Goal: Task Accomplishment & Management: Manage account settings

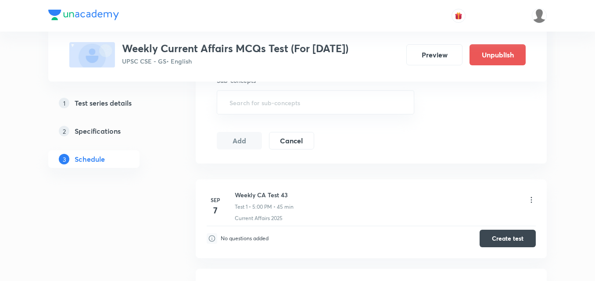
scroll to position [439, 0]
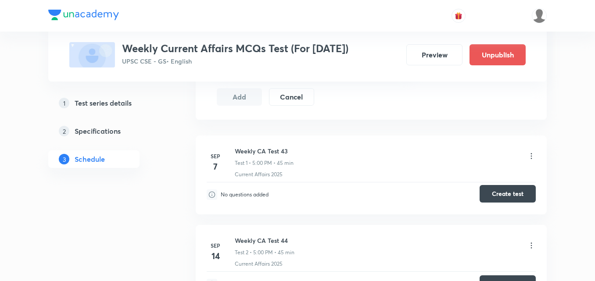
click at [524, 196] on button "Create test" at bounding box center [508, 194] width 56 height 18
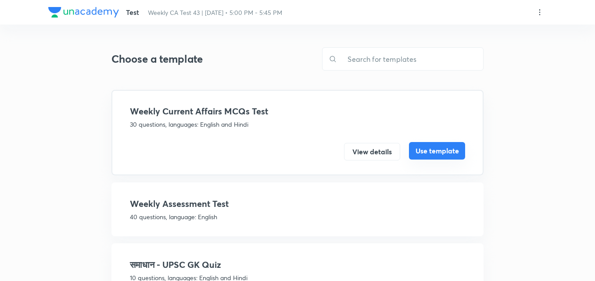
click at [431, 150] on button "Use template" at bounding box center [437, 151] width 56 height 18
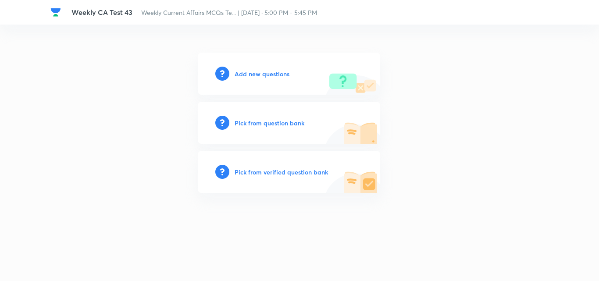
click at [266, 71] on h6 "Add new questions" at bounding box center [262, 73] width 55 height 9
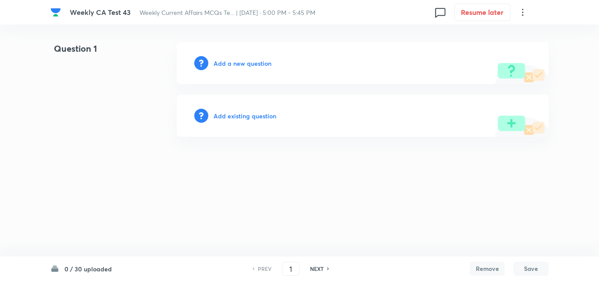
click at [245, 67] on h6 "Add a new question" at bounding box center [243, 63] width 58 height 9
click at [245, 67] on h6 "Choose a question type" at bounding box center [248, 63] width 68 height 9
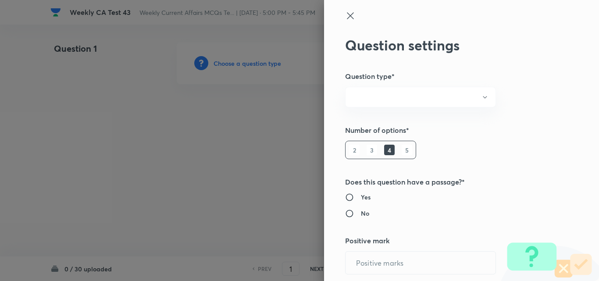
radio input "true"
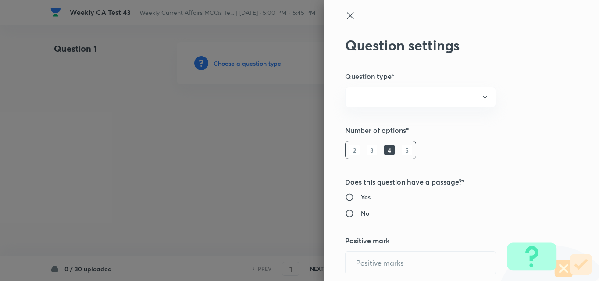
radio input "true"
type input "1"
type input "0"
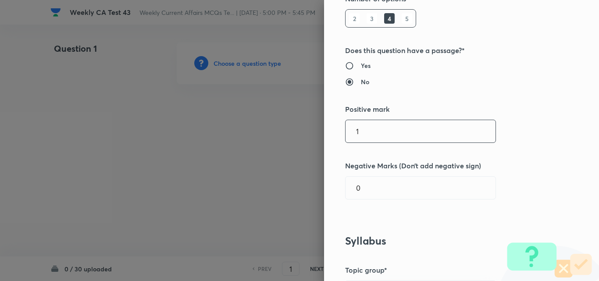
drag, startPoint x: 384, startPoint y: 133, endPoint x: 329, endPoint y: 143, distance: 55.8
click at [248, 124] on div "Question settings Question type* Single choice correct Number of options* 2 3 4…" at bounding box center [299, 140] width 599 height 281
type input "2"
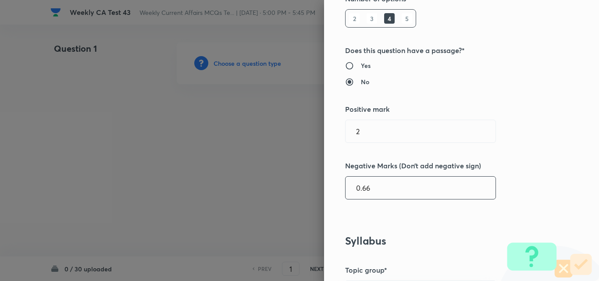
type input "0.66"
click at [515, 172] on div "Question settings Question type* Single choice correct Number of options* 2 3 4…" at bounding box center [461, 140] width 275 height 281
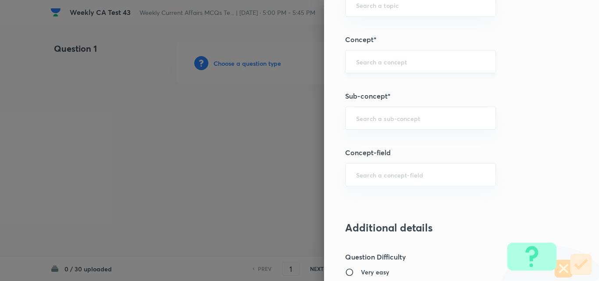
scroll to position [570, 0]
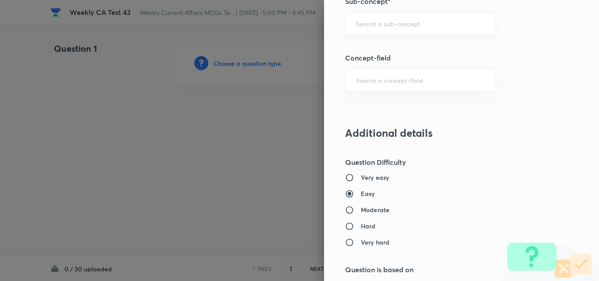
click at [411, 14] on div "​" at bounding box center [420, 23] width 151 height 23
type input "a"
click at [386, 67] on li "Current Affairs 2025" at bounding box center [414, 64] width 150 height 16
type input "Current Affairs 2025"
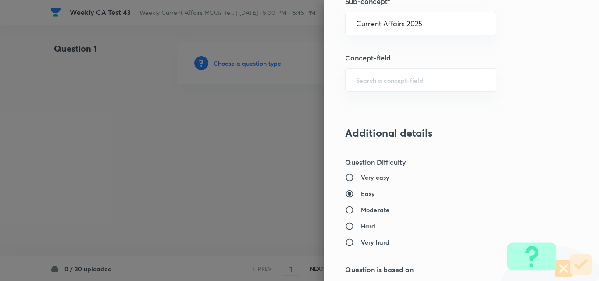
type input "Current Affairs"
type input "Current Affairs 2025"
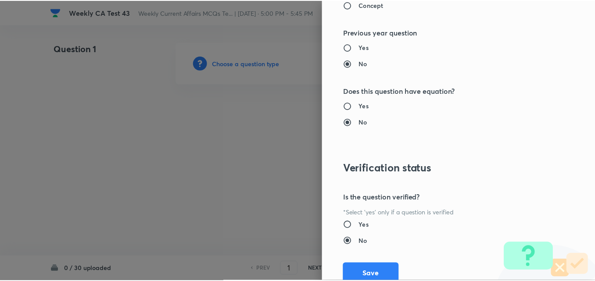
scroll to position [915, 0]
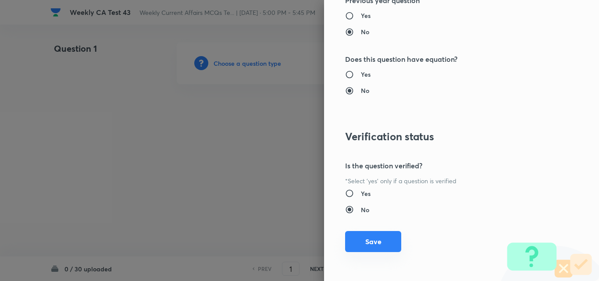
click at [383, 233] on button "Save" at bounding box center [373, 241] width 56 height 21
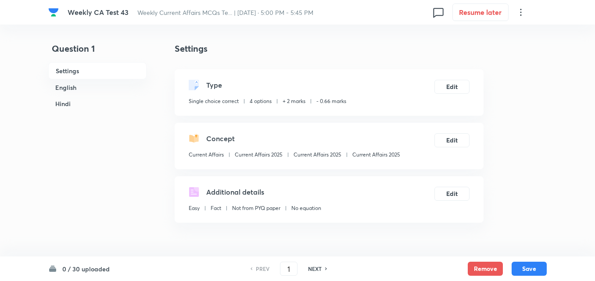
click at [372, 153] on p "Current Affairs 2025" at bounding box center [376, 155] width 48 height 8
copy div "Current Affairs 2025 Edit"
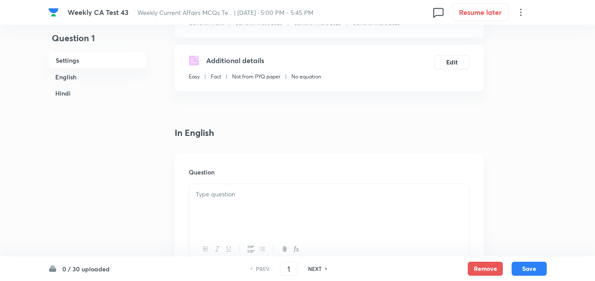
click at [115, 78] on h6 "English" at bounding box center [97, 77] width 98 height 16
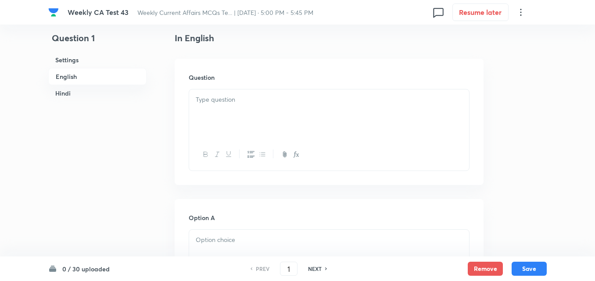
click at [241, 122] on div at bounding box center [329, 114] width 280 height 49
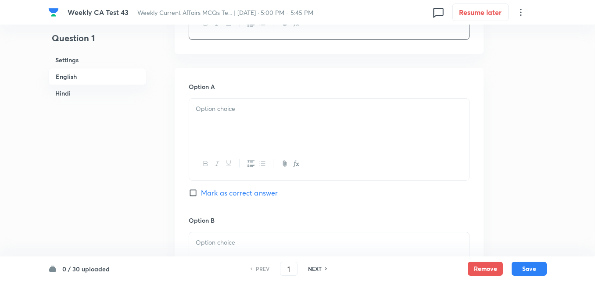
scroll to position [358, 0]
click at [233, 109] on p at bounding box center [329, 109] width 267 height 10
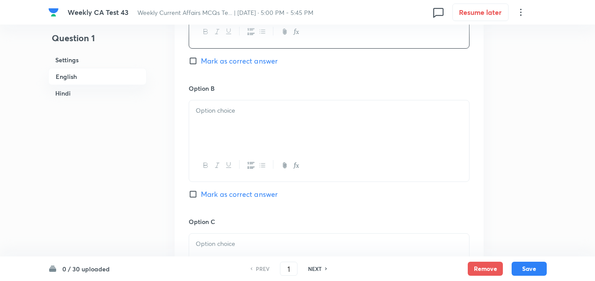
click at [233, 129] on div at bounding box center [329, 124] width 280 height 49
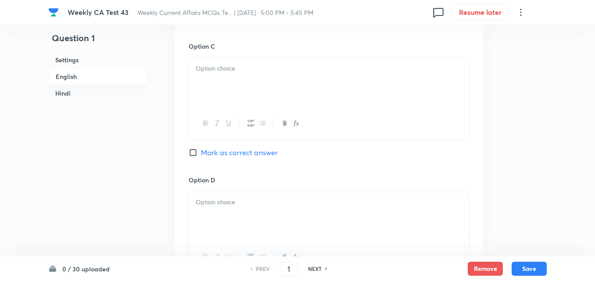
click at [229, 104] on div at bounding box center [329, 82] width 280 height 49
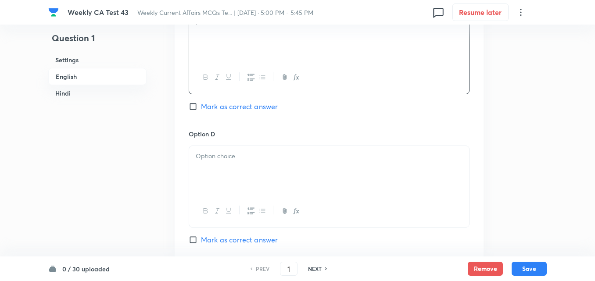
scroll to position [753, 0]
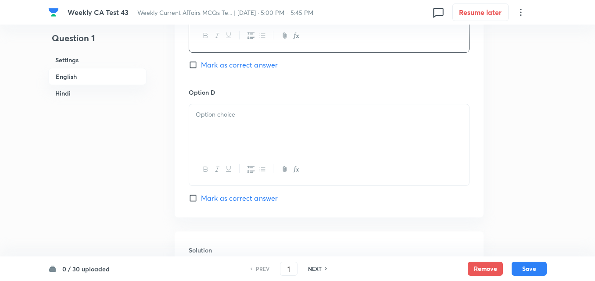
click at [232, 125] on div at bounding box center [329, 128] width 280 height 49
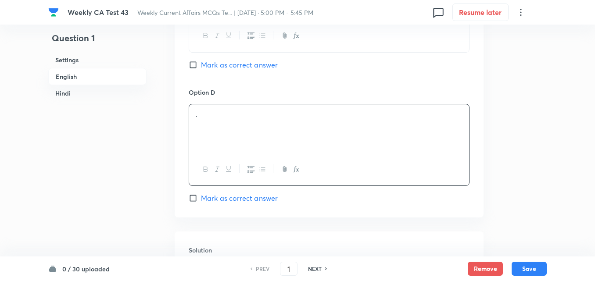
click at [237, 195] on span "Mark as correct answer" at bounding box center [239, 198] width 77 height 11
click at [201, 195] on input "Mark as correct answer" at bounding box center [195, 198] width 12 height 9
checkbox input "true"
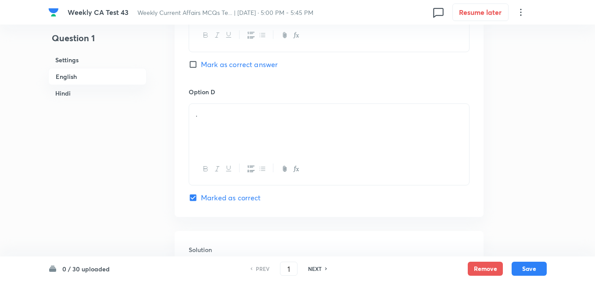
checkbox input "true"
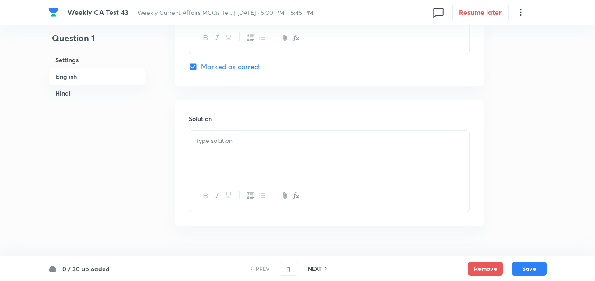
click at [231, 134] on div at bounding box center [329, 155] width 280 height 49
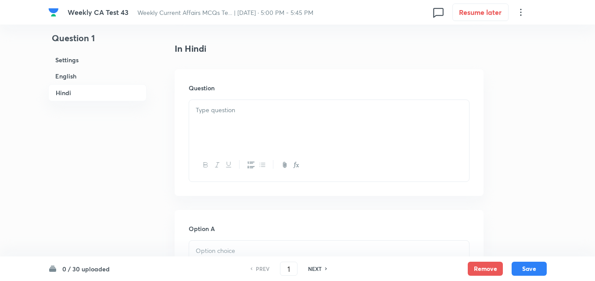
click at [233, 124] on div at bounding box center [329, 124] width 280 height 49
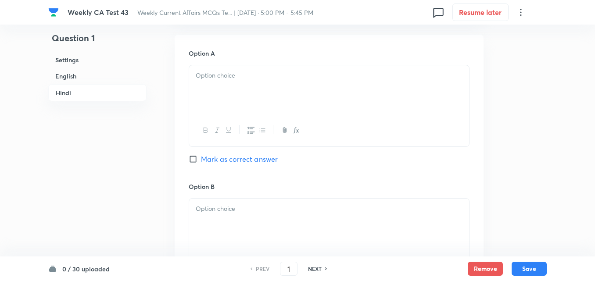
click at [238, 117] on div at bounding box center [329, 131] width 280 height 32
click at [238, 106] on div at bounding box center [329, 89] width 280 height 49
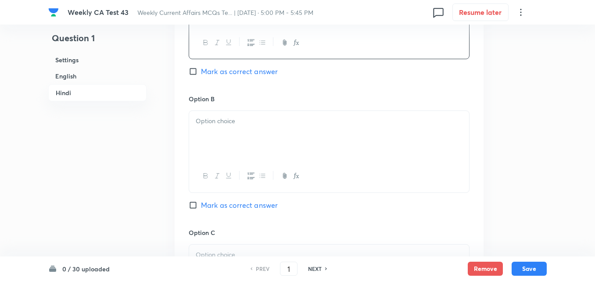
click at [238, 133] on div at bounding box center [329, 135] width 280 height 49
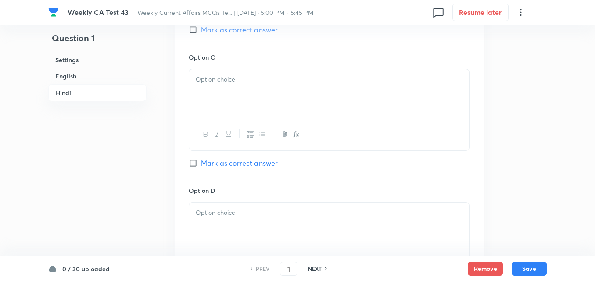
click at [236, 110] on div at bounding box center [329, 93] width 280 height 49
click at [229, 110] on div at bounding box center [329, 95] width 280 height 49
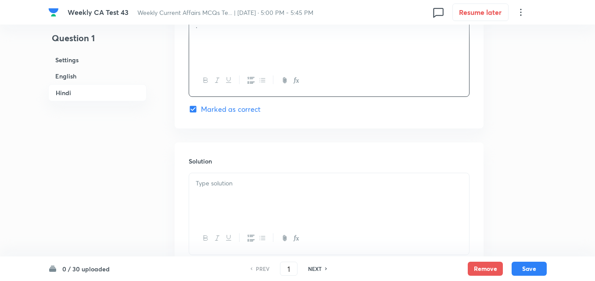
scroll to position [1796, 0]
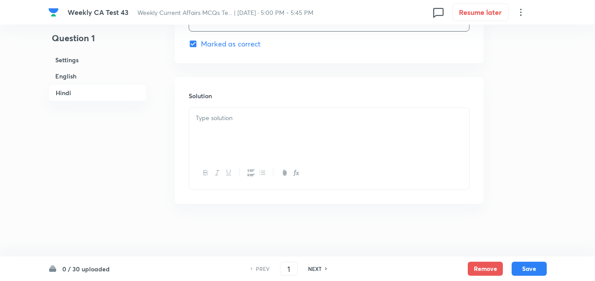
click at [240, 147] on div at bounding box center [329, 132] width 280 height 49
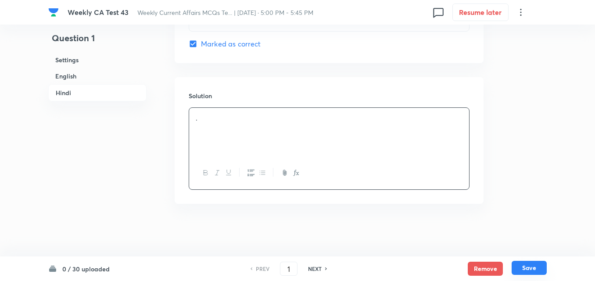
click at [533, 272] on button "Save" at bounding box center [529, 268] width 35 height 14
type input "2"
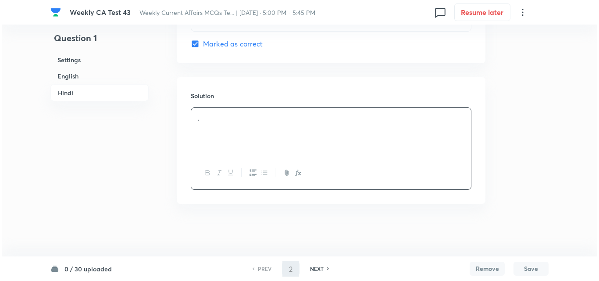
scroll to position [0, 0]
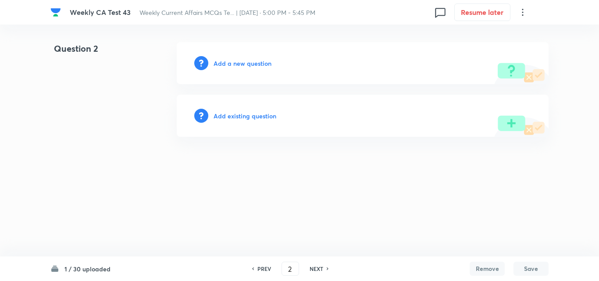
click at [226, 66] on h6 "Add a new question" at bounding box center [243, 63] width 58 height 9
click at [226, 66] on h6 "Choose a question type" at bounding box center [248, 63] width 68 height 9
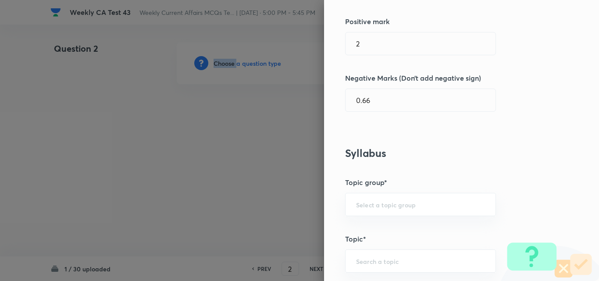
scroll to position [527, 0]
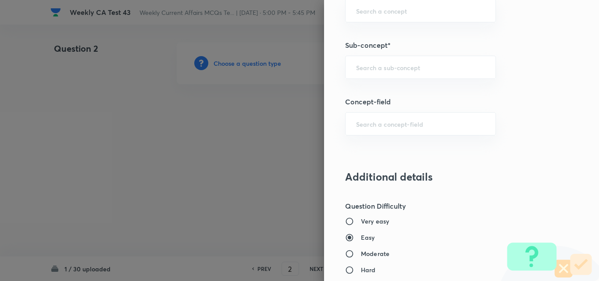
click at [444, 80] on div "Question settings Question type* Single choice correct Number of options* 2 3 4…" at bounding box center [461, 140] width 275 height 281
click at [442, 65] on input "text" at bounding box center [420, 67] width 129 height 8
paste input "Current Affairs 2025"
click at [442, 65] on input "Current Affairs 2025" at bounding box center [420, 67] width 129 height 8
click at [436, 76] on div "Current Affairs 2025 ​" at bounding box center [420, 67] width 151 height 23
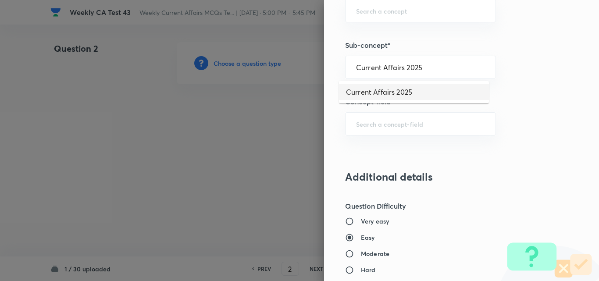
click at [412, 99] on li "Current Affairs 2025" at bounding box center [414, 92] width 150 height 16
type input "Current Affairs 2025"
type input "Current Affairs"
type input "Current Affairs 2025"
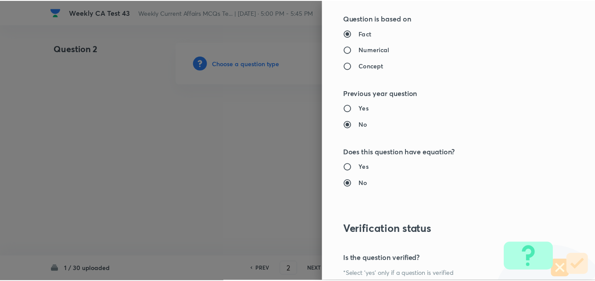
scroll to position [915, 0]
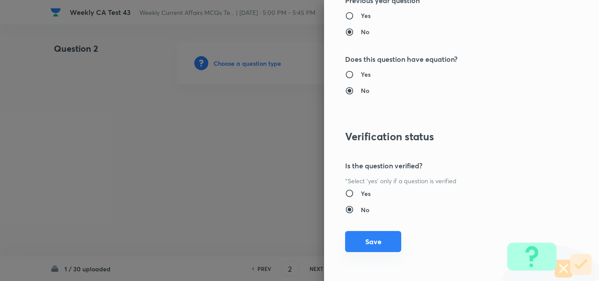
click at [362, 245] on button "Save" at bounding box center [373, 241] width 56 height 21
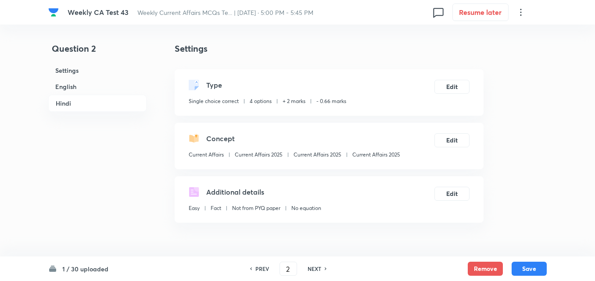
click at [99, 85] on h6 "English" at bounding box center [97, 87] width 98 height 16
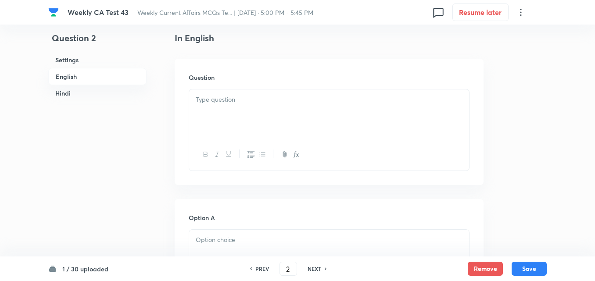
click at [282, 114] on div at bounding box center [329, 114] width 280 height 49
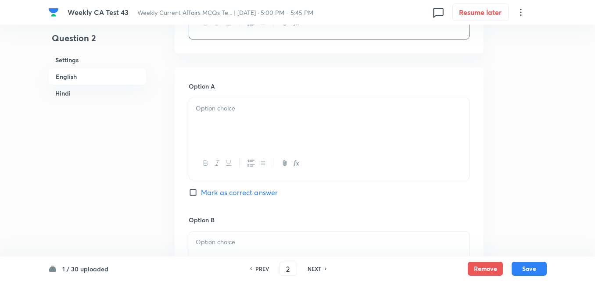
click at [236, 136] on div at bounding box center [329, 122] width 280 height 49
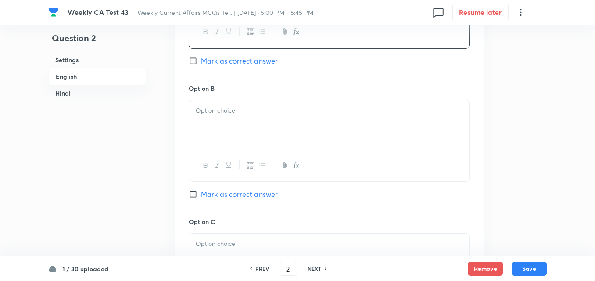
click at [235, 124] on div at bounding box center [329, 124] width 280 height 49
click at [237, 127] on div at bounding box center [329, 126] width 280 height 49
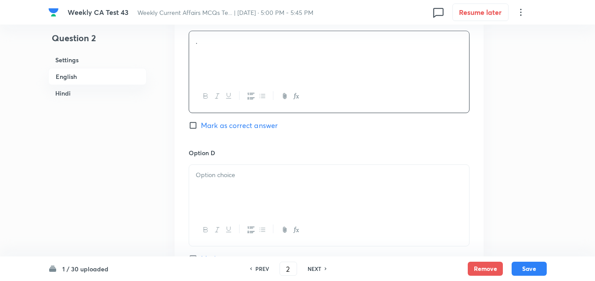
scroll to position [753, 0]
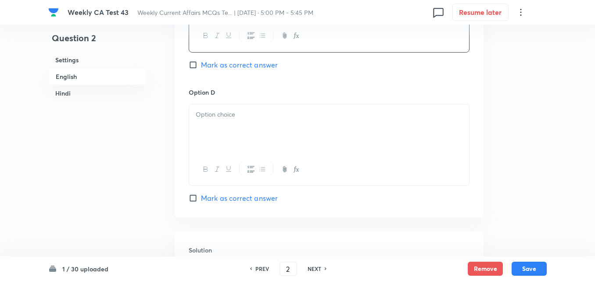
click at [237, 108] on div at bounding box center [329, 128] width 280 height 49
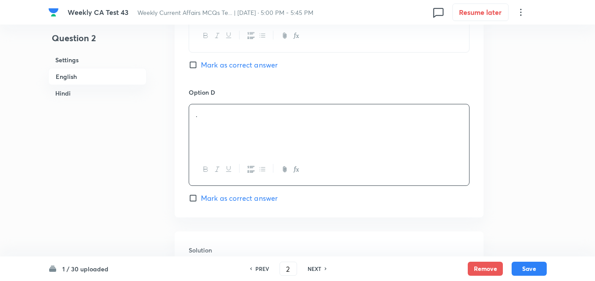
click at [250, 196] on span "Mark as correct answer" at bounding box center [239, 198] width 77 height 11
click at [201, 196] on input "Mark as correct answer" at bounding box center [195, 198] width 12 height 9
checkbox input "true"
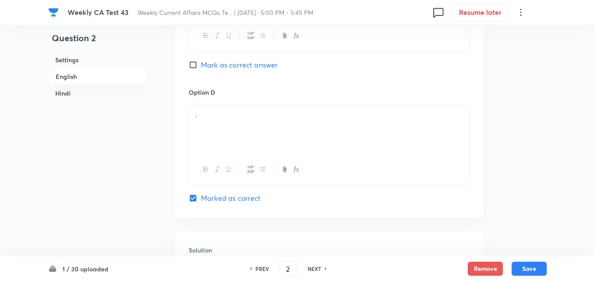
checkbox input "true"
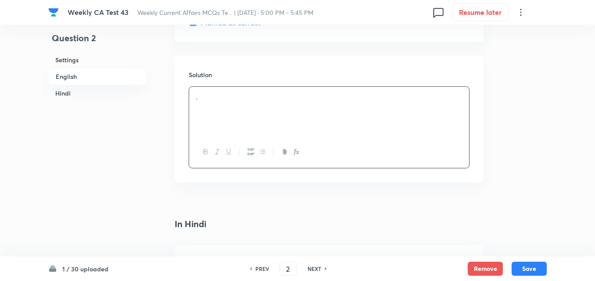
click at [242, 102] on div "." at bounding box center [329, 111] width 280 height 49
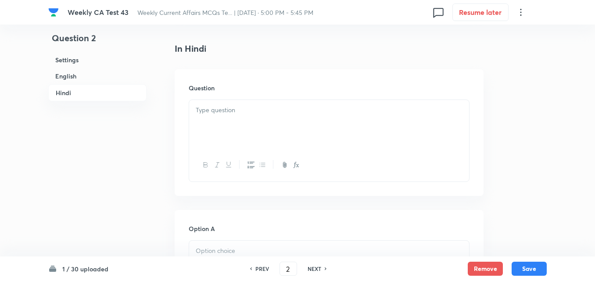
click at [244, 123] on div at bounding box center [329, 124] width 280 height 49
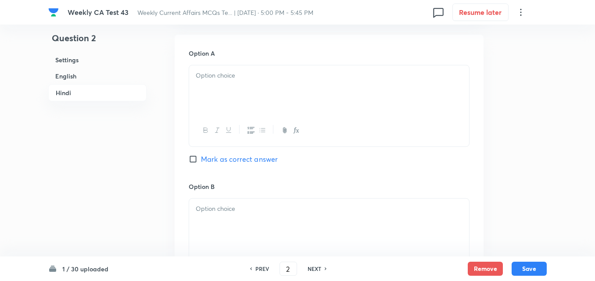
click at [238, 94] on div at bounding box center [329, 89] width 280 height 49
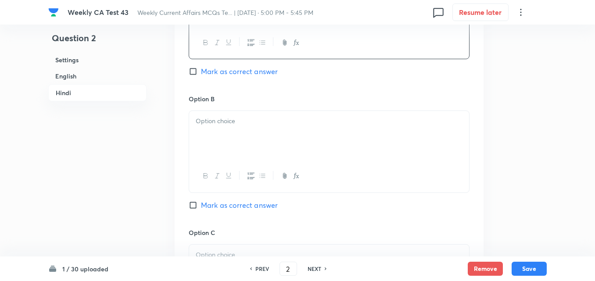
click at [246, 139] on div at bounding box center [329, 135] width 280 height 49
click at [238, 119] on p at bounding box center [329, 123] width 267 height 10
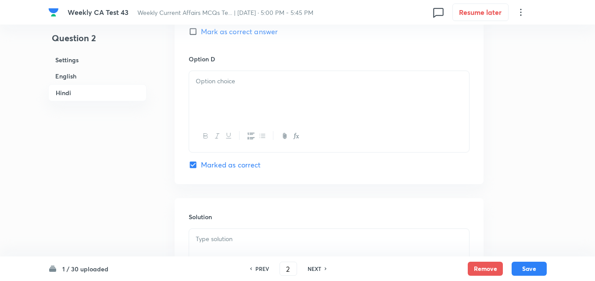
click at [235, 100] on div at bounding box center [329, 95] width 280 height 49
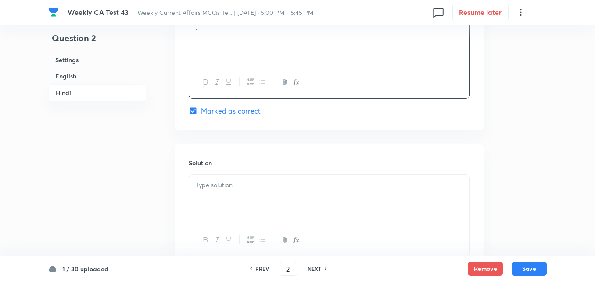
scroll to position [1796, 0]
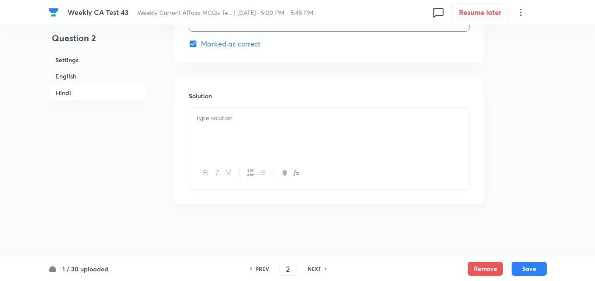
click at [235, 125] on div at bounding box center [329, 132] width 280 height 49
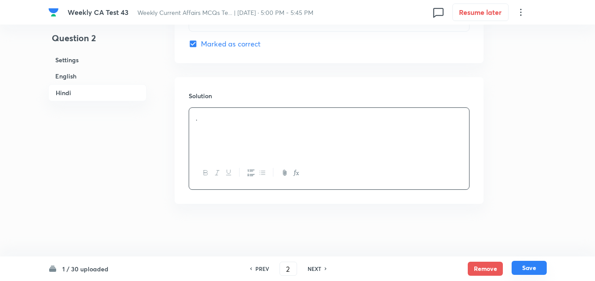
click at [541, 272] on button "Save" at bounding box center [529, 268] width 35 height 14
type input "3"
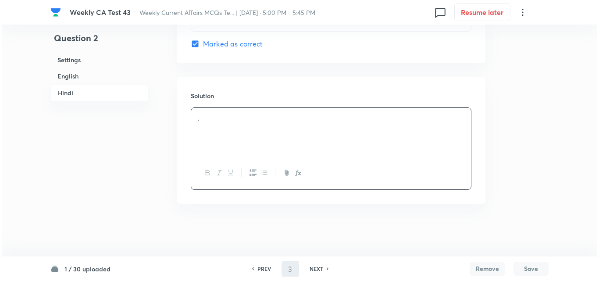
scroll to position [0, 0]
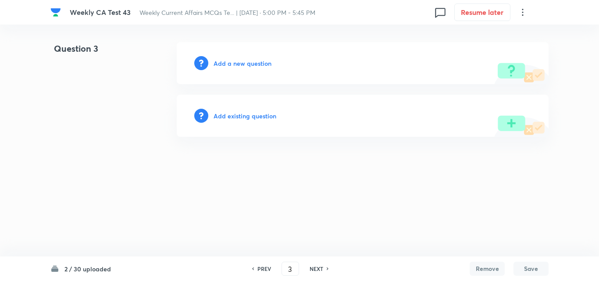
click at [243, 65] on h6 "Add a new question" at bounding box center [243, 63] width 58 height 9
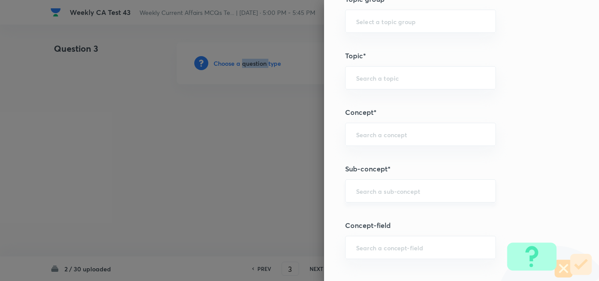
scroll to position [483, 0]
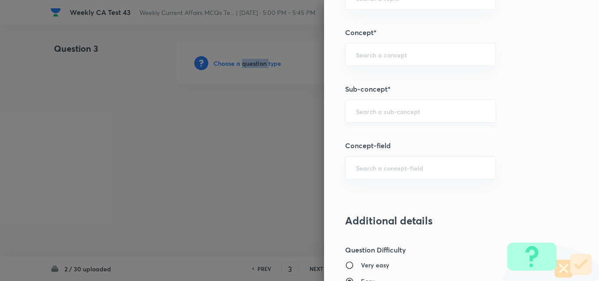
click at [404, 122] on div "​" at bounding box center [420, 111] width 151 height 23
paste input "Current Affairs 2025"
click at [427, 112] on input "Current Affairs 2025" at bounding box center [420, 111] width 129 height 8
click at [393, 133] on li "Current Affairs 2025" at bounding box center [414, 136] width 150 height 16
type input "Current Affairs 2025"
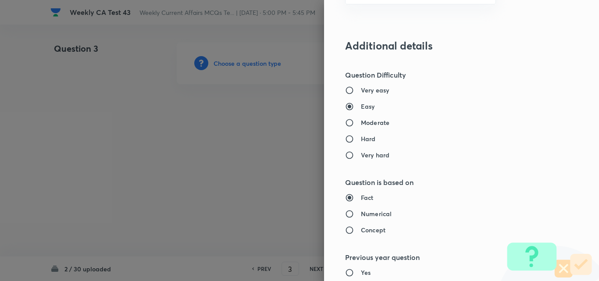
type input "Current Affairs"
type input "Current Affairs 2025"
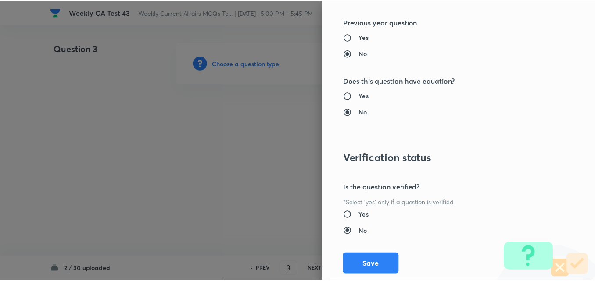
scroll to position [915, 0]
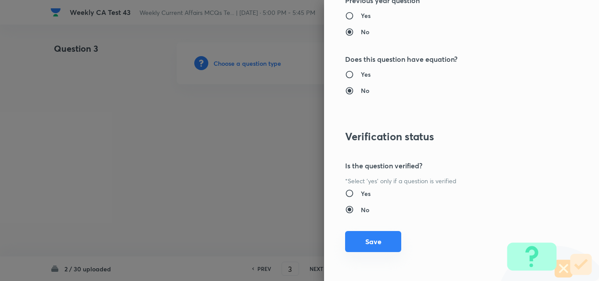
click at [374, 249] on button "Save" at bounding box center [373, 241] width 56 height 21
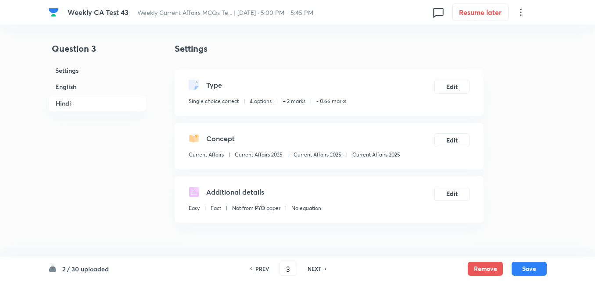
click at [101, 82] on h6 "English" at bounding box center [97, 87] width 98 height 16
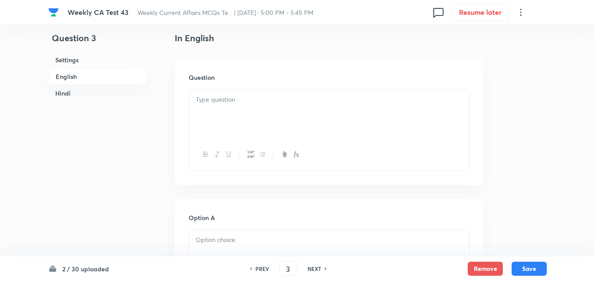
click at [308, 118] on div at bounding box center [329, 114] width 280 height 49
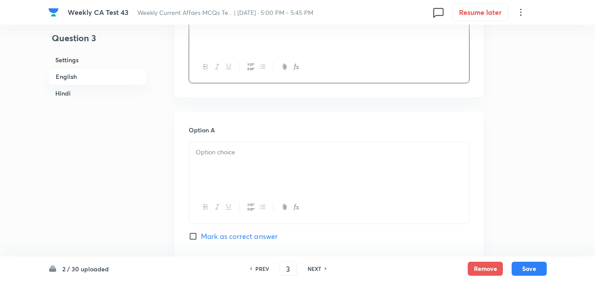
click at [238, 130] on h6 "Option A" at bounding box center [329, 129] width 281 height 9
click at [238, 153] on p at bounding box center [329, 152] width 267 height 10
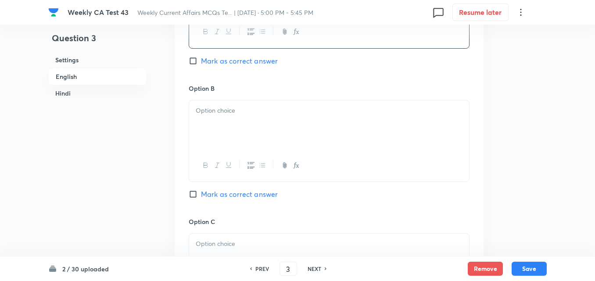
click at [237, 124] on div at bounding box center [329, 124] width 280 height 49
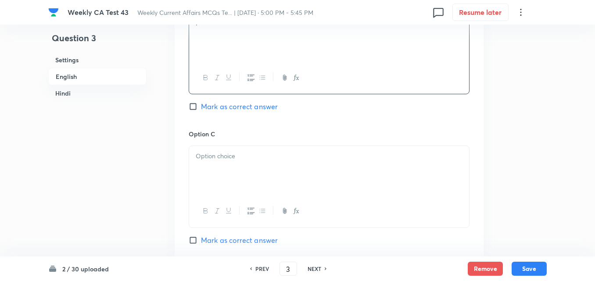
click at [245, 136] on h6 "Option C" at bounding box center [329, 133] width 281 height 9
click at [245, 166] on div at bounding box center [329, 170] width 280 height 49
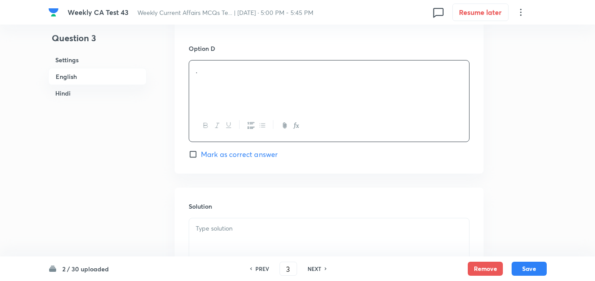
click at [248, 81] on div "." at bounding box center [329, 85] width 280 height 49
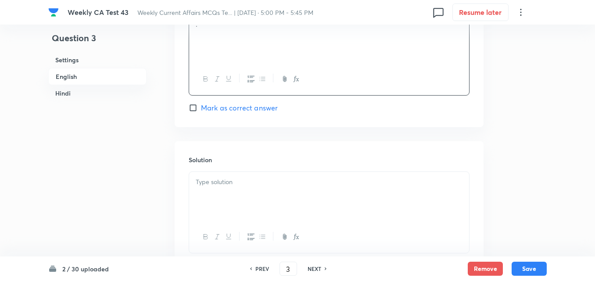
scroll to position [885, 0]
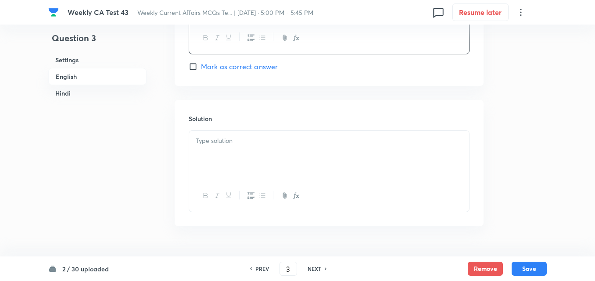
click at [241, 67] on span "Mark as correct answer" at bounding box center [239, 66] width 77 height 11
click at [201, 67] on input "Mark as correct answer" at bounding box center [195, 66] width 12 height 9
checkbox input "true"
click at [239, 143] on p at bounding box center [329, 141] width 267 height 10
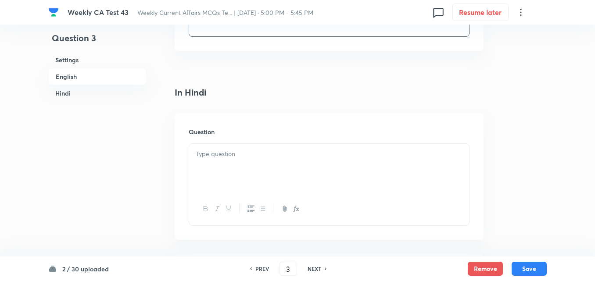
click at [247, 154] on p at bounding box center [329, 154] width 267 height 10
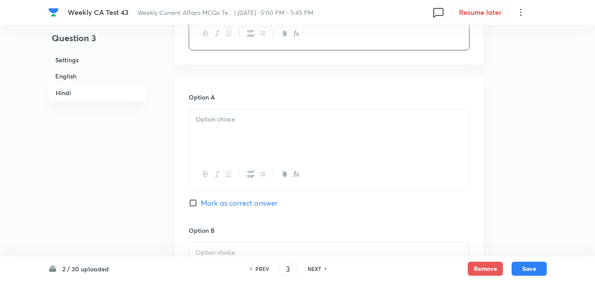
click at [241, 131] on div at bounding box center [329, 133] width 280 height 49
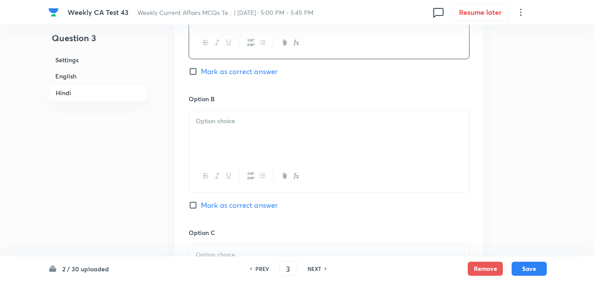
click at [247, 150] on div at bounding box center [329, 135] width 280 height 49
click at [244, 136] on div at bounding box center [329, 137] width 280 height 49
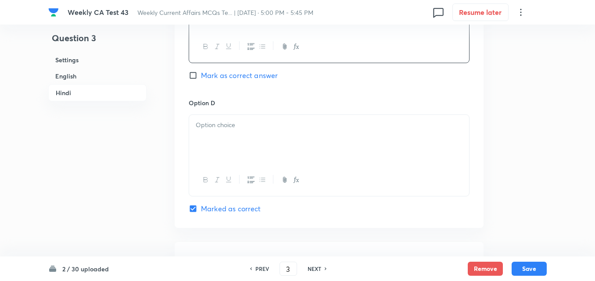
click at [241, 133] on div at bounding box center [329, 139] width 280 height 49
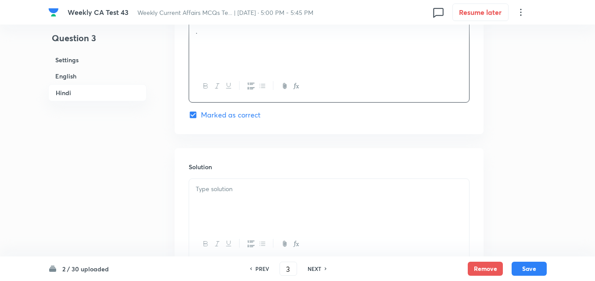
scroll to position [1796, 0]
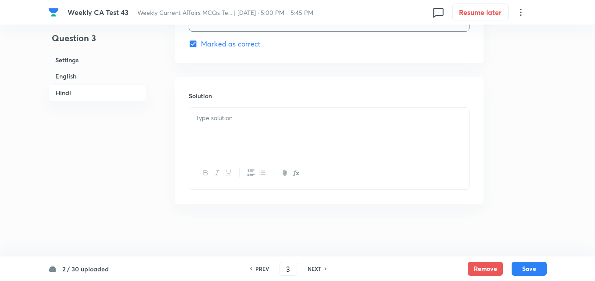
click at [239, 142] on div at bounding box center [329, 132] width 280 height 49
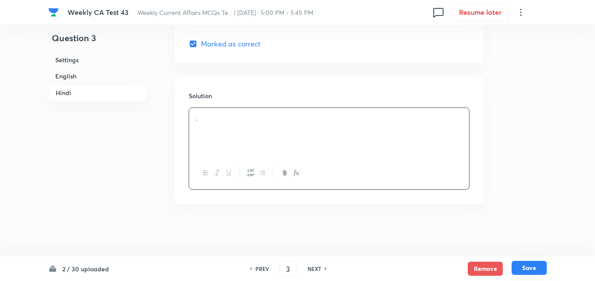
click at [527, 264] on button "Save" at bounding box center [529, 268] width 35 height 14
type input "4"
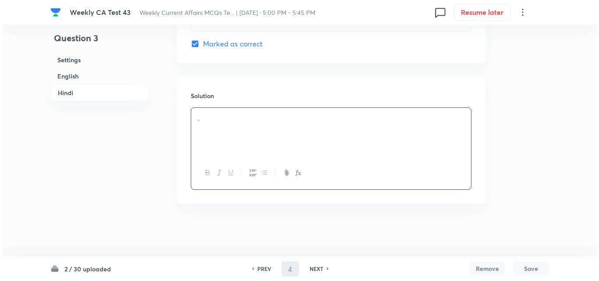
scroll to position [0, 0]
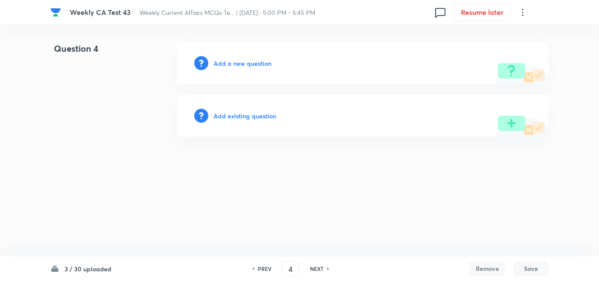
click at [246, 67] on h6 "Add a new question" at bounding box center [243, 63] width 58 height 9
click at [240, 59] on h6 "Choose a question type" at bounding box center [248, 63] width 68 height 9
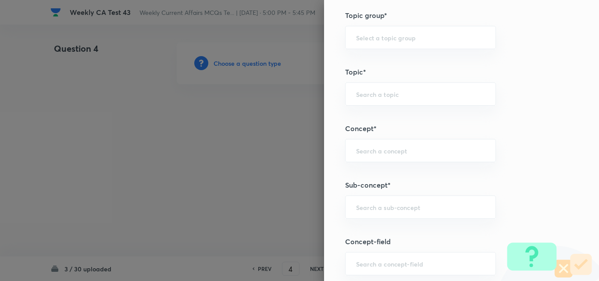
scroll to position [483, 0]
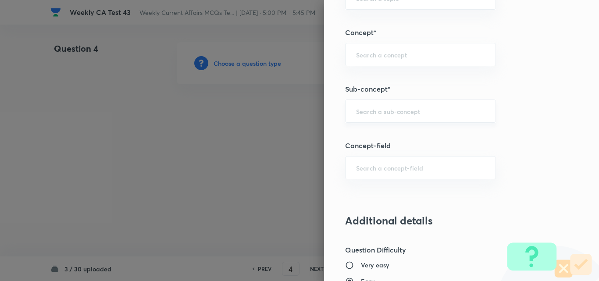
click at [411, 100] on div "​" at bounding box center [420, 111] width 151 height 23
paste input "Current Affairs 2025"
click at [436, 106] on div "Current Affairs 2025 ​" at bounding box center [420, 111] width 151 height 23
click at [392, 136] on li "Current Affairs 2025" at bounding box center [414, 136] width 150 height 16
type input "Current Affairs 2025"
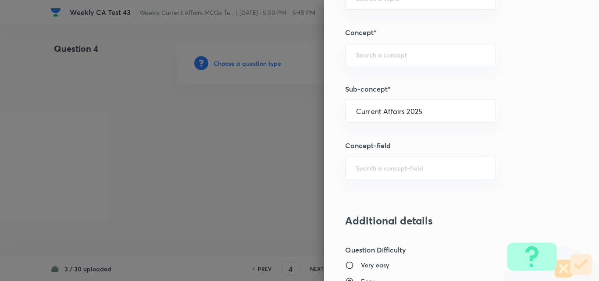
type input "Current Affairs"
type input "Current Affairs 2025"
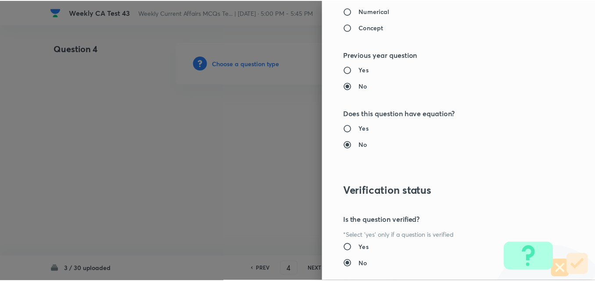
scroll to position [915, 0]
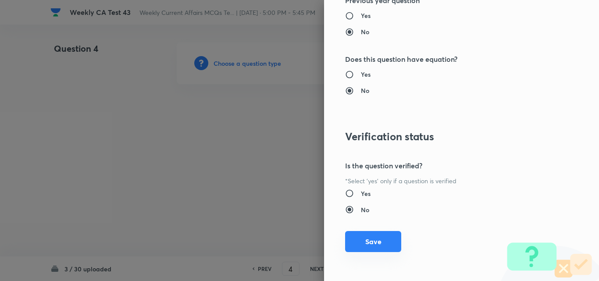
click at [367, 242] on button "Save" at bounding box center [373, 241] width 56 height 21
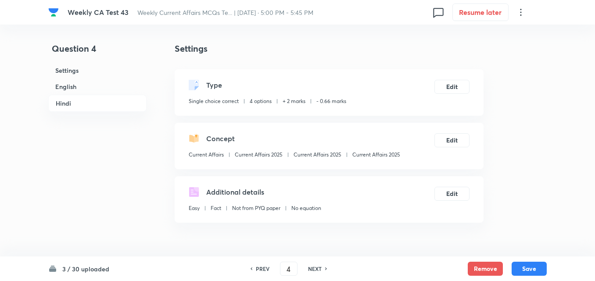
click at [66, 87] on h6 "English" at bounding box center [97, 87] width 98 height 16
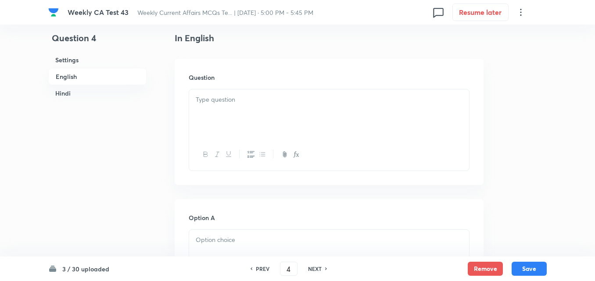
click at [209, 110] on div at bounding box center [329, 114] width 280 height 49
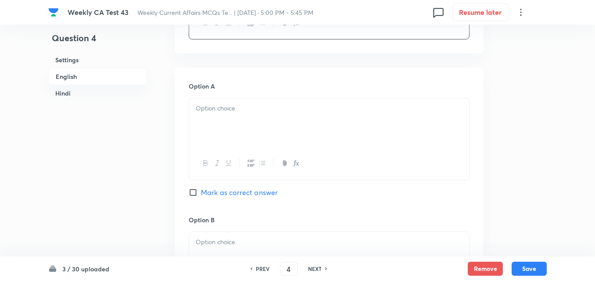
click at [233, 119] on div at bounding box center [329, 122] width 280 height 49
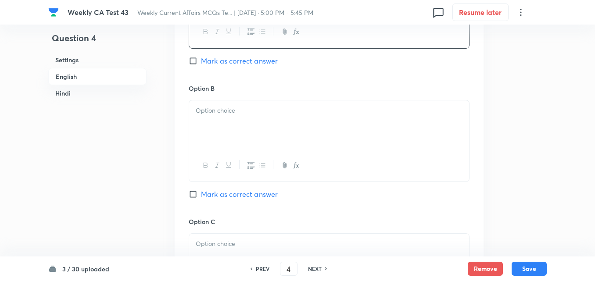
click at [248, 124] on div at bounding box center [329, 124] width 280 height 49
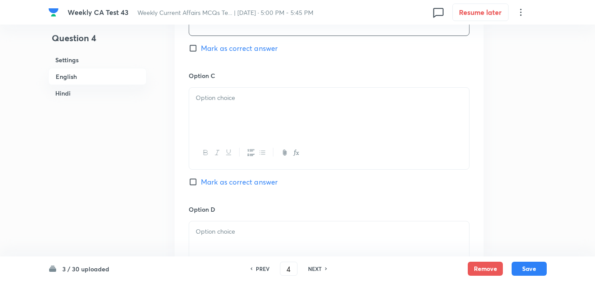
scroll to position [665, 0]
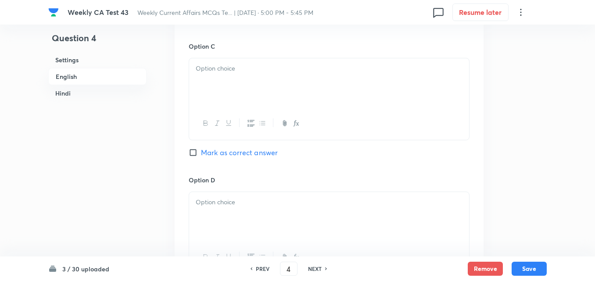
type button "ordered"
click at [251, 125] on icon "button" at bounding box center [250, 123] width 7 height 7
click at [233, 93] on div at bounding box center [329, 85] width 280 height 49
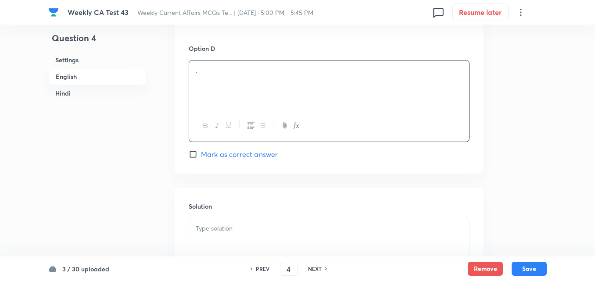
click at [246, 158] on span "Mark as correct answer" at bounding box center [239, 154] width 77 height 11
click at [201, 158] on input "Mark as correct answer" at bounding box center [195, 154] width 12 height 9
checkbox input "true"
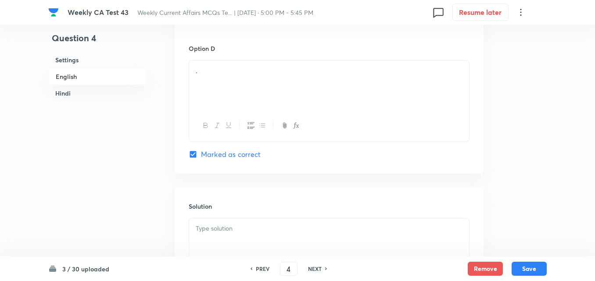
checkbox input "true"
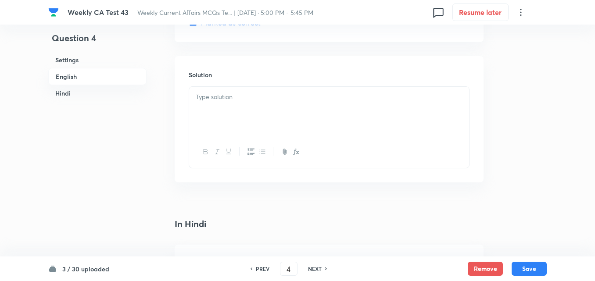
click at [233, 102] on div at bounding box center [329, 111] width 280 height 49
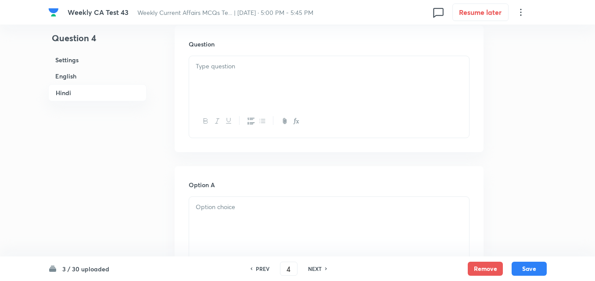
drag, startPoint x: 241, startPoint y: 108, endPoint x: 240, endPoint y: 101, distance: 6.6
click at [240, 102] on div at bounding box center [329, 97] width 281 height 82
click at [229, 89] on div at bounding box center [329, 89] width 280 height 49
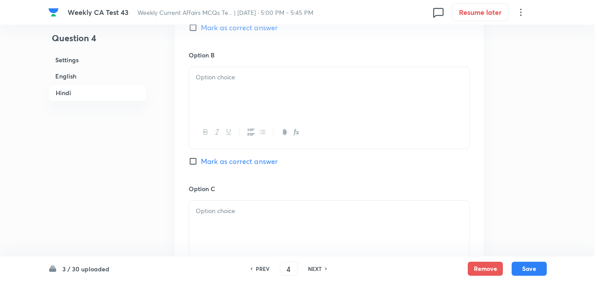
click at [233, 80] on p at bounding box center [329, 77] width 267 height 10
drag, startPoint x: 237, startPoint y: 113, endPoint x: 237, endPoint y: 107, distance: 5.7
click at [237, 108] on div at bounding box center [329, 93] width 280 height 49
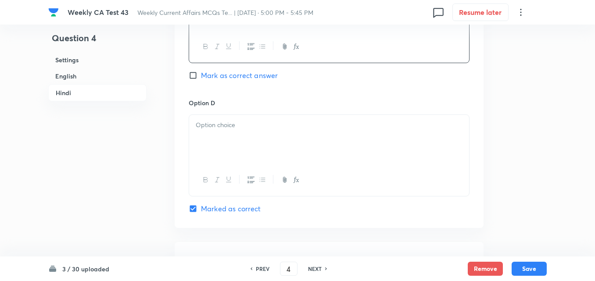
click at [253, 149] on div at bounding box center [329, 139] width 280 height 49
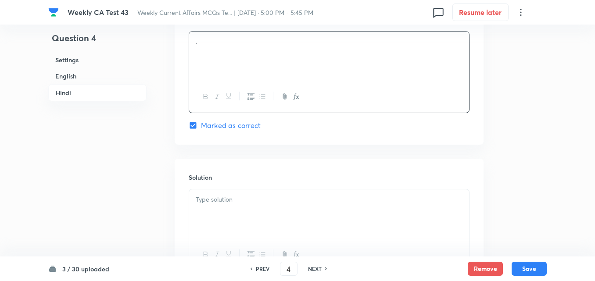
scroll to position [1796, 0]
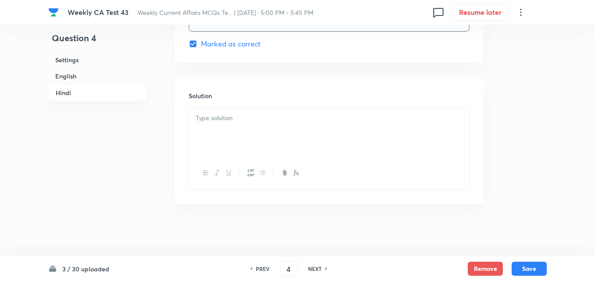
click at [244, 137] on div at bounding box center [329, 132] width 280 height 49
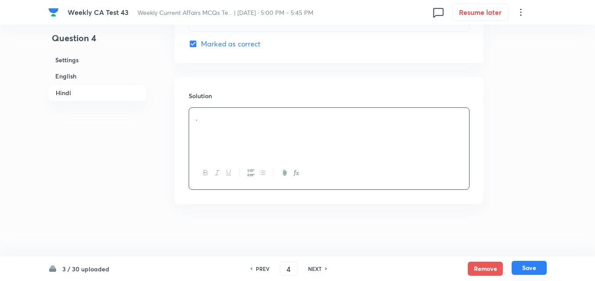
click at [530, 270] on button "Save" at bounding box center [529, 268] width 35 height 14
type input "5"
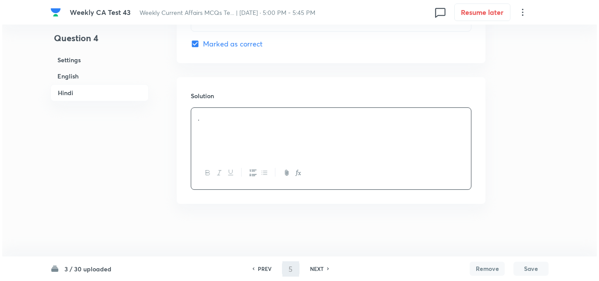
scroll to position [0, 0]
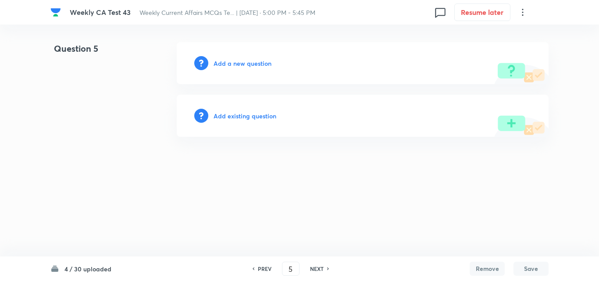
click at [241, 63] on h6 "Add a new question" at bounding box center [243, 63] width 58 height 9
click at [241, 63] on h6 "Choose a question type" at bounding box center [248, 63] width 68 height 9
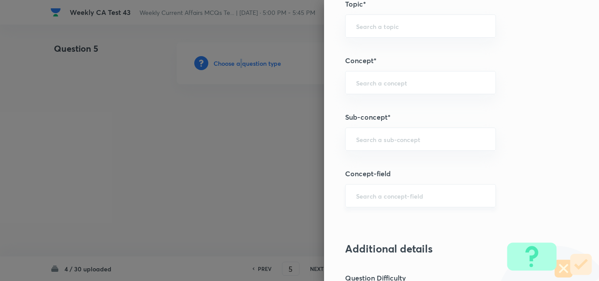
scroll to position [527, 0]
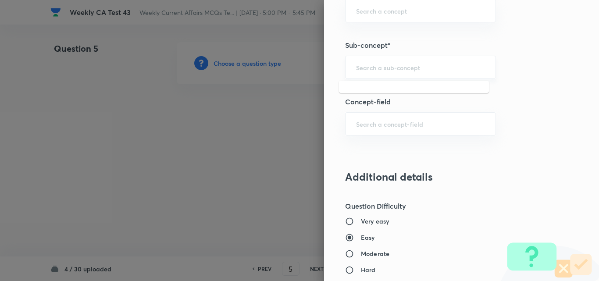
click at [421, 68] on input "text" at bounding box center [420, 67] width 129 height 8
paste input "Current Affairs 2025"
click at [447, 68] on input "Current Affairs 2025" at bounding box center [420, 67] width 129 height 8
click at [393, 90] on li "Current Affairs 2025" at bounding box center [414, 92] width 150 height 16
type input "Current Affairs 2025"
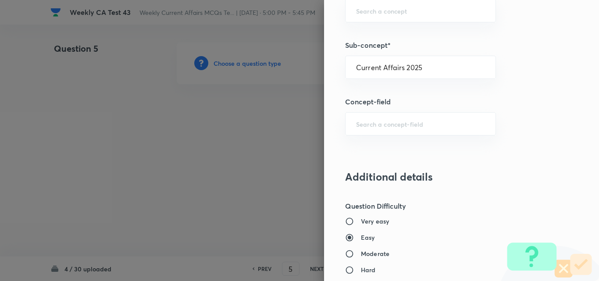
type input "Current Affairs"
type input "Current Affairs 2025"
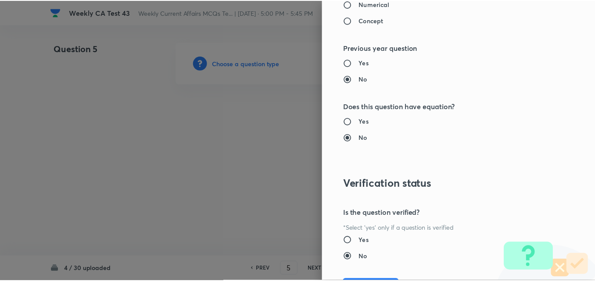
scroll to position [915, 0]
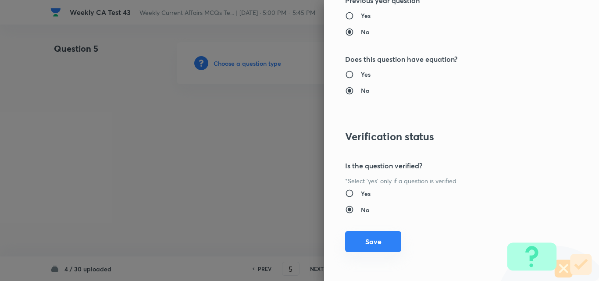
click at [370, 238] on button "Save" at bounding box center [373, 241] width 56 height 21
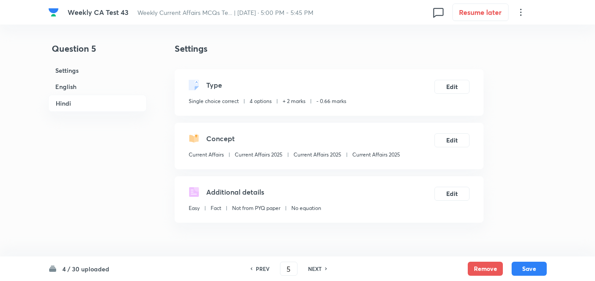
click at [85, 81] on h6 "English" at bounding box center [97, 87] width 98 height 16
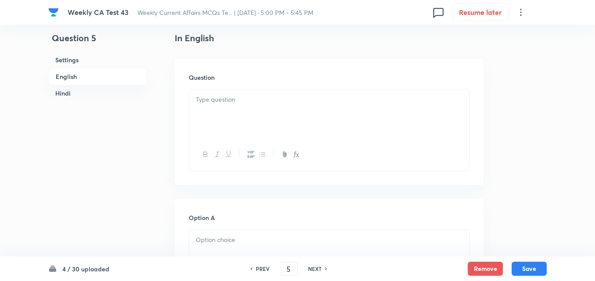
click at [233, 118] on div at bounding box center [329, 114] width 280 height 49
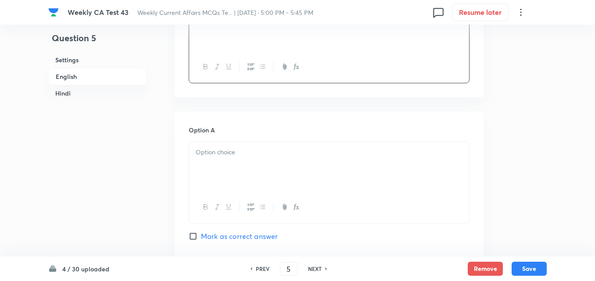
click at [247, 144] on div at bounding box center [329, 166] width 280 height 49
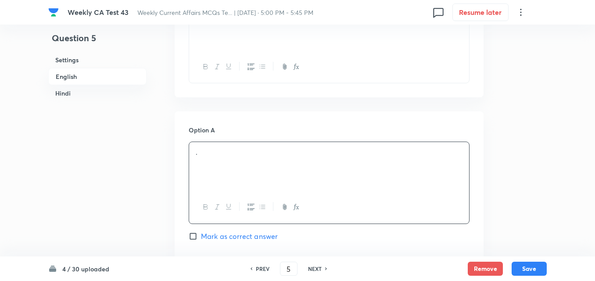
click at [249, 171] on div "." at bounding box center [329, 166] width 280 height 49
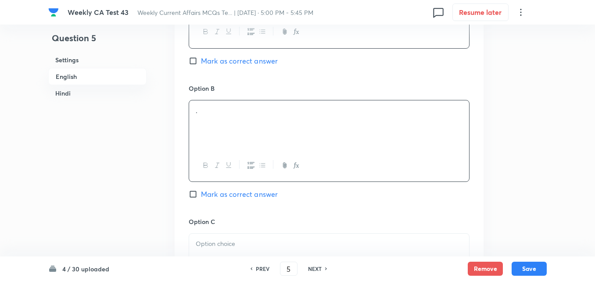
click at [235, 115] on div "." at bounding box center [329, 124] width 280 height 49
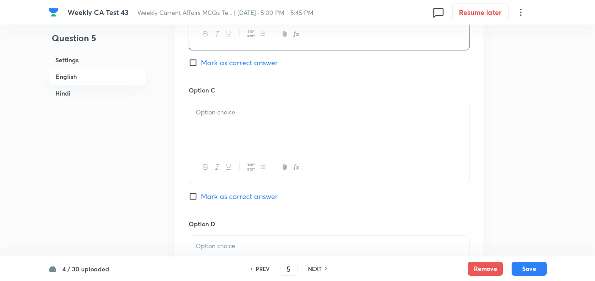
click at [237, 121] on div at bounding box center [329, 126] width 280 height 49
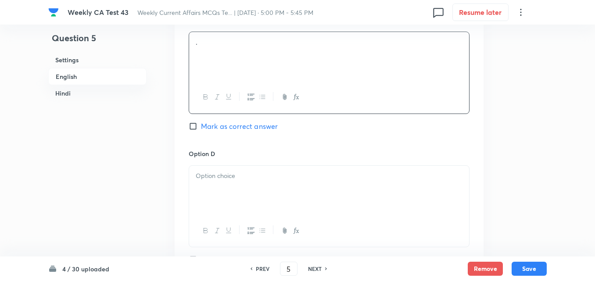
scroll to position [753, 0]
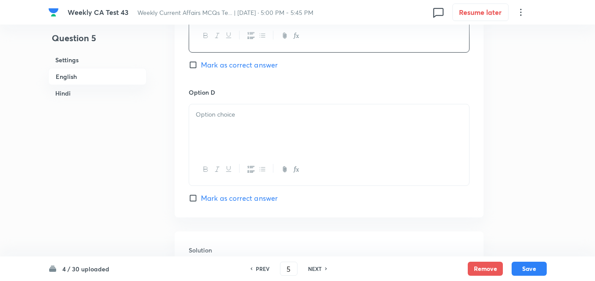
click at [234, 114] on p at bounding box center [329, 115] width 267 height 10
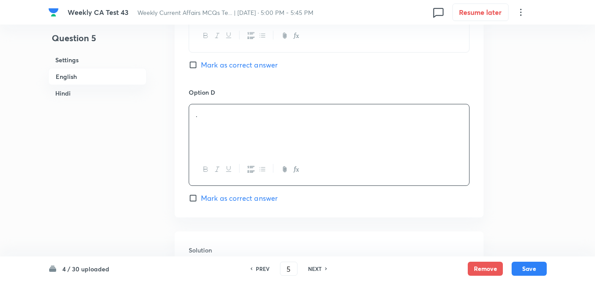
click at [253, 199] on span "Mark as correct answer" at bounding box center [239, 198] width 77 height 11
click at [201, 199] on input "Mark as correct answer" at bounding box center [195, 198] width 12 height 9
checkbox input "true"
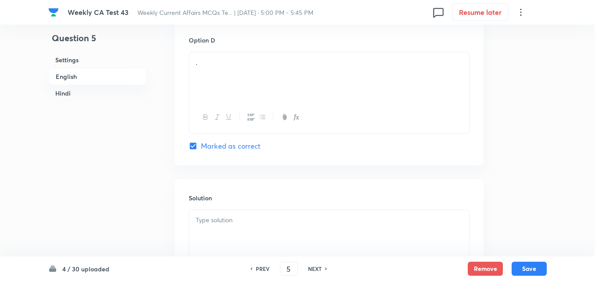
checkbox input "true"
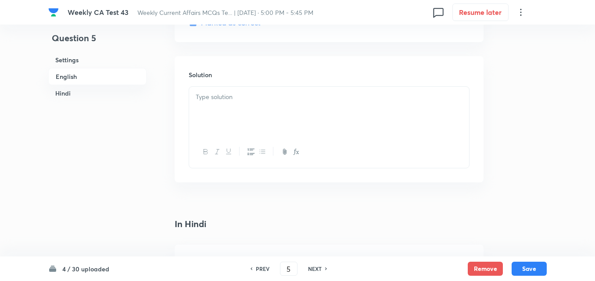
click at [236, 125] on div at bounding box center [329, 111] width 280 height 49
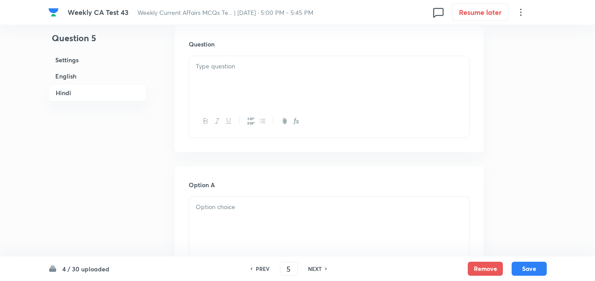
click at [242, 94] on div at bounding box center [329, 80] width 280 height 49
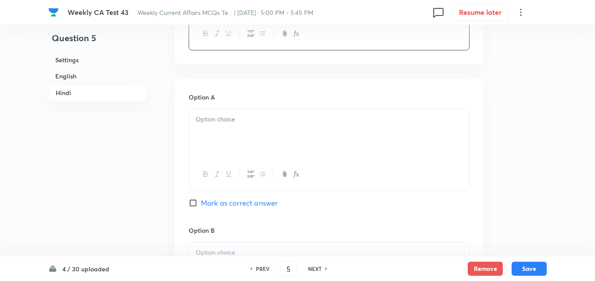
click at [247, 143] on div at bounding box center [329, 133] width 280 height 49
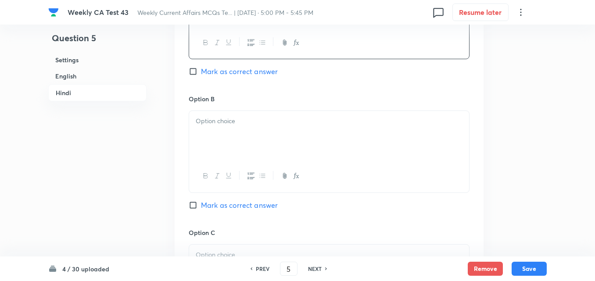
click at [247, 143] on div at bounding box center [329, 135] width 280 height 49
click at [238, 132] on div at bounding box center [329, 137] width 280 height 49
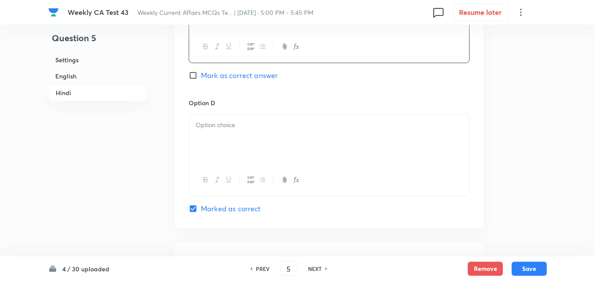
click at [242, 134] on div at bounding box center [329, 139] width 280 height 49
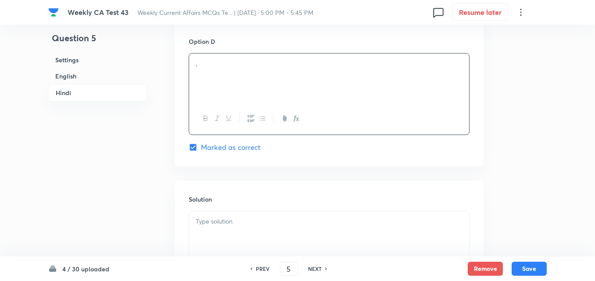
scroll to position [1796, 0]
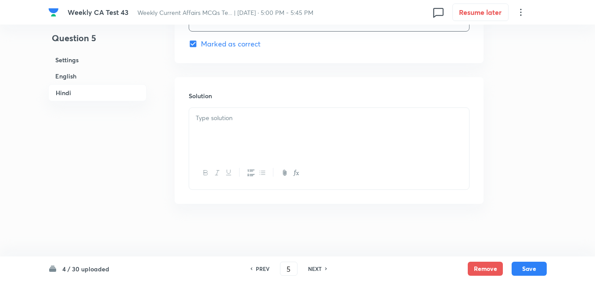
click at [243, 134] on div at bounding box center [329, 132] width 280 height 49
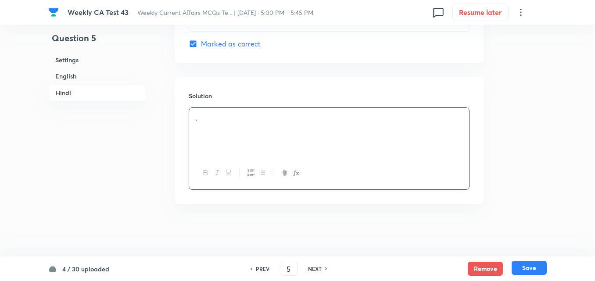
click at [527, 269] on button "Save" at bounding box center [529, 268] width 35 height 14
type input "6"
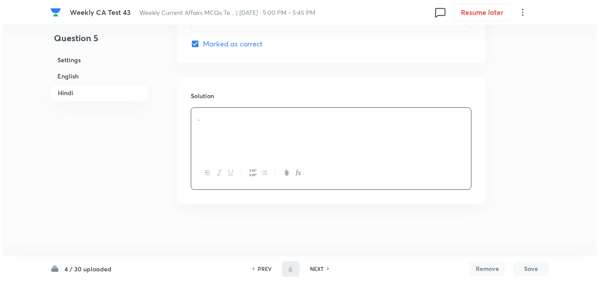
scroll to position [0, 0]
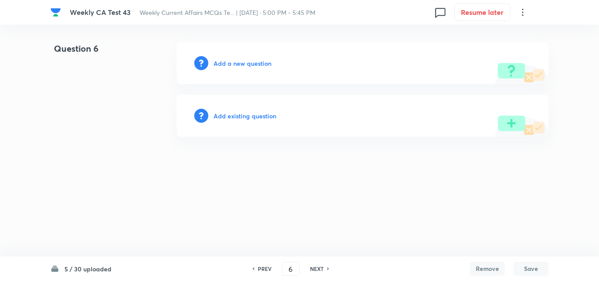
click at [239, 65] on h6 "Add a new question" at bounding box center [243, 63] width 58 height 9
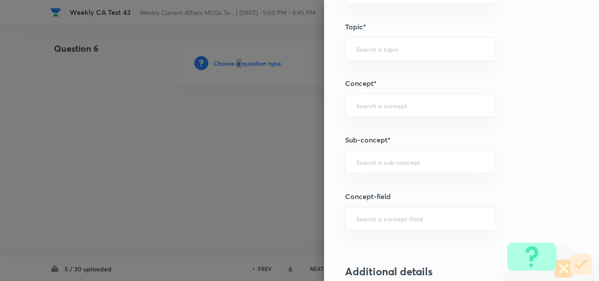
scroll to position [483, 0]
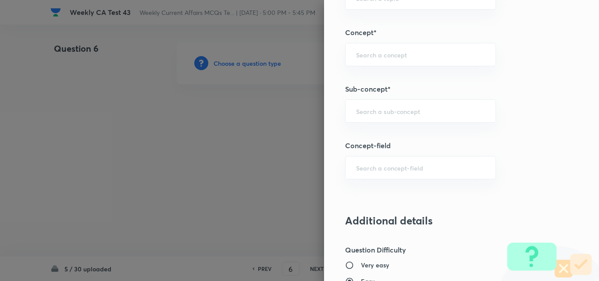
click at [405, 98] on div "Question settings Question type* Single choice correct Number of options* 2 3 4…" at bounding box center [461, 140] width 275 height 281
click at [416, 110] on input "text" at bounding box center [420, 111] width 129 height 8
paste input "Current Affairs 2025"
click at [434, 112] on input "Current Affairs 2025" at bounding box center [420, 111] width 129 height 8
click at [369, 133] on li "Current Affairs 2025" at bounding box center [414, 136] width 150 height 16
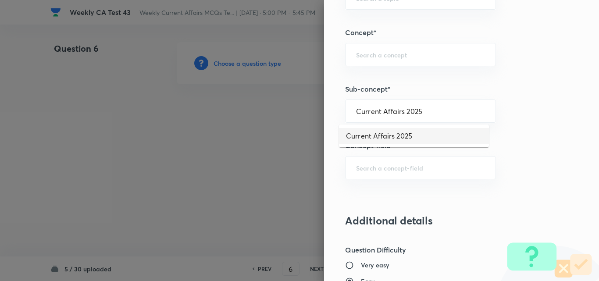
type input "Current Affairs 2025"
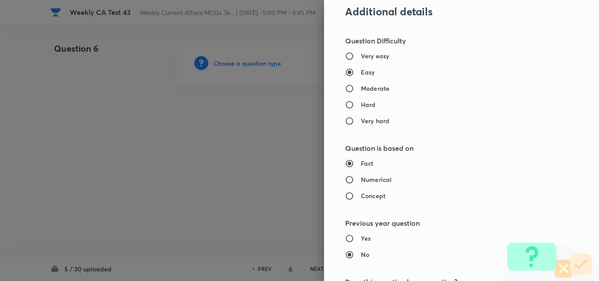
type input "Current Affairs"
type input "Current Affairs 2025"
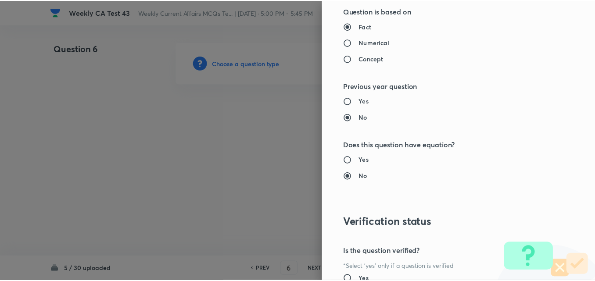
scroll to position [915, 0]
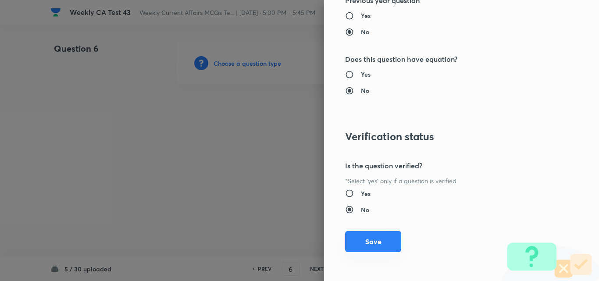
click at [368, 243] on button "Save" at bounding box center [373, 241] width 56 height 21
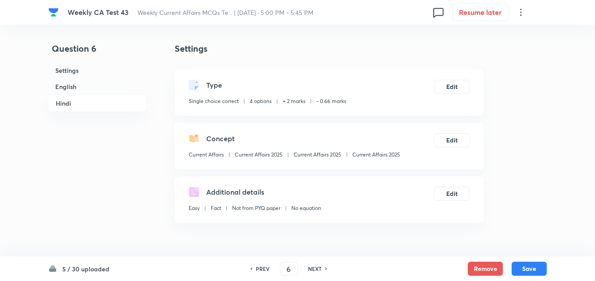
click at [63, 79] on h6 "English" at bounding box center [97, 87] width 98 height 16
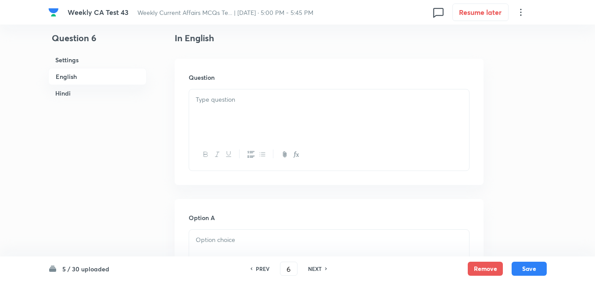
click at [227, 103] on p at bounding box center [329, 100] width 267 height 10
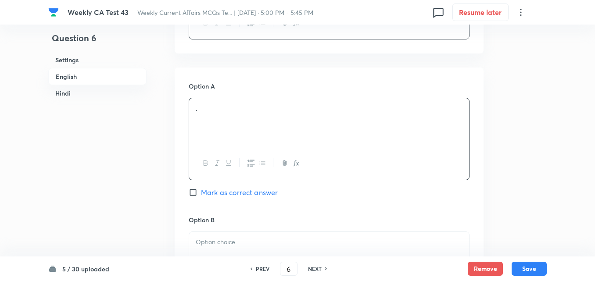
click at [246, 111] on p "." at bounding box center [329, 109] width 267 height 10
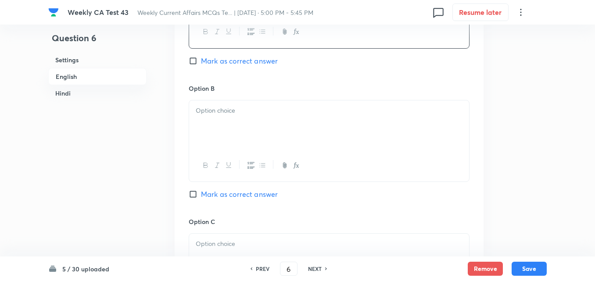
click at [242, 111] on p at bounding box center [329, 111] width 267 height 10
click at [240, 114] on p at bounding box center [329, 113] width 267 height 10
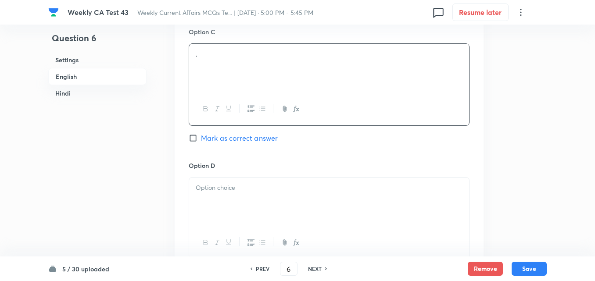
scroll to position [753, 0]
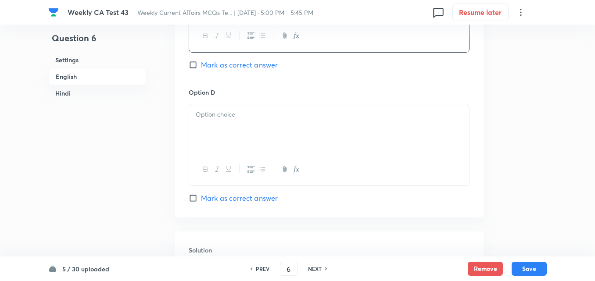
click at [239, 108] on div at bounding box center [329, 128] width 280 height 49
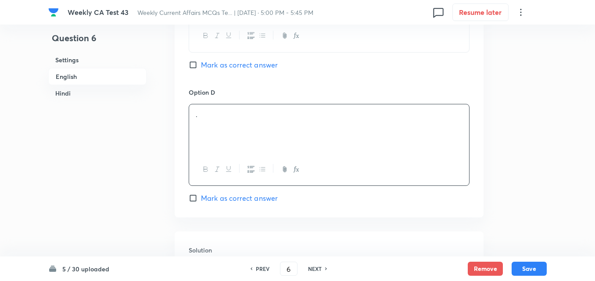
click at [251, 195] on span "Mark as correct answer" at bounding box center [239, 198] width 77 height 11
click at [201, 195] on input "Mark as correct answer" at bounding box center [195, 198] width 12 height 9
checkbox input "true"
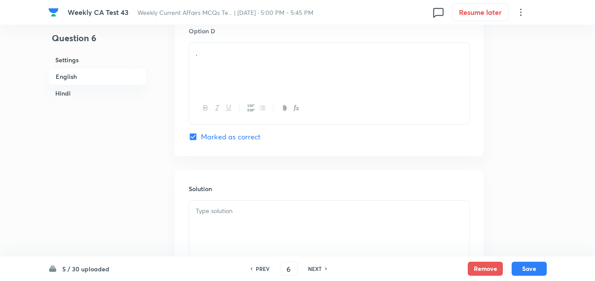
checkbox input "true"
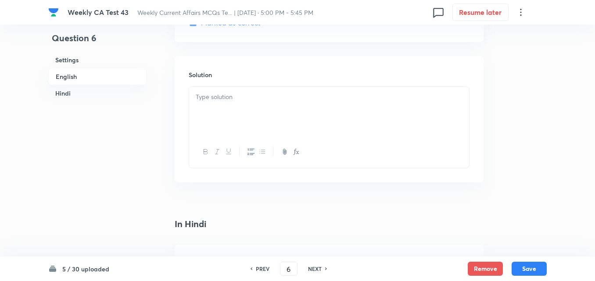
click at [225, 114] on div at bounding box center [329, 111] width 280 height 49
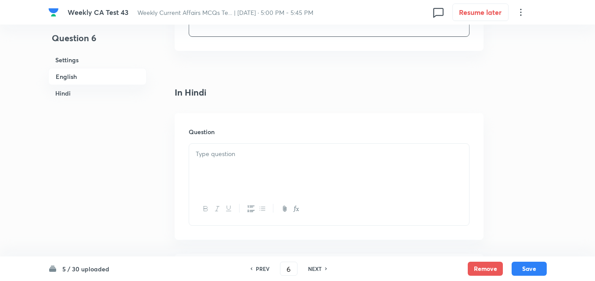
click at [242, 147] on div at bounding box center [329, 168] width 280 height 49
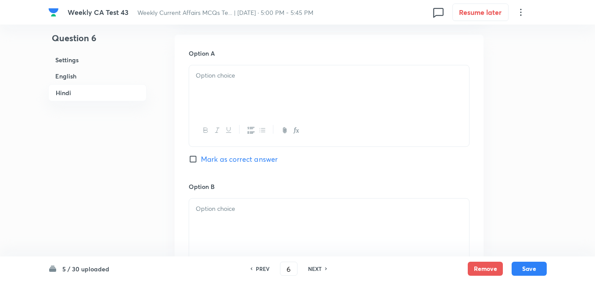
drag, startPoint x: 242, startPoint y: 137, endPoint x: 242, endPoint y: 114, distance: 22.8
click at [242, 124] on div at bounding box center [329, 131] width 280 height 32
click at [241, 109] on div at bounding box center [329, 89] width 280 height 49
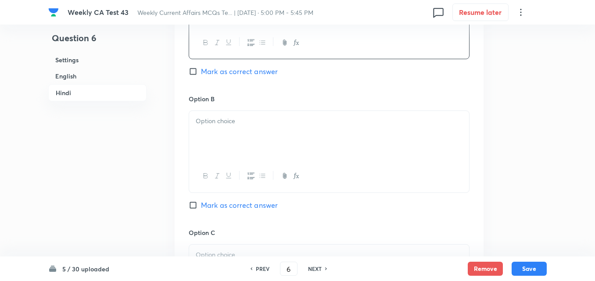
click at [244, 162] on div at bounding box center [329, 176] width 280 height 32
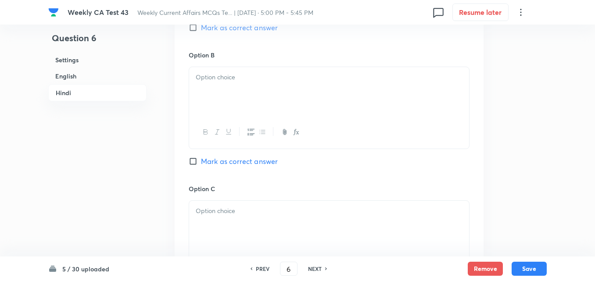
click at [239, 85] on div at bounding box center [329, 91] width 280 height 49
click at [235, 114] on div at bounding box center [329, 93] width 280 height 49
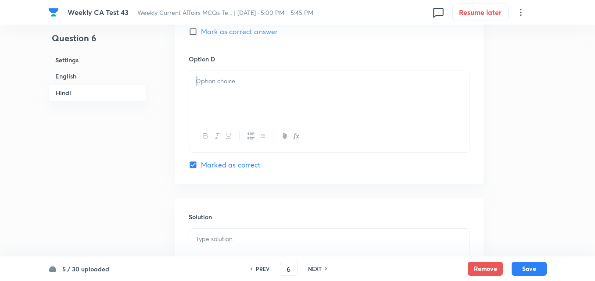
drag, startPoint x: 228, startPoint y: 118, endPoint x: 226, endPoint y: 113, distance: 5.1
click at [226, 113] on div at bounding box center [329, 112] width 281 height 82
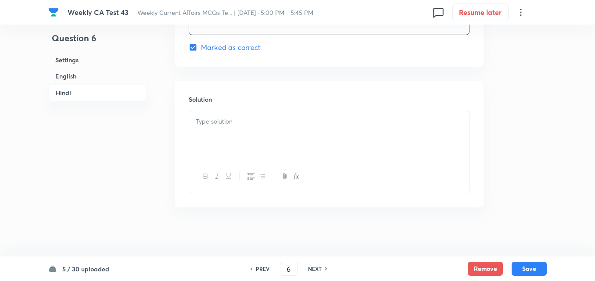
scroll to position [1796, 0]
click at [232, 145] on div at bounding box center [329, 132] width 280 height 49
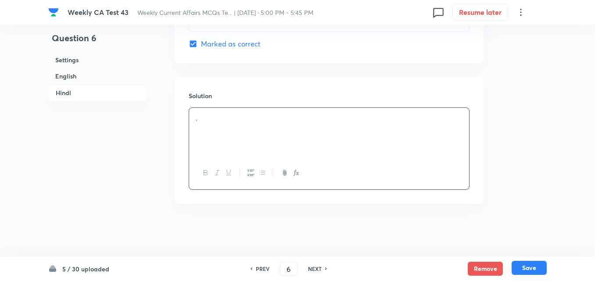
click at [522, 270] on button "Save" at bounding box center [529, 268] width 35 height 14
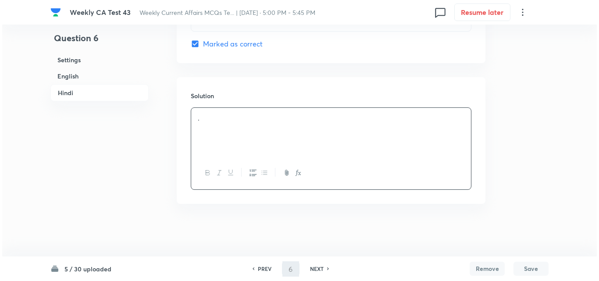
scroll to position [0, 0]
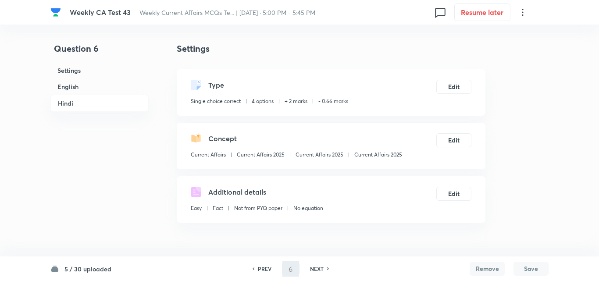
type input "7"
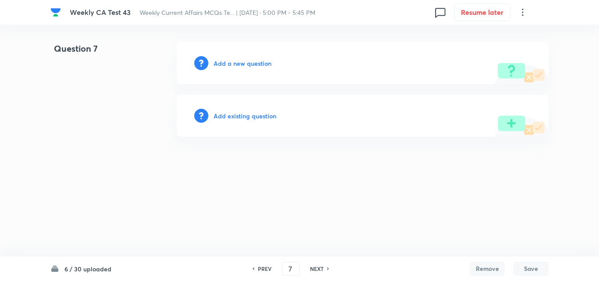
click at [254, 64] on h6 "Add a new question" at bounding box center [243, 63] width 58 height 9
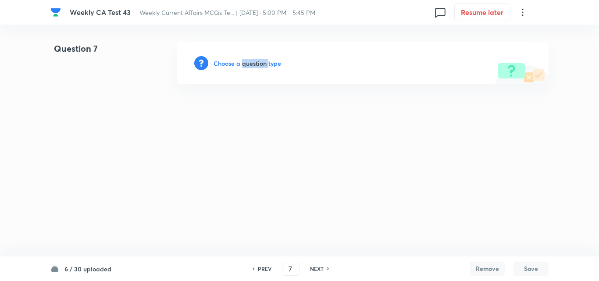
click at [254, 64] on h6 "Choose a question type" at bounding box center [248, 63] width 68 height 9
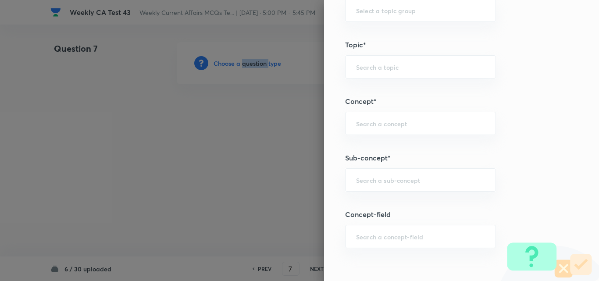
scroll to position [483, 0]
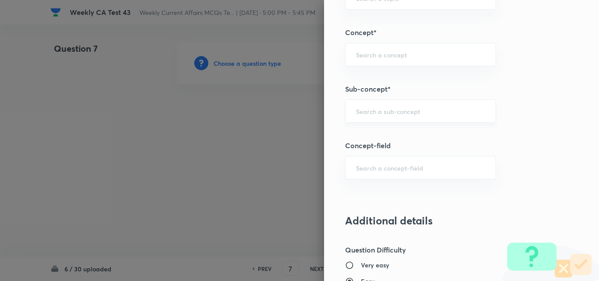
click at [412, 109] on input "text" at bounding box center [420, 111] width 129 height 8
paste input "Current Affairs 2025"
click at [438, 110] on input "Current Affairs 2025" at bounding box center [420, 111] width 129 height 8
click at [412, 131] on li "Current Affairs 2025" at bounding box center [414, 136] width 150 height 16
type input "Current Affairs 2025"
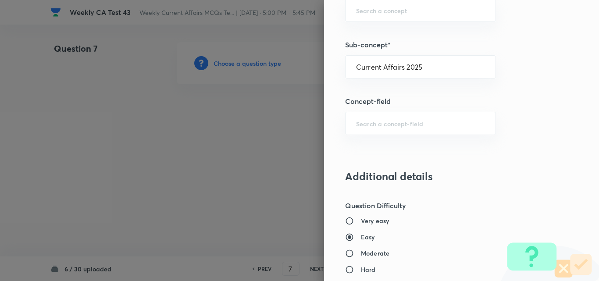
type input "Current Affairs"
type input "Current Affairs 2025"
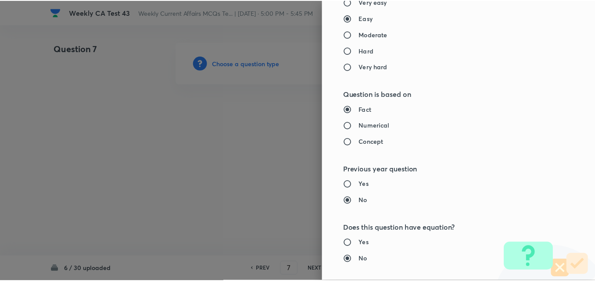
scroll to position [915, 0]
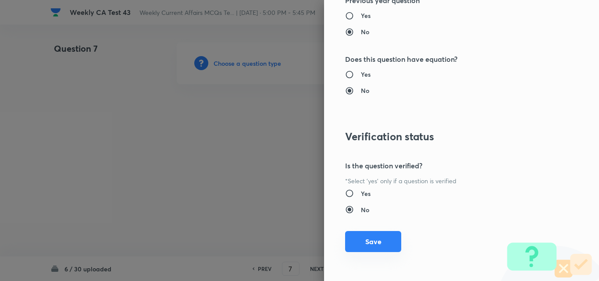
click at [380, 232] on button "Save" at bounding box center [373, 241] width 56 height 21
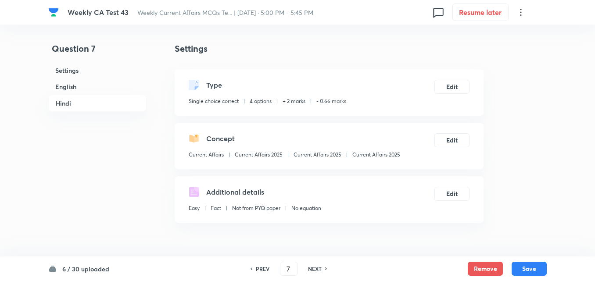
click at [88, 90] on h6 "English" at bounding box center [97, 87] width 98 height 16
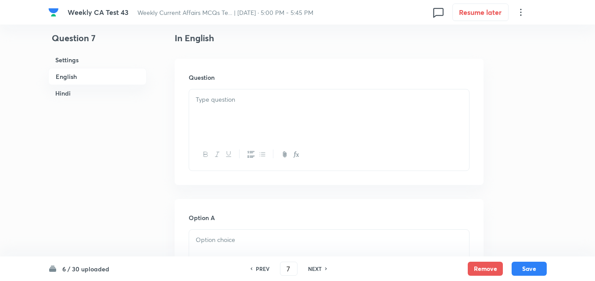
click at [247, 131] on div at bounding box center [329, 114] width 280 height 49
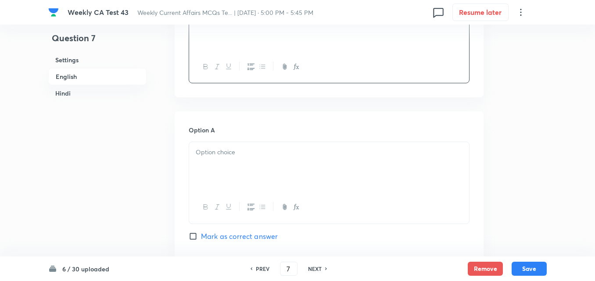
click at [240, 164] on div at bounding box center [329, 166] width 280 height 49
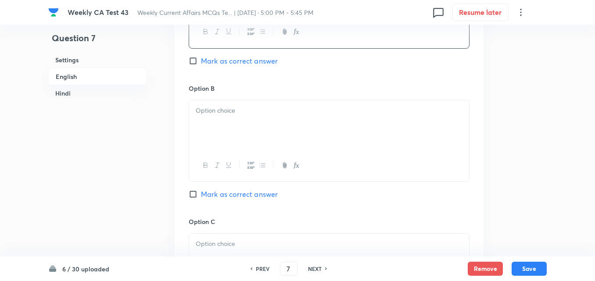
click at [230, 131] on div at bounding box center [329, 124] width 280 height 49
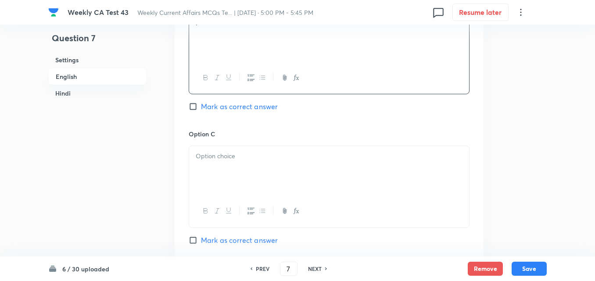
click at [244, 156] on p at bounding box center [329, 156] width 267 height 10
click at [235, 138] on h6 "Option D" at bounding box center [329, 136] width 281 height 9
click at [238, 173] on div at bounding box center [329, 172] width 280 height 49
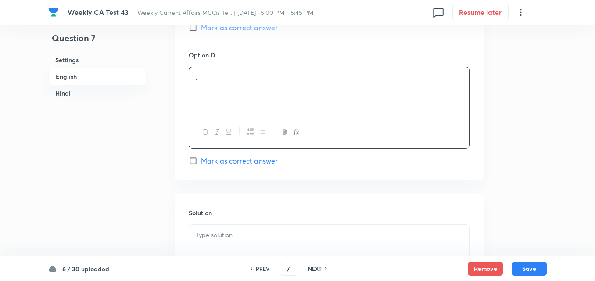
scroll to position [885, 0]
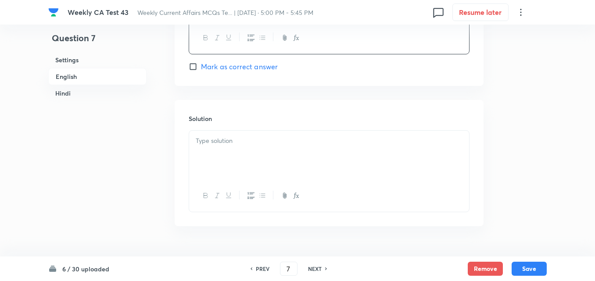
click at [246, 70] on span "Mark as correct answer" at bounding box center [239, 66] width 77 height 11
click at [201, 70] on input "Mark as correct answer" at bounding box center [195, 66] width 12 height 9
checkbox input "true"
click at [243, 153] on div at bounding box center [329, 155] width 280 height 49
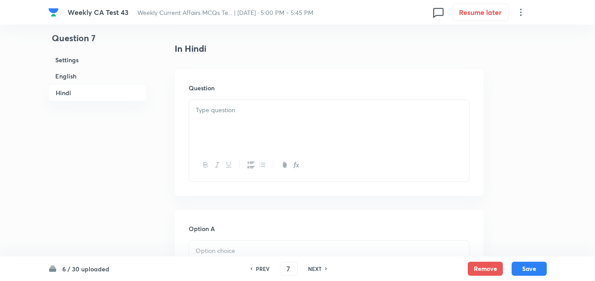
click at [234, 122] on div at bounding box center [329, 124] width 280 height 49
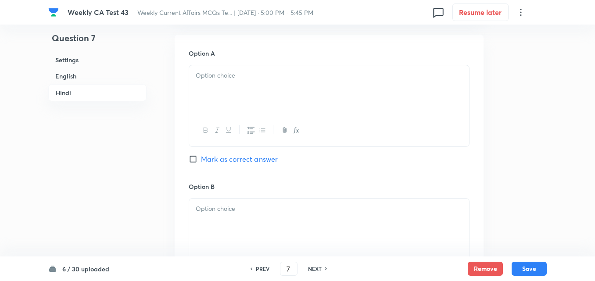
drag, startPoint x: 228, startPoint y: 137, endPoint x: 222, endPoint y: 120, distance: 18.3
click at [222, 125] on div at bounding box center [329, 131] width 280 height 32
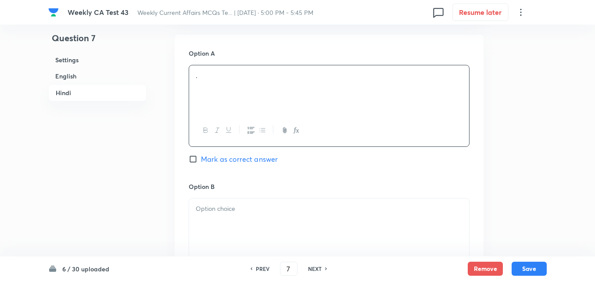
click at [222, 97] on div "." at bounding box center [329, 89] width 280 height 49
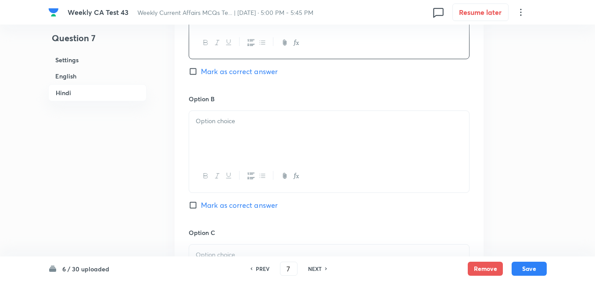
click at [228, 151] on div at bounding box center [329, 135] width 280 height 49
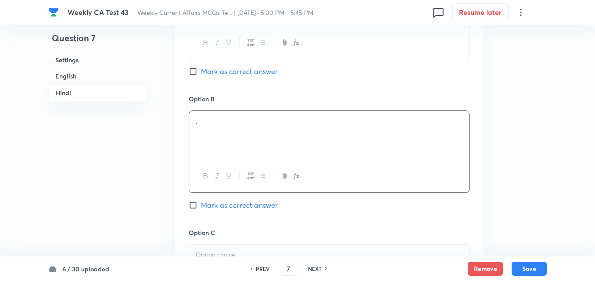
scroll to position [1455, 0]
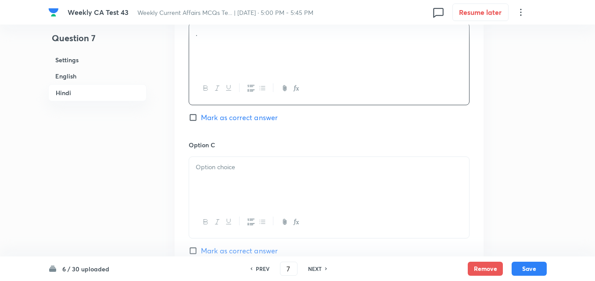
click at [225, 120] on span "Mark as correct answer" at bounding box center [239, 117] width 77 height 11
click at [201, 120] on input "Mark as correct answer" at bounding box center [195, 117] width 12 height 9
checkbox input "true"
checkbox input "false"
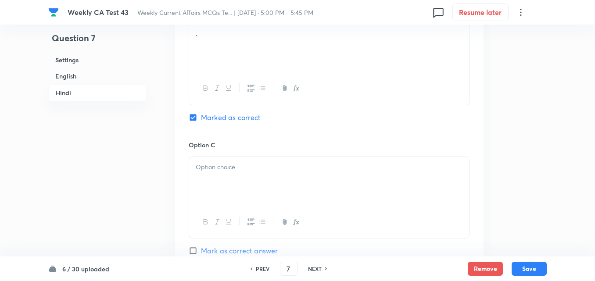
checkbox input "false"
click at [237, 72] on div "." at bounding box center [329, 47] width 280 height 49
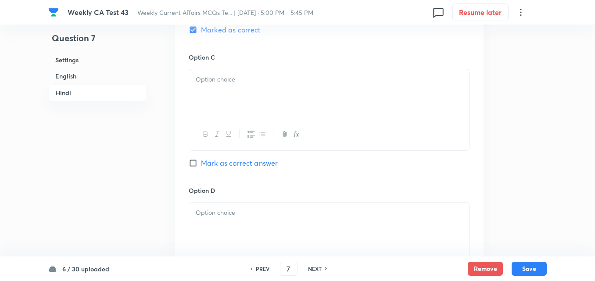
click at [239, 130] on hr at bounding box center [239, 133] width 0 height 9
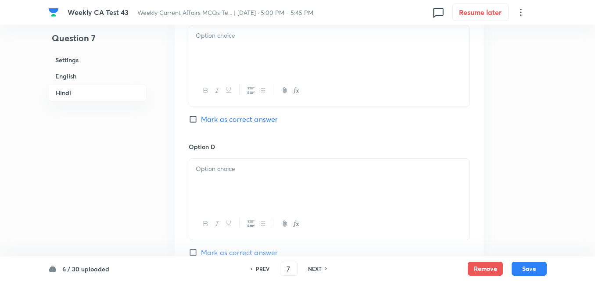
click at [232, 67] on div at bounding box center [329, 49] width 280 height 49
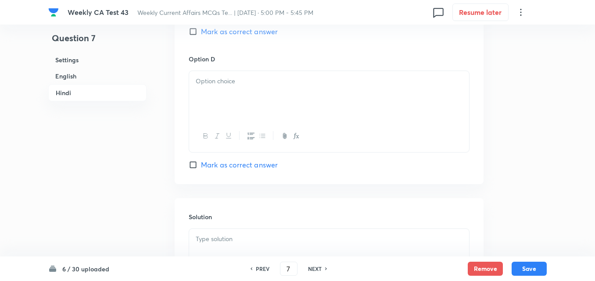
click at [229, 93] on div at bounding box center [329, 95] width 280 height 49
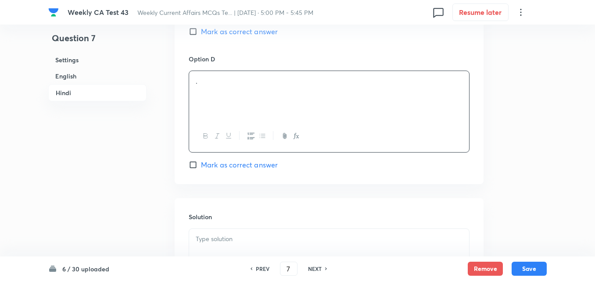
click at [235, 165] on span "Mark as correct answer" at bounding box center [239, 165] width 77 height 11
click at [201, 165] on input "Mark as correct answer" at bounding box center [195, 165] width 12 height 9
checkbox input "true"
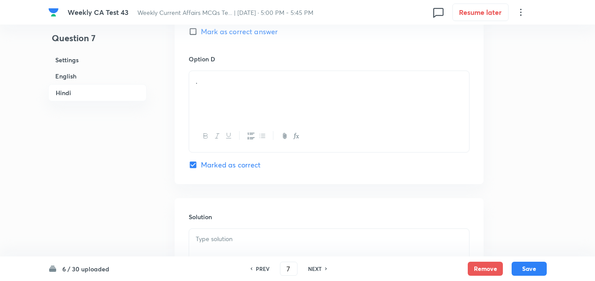
scroll to position [1796, 0]
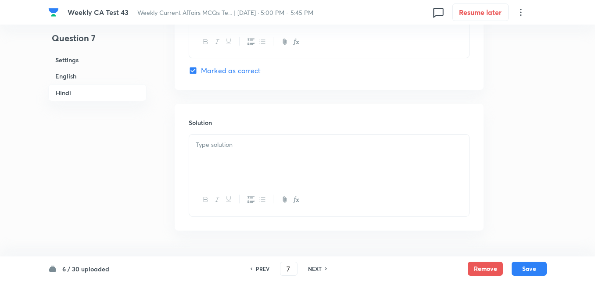
checkbox input "false"
checkbox input "true"
checkbox input "false"
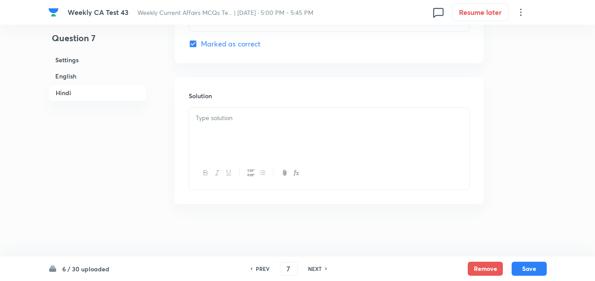
click at [239, 147] on div at bounding box center [329, 132] width 280 height 49
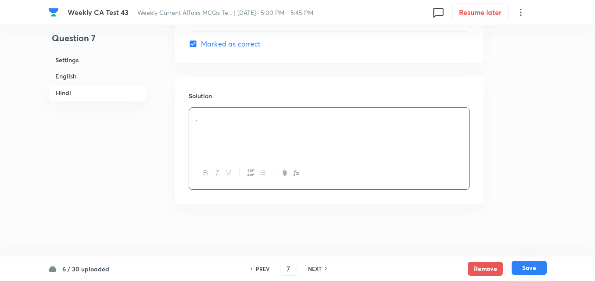
click at [535, 267] on button "Save" at bounding box center [529, 268] width 35 height 14
type input "8"
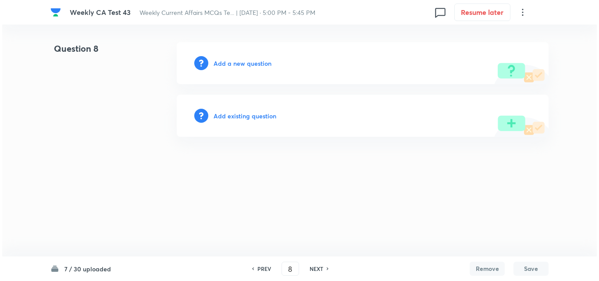
scroll to position [0, 0]
click at [230, 60] on h6 "Add a new question" at bounding box center [243, 63] width 58 height 9
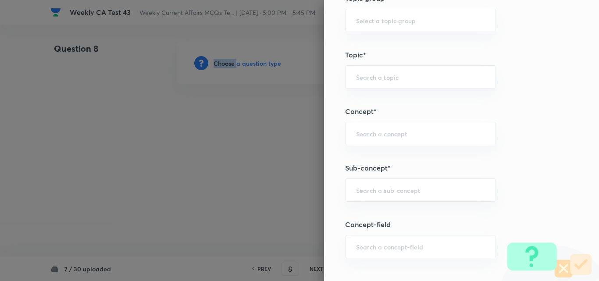
scroll to position [483, 0]
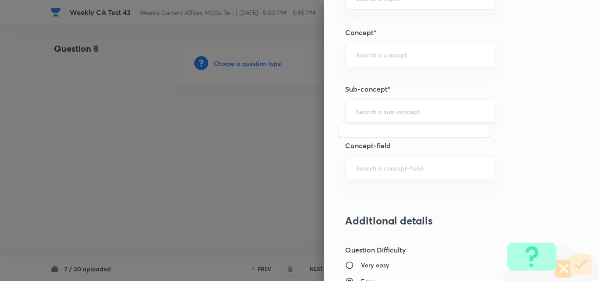
click at [410, 114] on input "text" at bounding box center [420, 111] width 129 height 8
paste input "Current Affairs 2025"
click at [438, 114] on input "Current Affairs 2025" at bounding box center [420, 111] width 129 height 8
click at [410, 132] on li "Current Affairs 2025" at bounding box center [414, 136] width 150 height 16
type input "Current Affairs 2025"
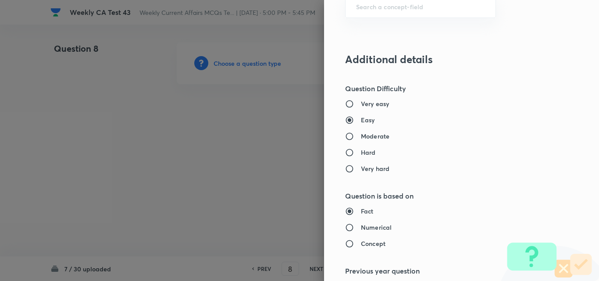
type input "Current Affairs"
type input "Current Affairs 2025"
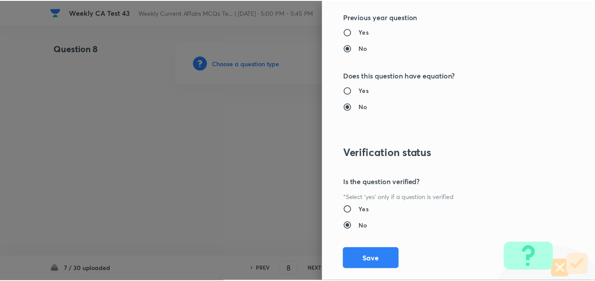
scroll to position [915, 0]
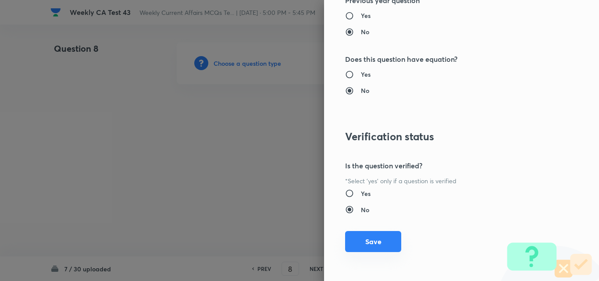
click at [381, 240] on button "Save" at bounding box center [373, 241] width 56 height 21
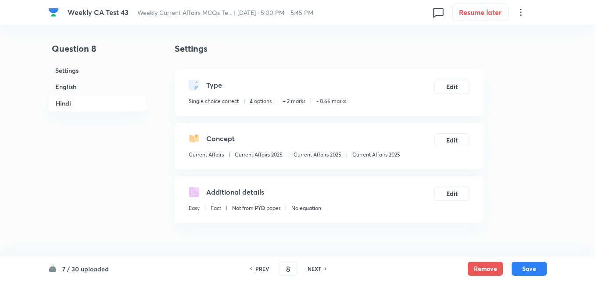
click at [94, 86] on h6 "English" at bounding box center [97, 87] width 98 height 16
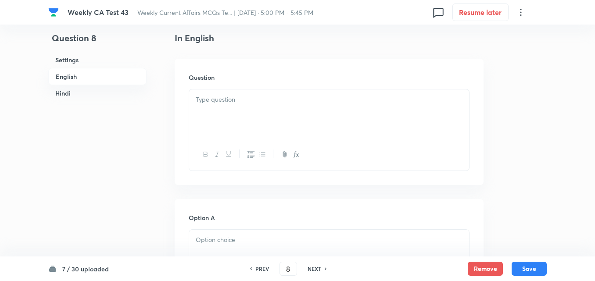
click at [294, 121] on div at bounding box center [329, 114] width 280 height 49
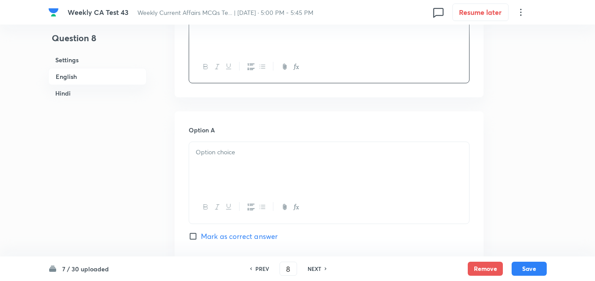
drag, startPoint x: 238, startPoint y: 144, endPoint x: 238, endPoint y: 150, distance: 5.7
click at [238, 145] on div at bounding box center [329, 166] width 280 height 49
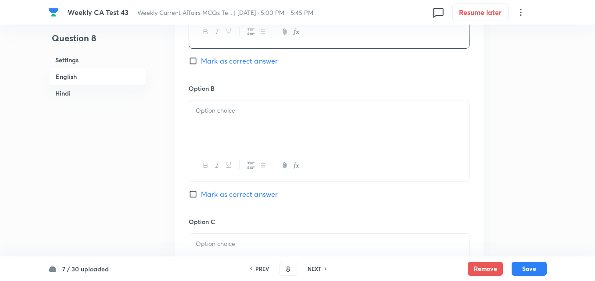
click at [237, 112] on p at bounding box center [329, 111] width 267 height 10
click at [233, 99] on div "Option C Mark as correct answer" at bounding box center [329, 152] width 281 height 133
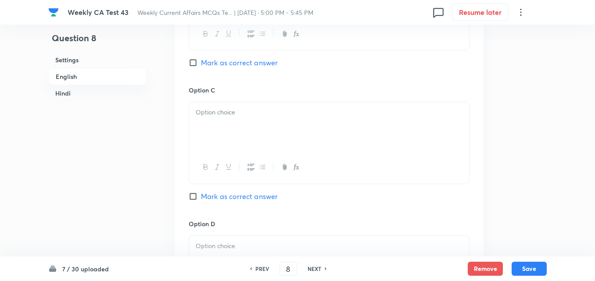
click at [234, 118] on div at bounding box center [329, 126] width 280 height 49
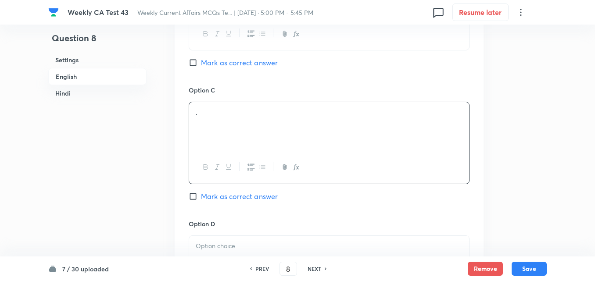
scroll to position [797, 0]
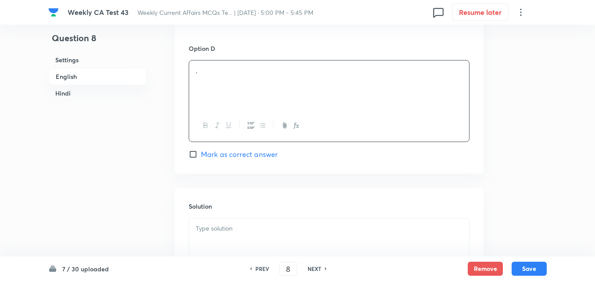
click at [228, 79] on div "." at bounding box center [329, 85] width 280 height 49
click at [239, 158] on span "Mark as correct answer" at bounding box center [239, 154] width 77 height 11
click at [201, 158] on input "Mark as correct answer" at bounding box center [195, 154] width 12 height 9
checkbox input "true"
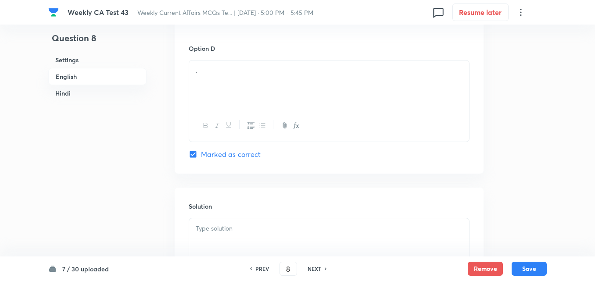
checkbox input "true"
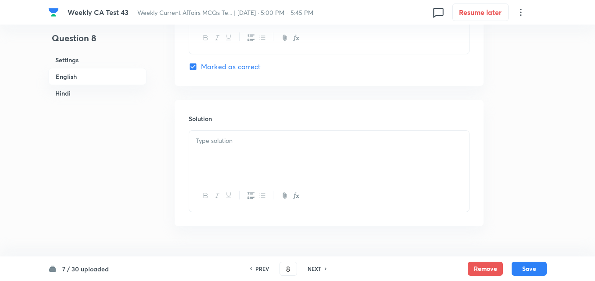
click at [238, 171] on div at bounding box center [329, 155] width 280 height 49
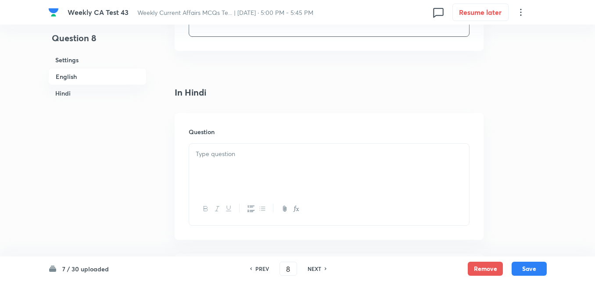
click at [236, 142] on div "Question" at bounding box center [329, 176] width 309 height 126
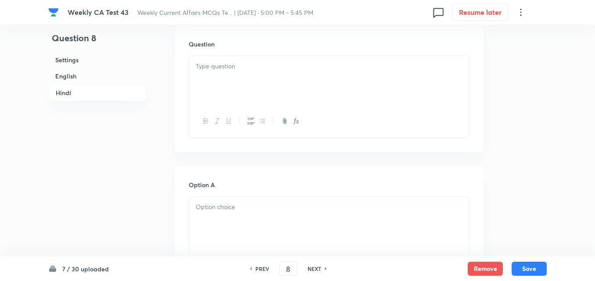
click at [241, 87] on div at bounding box center [329, 80] width 280 height 49
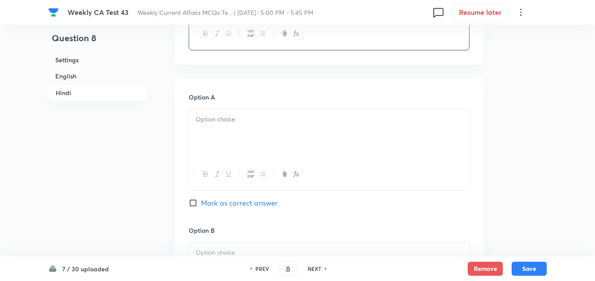
click at [245, 137] on div at bounding box center [329, 133] width 280 height 49
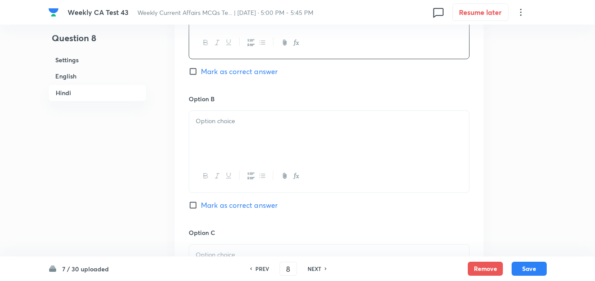
click at [240, 135] on div at bounding box center [329, 135] width 280 height 49
click at [236, 132] on div at bounding box center [329, 137] width 280 height 49
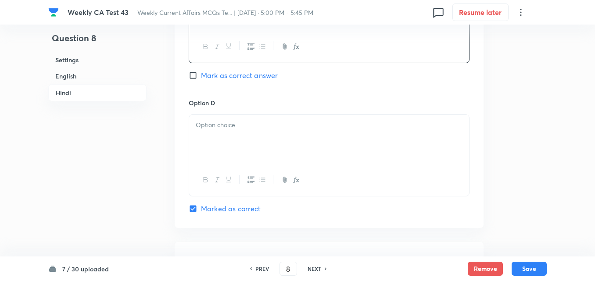
click at [233, 121] on p at bounding box center [329, 125] width 267 height 10
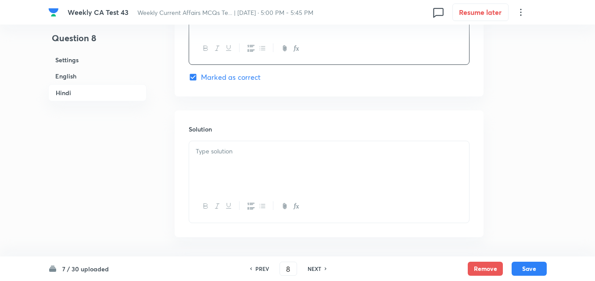
click at [241, 134] on div "Solution" at bounding box center [329, 174] width 309 height 126
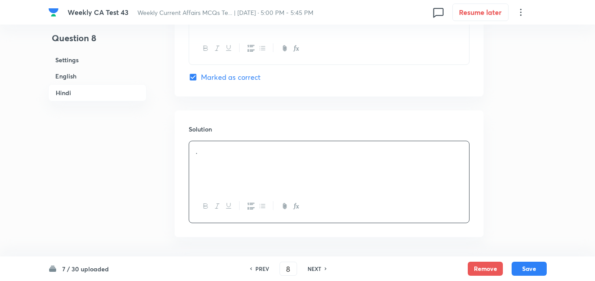
click at [243, 159] on div "." at bounding box center [329, 165] width 280 height 49
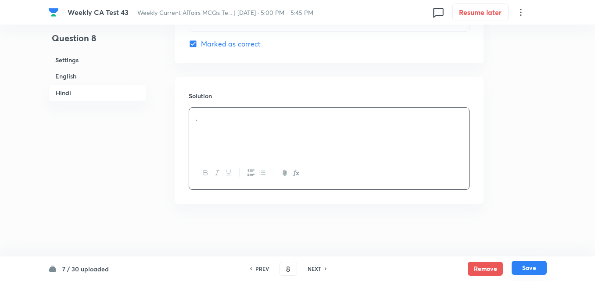
click at [528, 265] on button "Save" at bounding box center [529, 268] width 35 height 14
type input "9"
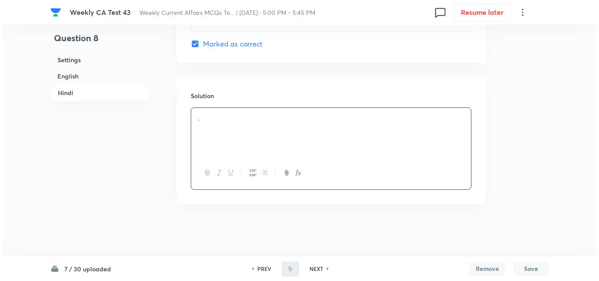
scroll to position [0, 0]
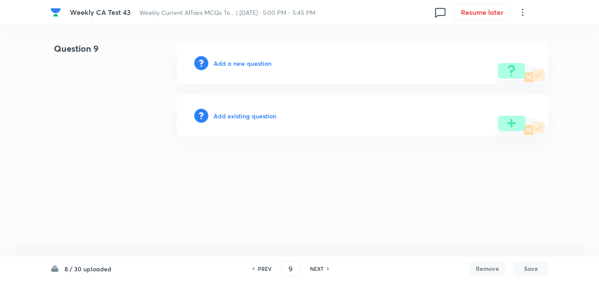
click at [256, 65] on h6 "Add a new question" at bounding box center [243, 63] width 58 height 9
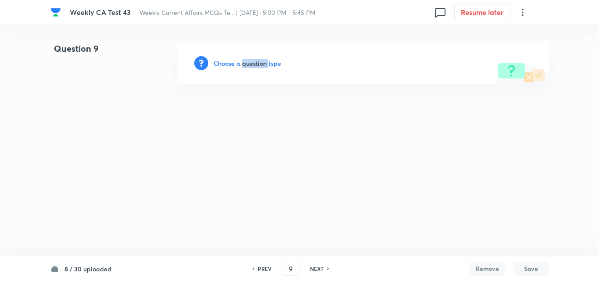
click at [256, 65] on h6 "Choose a question type" at bounding box center [248, 63] width 68 height 9
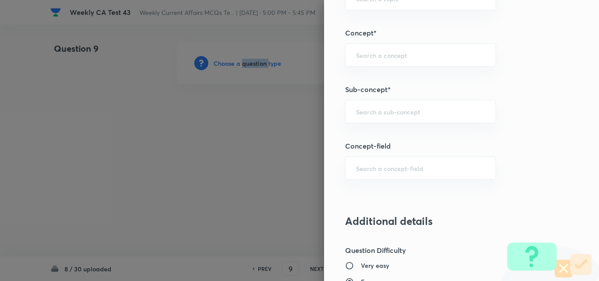
scroll to position [527, 0]
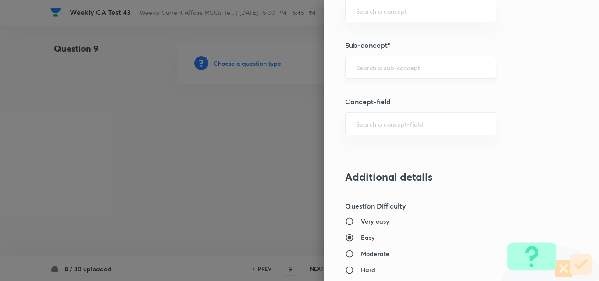
click at [425, 68] on input "text" at bounding box center [420, 67] width 129 height 8
paste input "Current Affairs 2025"
click at [448, 68] on input "Current Affairs 2025" at bounding box center [420, 67] width 129 height 8
click at [412, 86] on li "Current Affairs 2025" at bounding box center [414, 92] width 150 height 16
type input "Current Affairs 2025"
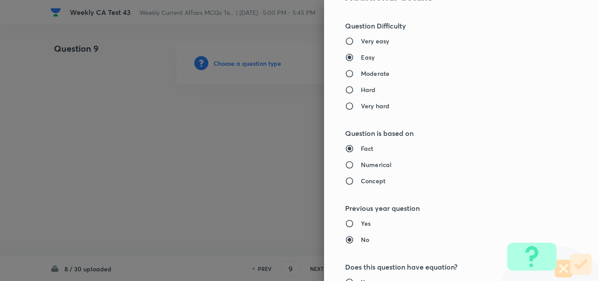
type input "Current Affairs"
type input "Current Affairs 2025"
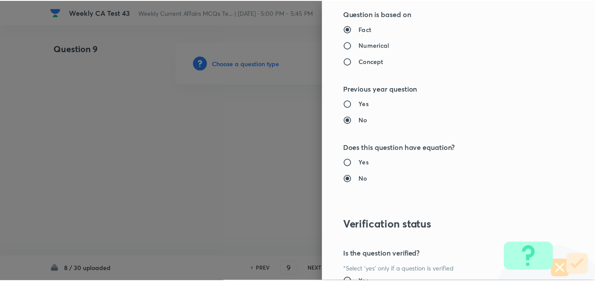
scroll to position [915, 0]
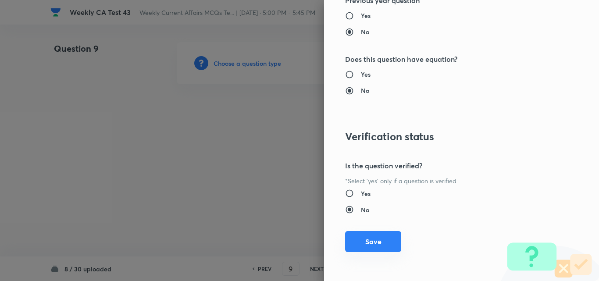
click at [373, 247] on button "Save" at bounding box center [373, 241] width 56 height 21
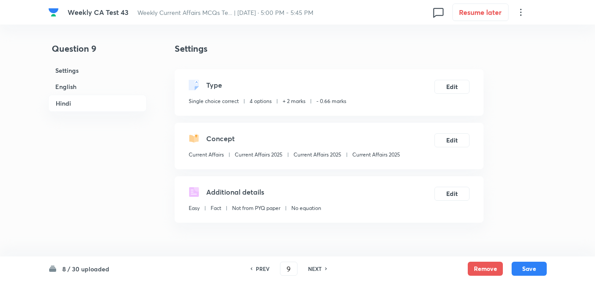
click at [67, 84] on h6 "English" at bounding box center [97, 87] width 98 height 16
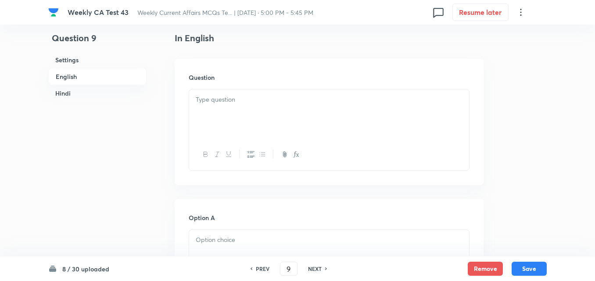
click at [239, 125] on div at bounding box center [329, 114] width 280 height 49
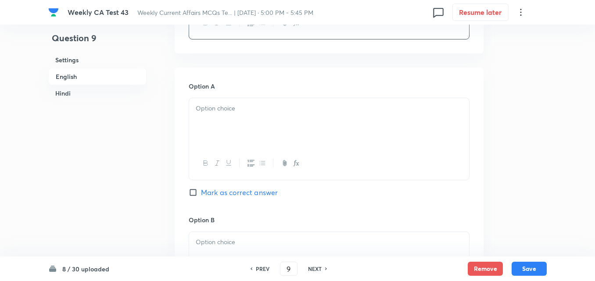
click at [235, 136] on div at bounding box center [329, 122] width 280 height 49
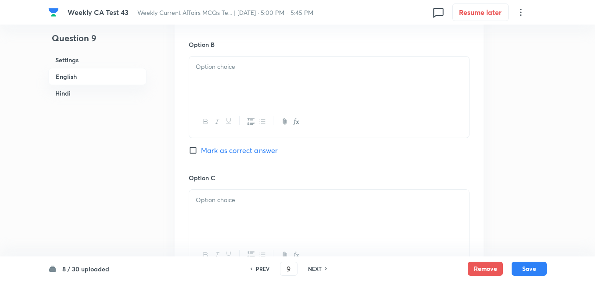
click at [227, 79] on div at bounding box center [329, 81] width 280 height 49
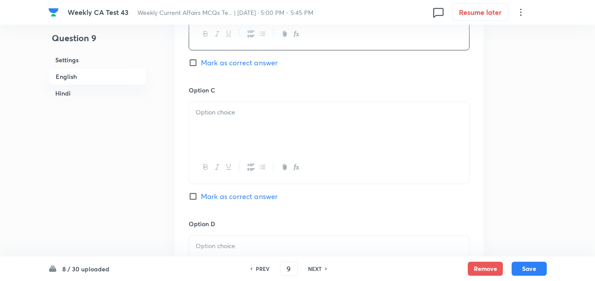
drag, startPoint x: 234, startPoint y: 136, endPoint x: 235, endPoint y: 126, distance: 10.1
click at [235, 129] on div at bounding box center [329, 126] width 280 height 49
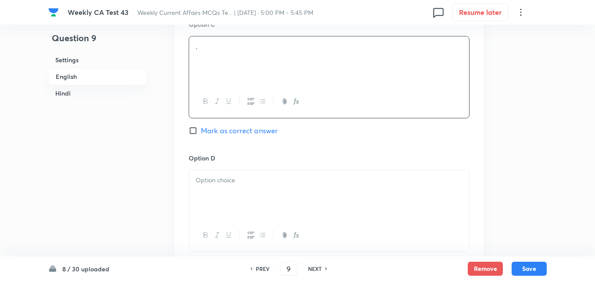
scroll to position [753, 0]
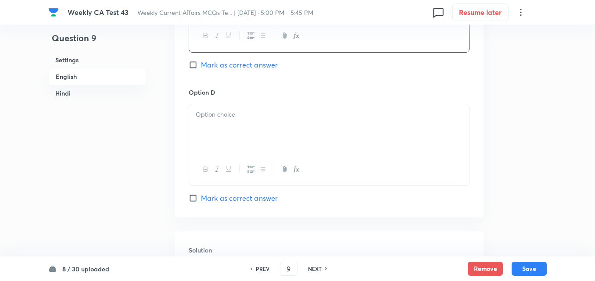
click at [240, 115] on p at bounding box center [329, 115] width 267 height 10
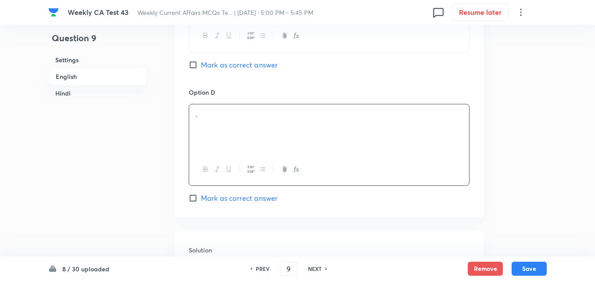
click at [244, 194] on span "Mark as correct answer" at bounding box center [239, 198] width 77 height 11
click at [201, 194] on input "Mark as correct answer" at bounding box center [195, 198] width 12 height 9
checkbox input "true"
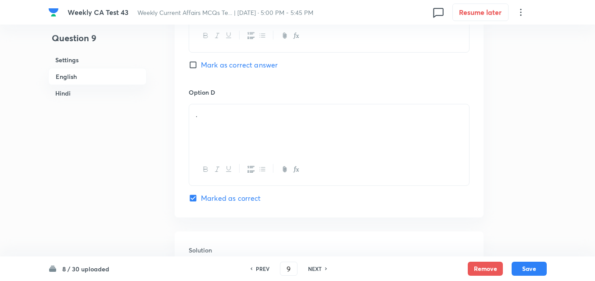
checkbox input "true"
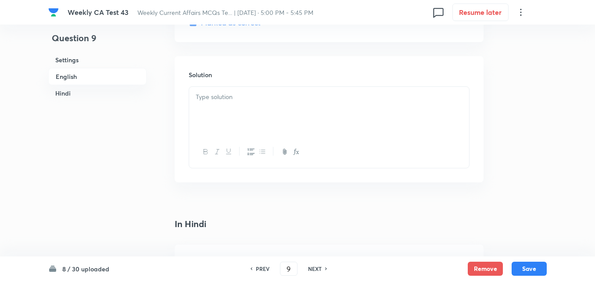
click at [237, 127] on div at bounding box center [329, 111] width 280 height 49
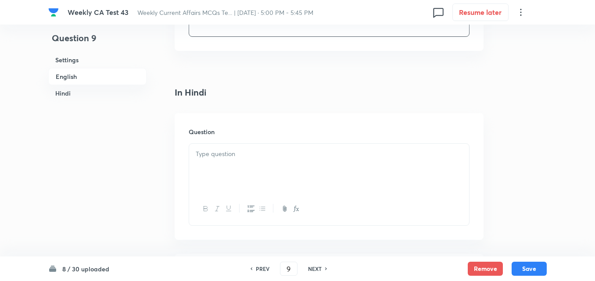
click at [241, 135] on h6 "Question" at bounding box center [329, 131] width 281 height 9
click at [247, 185] on div at bounding box center [329, 168] width 280 height 49
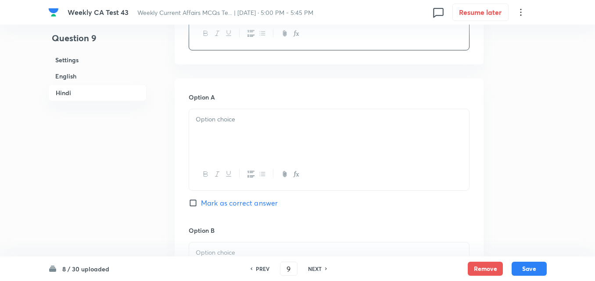
click at [243, 136] on div at bounding box center [329, 133] width 280 height 49
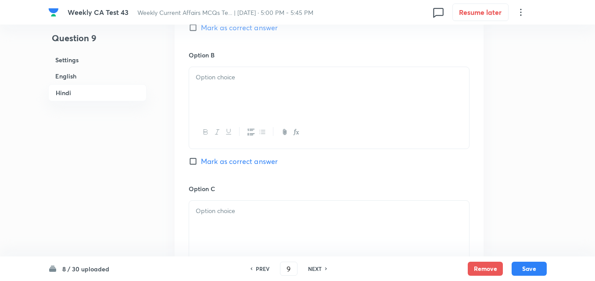
drag, startPoint x: 240, startPoint y: 111, endPoint x: 238, endPoint y: 106, distance: 5.6
click at [240, 107] on div at bounding box center [329, 91] width 280 height 49
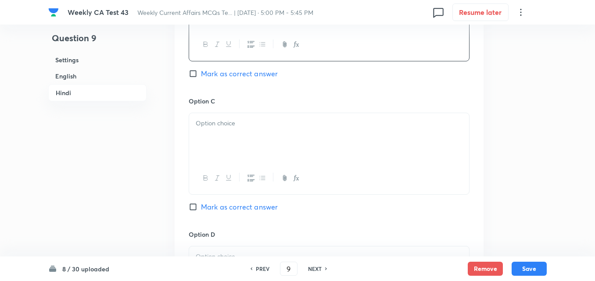
click at [239, 118] on div at bounding box center [329, 137] width 280 height 49
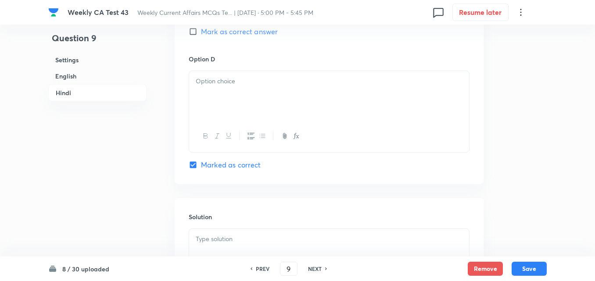
drag, startPoint x: 237, startPoint y: 107, endPoint x: 235, endPoint y: 99, distance: 8.0
click at [235, 99] on div at bounding box center [329, 95] width 280 height 49
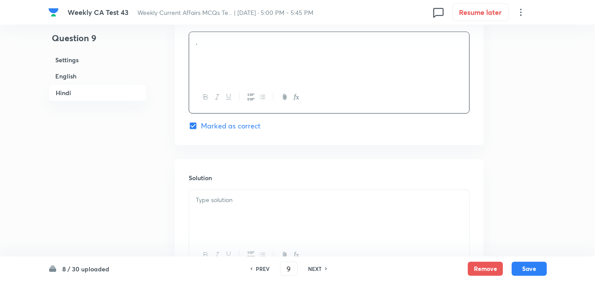
scroll to position [1796, 0]
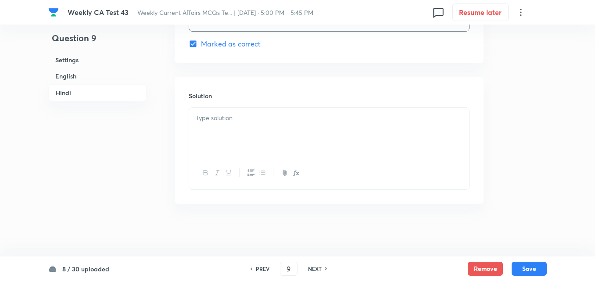
click at [240, 137] on div at bounding box center [329, 132] width 280 height 49
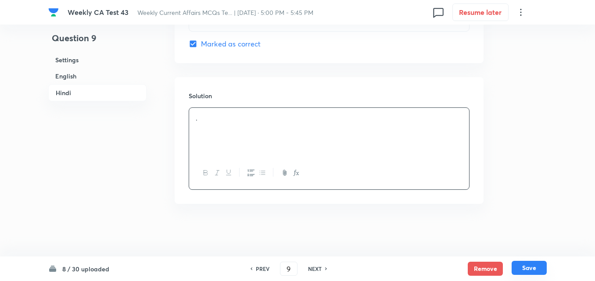
click at [538, 270] on button "Save" at bounding box center [529, 268] width 35 height 14
type input "10"
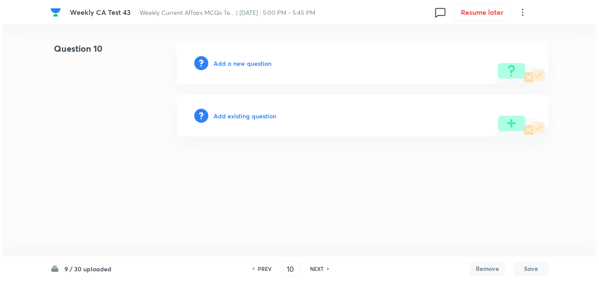
scroll to position [0, 0]
click at [257, 59] on h6 "Add a new question" at bounding box center [243, 63] width 58 height 9
click at [257, 59] on h6 "Choose a question type" at bounding box center [248, 63] width 68 height 9
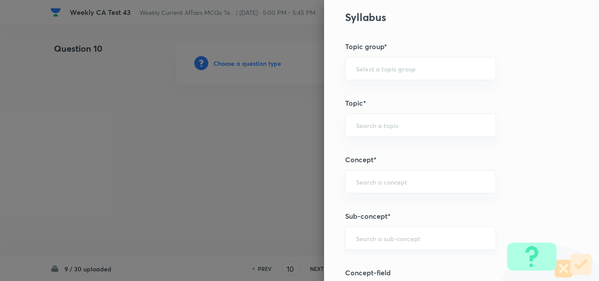
scroll to position [483, 0]
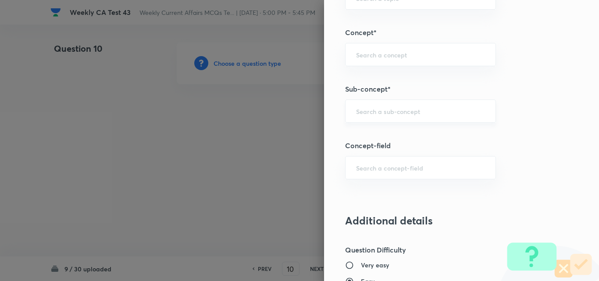
click at [436, 105] on div "​" at bounding box center [420, 111] width 151 height 23
paste input "Current Affairs 2025"
click at [436, 105] on div "Current Affairs 2025 ​" at bounding box center [420, 111] width 151 height 23
click at [410, 131] on li "Current Affairs 2025" at bounding box center [414, 136] width 150 height 16
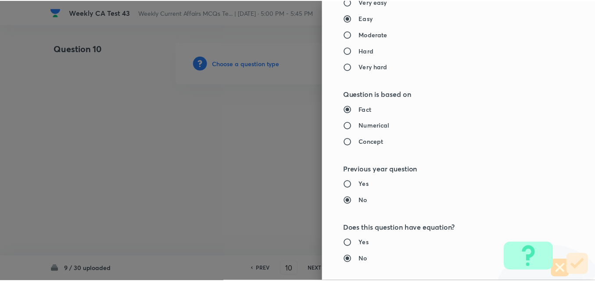
scroll to position [915, 0]
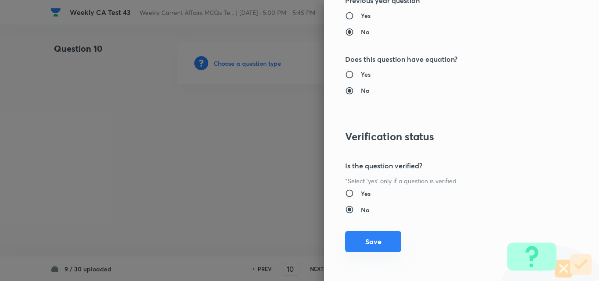
click at [368, 240] on button "Save" at bounding box center [373, 241] width 56 height 21
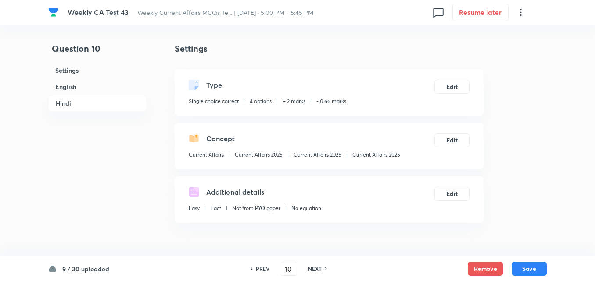
drag, startPoint x: 86, startPoint y: 88, endPoint x: 186, endPoint y: 115, distance: 103.7
click at [86, 86] on h6 "English" at bounding box center [97, 87] width 98 height 16
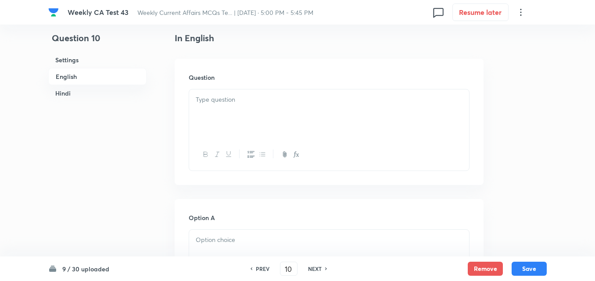
click at [238, 124] on div at bounding box center [329, 114] width 280 height 49
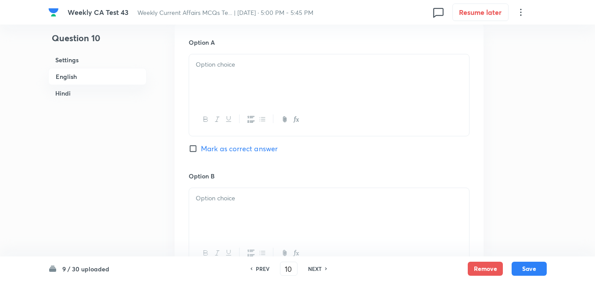
drag, startPoint x: 240, startPoint y: 122, endPoint x: 238, endPoint y: 101, distance: 20.7
click at [237, 118] on div at bounding box center [329, 120] width 280 height 32
click at [240, 84] on div at bounding box center [329, 78] width 280 height 49
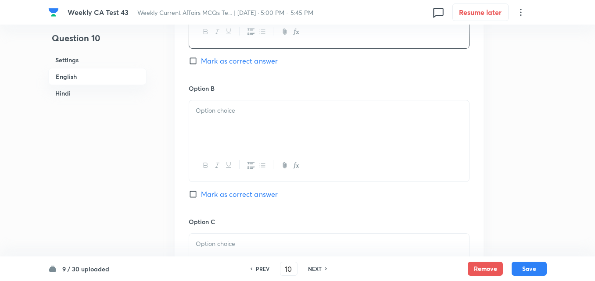
click at [242, 117] on div at bounding box center [329, 124] width 280 height 49
click at [242, 117] on p at bounding box center [329, 113] width 267 height 10
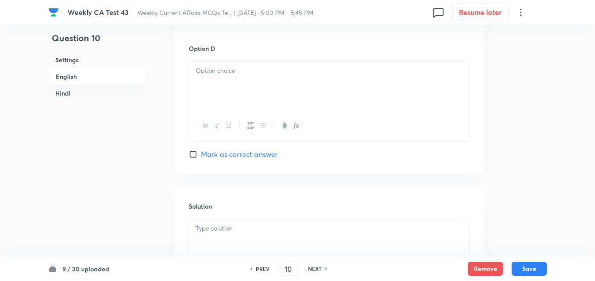
click at [232, 86] on div at bounding box center [329, 85] width 280 height 49
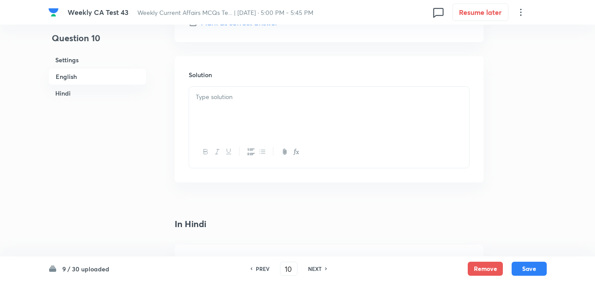
click at [233, 111] on div at bounding box center [329, 111] width 280 height 49
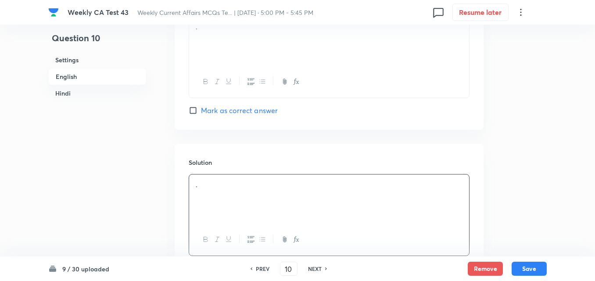
click at [235, 104] on div "Option D . Mark as correct answer" at bounding box center [329, 58] width 281 height 116
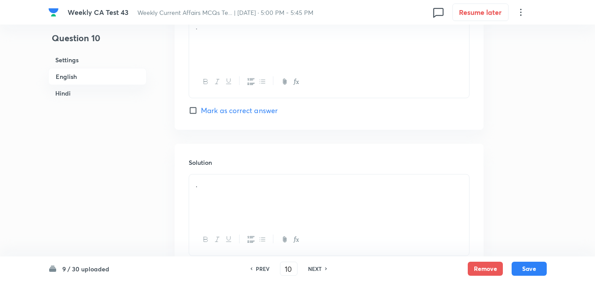
click at [237, 113] on span "Mark as correct answer" at bounding box center [239, 110] width 77 height 11
click at [201, 113] on input "Mark as correct answer" at bounding box center [195, 110] width 12 height 9
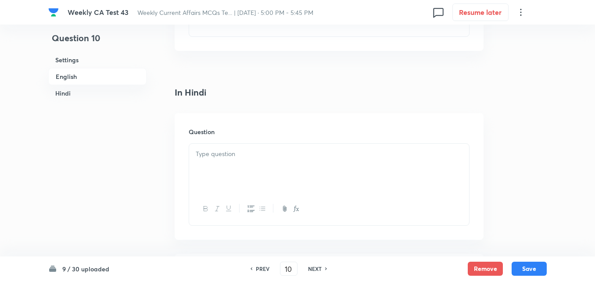
click at [238, 171] on div at bounding box center [329, 168] width 280 height 49
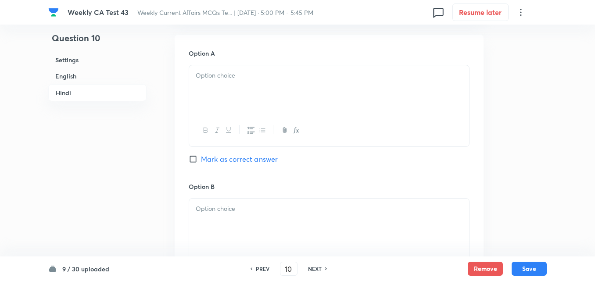
click at [227, 108] on div at bounding box center [329, 89] width 280 height 49
click at [234, 105] on div at bounding box center [329, 91] width 280 height 49
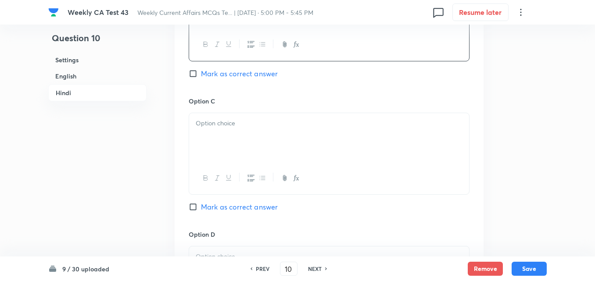
click at [241, 143] on div at bounding box center [329, 137] width 280 height 49
drag, startPoint x: 233, startPoint y: 139, endPoint x: 228, endPoint y: 136, distance: 5.4
click at [231, 137] on div at bounding box center [329, 139] width 280 height 49
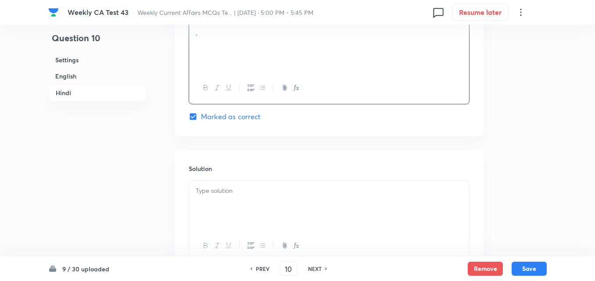
scroll to position [1796, 0]
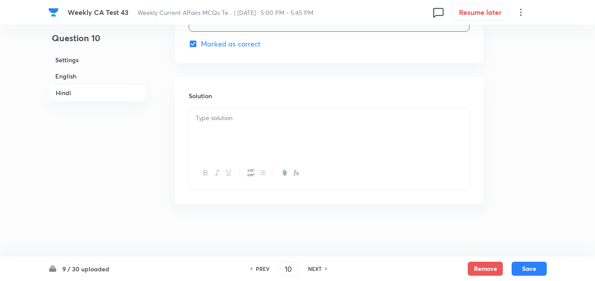
click at [233, 142] on div at bounding box center [329, 132] width 280 height 49
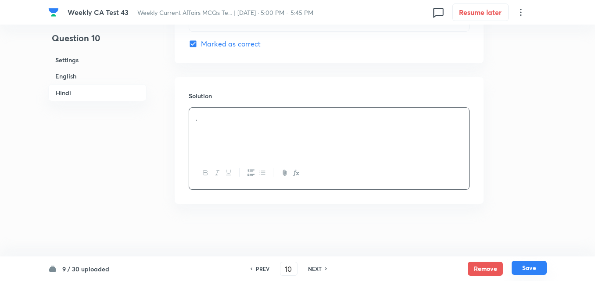
click at [528, 273] on button "Save" at bounding box center [529, 268] width 35 height 14
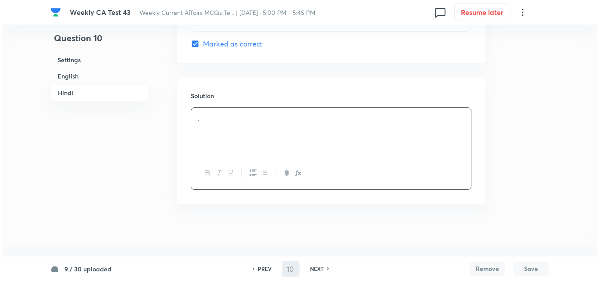
scroll to position [0, 0]
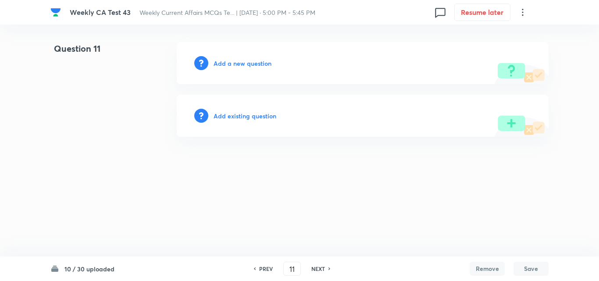
click at [249, 60] on h6 "Add a new question" at bounding box center [243, 63] width 58 height 9
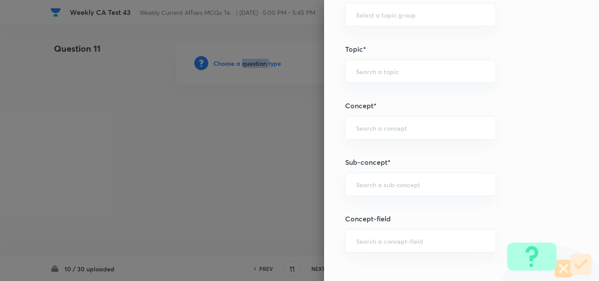
scroll to position [483, 0]
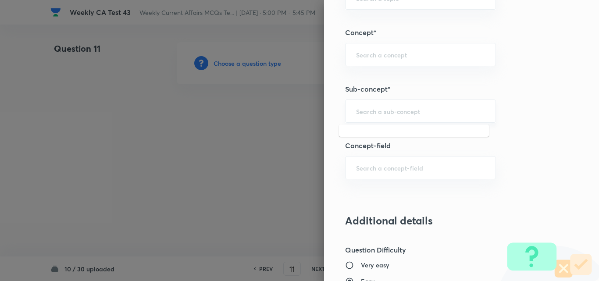
click at [417, 107] on input "text" at bounding box center [420, 111] width 129 height 8
paste input "Current Affairs 2025"
click at [437, 108] on input "Current Affairs 2025" at bounding box center [420, 111] width 129 height 8
click at [404, 131] on li "Current Affairs 2025" at bounding box center [414, 136] width 150 height 16
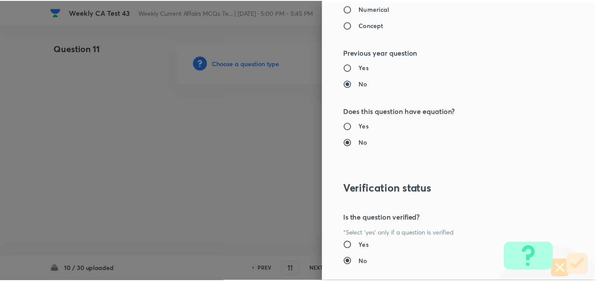
scroll to position [915, 0]
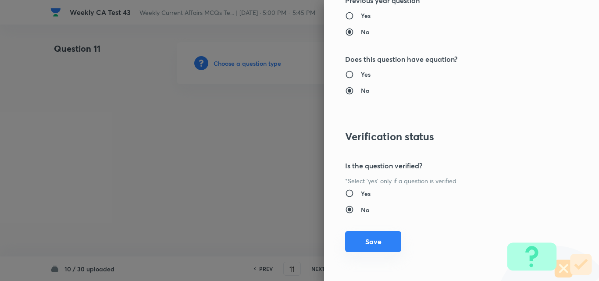
click at [375, 238] on button "Save" at bounding box center [373, 241] width 56 height 21
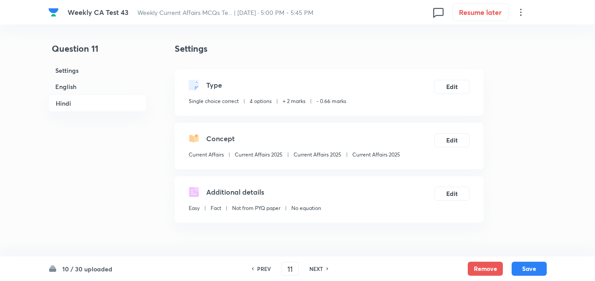
click at [78, 89] on h6 "English" at bounding box center [97, 87] width 98 height 16
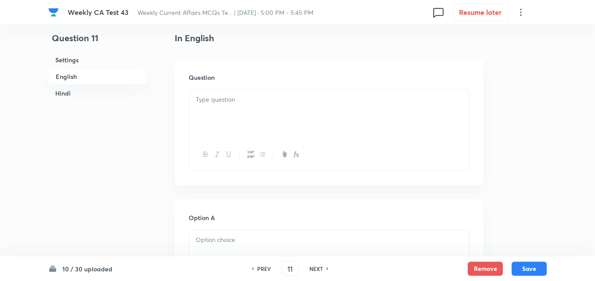
click at [238, 137] on div at bounding box center [329, 114] width 280 height 49
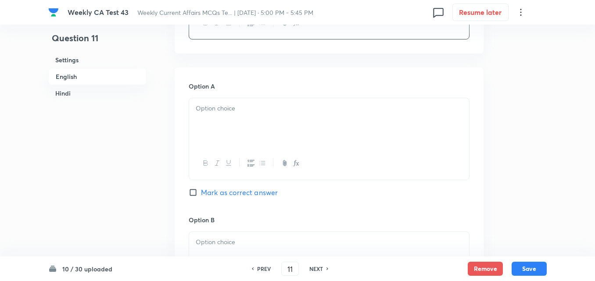
click at [239, 151] on div at bounding box center [329, 163] width 280 height 32
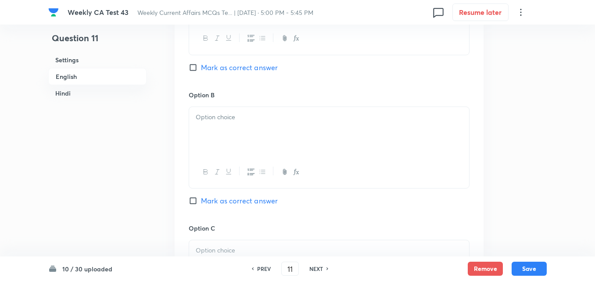
scroll to position [402, 0]
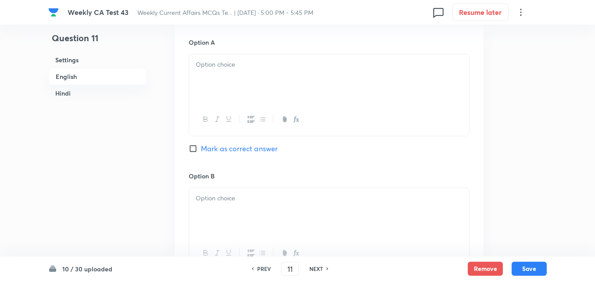
click at [242, 79] on div at bounding box center [329, 78] width 280 height 49
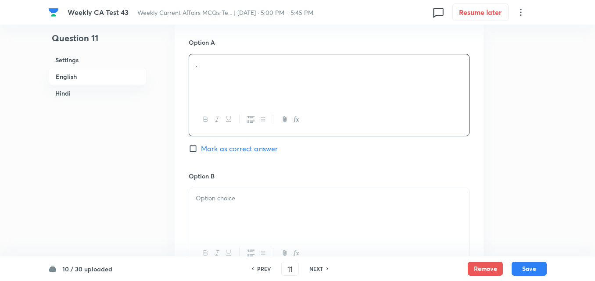
click at [251, 210] on div at bounding box center [329, 212] width 280 height 49
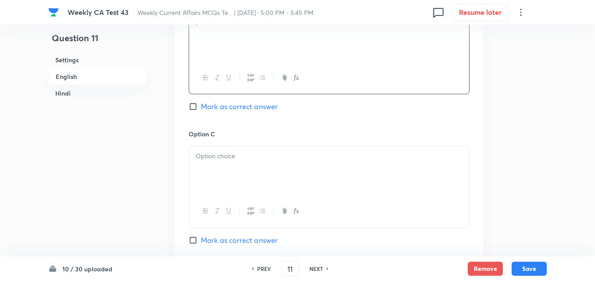
click at [245, 165] on div at bounding box center [329, 170] width 280 height 49
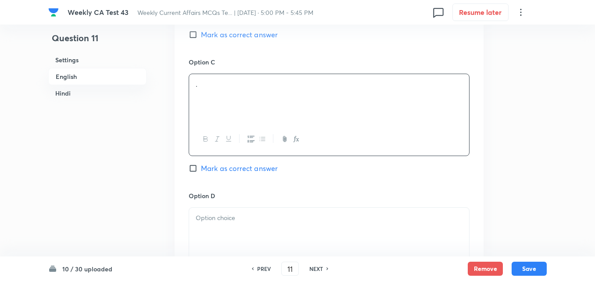
scroll to position [753, 0]
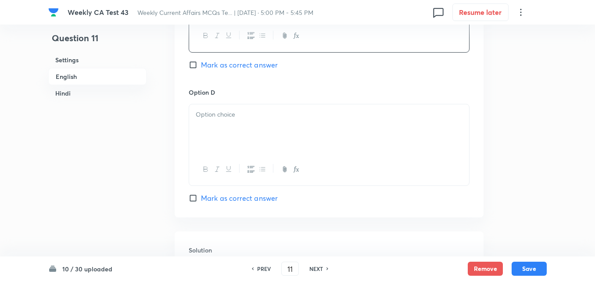
click at [232, 138] on div at bounding box center [329, 128] width 280 height 49
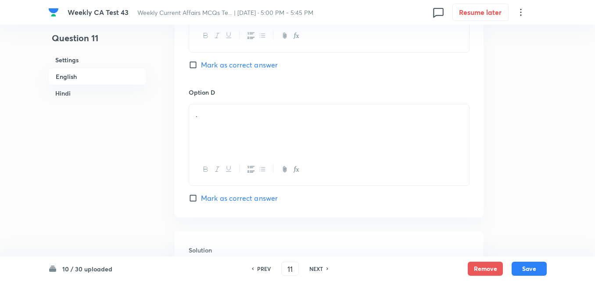
click at [241, 199] on span "Mark as correct answer" at bounding box center [239, 198] width 77 height 11
click at [201, 199] on input "Mark as correct answer" at bounding box center [195, 198] width 12 height 9
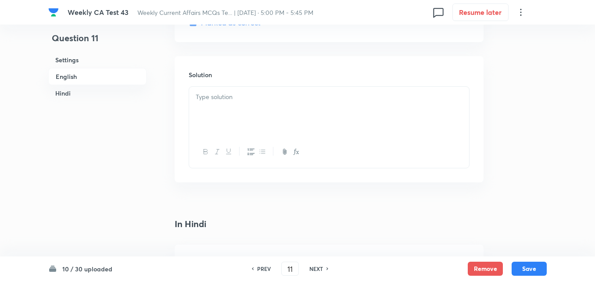
click at [231, 108] on div at bounding box center [329, 111] width 280 height 49
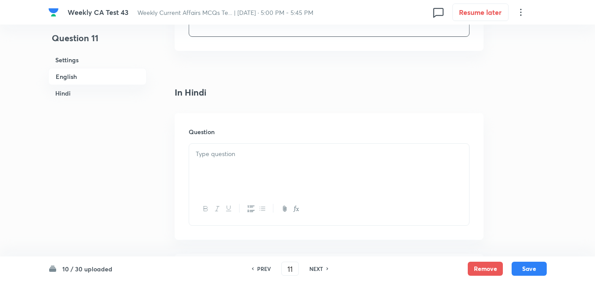
click at [235, 134] on h6 "Question" at bounding box center [329, 131] width 281 height 9
click at [235, 181] on div at bounding box center [329, 168] width 280 height 49
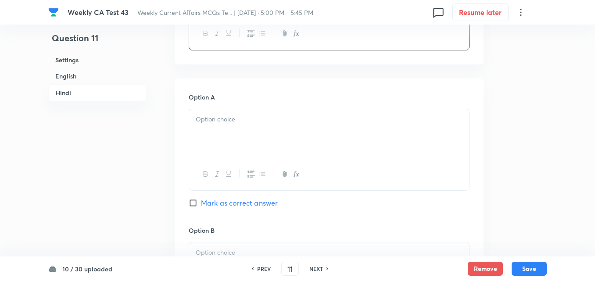
drag, startPoint x: 233, startPoint y: 149, endPoint x: 232, endPoint y: 137, distance: 12.0
click at [232, 137] on div at bounding box center [329, 133] width 280 height 49
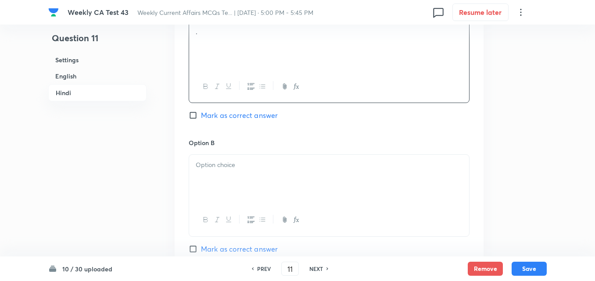
click at [243, 172] on div at bounding box center [329, 179] width 280 height 49
click at [240, 174] on div at bounding box center [329, 181] width 280 height 49
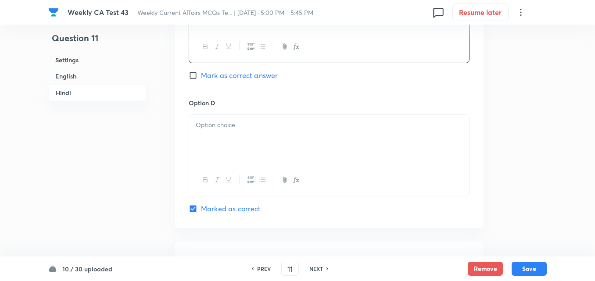
click at [236, 147] on div at bounding box center [329, 139] width 280 height 49
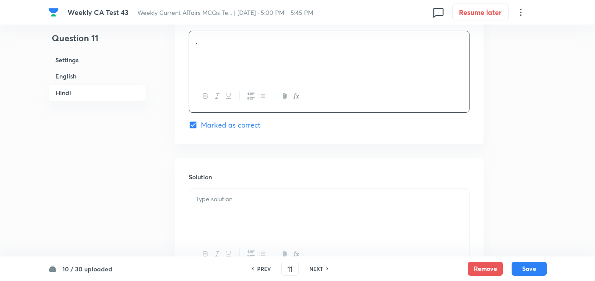
scroll to position [1796, 0]
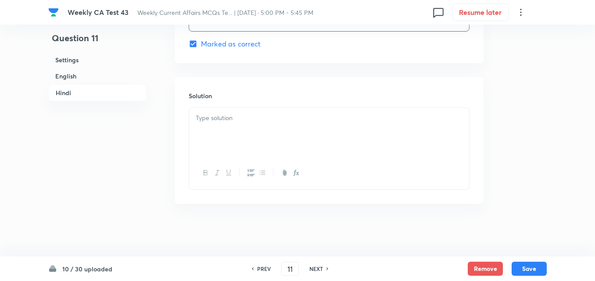
click at [229, 147] on div at bounding box center [329, 132] width 280 height 49
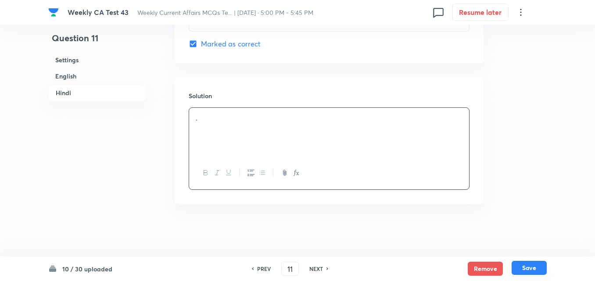
click at [534, 263] on button "Save" at bounding box center [529, 268] width 35 height 14
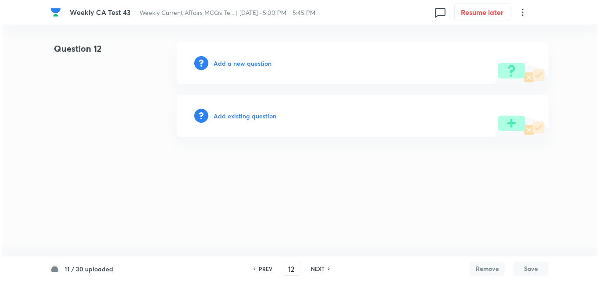
scroll to position [0, 0]
click at [242, 66] on h6 "Add a new question" at bounding box center [243, 63] width 58 height 9
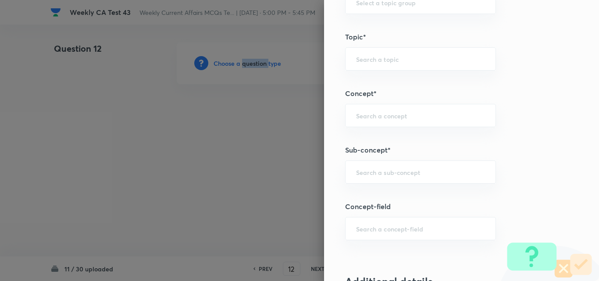
scroll to position [527, 0]
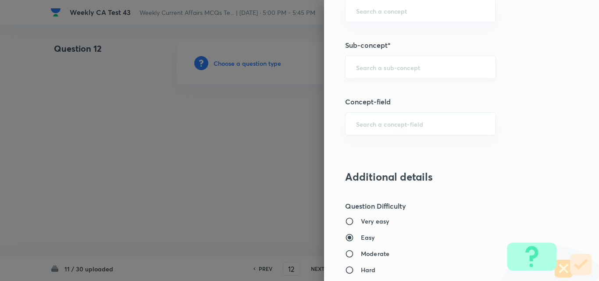
click at [407, 67] on input "text" at bounding box center [420, 67] width 129 height 8
paste input "Current Affairs 2025"
click at [431, 68] on input "Current Affairs 2025" at bounding box center [420, 67] width 129 height 8
click at [387, 94] on li "Current Affairs 2025" at bounding box center [414, 92] width 150 height 16
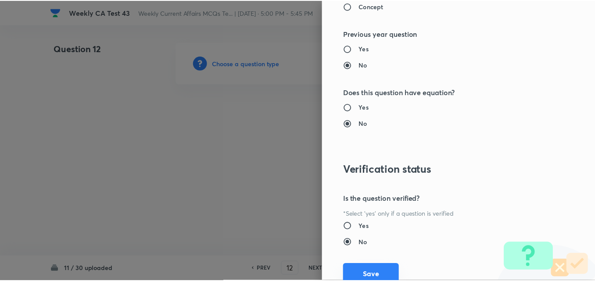
scroll to position [915, 0]
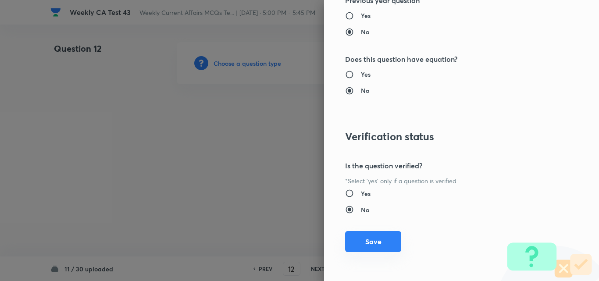
click at [359, 244] on button "Save" at bounding box center [373, 241] width 56 height 21
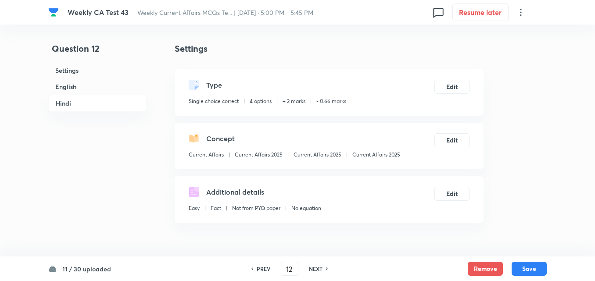
click at [76, 88] on h6 "English" at bounding box center [97, 87] width 98 height 16
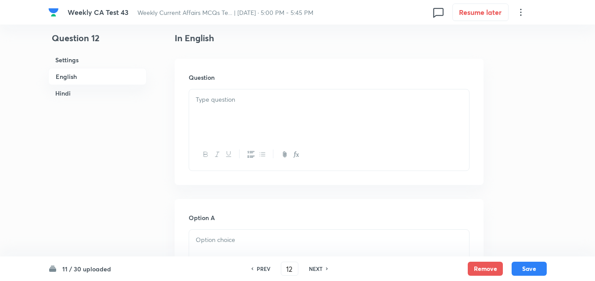
click at [228, 113] on div at bounding box center [329, 114] width 280 height 49
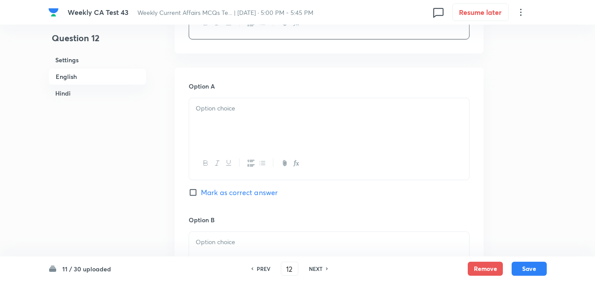
click at [240, 108] on p at bounding box center [329, 109] width 267 height 10
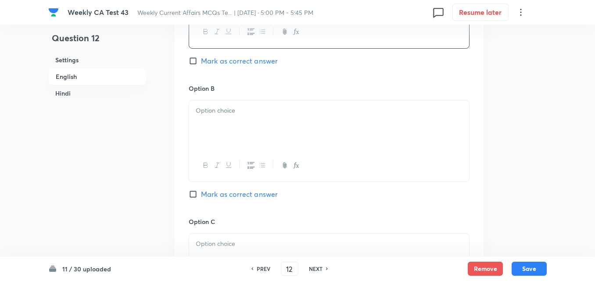
click at [240, 113] on p at bounding box center [329, 111] width 267 height 10
click at [240, 113] on p at bounding box center [329, 113] width 267 height 10
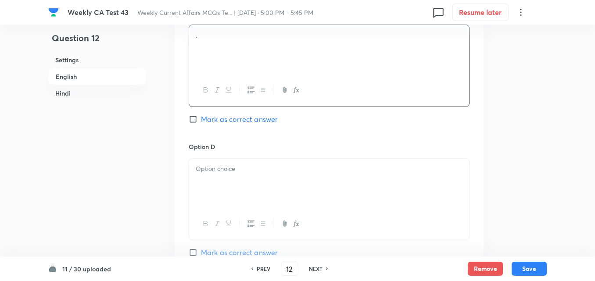
scroll to position [797, 0]
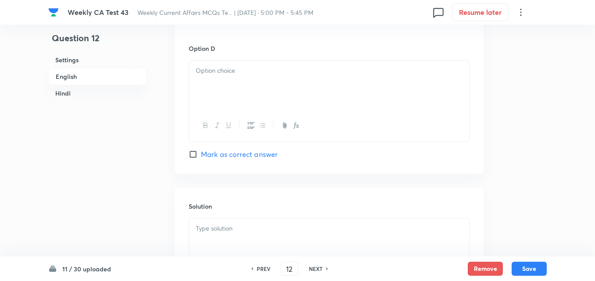
click at [240, 113] on div at bounding box center [329, 126] width 280 height 32
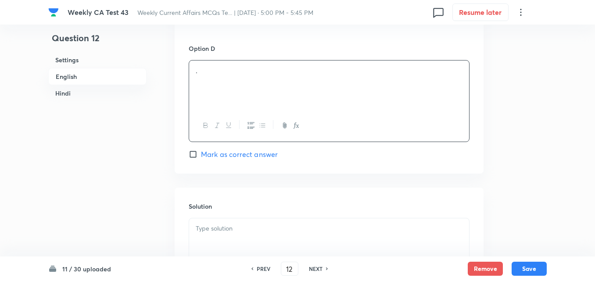
click at [247, 95] on div "." at bounding box center [329, 85] width 280 height 49
click at [250, 148] on div "Option D . Mark as correct answer" at bounding box center [329, 102] width 281 height 116
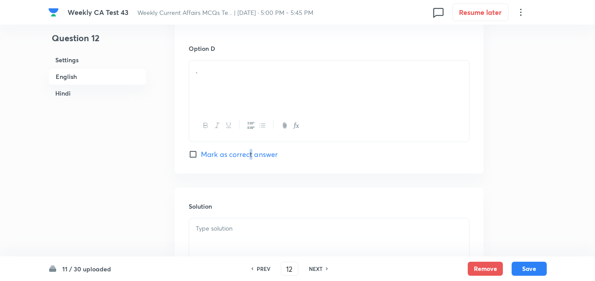
click at [251, 157] on span "Mark as correct answer" at bounding box center [239, 154] width 77 height 11
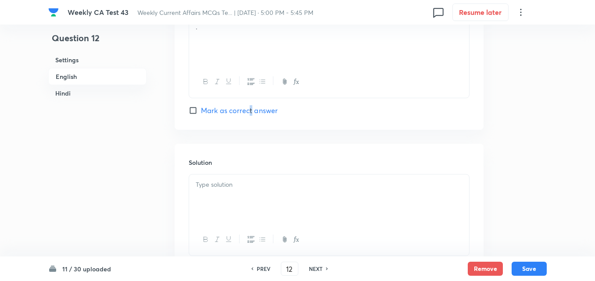
click at [251, 109] on span "Mark as correct answer" at bounding box center [239, 110] width 77 height 11
click at [201, 109] on input "Mark as correct answer" at bounding box center [195, 110] width 12 height 9
click at [235, 215] on div at bounding box center [329, 199] width 280 height 49
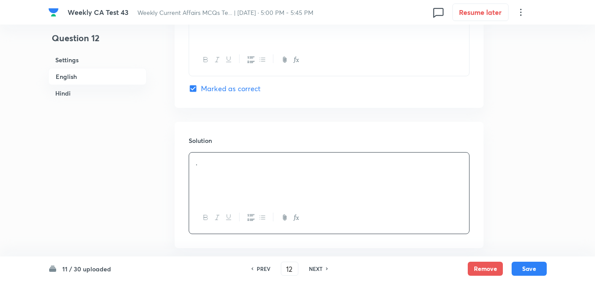
scroll to position [1016, 0]
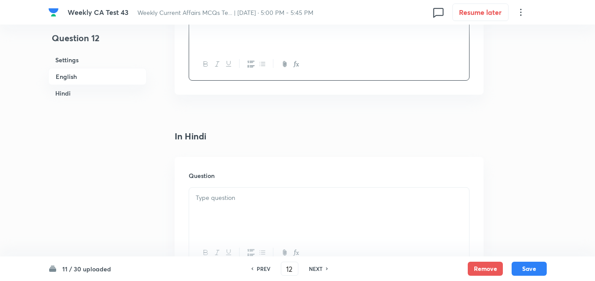
click at [236, 186] on div "Question" at bounding box center [329, 220] width 309 height 126
click at [238, 211] on div at bounding box center [329, 212] width 280 height 49
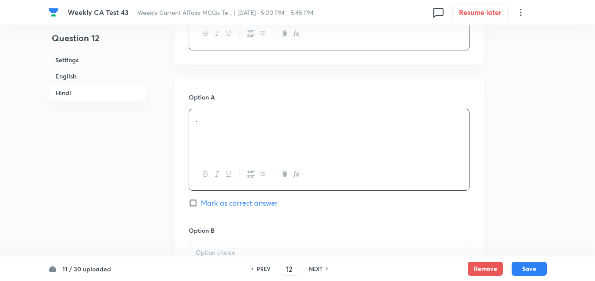
click at [238, 133] on div "." at bounding box center [329, 133] width 280 height 49
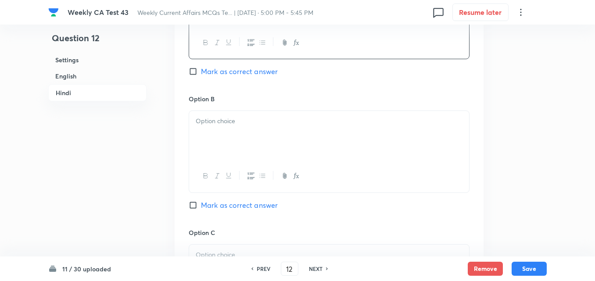
click at [229, 130] on div at bounding box center [329, 135] width 280 height 49
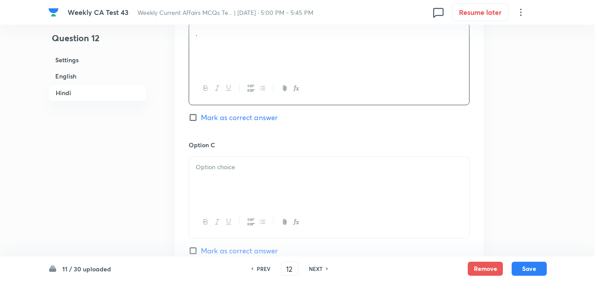
click at [232, 154] on div "Option C Mark as correct answer" at bounding box center [329, 206] width 281 height 133
click at [233, 175] on div at bounding box center [329, 181] width 280 height 49
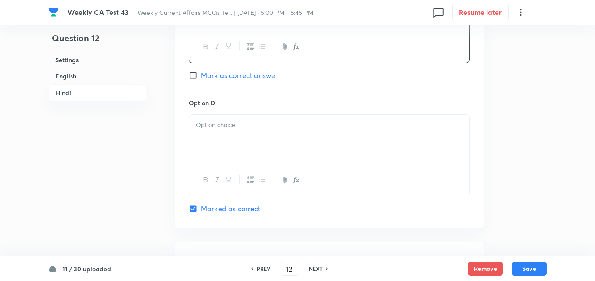
click at [232, 133] on div at bounding box center [329, 139] width 280 height 49
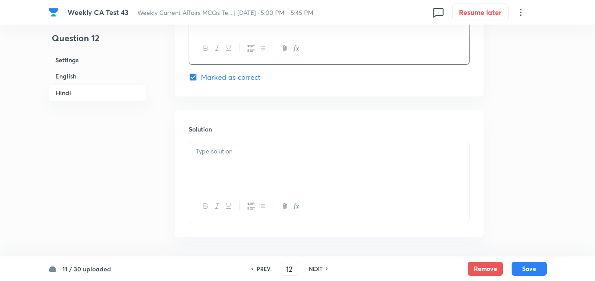
click at [240, 162] on div at bounding box center [329, 165] width 280 height 49
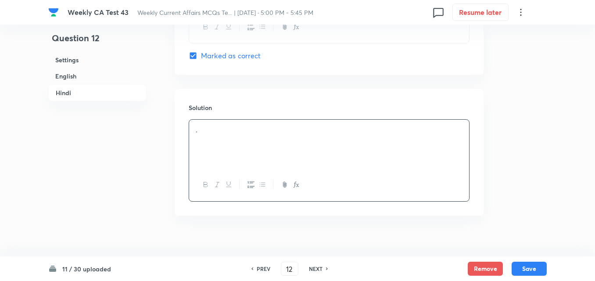
scroll to position [1796, 0]
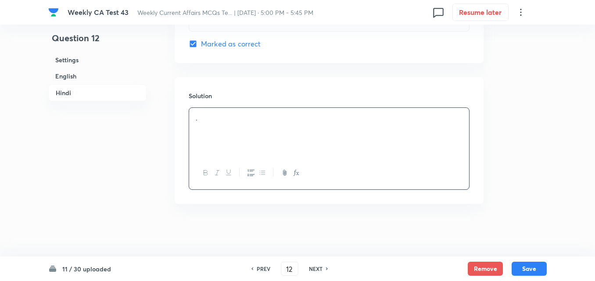
click at [531, 279] on div "11 / 30 uploaded PREV 12 ​ NEXT Remove Save" at bounding box center [297, 269] width 498 height 25
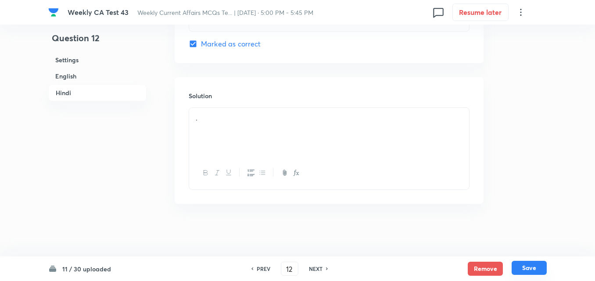
click at [528, 270] on button "Save" at bounding box center [529, 268] width 35 height 14
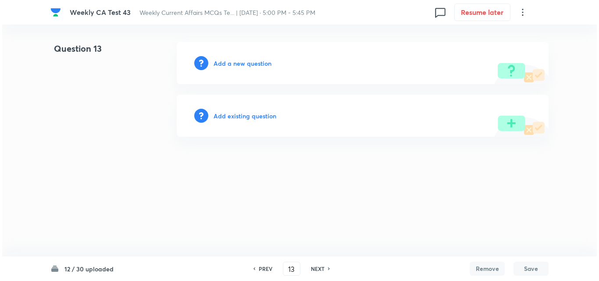
scroll to position [0, 0]
click at [229, 67] on h6 "Add a new question" at bounding box center [243, 63] width 58 height 9
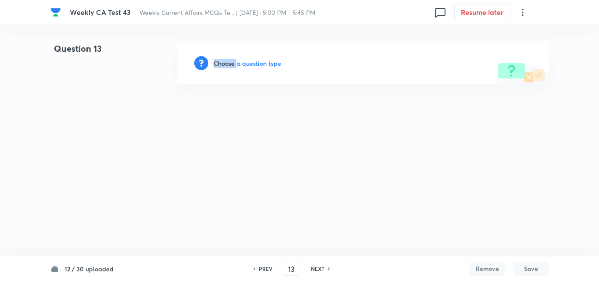
click at [229, 67] on h6 "Choose a question type" at bounding box center [248, 63] width 68 height 9
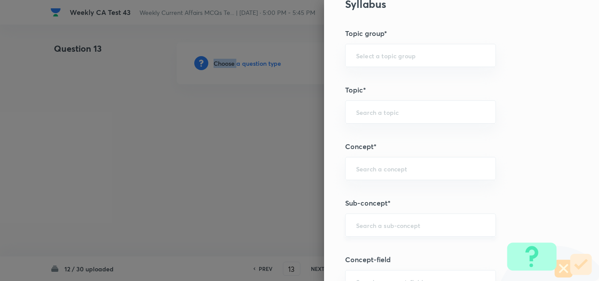
scroll to position [439, 0]
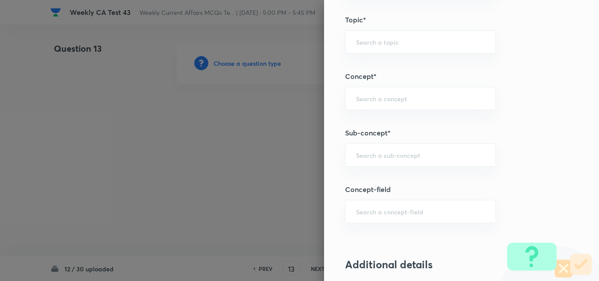
click at [414, 140] on div "Question settings Question type* Single choice correct Number of options* 2 3 4…" at bounding box center [461, 140] width 275 height 281
click at [412, 154] on input "text" at bounding box center [420, 155] width 129 height 8
paste input "Current Affairs 2025"
click at [429, 156] on input "Current Affairs 2025" at bounding box center [420, 155] width 129 height 8
click at [402, 179] on li "Current Affairs 2025" at bounding box center [414, 180] width 150 height 16
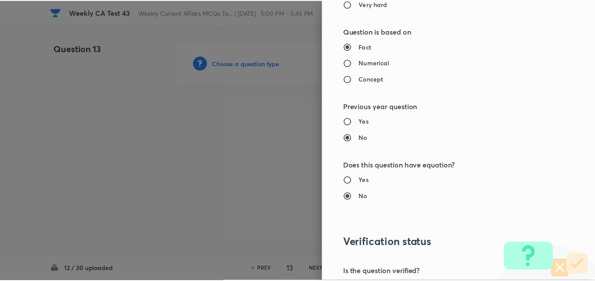
scroll to position [915, 0]
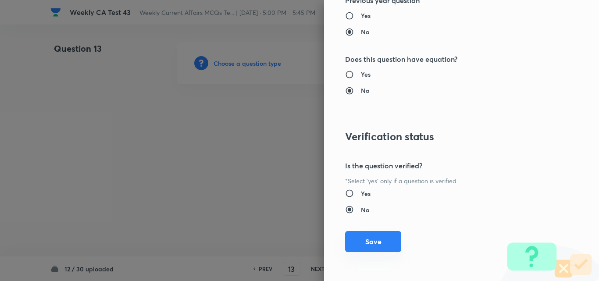
click at [386, 236] on button "Save" at bounding box center [373, 241] width 56 height 21
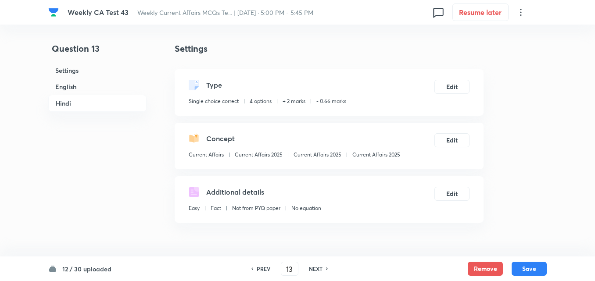
click at [112, 86] on h6 "English" at bounding box center [97, 87] width 98 height 16
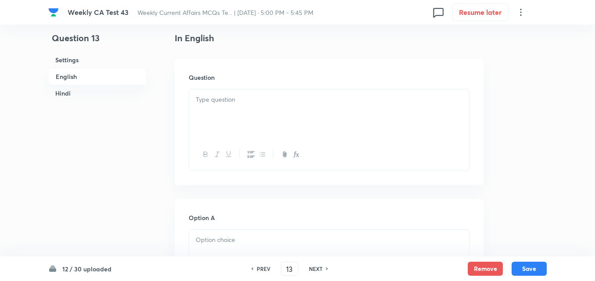
click at [257, 125] on div at bounding box center [329, 114] width 280 height 49
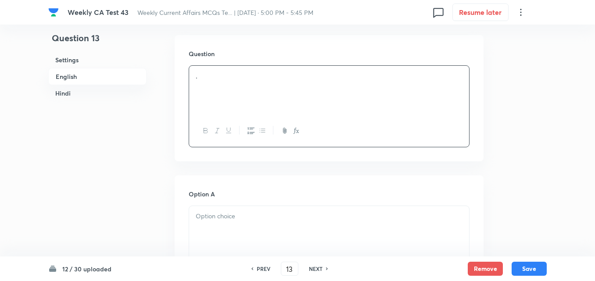
scroll to position [270, 0]
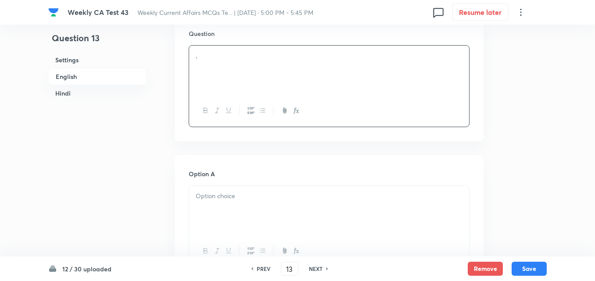
click at [238, 184] on div "Option A Mark as correct answer" at bounding box center [329, 235] width 281 height 133
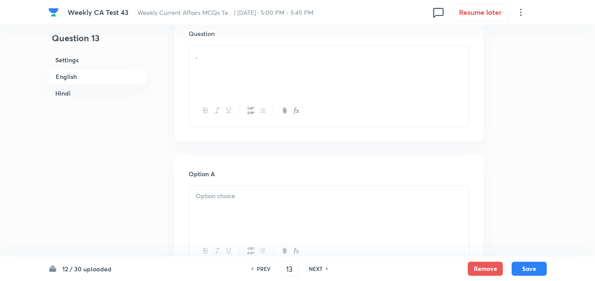
click at [239, 193] on p at bounding box center [329, 196] width 267 height 10
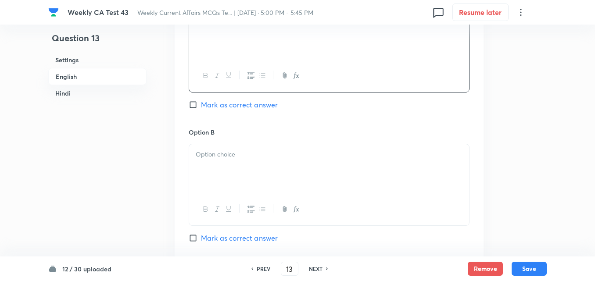
click at [240, 140] on div "Option B Mark as correct answer" at bounding box center [329, 194] width 281 height 133
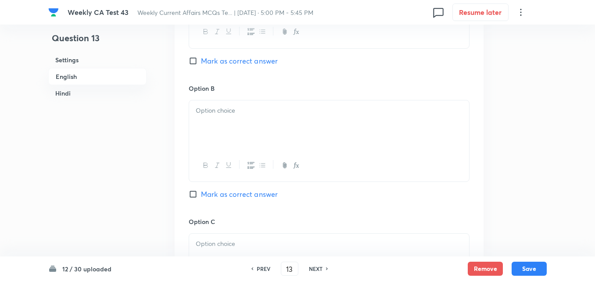
click at [242, 104] on div at bounding box center [329, 124] width 280 height 49
click at [247, 150] on div at bounding box center [329, 126] width 280 height 49
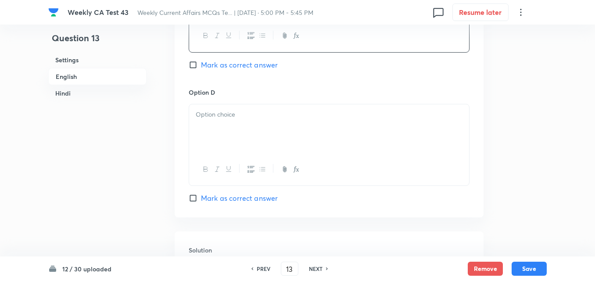
click at [246, 142] on div at bounding box center [329, 128] width 280 height 49
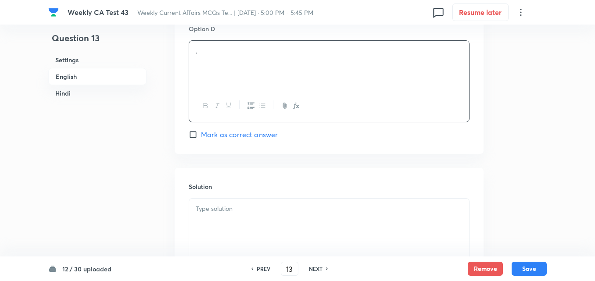
scroll to position [885, 0]
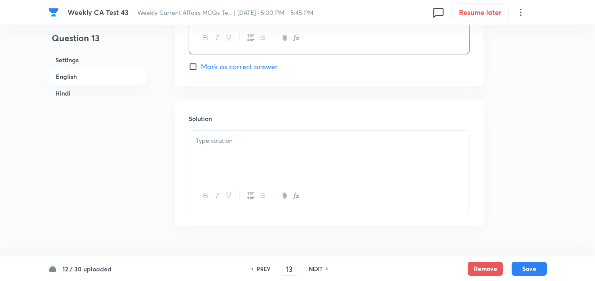
click at [252, 69] on span "Mark as correct answer" at bounding box center [239, 66] width 77 height 11
click at [201, 69] on input "Mark as correct answer" at bounding box center [195, 66] width 12 height 9
click at [250, 157] on div at bounding box center [329, 155] width 280 height 49
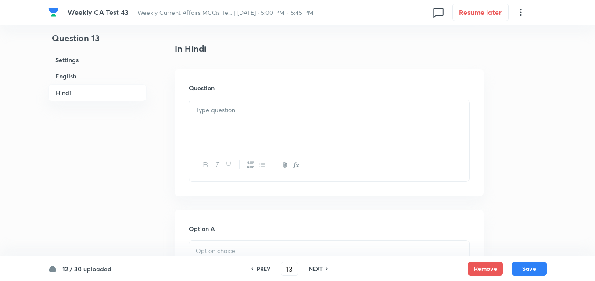
click at [233, 121] on div at bounding box center [329, 124] width 280 height 49
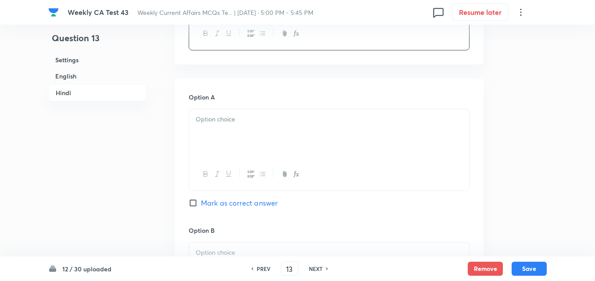
click at [235, 119] on p at bounding box center [329, 120] width 267 height 10
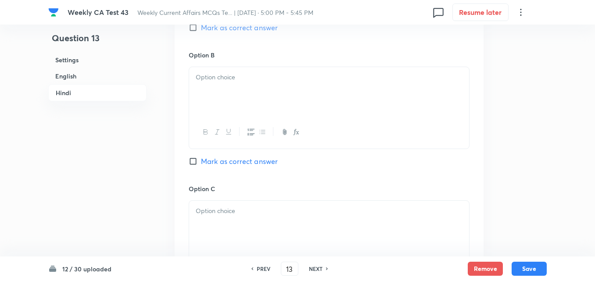
click at [226, 95] on div at bounding box center [329, 91] width 280 height 49
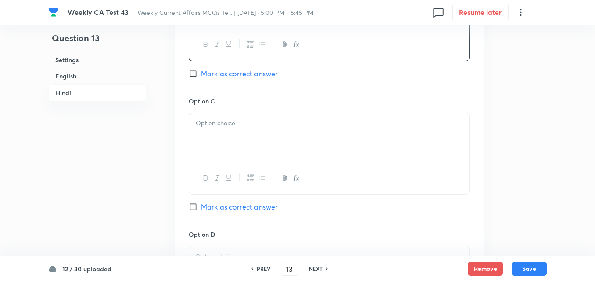
click at [238, 132] on div at bounding box center [329, 137] width 280 height 49
click at [240, 132] on div at bounding box center [329, 139] width 280 height 49
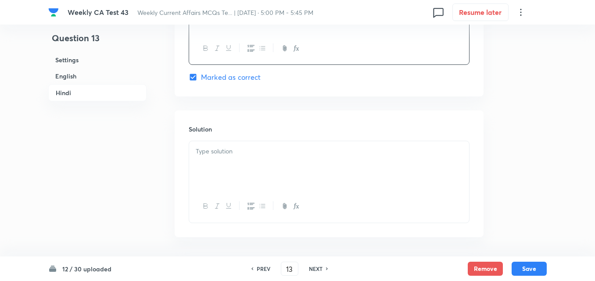
click at [240, 133] on h6 "Solution" at bounding box center [329, 129] width 281 height 9
click at [241, 145] on div at bounding box center [329, 165] width 280 height 49
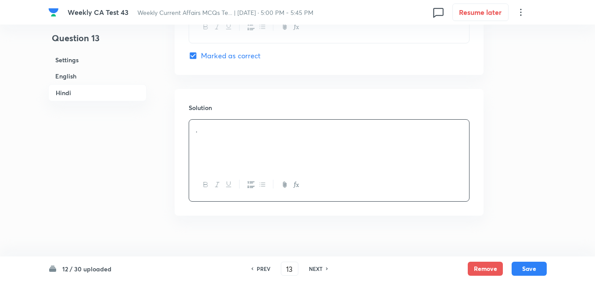
scroll to position [1796, 0]
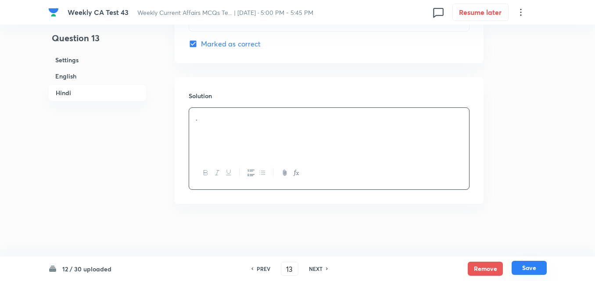
click at [530, 264] on button "Save" at bounding box center [529, 268] width 35 height 14
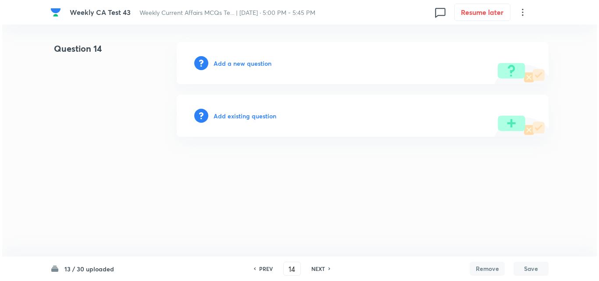
scroll to position [0, 0]
click at [255, 65] on h6 "Add a new question" at bounding box center [243, 63] width 58 height 9
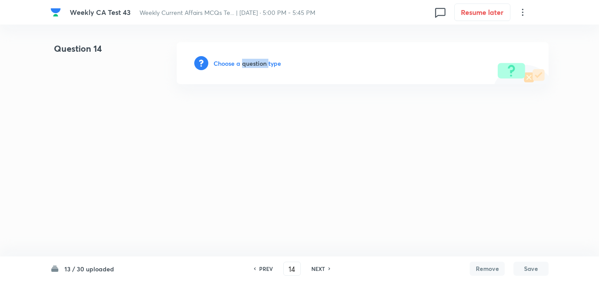
click at [255, 65] on h6 "Choose a question type" at bounding box center [248, 63] width 68 height 9
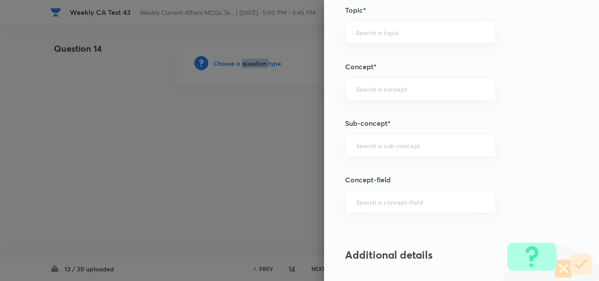
scroll to position [483, 0]
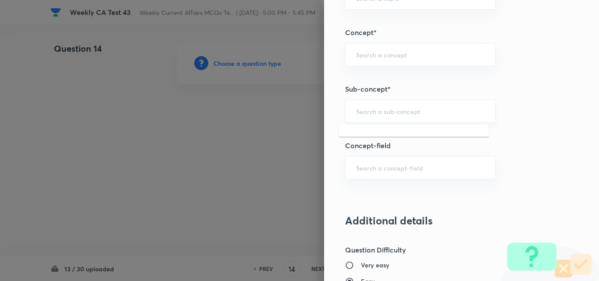
click at [413, 115] on input "text" at bounding box center [420, 111] width 129 height 8
paste input "Current Affairs 2025"
click at [427, 115] on input "Current Affairs 2025" at bounding box center [420, 111] width 129 height 8
click at [396, 133] on li "Current Affairs 2025" at bounding box center [414, 136] width 150 height 16
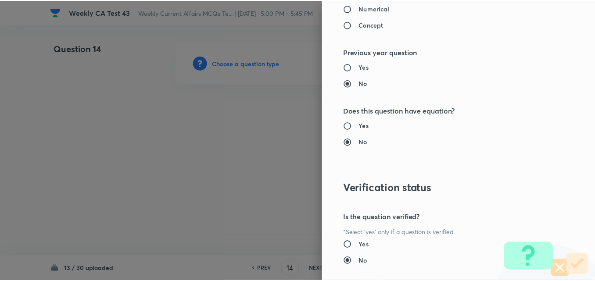
scroll to position [915, 0]
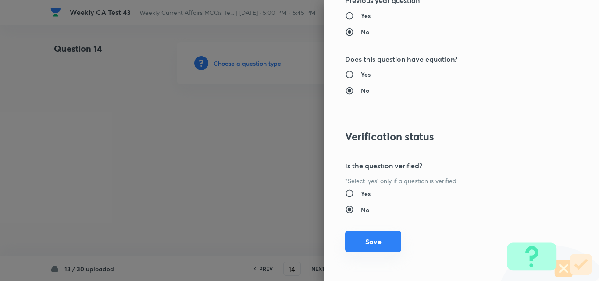
click at [386, 241] on button "Save" at bounding box center [373, 241] width 56 height 21
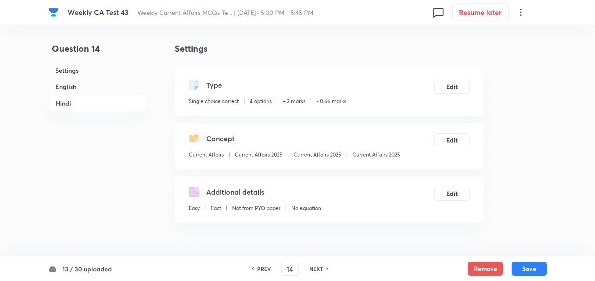
click at [97, 80] on h6 "English" at bounding box center [97, 87] width 98 height 16
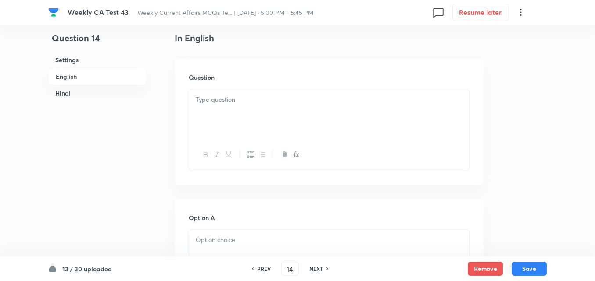
click at [281, 135] on div at bounding box center [329, 114] width 280 height 49
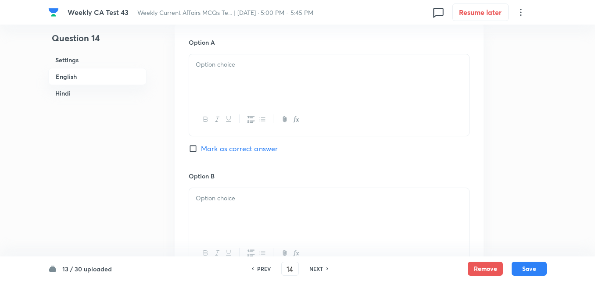
drag, startPoint x: 208, startPoint y: 100, endPoint x: 211, endPoint y: 78, distance: 22.3
click at [211, 78] on div at bounding box center [329, 78] width 280 height 49
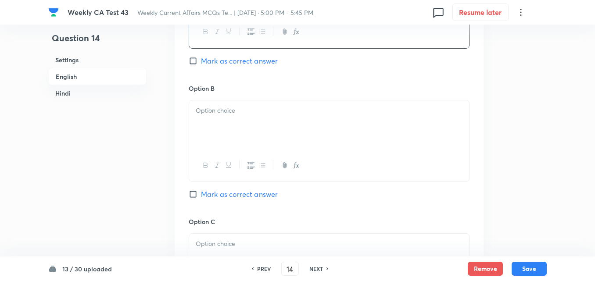
click at [222, 111] on p at bounding box center [329, 111] width 267 height 10
click at [228, 114] on p at bounding box center [329, 113] width 267 height 10
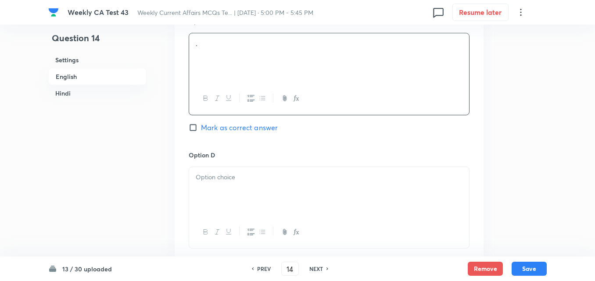
scroll to position [753, 0]
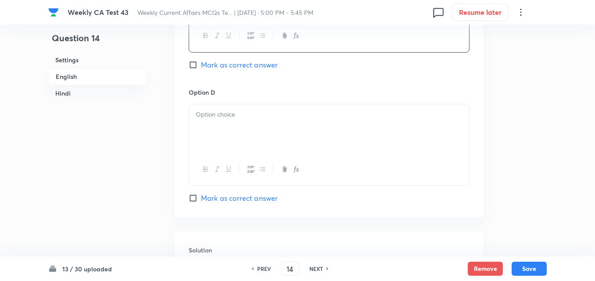
click at [234, 119] on p at bounding box center [329, 115] width 267 height 10
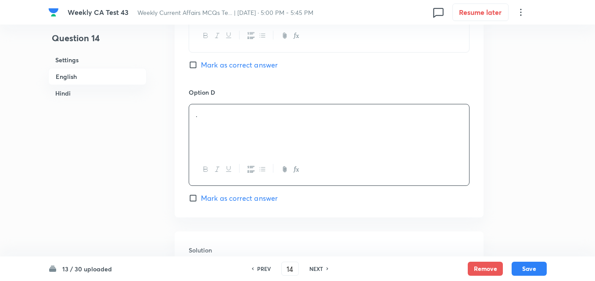
click at [247, 194] on span "Mark as correct answer" at bounding box center [239, 198] width 77 height 11
click at [201, 194] on input "Mark as correct answer" at bounding box center [195, 198] width 12 height 9
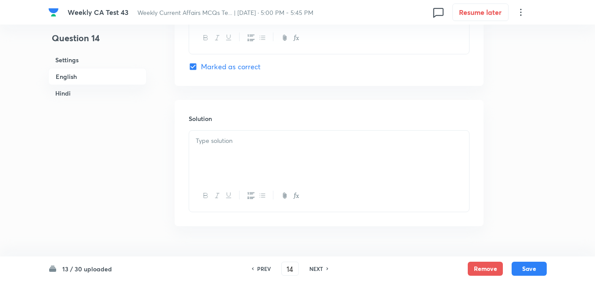
click at [246, 115] on h6 "Solution" at bounding box center [329, 118] width 281 height 9
click at [247, 150] on div at bounding box center [329, 155] width 280 height 49
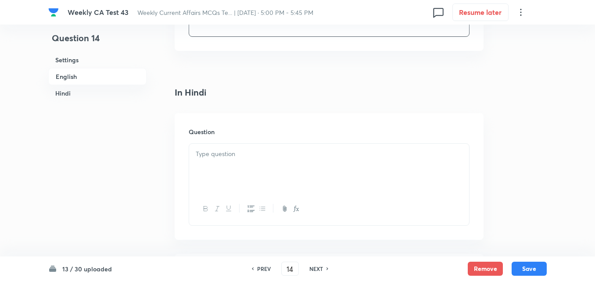
click at [246, 131] on h6 "Question" at bounding box center [329, 131] width 281 height 9
click at [245, 160] on div at bounding box center [329, 168] width 280 height 49
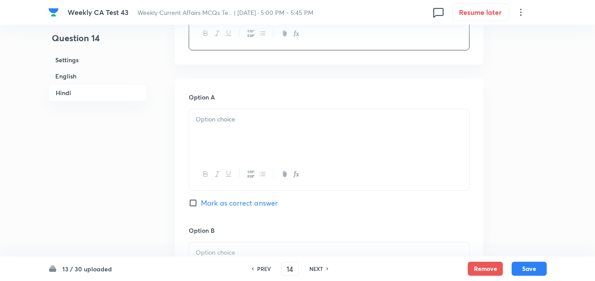
click at [241, 142] on div at bounding box center [329, 133] width 280 height 49
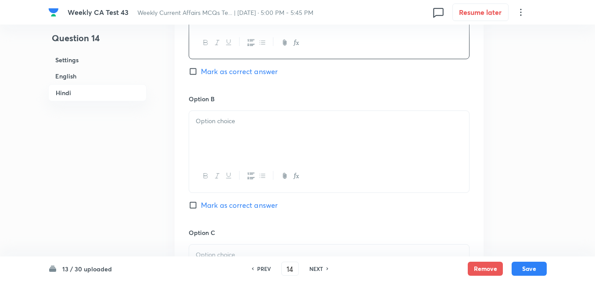
click at [239, 139] on div at bounding box center [329, 135] width 280 height 49
click at [239, 139] on div at bounding box center [329, 137] width 280 height 49
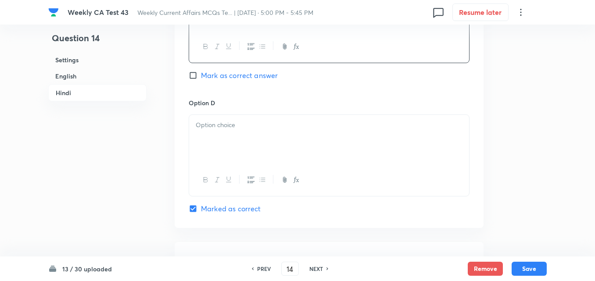
click at [238, 138] on div at bounding box center [329, 139] width 280 height 49
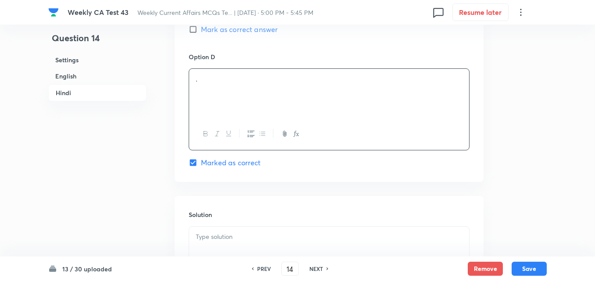
scroll to position [1718, 0]
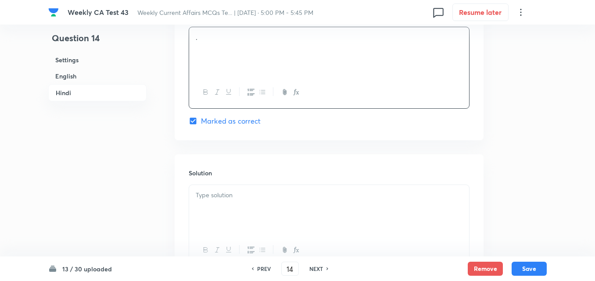
click at [243, 213] on div at bounding box center [329, 209] width 280 height 49
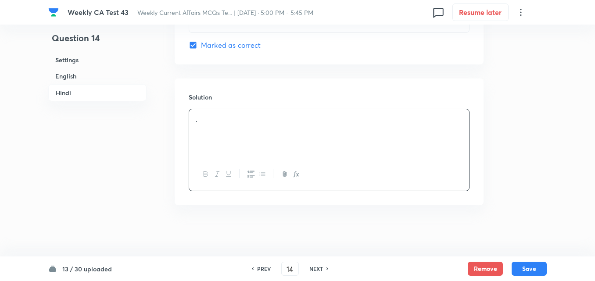
scroll to position [1796, 0]
click at [530, 271] on button "Save" at bounding box center [529, 268] width 35 height 14
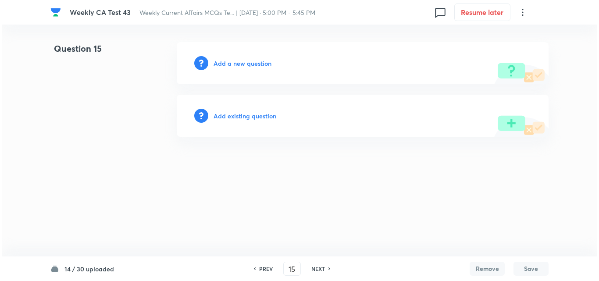
scroll to position [0, 0]
click at [237, 57] on div "Add a new question" at bounding box center [363, 63] width 372 height 42
click at [233, 70] on div "Add a new question" at bounding box center [363, 63] width 372 height 42
click at [258, 65] on h6 "Add a new question" at bounding box center [243, 63] width 58 height 9
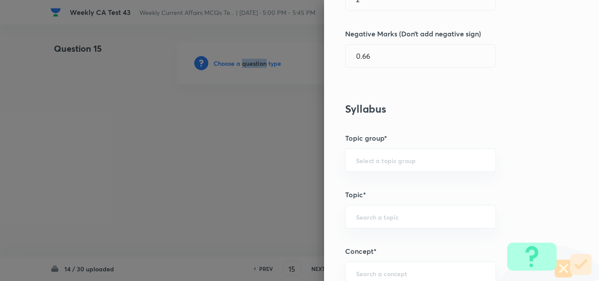
scroll to position [527, 0]
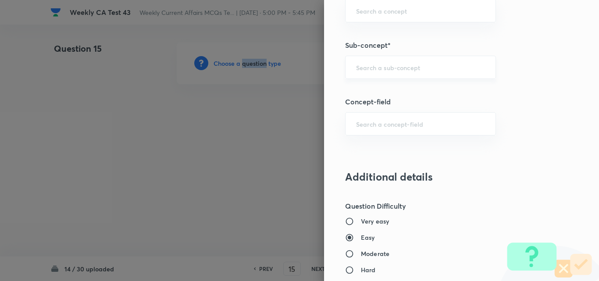
click at [424, 73] on div "​" at bounding box center [420, 67] width 151 height 23
paste input "Current Affairs 2025"
click at [458, 68] on input "Current Affairs 2025" at bounding box center [420, 67] width 129 height 8
click at [416, 94] on li "Current Affairs 2025" at bounding box center [414, 92] width 150 height 16
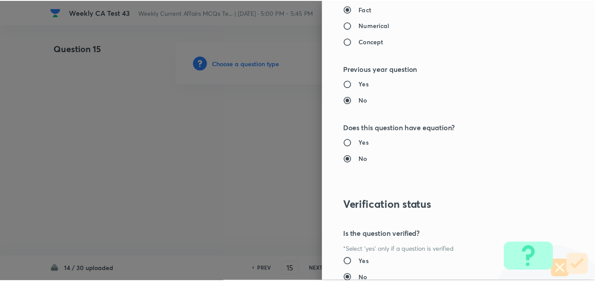
scroll to position [915, 0]
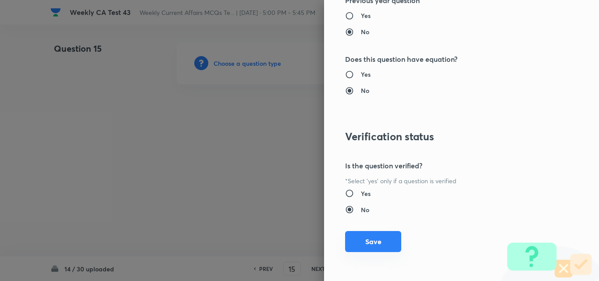
click at [374, 242] on button "Save" at bounding box center [373, 241] width 56 height 21
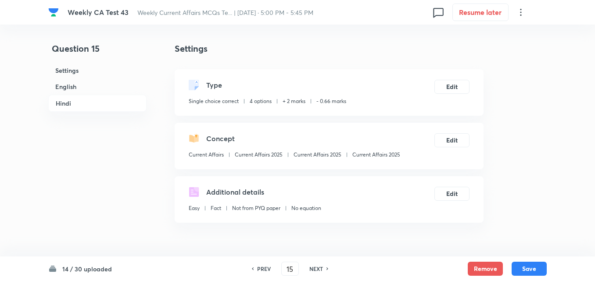
click at [78, 88] on h6 "English" at bounding box center [97, 87] width 98 height 16
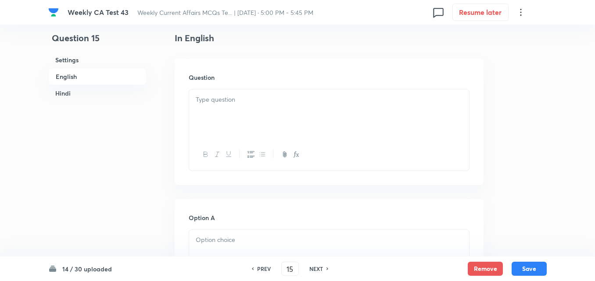
click at [275, 140] on div at bounding box center [329, 155] width 280 height 32
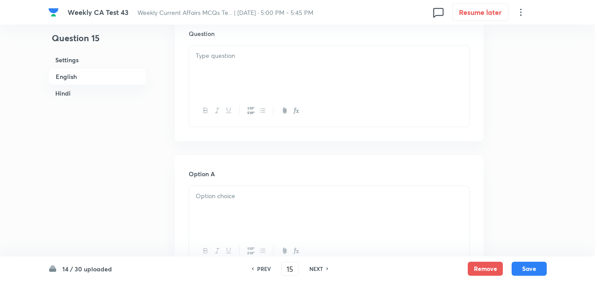
click at [240, 65] on div at bounding box center [329, 70] width 280 height 49
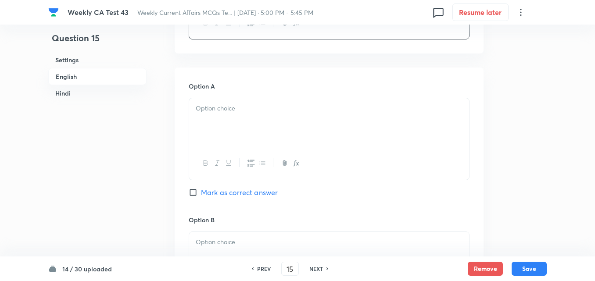
click at [241, 126] on div at bounding box center [329, 122] width 280 height 49
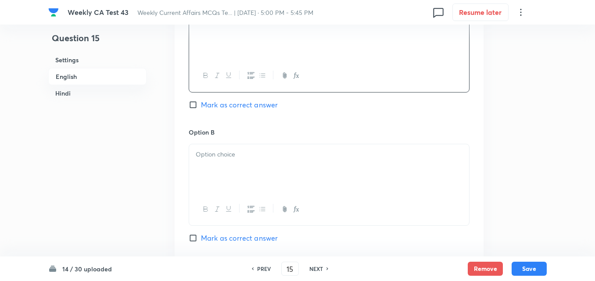
click at [247, 184] on div at bounding box center [329, 168] width 280 height 49
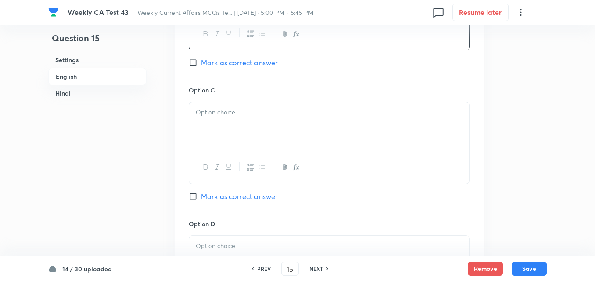
click at [235, 122] on div at bounding box center [329, 126] width 280 height 49
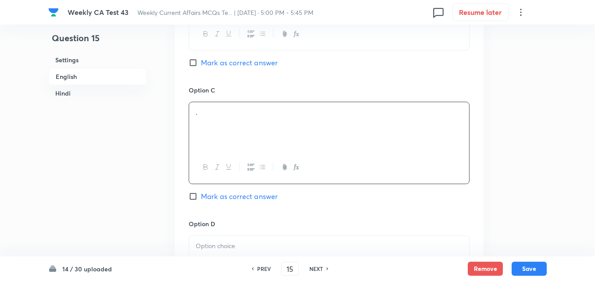
scroll to position [753, 0]
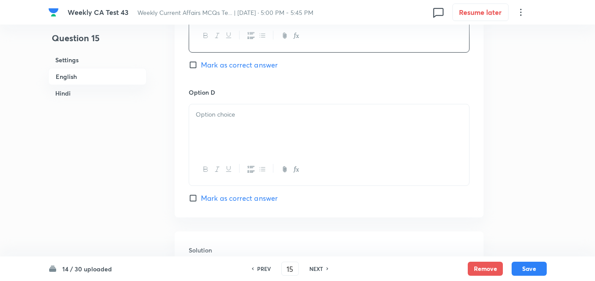
click at [226, 120] on div at bounding box center [329, 128] width 280 height 49
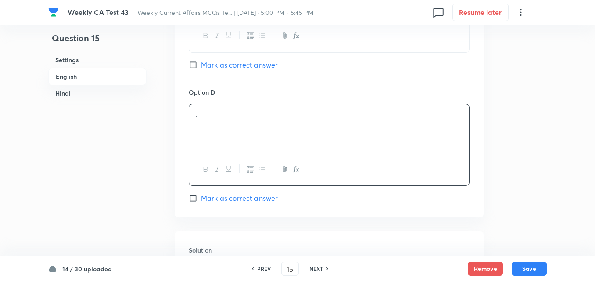
click at [246, 194] on span "Mark as correct answer" at bounding box center [239, 198] width 77 height 11
click at [201, 194] on input "Mark as correct answer" at bounding box center [195, 198] width 12 height 9
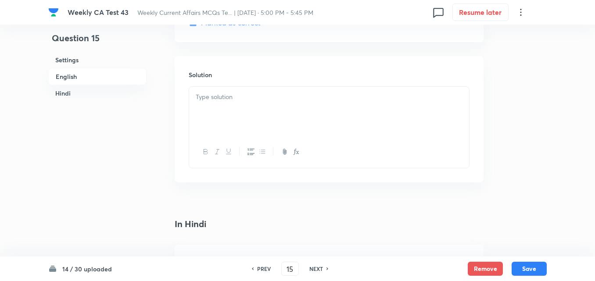
click at [227, 110] on div at bounding box center [329, 111] width 280 height 49
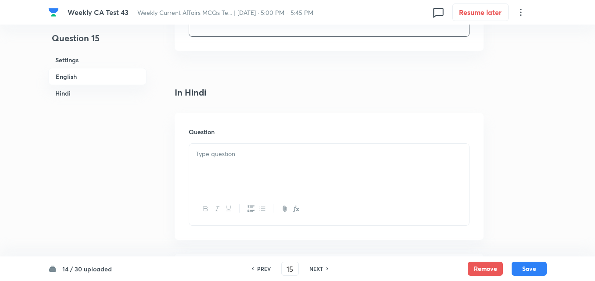
click at [244, 161] on div at bounding box center [329, 168] width 280 height 49
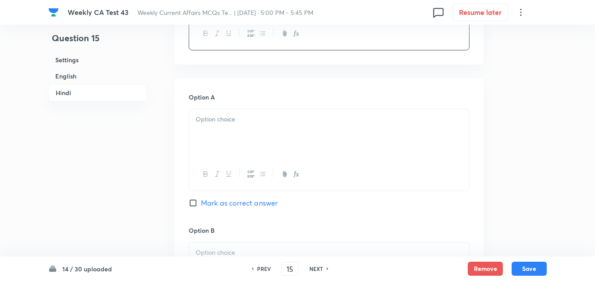
click at [231, 133] on div at bounding box center [329, 133] width 280 height 49
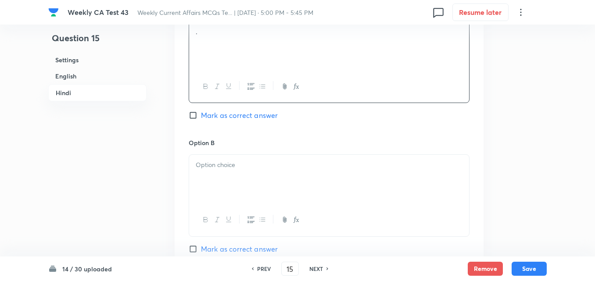
click at [240, 160] on div at bounding box center [329, 179] width 280 height 49
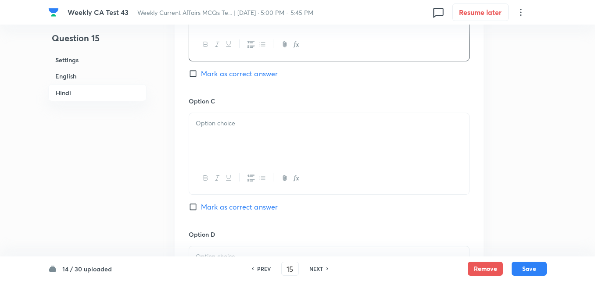
click at [233, 143] on div at bounding box center [329, 137] width 280 height 49
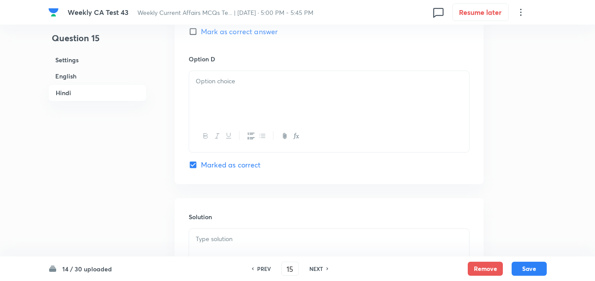
click at [232, 109] on div at bounding box center [329, 95] width 280 height 49
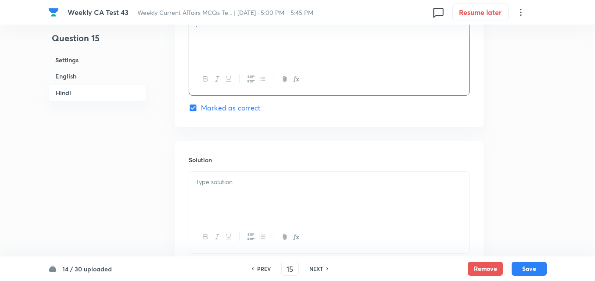
scroll to position [1796, 0]
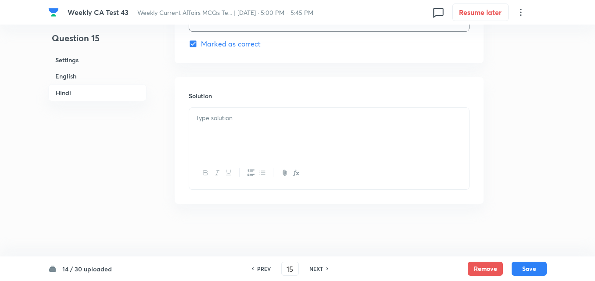
click at [233, 135] on div at bounding box center [329, 132] width 280 height 49
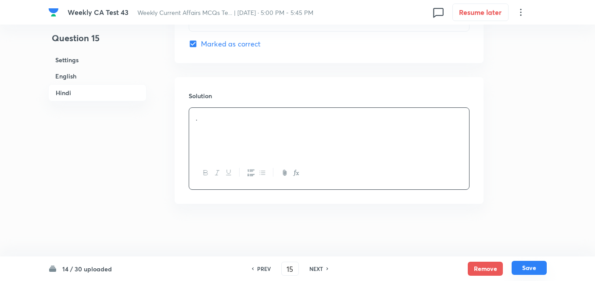
click at [533, 274] on button "Save" at bounding box center [529, 268] width 35 height 14
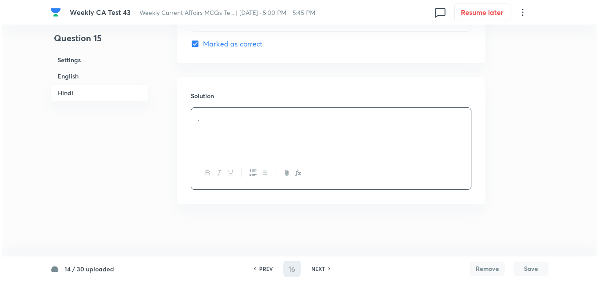
scroll to position [0, 0]
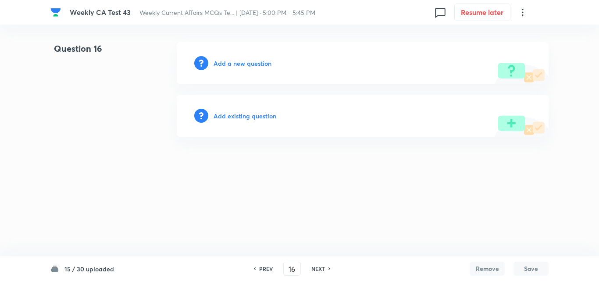
click at [240, 65] on h6 "Add a new question" at bounding box center [243, 63] width 58 height 9
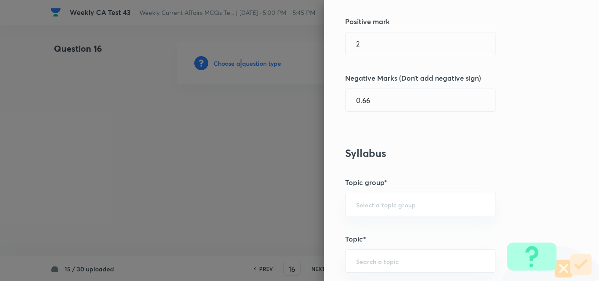
scroll to position [439, 0]
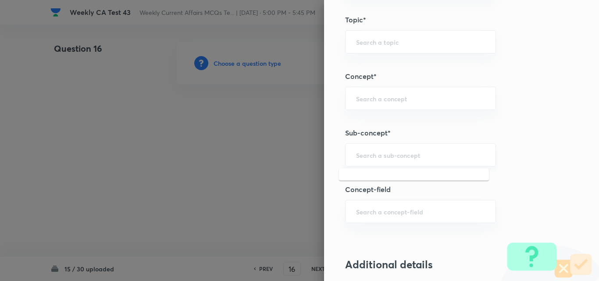
click at [426, 158] on input "text" at bounding box center [420, 155] width 129 height 8
paste input "Current Affairs 2025"
click at [442, 157] on input "Current Affairs 2025" at bounding box center [420, 155] width 129 height 8
click at [416, 177] on li "Current Affairs 2025" at bounding box center [414, 180] width 150 height 16
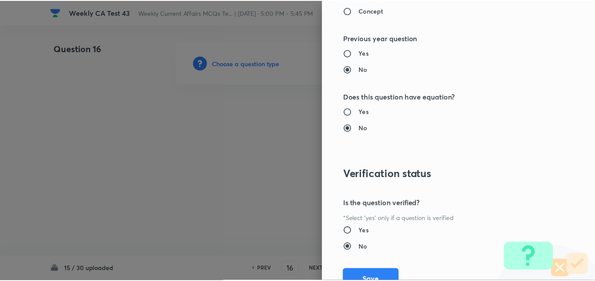
scroll to position [915, 0]
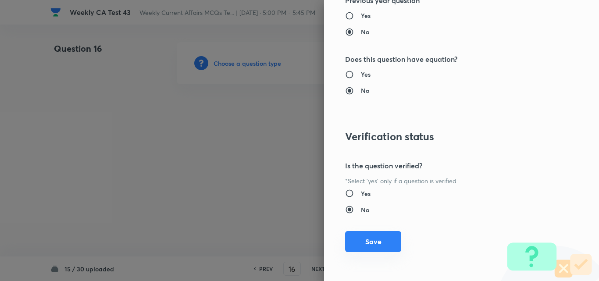
click at [381, 245] on button "Save" at bounding box center [373, 241] width 56 height 21
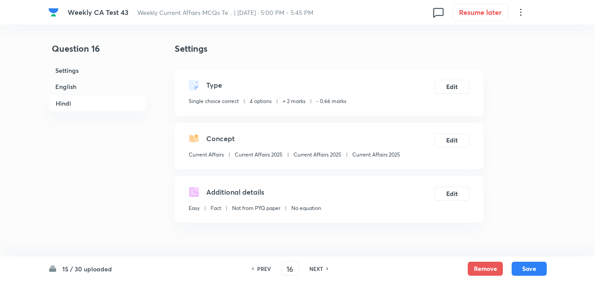
click at [88, 83] on h6 "English" at bounding box center [97, 87] width 98 height 16
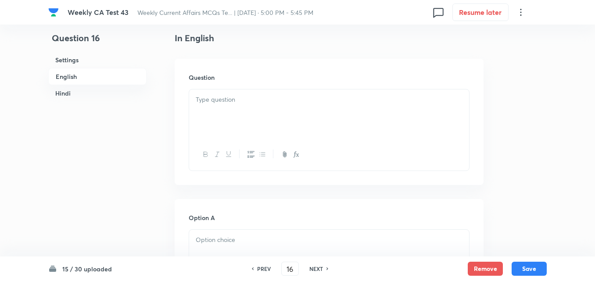
click at [296, 137] on div at bounding box center [329, 114] width 280 height 49
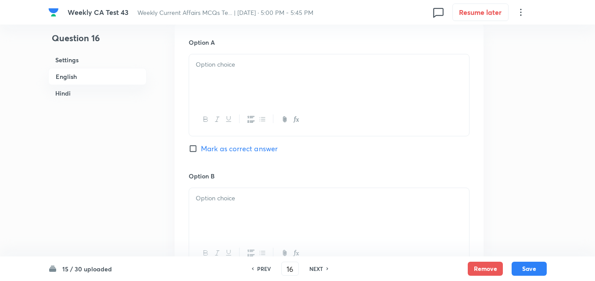
drag, startPoint x: 240, startPoint y: 124, endPoint x: 230, endPoint y: 89, distance: 36.0
click at [234, 117] on div at bounding box center [329, 120] width 280 height 32
click at [228, 81] on div at bounding box center [329, 78] width 280 height 49
drag, startPoint x: 232, startPoint y: 115, endPoint x: 229, endPoint y: 107, distance: 7.9
click at [229, 109] on div at bounding box center [329, 122] width 280 height 32
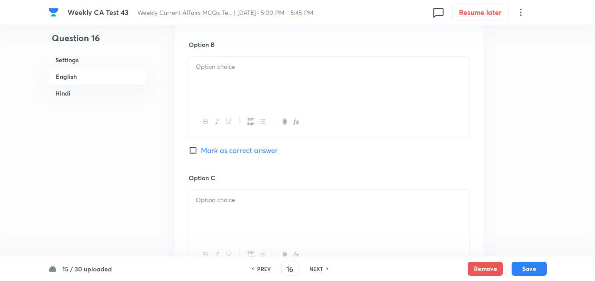
click at [228, 79] on div at bounding box center [329, 81] width 280 height 49
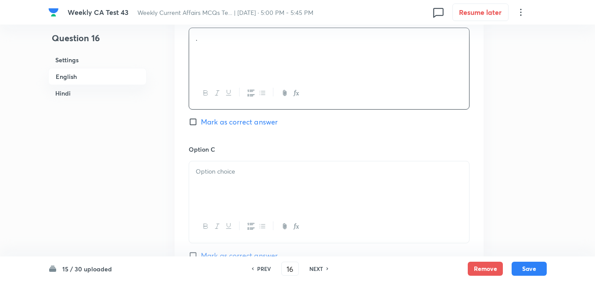
scroll to position [577, 0]
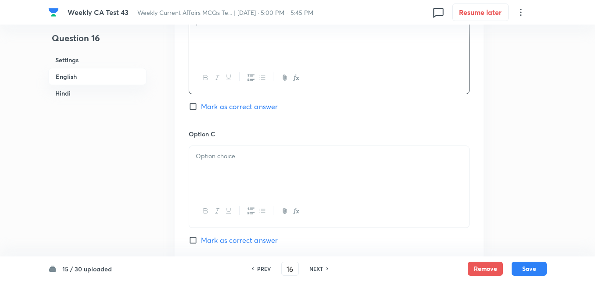
drag, startPoint x: 236, startPoint y: 150, endPoint x: 237, endPoint y: 168, distance: 18.5
click at [236, 160] on div "Option C Mark as correct answer" at bounding box center [329, 195] width 281 height 133
click at [237, 168] on div at bounding box center [329, 170] width 280 height 49
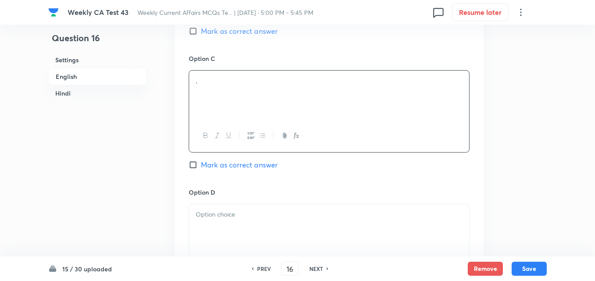
scroll to position [753, 0]
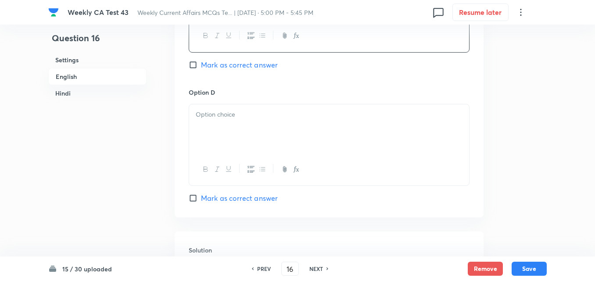
click at [235, 136] on div at bounding box center [329, 128] width 280 height 49
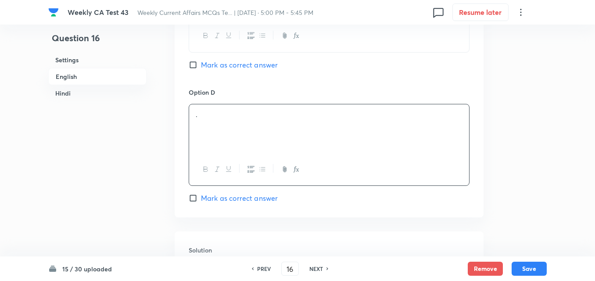
click at [241, 188] on div "Option D . Mark as correct answer" at bounding box center [329, 146] width 281 height 116
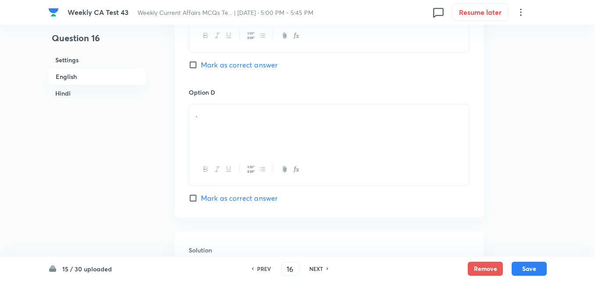
click at [240, 191] on div "Option D . Mark as correct answer" at bounding box center [329, 146] width 281 height 116
click at [243, 197] on span "Mark as correct answer" at bounding box center [239, 198] width 77 height 11
click at [201, 197] on input "Mark as correct answer" at bounding box center [195, 198] width 12 height 9
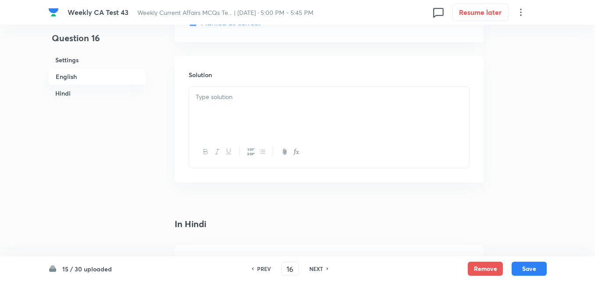
click at [239, 110] on div at bounding box center [329, 111] width 280 height 49
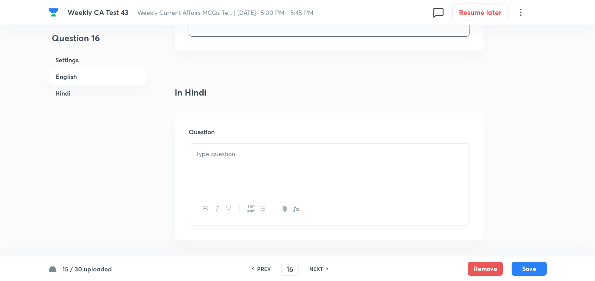
click at [254, 156] on p at bounding box center [329, 154] width 267 height 10
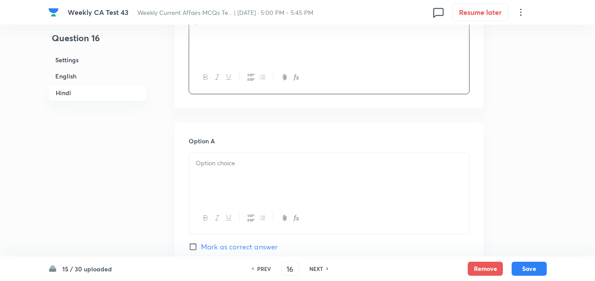
click at [254, 154] on div at bounding box center [329, 177] width 280 height 49
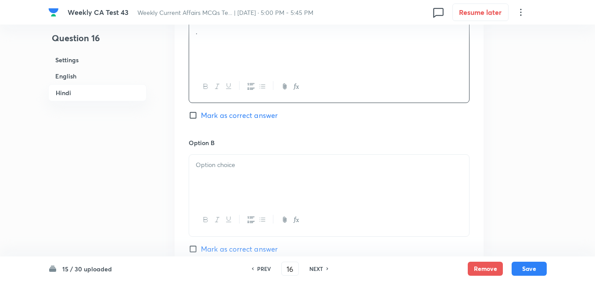
click at [256, 171] on div at bounding box center [329, 179] width 280 height 49
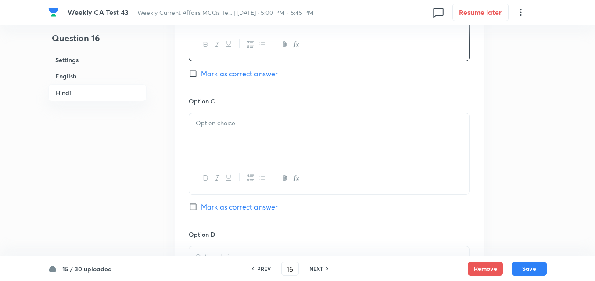
click at [247, 132] on div at bounding box center [329, 137] width 280 height 49
click at [248, 131] on div at bounding box center [329, 139] width 280 height 49
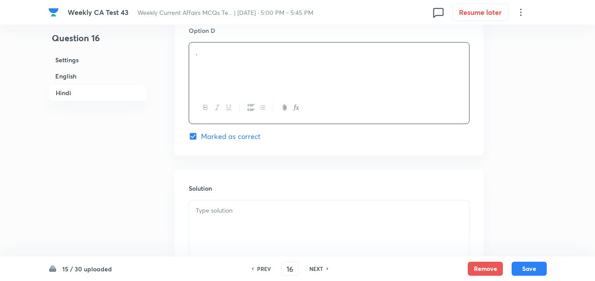
scroll to position [1796, 0]
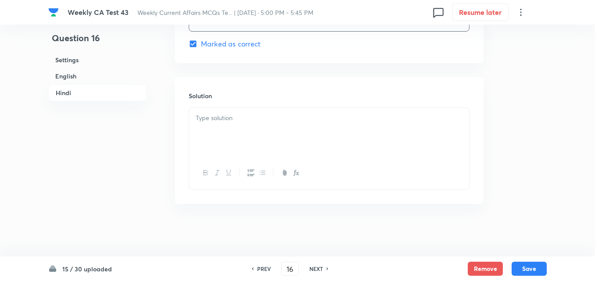
drag, startPoint x: 248, startPoint y: 148, endPoint x: 245, endPoint y: 142, distance: 6.9
click at [246, 143] on div at bounding box center [329, 132] width 280 height 49
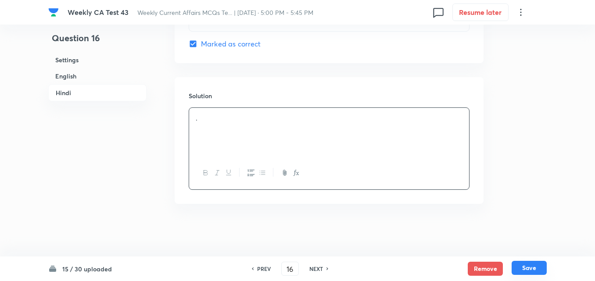
click at [533, 270] on button "Save" at bounding box center [529, 268] width 35 height 14
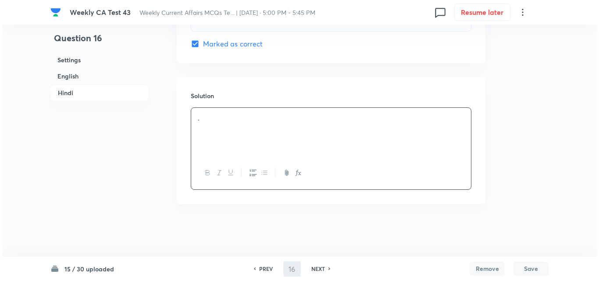
scroll to position [0, 0]
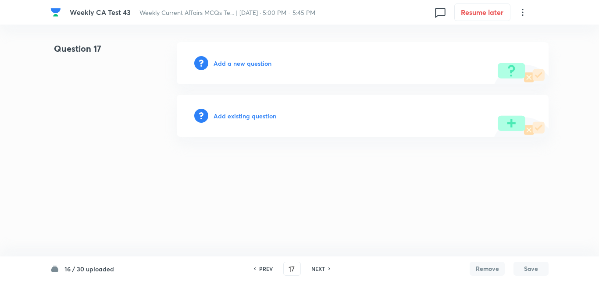
click at [252, 64] on h6 "Add a new question" at bounding box center [243, 63] width 58 height 9
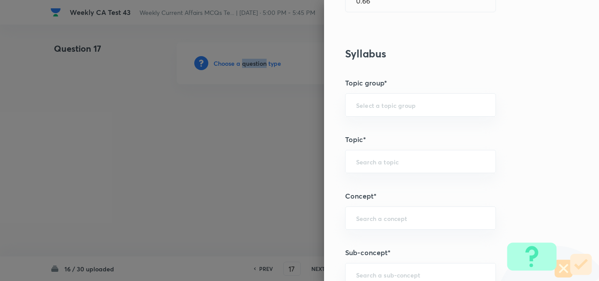
scroll to position [483, 0]
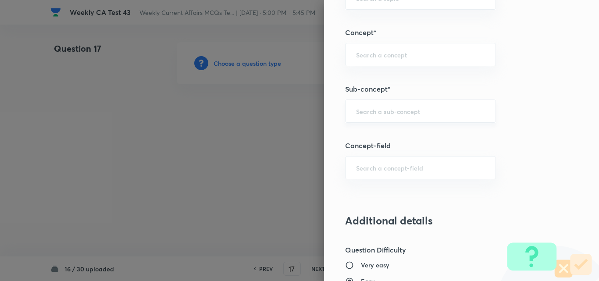
click at [394, 111] on input "text" at bounding box center [420, 111] width 129 height 8
paste input "Current Affairs 2025"
click at [429, 109] on input "Current Affairs 2025" at bounding box center [420, 111] width 129 height 8
click at [389, 138] on li "Current Affairs 2025" at bounding box center [414, 136] width 150 height 16
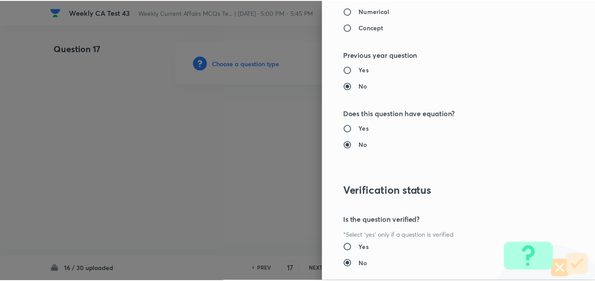
scroll to position [915, 0]
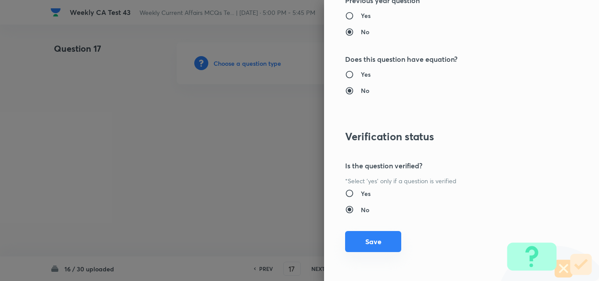
click at [367, 243] on button "Save" at bounding box center [373, 241] width 56 height 21
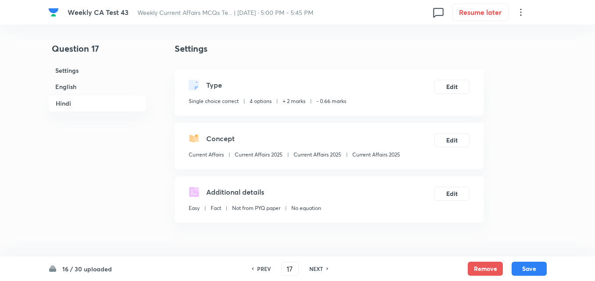
click at [75, 90] on h6 "English" at bounding box center [97, 87] width 98 height 16
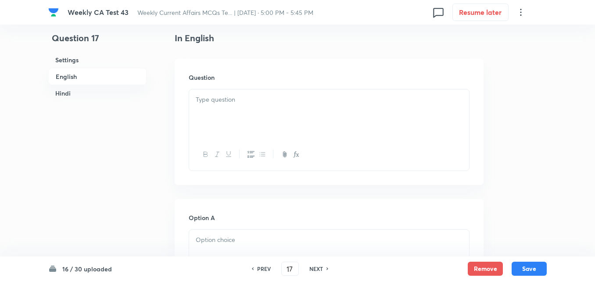
click at [255, 113] on div at bounding box center [329, 114] width 280 height 49
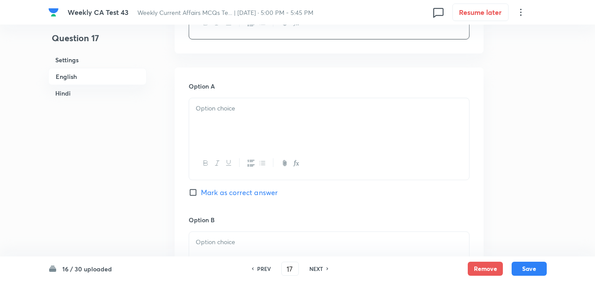
click at [244, 120] on div at bounding box center [329, 122] width 280 height 49
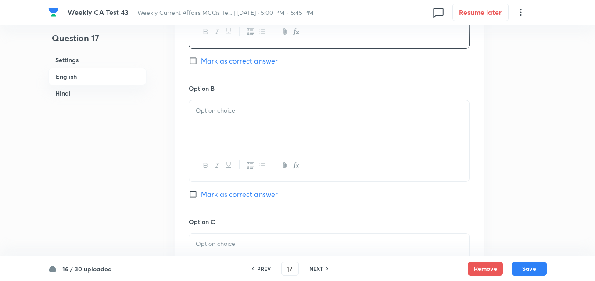
click at [244, 119] on div at bounding box center [329, 124] width 280 height 49
click at [249, 129] on div at bounding box center [329, 126] width 280 height 49
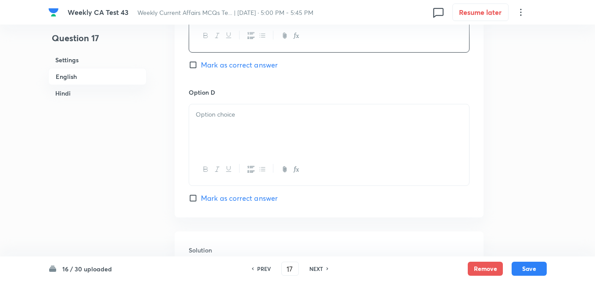
click at [249, 152] on div at bounding box center [329, 128] width 280 height 49
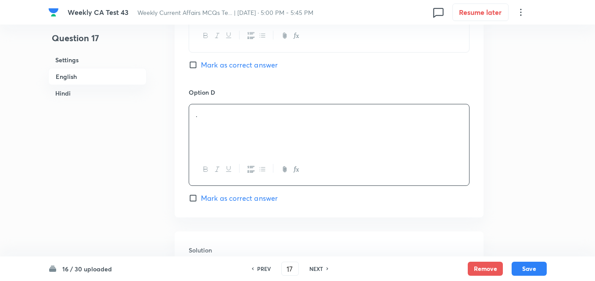
scroll to position [841, 0]
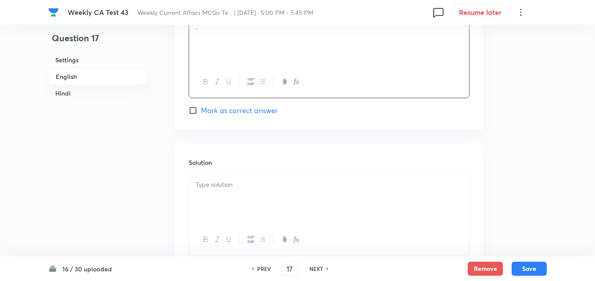
click at [247, 115] on span "Mark as correct answer" at bounding box center [239, 110] width 77 height 11
click at [201, 115] on input "Mark as correct answer" at bounding box center [195, 110] width 12 height 9
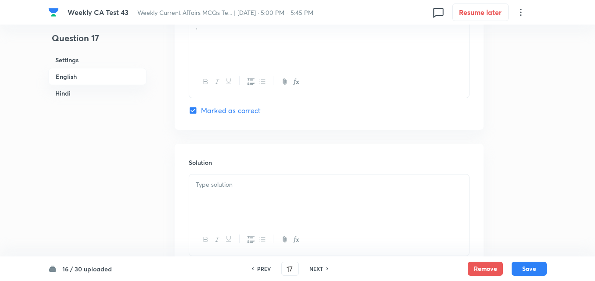
click at [250, 204] on div at bounding box center [329, 199] width 280 height 49
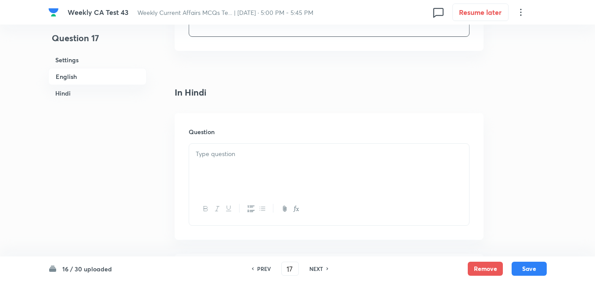
click at [247, 169] on div at bounding box center [329, 168] width 280 height 49
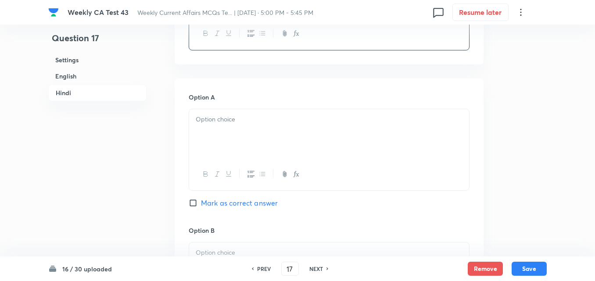
click at [239, 151] on div at bounding box center [329, 133] width 280 height 49
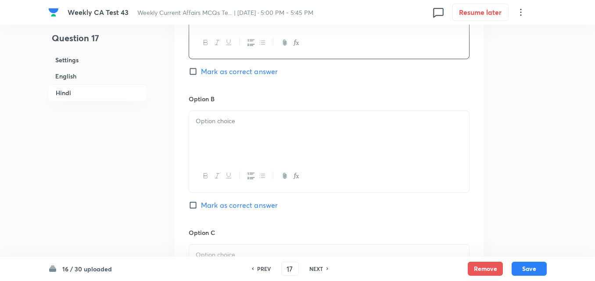
click at [242, 158] on div at bounding box center [329, 135] width 280 height 49
click at [242, 158] on div at bounding box center [329, 137] width 280 height 49
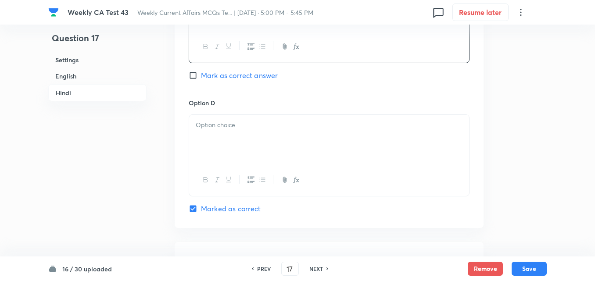
click at [242, 158] on div at bounding box center [329, 139] width 280 height 49
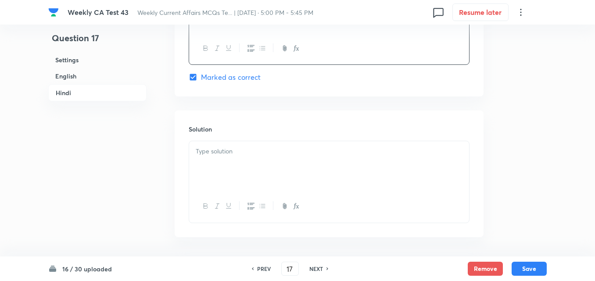
click at [242, 158] on div at bounding box center [329, 165] width 280 height 49
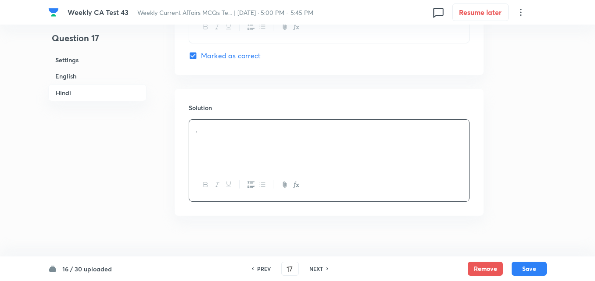
scroll to position [1796, 0]
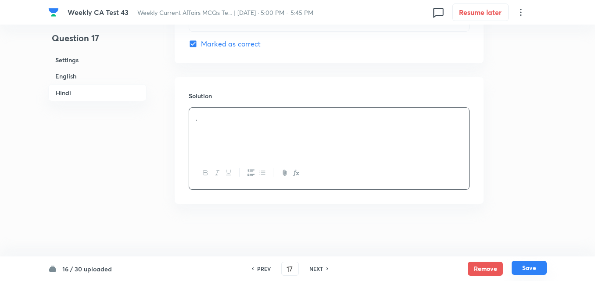
click at [525, 269] on button "Save" at bounding box center [529, 268] width 35 height 14
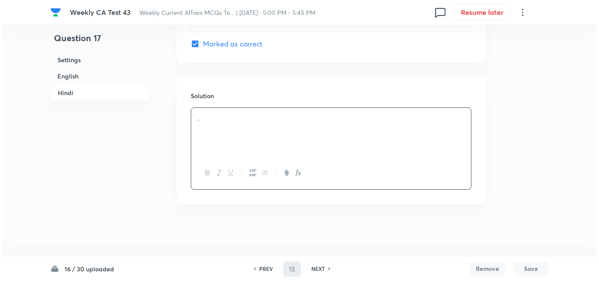
scroll to position [0, 0]
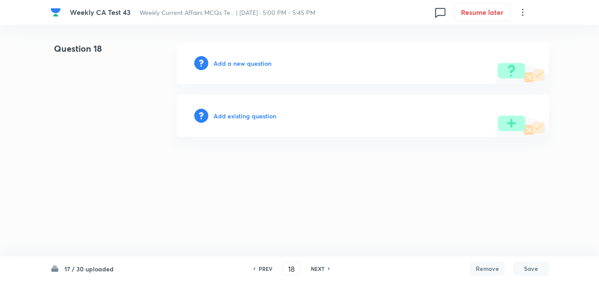
click at [236, 60] on h6 "Add a new question" at bounding box center [243, 63] width 58 height 9
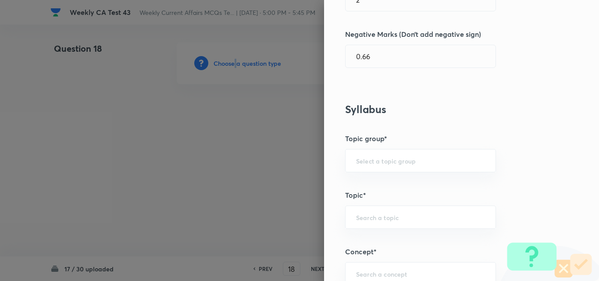
scroll to position [527, 0]
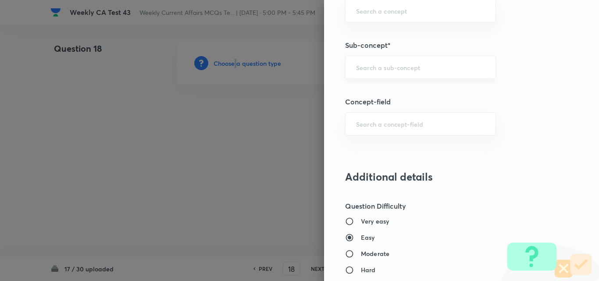
click at [427, 72] on div "​" at bounding box center [420, 67] width 151 height 23
paste input "Current Affairs 2025"
click at [435, 75] on div "Current Affairs 2025 ​" at bounding box center [420, 67] width 151 height 23
click at [405, 89] on li "Current Affairs 2025" at bounding box center [414, 92] width 150 height 16
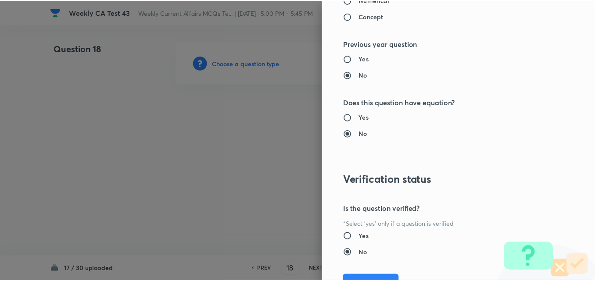
scroll to position [915, 0]
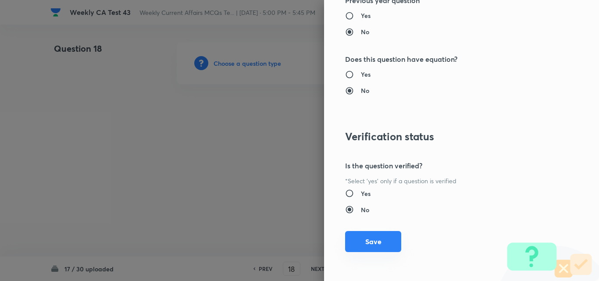
click at [372, 240] on button "Save" at bounding box center [373, 241] width 56 height 21
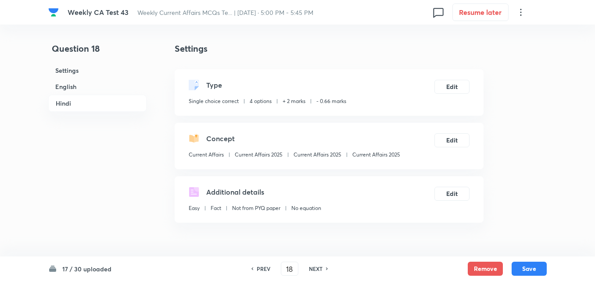
click at [89, 85] on h6 "English" at bounding box center [97, 87] width 98 height 16
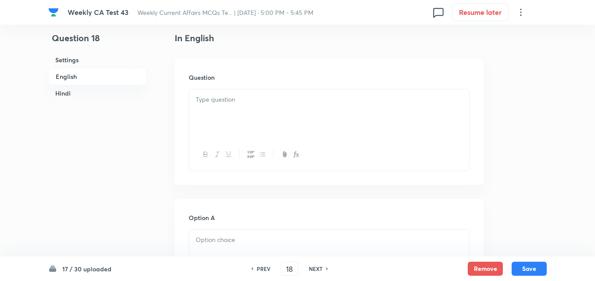
click at [260, 125] on div at bounding box center [329, 114] width 280 height 49
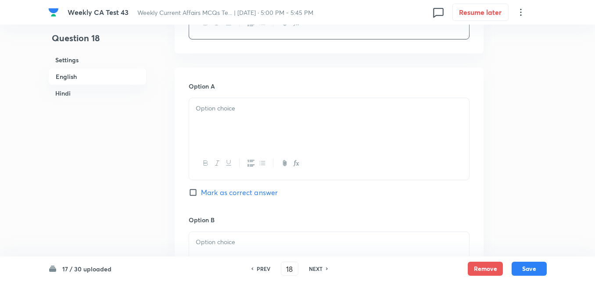
click at [234, 123] on div at bounding box center [329, 122] width 280 height 49
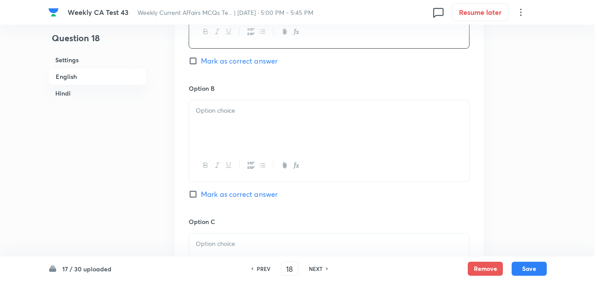
click at [239, 142] on div at bounding box center [329, 124] width 280 height 49
click at [237, 121] on div at bounding box center [329, 126] width 280 height 49
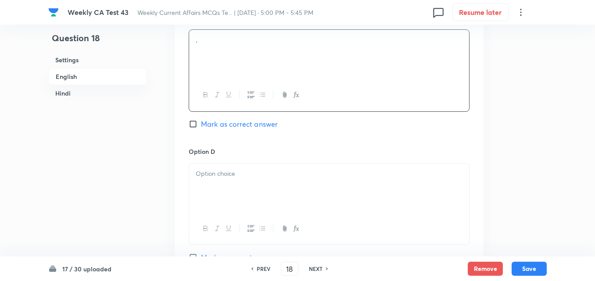
scroll to position [753, 0]
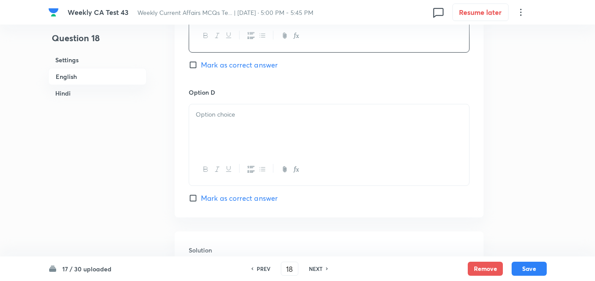
click at [239, 129] on div at bounding box center [329, 128] width 280 height 49
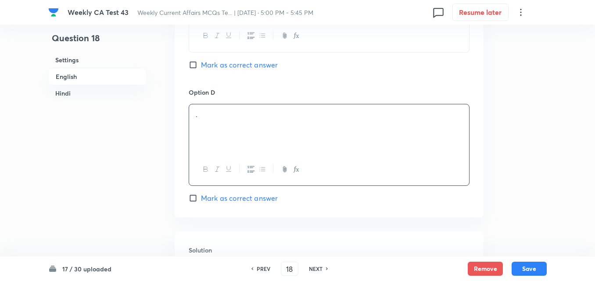
click at [241, 191] on div "Option D . Mark as correct answer" at bounding box center [329, 146] width 281 height 116
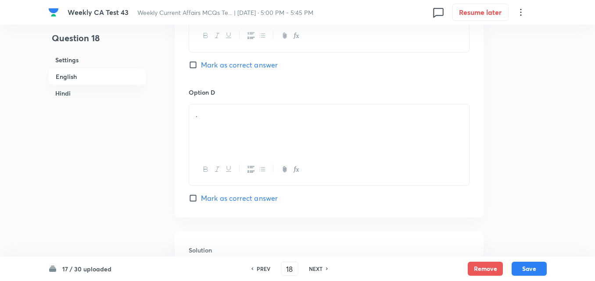
click at [241, 195] on span "Mark as correct answer" at bounding box center [239, 198] width 77 height 11
click at [201, 195] on input "Mark as correct answer" at bounding box center [195, 198] width 12 height 9
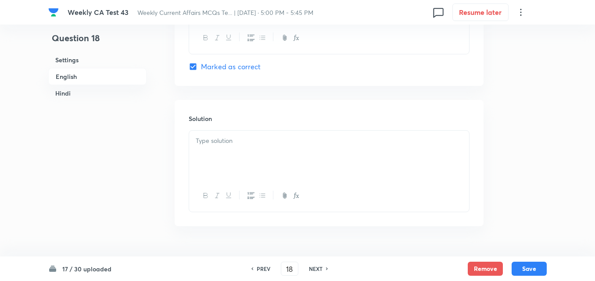
click at [244, 165] on div at bounding box center [329, 155] width 280 height 49
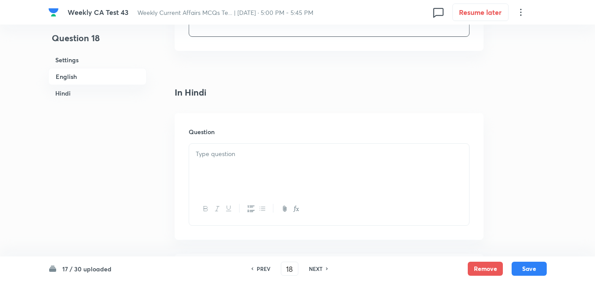
click at [249, 169] on div at bounding box center [329, 168] width 280 height 49
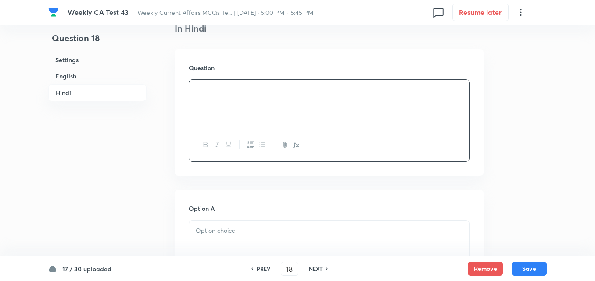
scroll to position [1192, 0]
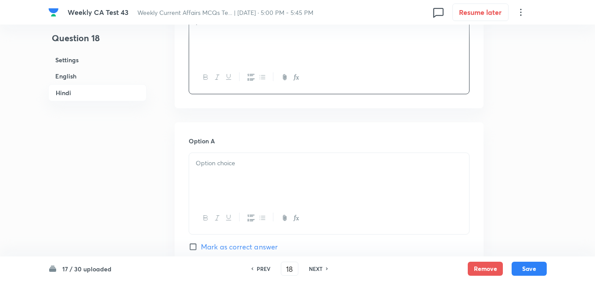
click at [243, 151] on div "Option A Mark as correct answer" at bounding box center [329, 202] width 281 height 133
click at [249, 183] on div at bounding box center [329, 177] width 280 height 49
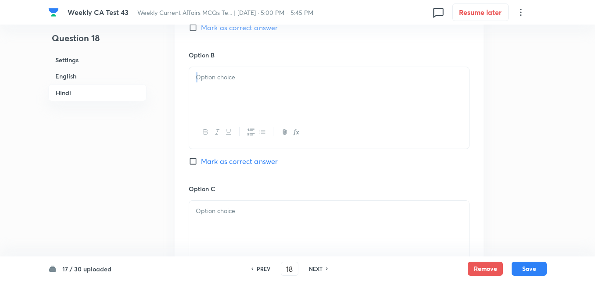
click at [245, 111] on div at bounding box center [329, 108] width 281 height 82
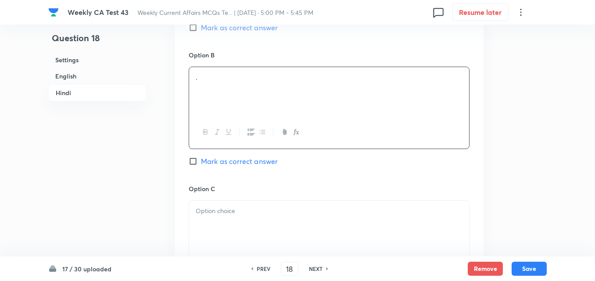
click at [244, 99] on div "." at bounding box center [329, 91] width 280 height 49
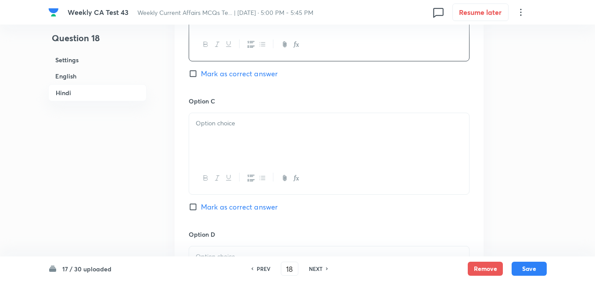
drag, startPoint x: 243, startPoint y: 139, endPoint x: 242, endPoint y: 133, distance: 5.8
click at [242, 133] on div at bounding box center [329, 137] width 280 height 49
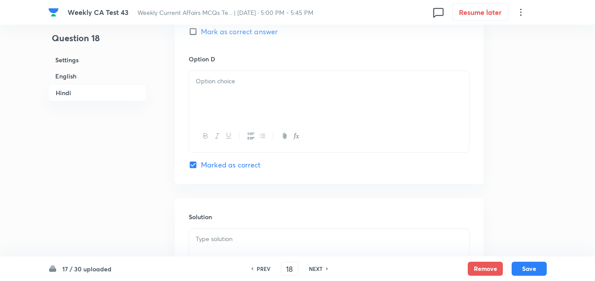
click at [234, 97] on div at bounding box center [329, 95] width 280 height 49
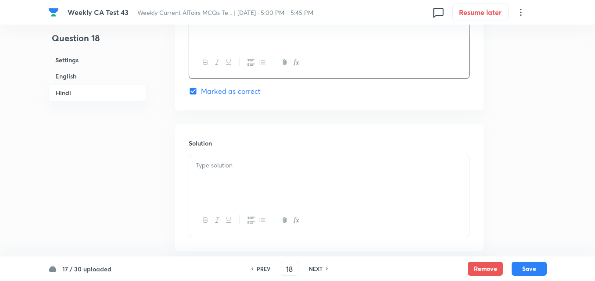
scroll to position [1796, 0]
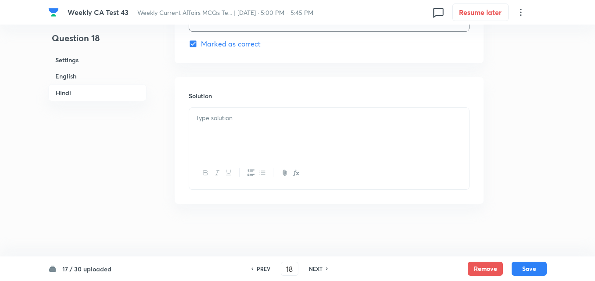
click at [238, 131] on div at bounding box center [329, 132] width 280 height 49
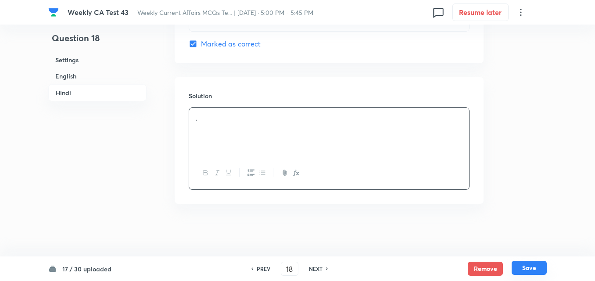
click at [531, 267] on button "Save" at bounding box center [529, 268] width 35 height 14
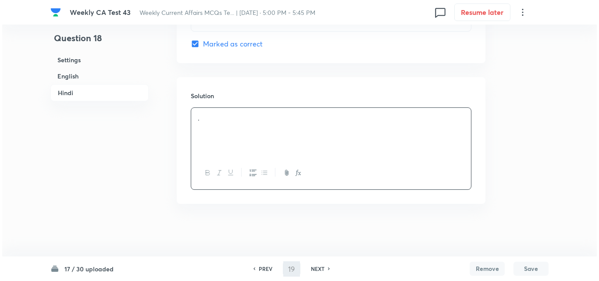
scroll to position [0, 0]
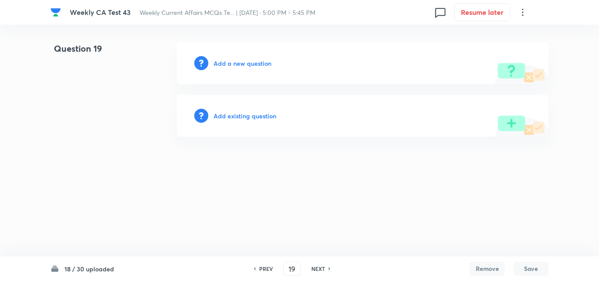
click at [251, 61] on h6 "Add a new question" at bounding box center [243, 63] width 58 height 9
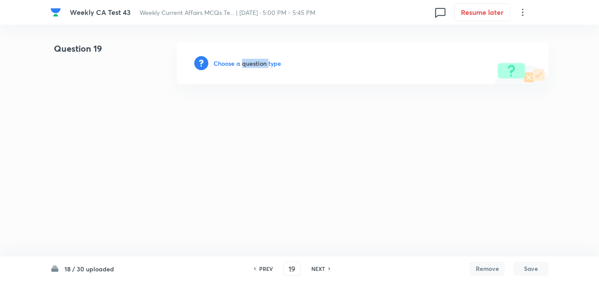
click at [251, 61] on h6 "Choose a question type" at bounding box center [248, 63] width 68 height 9
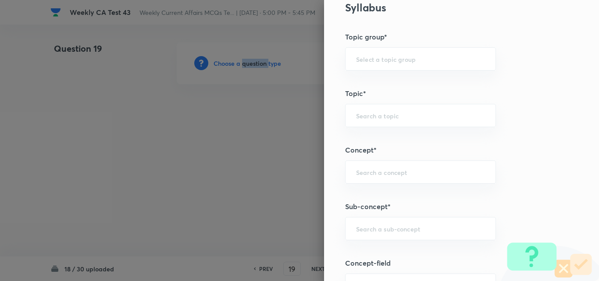
scroll to position [483, 0]
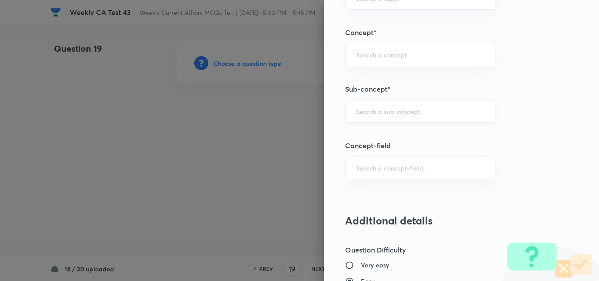
click at [409, 111] on input "text" at bounding box center [420, 111] width 129 height 8
paste input "Current Affairs 2025"
click at [452, 107] on input "Current Affairs 2025" at bounding box center [420, 111] width 129 height 8
click at [408, 137] on li "Current Affairs 2025" at bounding box center [414, 136] width 150 height 16
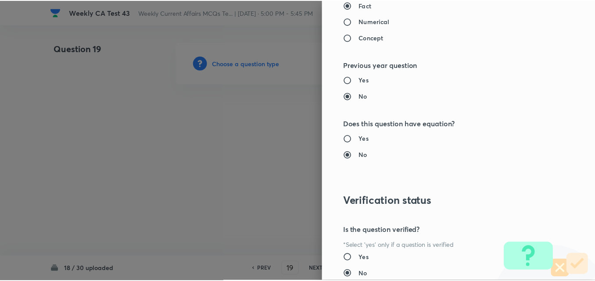
scroll to position [915, 0]
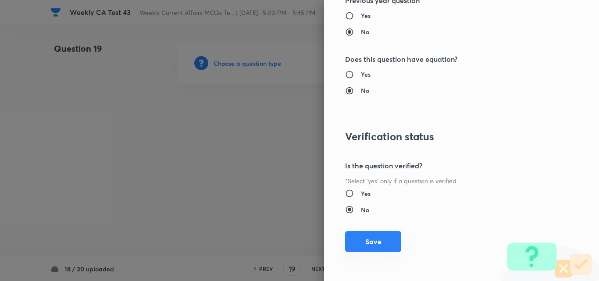
click at [369, 243] on button "Save" at bounding box center [373, 241] width 56 height 21
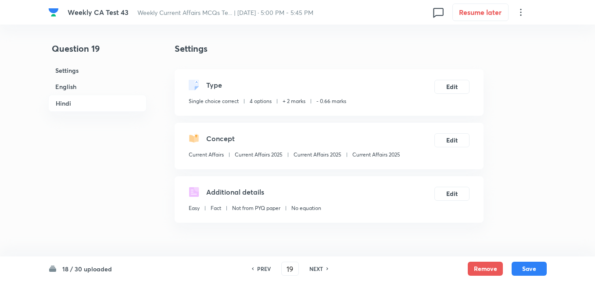
click at [89, 86] on h6 "English" at bounding box center [97, 87] width 98 height 16
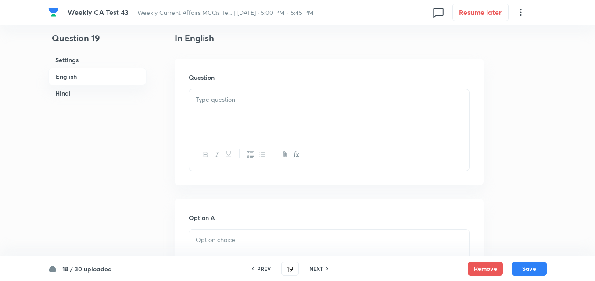
click at [245, 119] on div at bounding box center [329, 114] width 280 height 49
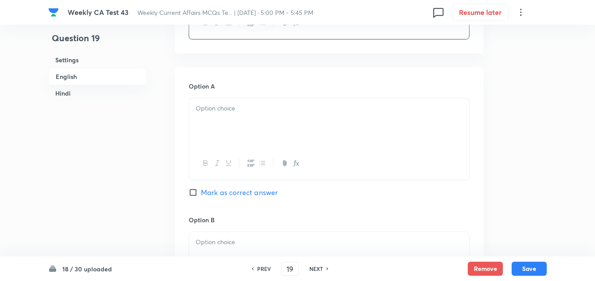
click at [242, 139] on div at bounding box center [329, 122] width 280 height 49
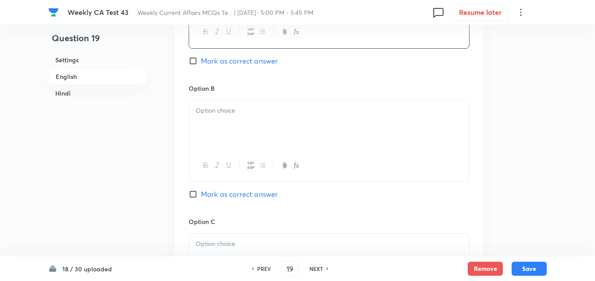
drag, startPoint x: 242, startPoint y: 152, endPoint x: 238, endPoint y: 126, distance: 26.3
click at [241, 149] on div at bounding box center [329, 141] width 281 height 82
click at [238, 125] on div at bounding box center [329, 124] width 280 height 49
click at [237, 138] on div at bounding box center [329, 126] width 280 height 49
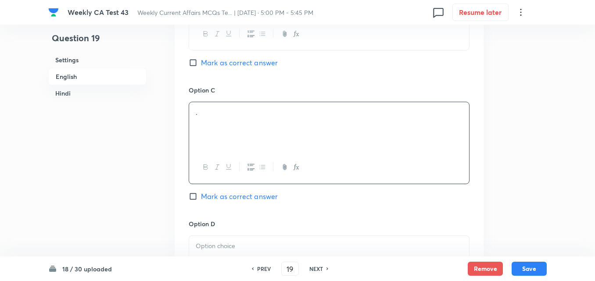
scroll to position [753, 0]
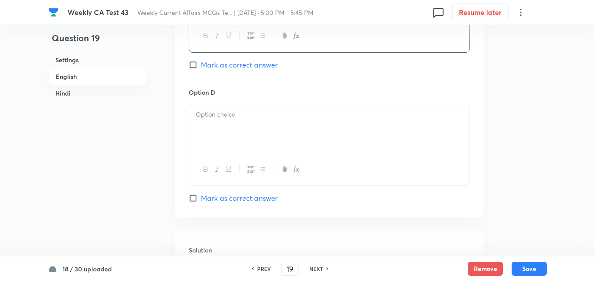
click at [233, 114] on p at bounding box center [329, 115] width 267 height 10
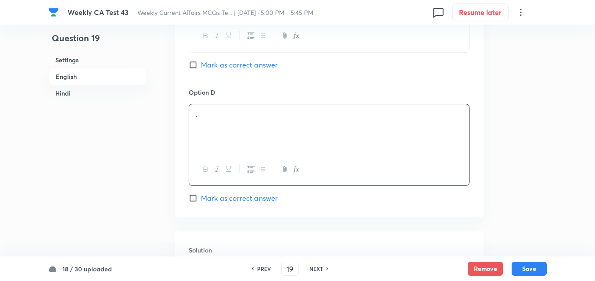
click at [244, 199] on span "Mark as correct answer" at bounding box center [239, 198] width 77 height 11
click at [201, 199] on input "Mark as correct answer" at bounding box center [195, 198] width 12 height 9
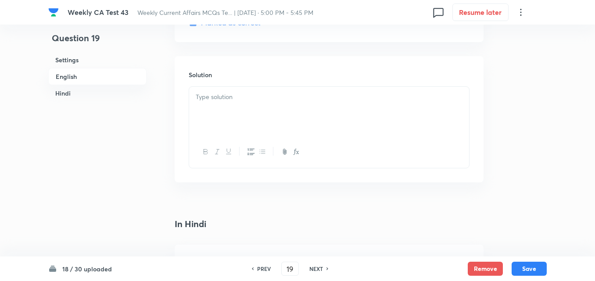
click at [235, 122] on div at bounding box center [329, 111] width 280 height 49
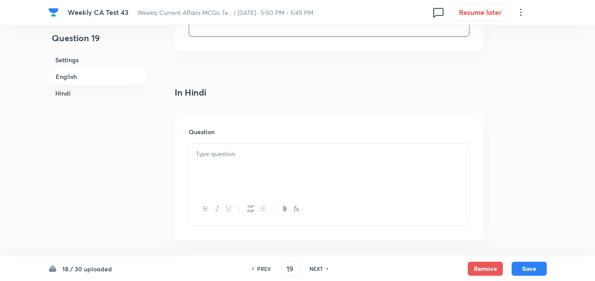
click at [242, 150] on p at bounding box center [329, 154] width 267 height 10
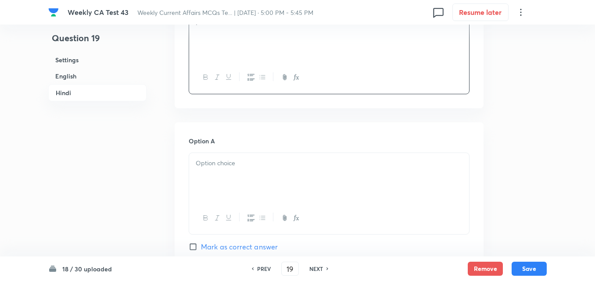
click at [248, 161] on p at bounding box center [329, 163] width 267 height 10
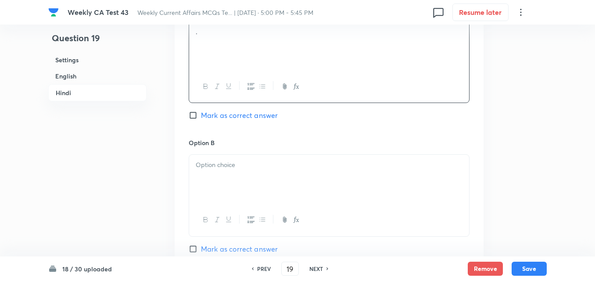
click at [248, 161] on p at bounding box center [329, 165] width 267 height 10
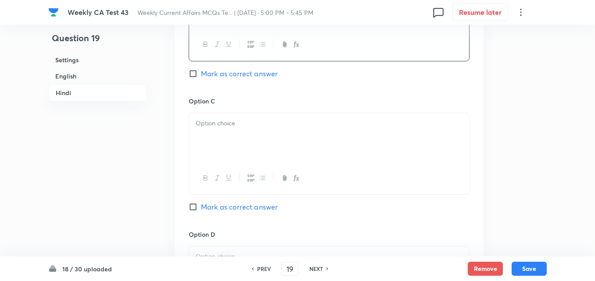
click at [244, 148] on div at bounding box center [329, 137] width 280 height 49
click at [249, 160] on div at bounding box center [329, 139] width 280 height 49
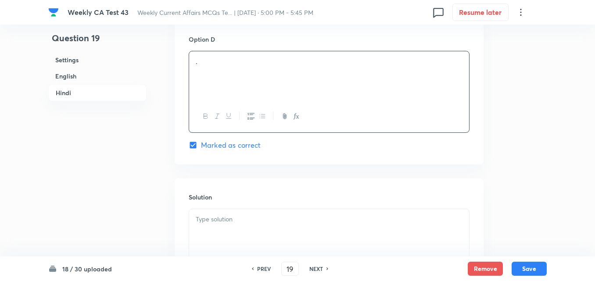
scroll to position [1796, 0]
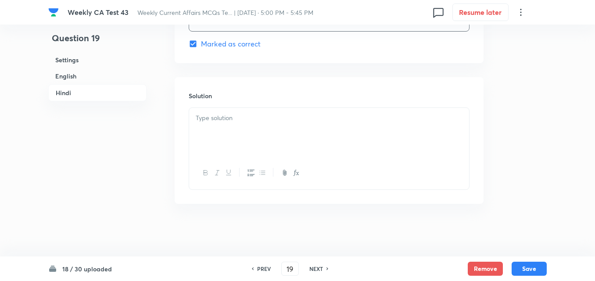
click at [250, 158] on div at bounding box center [329, 173] width 280 height 32
click at [249, 140] on div at bounding box center [329, 132] width 280 height 49
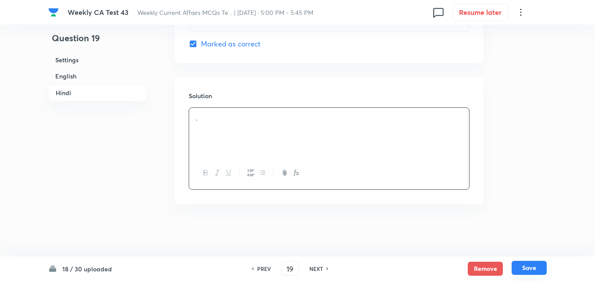
click at [532, 264] on button "Save" at bounding box center [529, 268] width 35 height 14
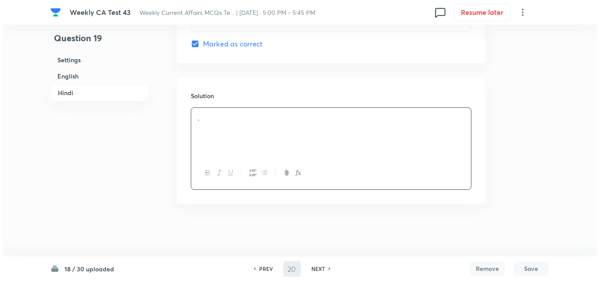
scroll to position [0, 0]
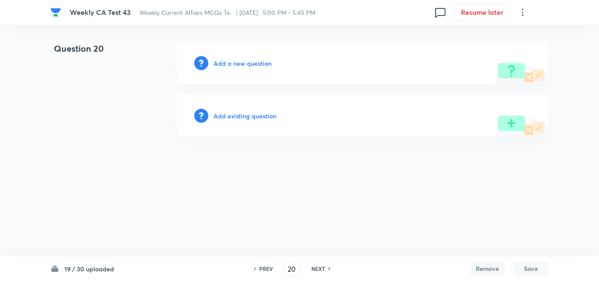
click at [245, 62] on h6 "Add a new question" at bounding box center [243, 63] width 58 height 9
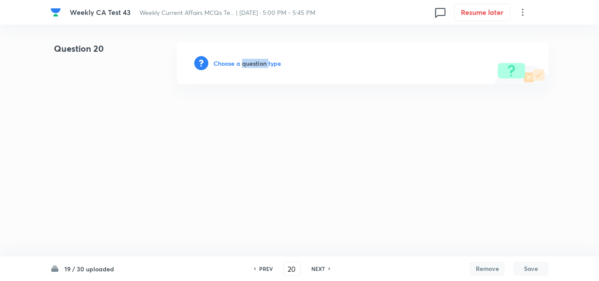
click at [245, 62] on h6 "Choose a question type" at bounding box center [248, 63] width 68 height 9
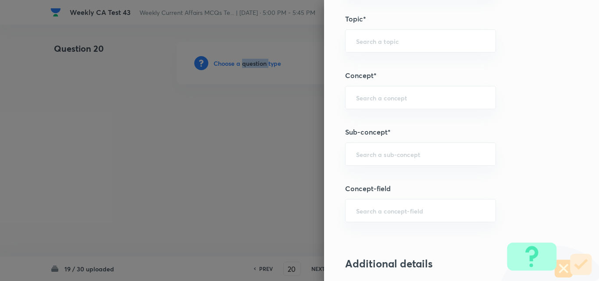
scroll to position [483, 0]
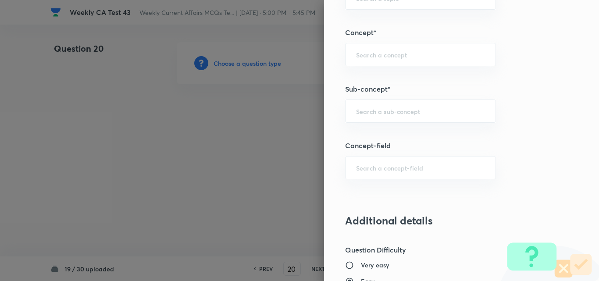
click at [403, 98] on div "Question settings Question type* Single choice correct Number of options* 2 3 4…" at bounding box center [461, 140] width 275 height 281
click at [407, 109] on input "text" at bounding box center [420, 111] width 129 height 8
paste input "Current Affairs 2025"
click at [439, 106] on div "Current Affairs 2025 ​" at bounding box center [420, 111] width 151 height 23
click at [406, 131] on li "Current Affairs 2025" at bounding box center [414, 136] width 150 height 16
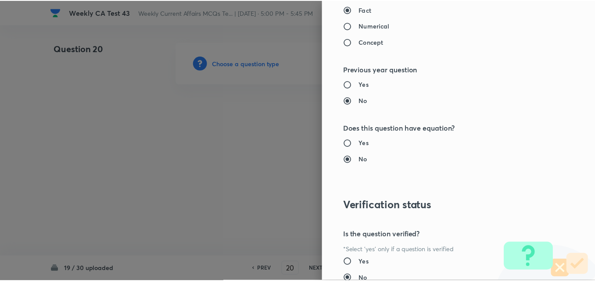
scroll to position [915, 0]
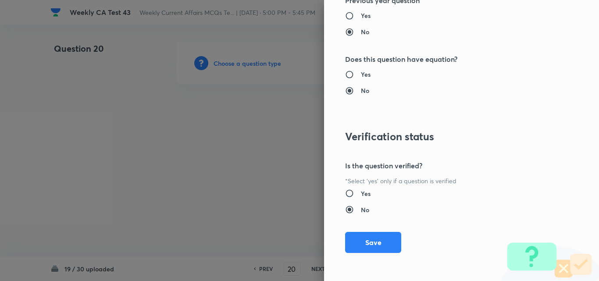
click at [379, 229] on div "Question settings Question type* Single choice correct Number of options* 2 3 4…" at bounding box center [461, 140] width 275 height 281
click at [379, 237] on button "Save" at bounding box center [373, 241] width 56 height 21
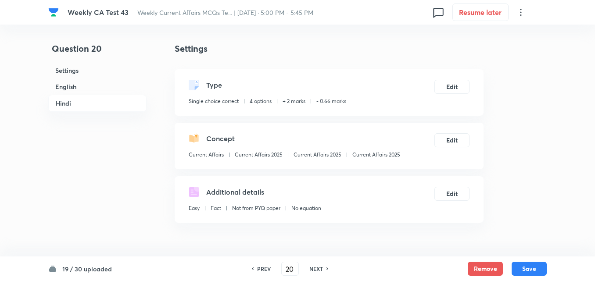
click at [83, 89] on h6 "English" at bounding box center [97, 87] width 98 height 16
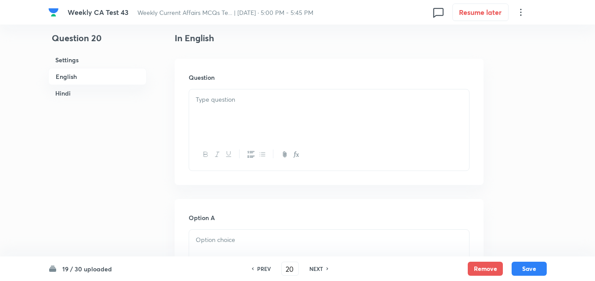
click at [240, 121] on div at bounding box center [329, 114] width 280 height 49
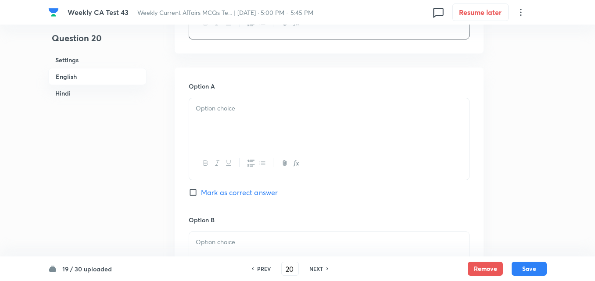
click at [236, 113] on p at bounding box center [329, 109] width 267 height 10
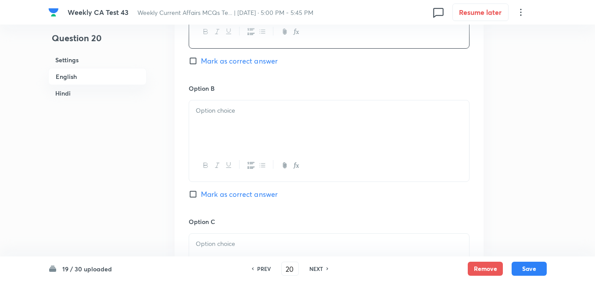
click at [234, 108] on p at bounding box center [329, 111] width 267 height 10
click at [230, 113] on p at bounding box center [329, 113] width 267 height 10
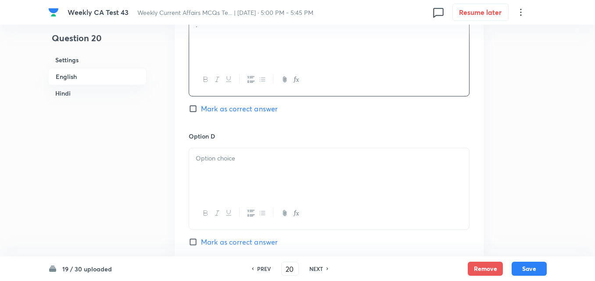
scroll to position [797, 0]
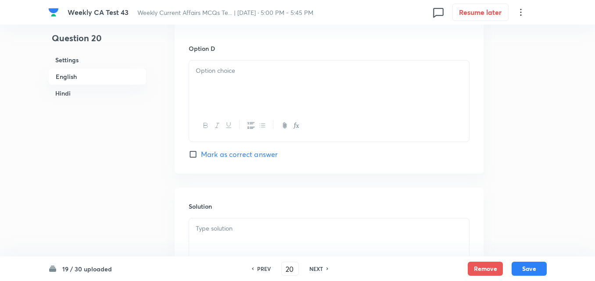
drag, startPoint x: 235, startPoint y: 118, endPoint x: 232, endPoint y: 104, distance: 14.8
click at [233, 112] on div at bounding box center [329, 126] width 280 height 32
click at [236, 88] on div at bounding box center [329, 85] width 280 height 49
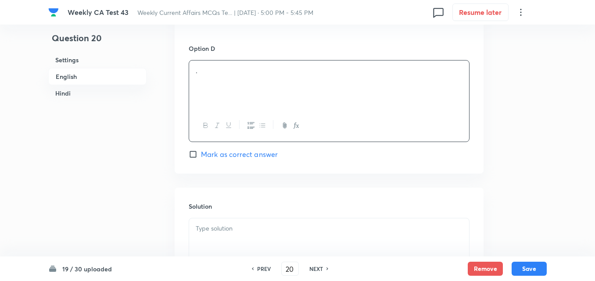
click at [249, 156] on span "Mark as correct answer" at bounding box center [239, 154] width 77 height 11
click at [201, 156] on input "Mark as correct answer" at bounding box center [195, 154] width 12 height 9
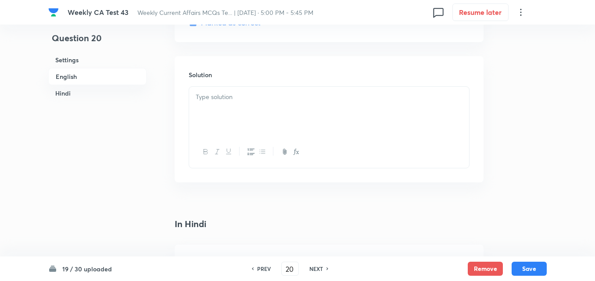
click at [233, 97] on p at bounding box center [329, 97] width 267 height 10
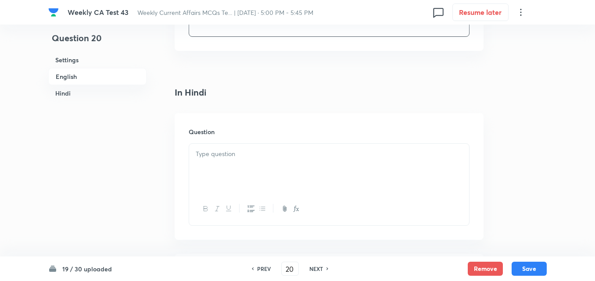
click at [249, 142] on div "Question" at bounding box center [329, 176] width 309 height 126
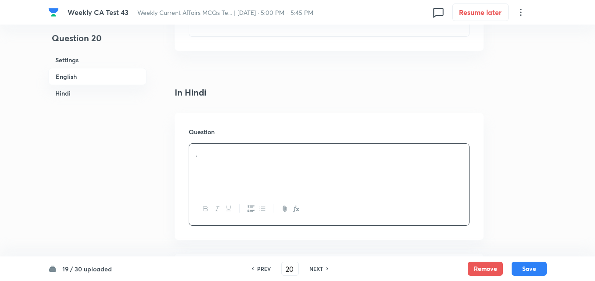
click at [254, 173] on div "." at bounding box center [329, 168] width 280 height 49
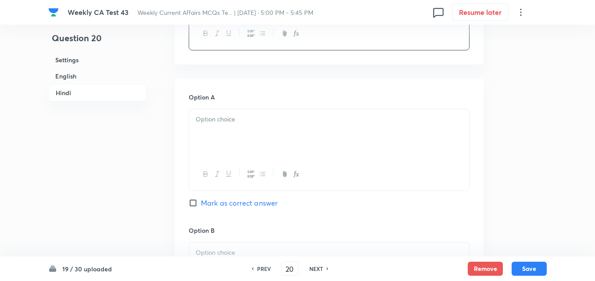
click at [247, 155] on div at bounding box center [329, 133] width 280 height 49
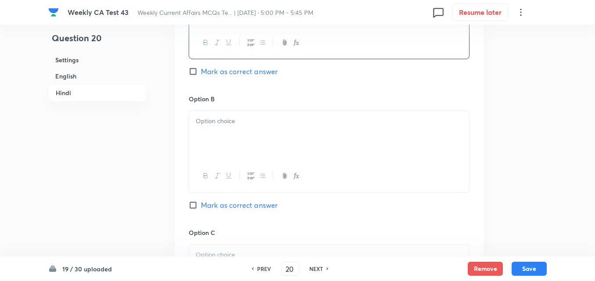
click at [234, 120] on p at bounding box center [329, 121] width 267 height 10
click at [243, 144] on div at bounding box center [329, 137] width 280 height 49
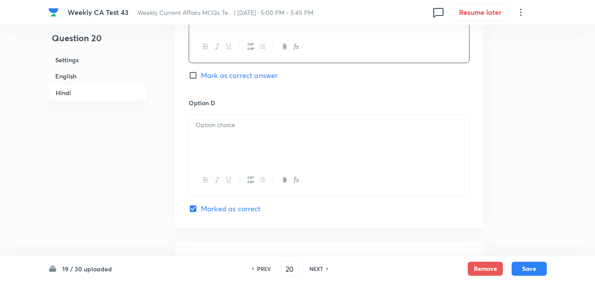
click at [237, 141] on div at bounding box center [329, 139] width 280 height 49
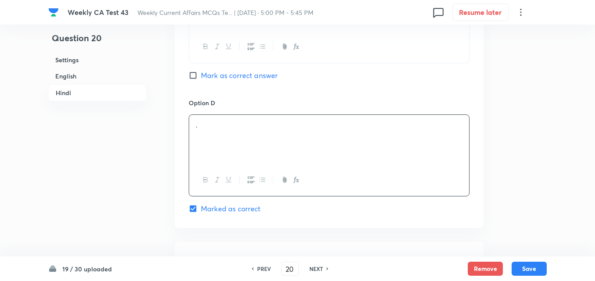
scroll to position [1796, 0]
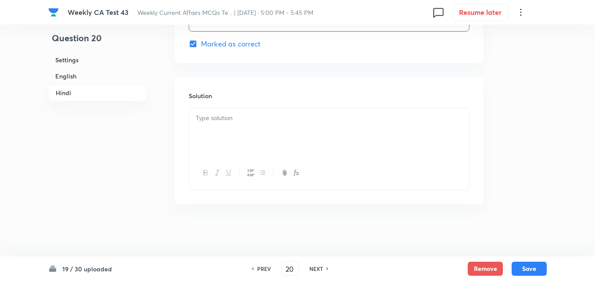
click at [237, 143] on div at bounding box center [329, 132] width 280 height 49
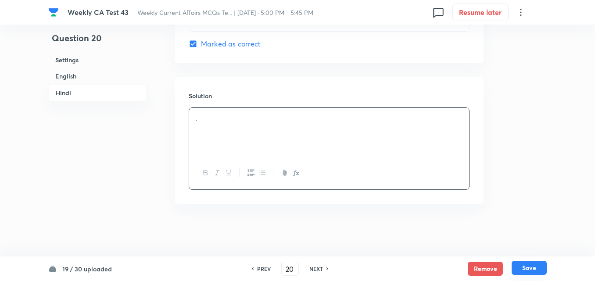
click at [528, 272] on button "Save" at bounding box center [529, 268] width 35 height 14
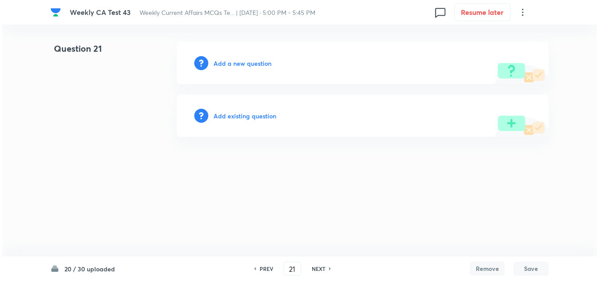
scroll to position [0, 0]
click at [252, 66] on h6 "Add a new question" at bounding box center [243, 63] width 58 height 9
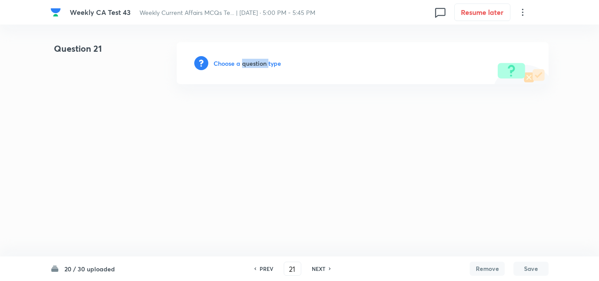
click at [252, 66] on h6 "Choose a question type" at bounding box center [248, 63] width 68 height 9
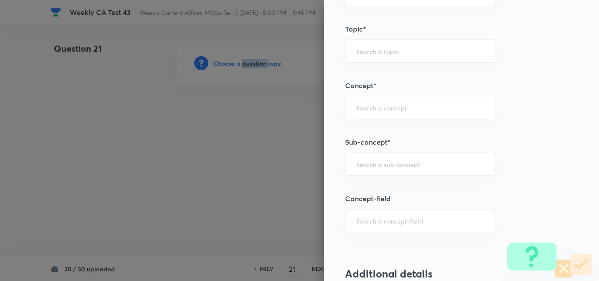
scroll to position [483, 0]
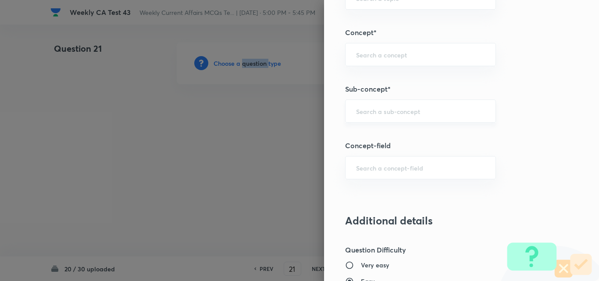
click at [420, 107] on div "​" at bounding box center [420, 111] width 151 height 23
paste input "Current Affairs 2025"
click at [432, 109] on input "Current Affairs 2025" at bounding box center [420, 111] width 129 height 8
click at [408, 141] on li "Current Affairs 2025" at bounding box center [414, 136] width 150 height 16
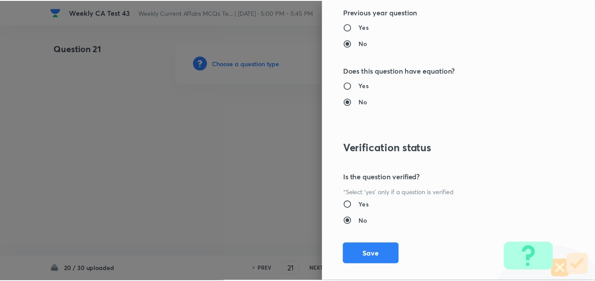
scroll to position [915, 0]
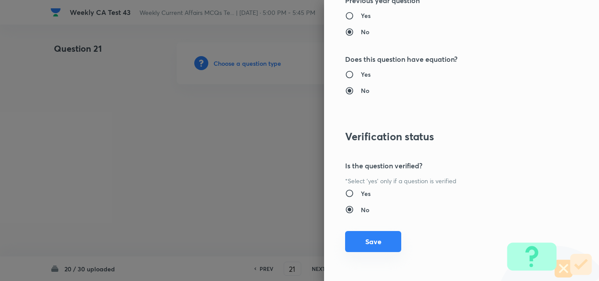
click at [377, 248] on button "Save" at bounding box center [373, 241] width 56 height 21
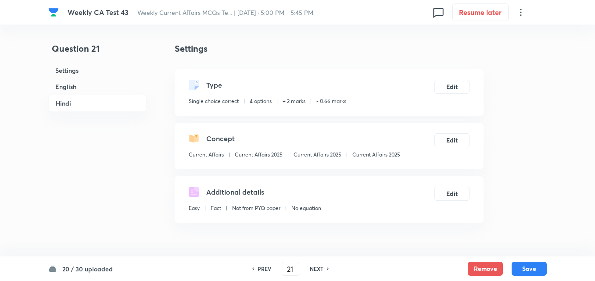
click at [93, 88] on h6 "English" at bounding box center [97, 87] width 98 height 16
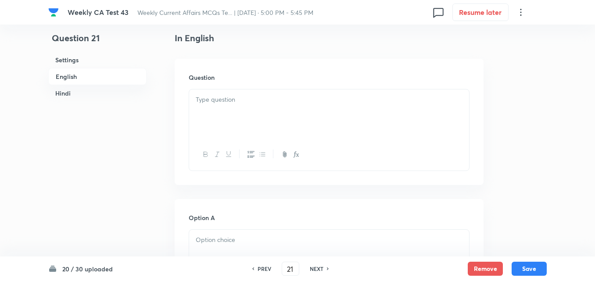
click at [247, 120] on div at bounding box center [329, 114] width 280 height 49
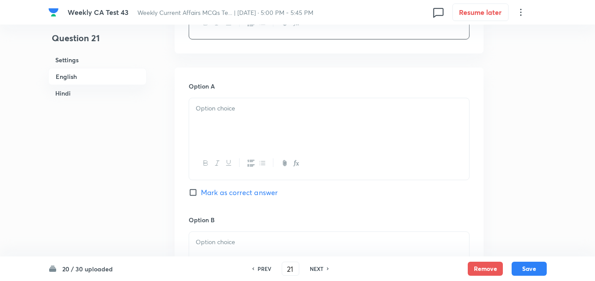
click at [238, 126] on div at bounding box center [329, 122] width 280 height 49
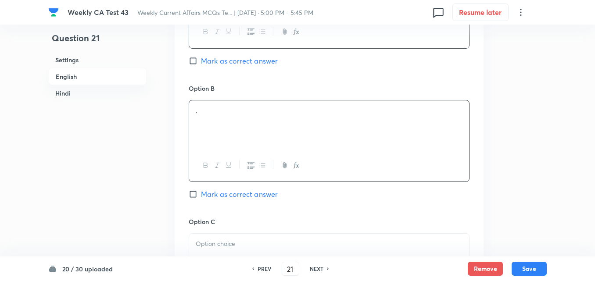
click at [237, 130] on div "." at bounding box center [329, 124] width 280 height 49
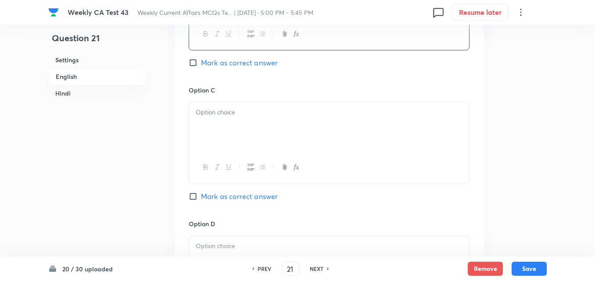
click at [240, 111] on p at bounding box center [329, 113] width 267 height 10
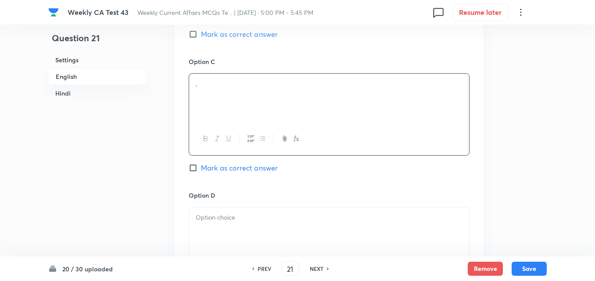
scroll to position [753, 0]
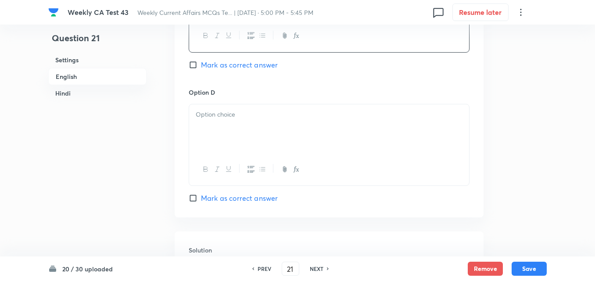
click at [252, 134] on div at bounding box center [329, 128] width 280 height 49
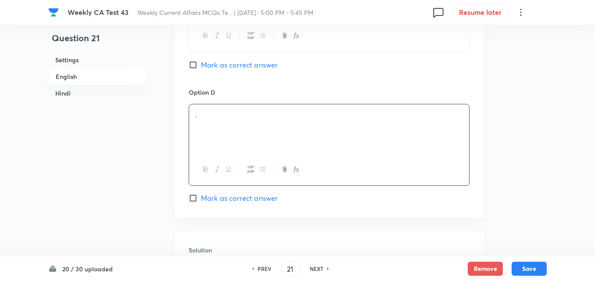
click at [252, 203] on span "Mark as correct answer" at bounding box center [239, 198] width 77 height 11
click at [201, 203] on input "Mark as correct answer" at bounding box center [195, 198] width 12 height 9
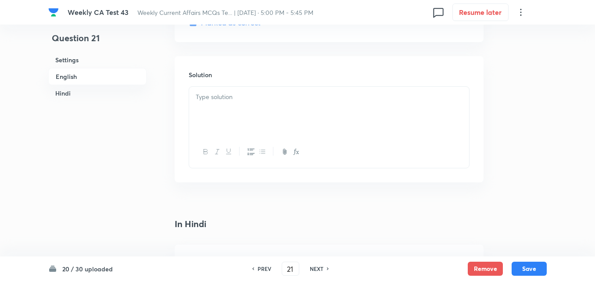
click at [231, 124] on div at bounding box center [329, 111] width 280 height 49
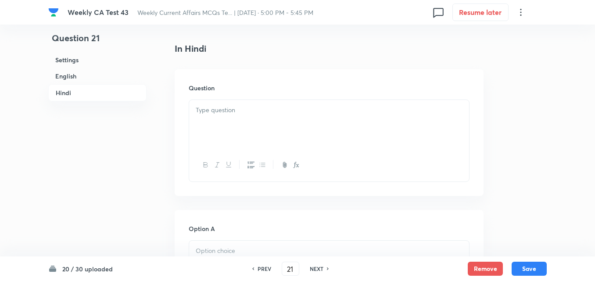
click at [242, 147] on div at bounding box center [329, 124] width 280 height 49
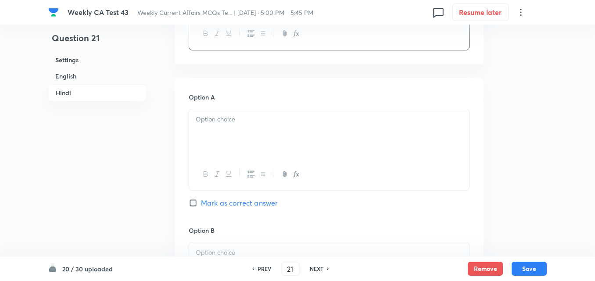
click at [239, 142] on div at bounding box center [329, 133] width 280 height 49
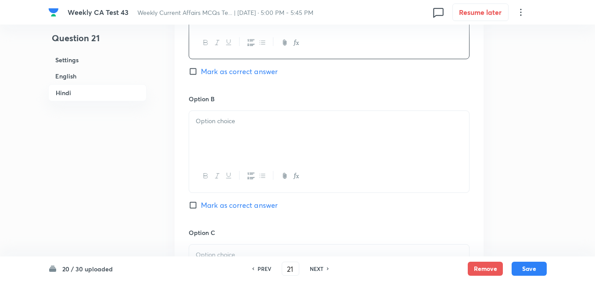
click at [239, 142] on div at bounding box center [329, 135] width 280 height 49
click at [241, 142] on div at bounding box center [329, 137] width 280 height 49
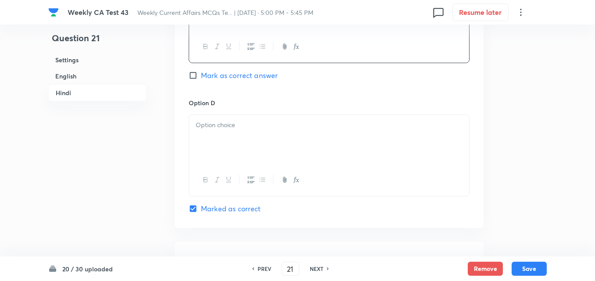
click at [239, 130] on p at bounding box center [329, 125] width 267 height 10
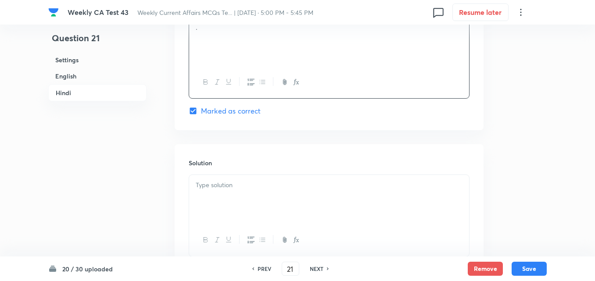
scroll to position [1796, 0]
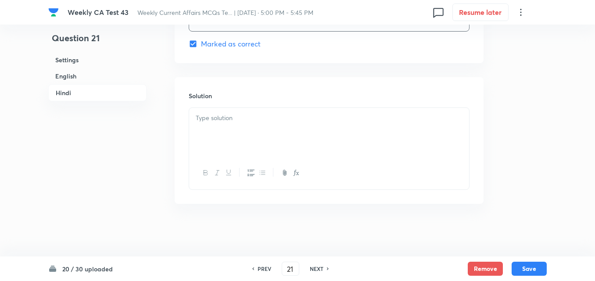
click at [242, 139] on div at bounding box center [329, 132] width 280 height 49
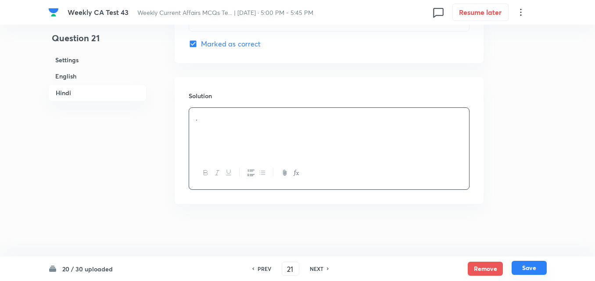
click at [531, 268] on button "Save" at bounding box center [529, 268] width 35 height 14
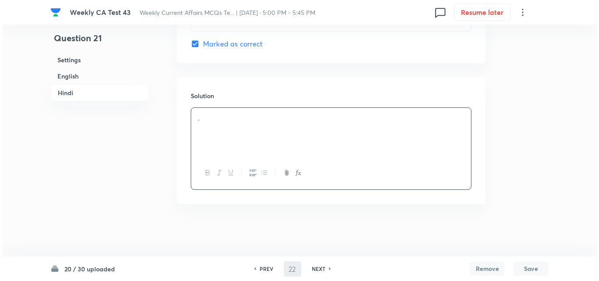
scroll to position [0, 0]
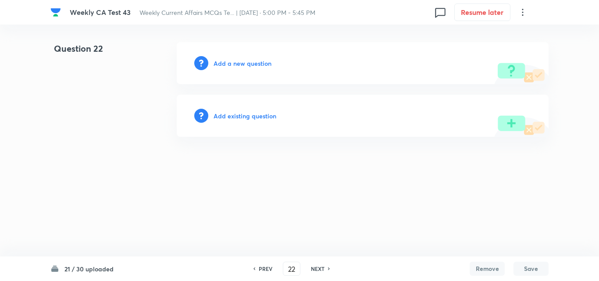
click at [241, 70] on div "Add a new question" at bounding box center [363, 63] width 372 height 42
click at [260, 63] on h6 "Add a new question" at bounding box center [243, 63] width 58 height 9
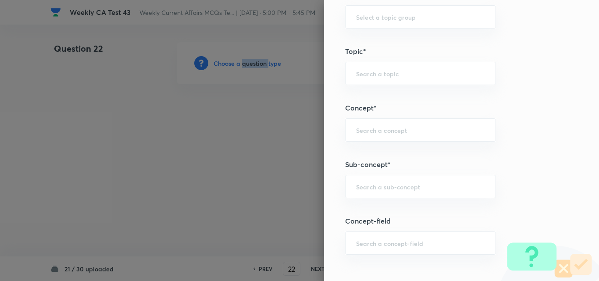
scroll to position [483, 0]
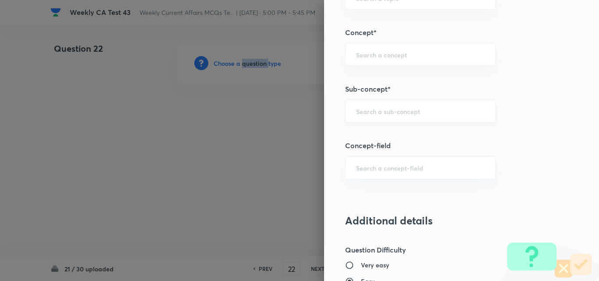
click at [419, 116] on div "​" at bounding box center [420, 111] width 151 height 23
paste input "Current Affairs 2025"
click at [444, 112] on input "Current Affairs 2025" at bounding box center [420, 111] width 129 height 8
click at [401, 131] on li "Current Affairs 2025" at bounding box center [414, 136] width 150 height 16
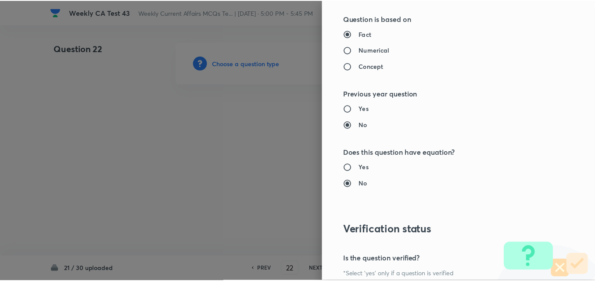
scroll to position [915, 0]
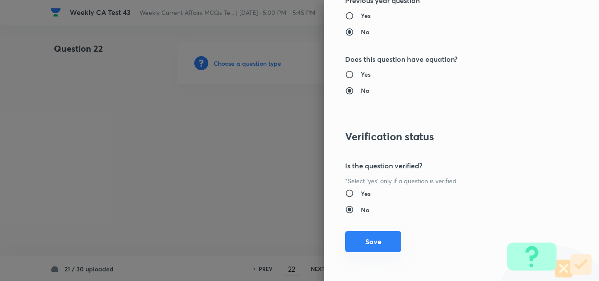
click at [372, 236] on button "Save" at bounding box center [373, 241] width 56 height 21
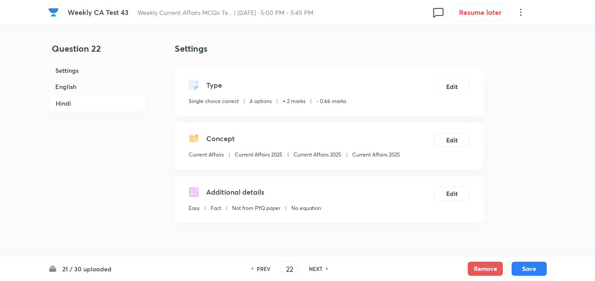
click at [92, 87] on h6 "English" at bounding box center [97, 87] width 98 height 16
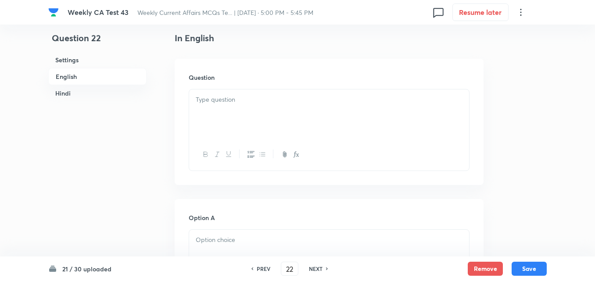
click at [236, 119] on div at bounding box center [329, 114] width 280 height 49
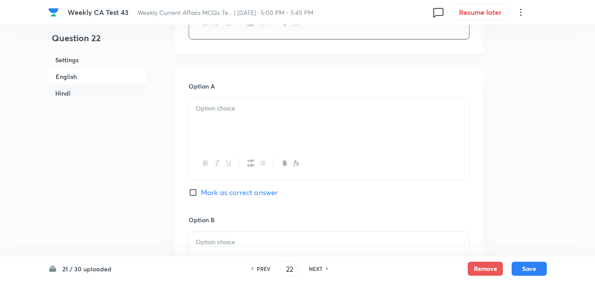
click at [227, 129] on div at bounding box center [329, 122] width 280 height 49
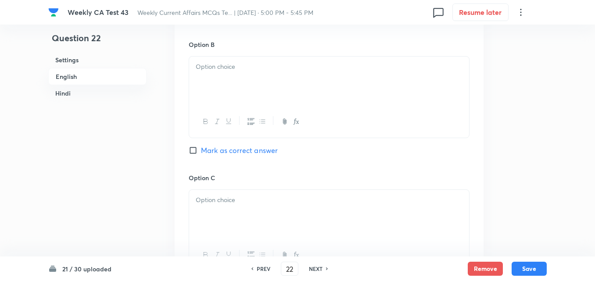
click at [241, 131] on div at bounding box center [329, 122] width 280 height 32
click at [245, 96] on div at bounding box center [329, 81] width 280 height 49
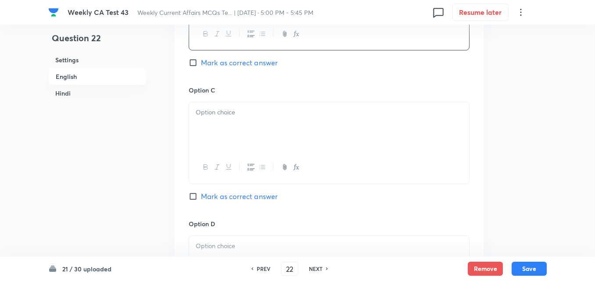
click at [250, 126] on div at bounding box center [329, 126] width 280 height 49
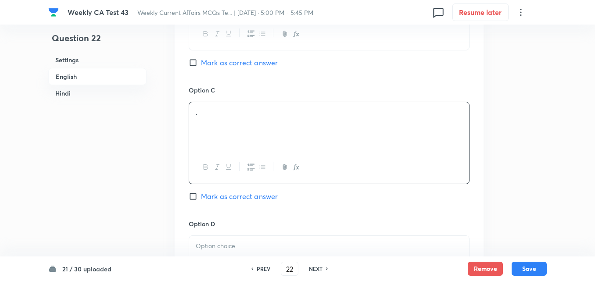
scroll to position [753, 0]
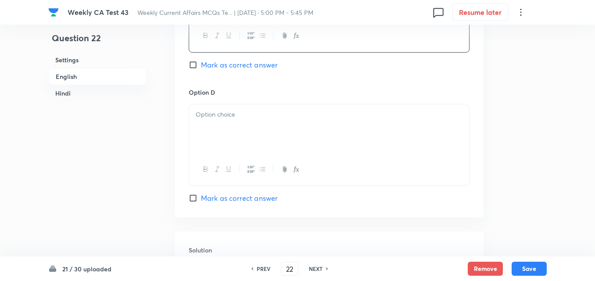
click at [247, 118] on p at bounding box center [329, 115] width 267 height 10
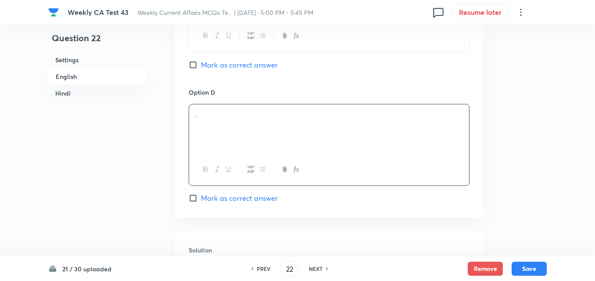
click at [251, 201] on span "Mark as correct answer" at bounding box center [239, 198] width 77 height 11
click at [201, 201] on input "Mark as correct answer" at bounding box center [195, 198] width 12 height 9
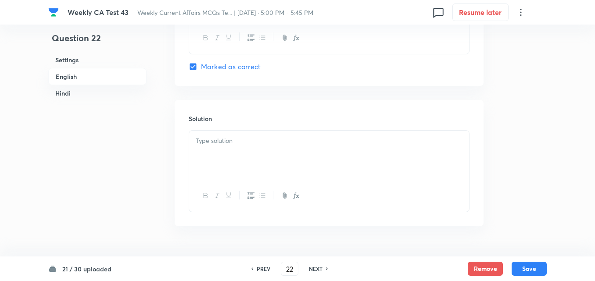
click at [235, 151] on div at bounding box center [329, 155] width 280 height 49
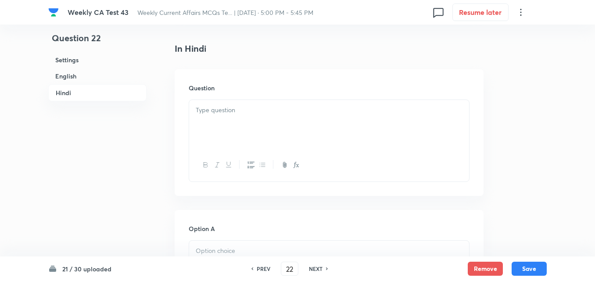
click at [233, 118] on div at bounding box center [329, 124] width 280 height 49
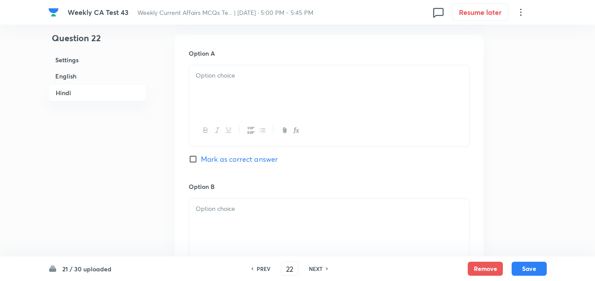
click at [235, 102] on div at bounding box center [329, 89] width 280 height 49
drag, startPoint x: 234, startPoint y: 111, endPoint x: 234, endPoint y: 103, distance: 8.3
click at [234, 103] on div at bounding box center [329, 91] width 280 height 49
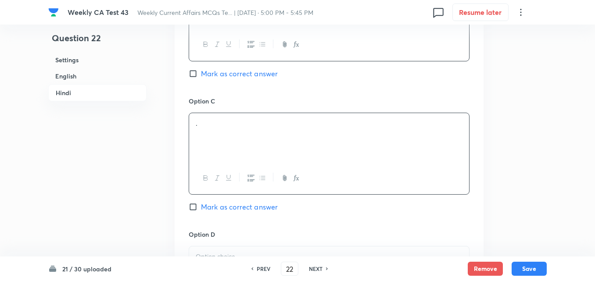
click at [240, 125] on div "." at bounding box center [329, 137] width 280 height 49
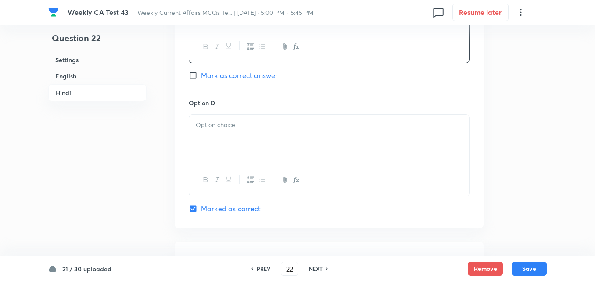
click at [246, 146] on div at bounding box center [329, 139] width 280 height 49
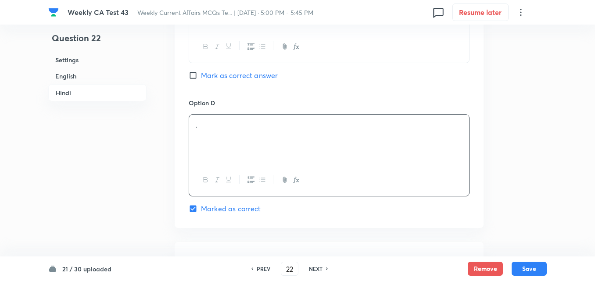
scroll to position [1796, 0]
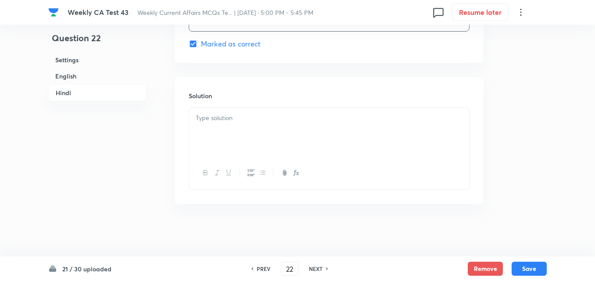
click at [241, 138] on div at bounding box center [329, 132] width 280 height 49
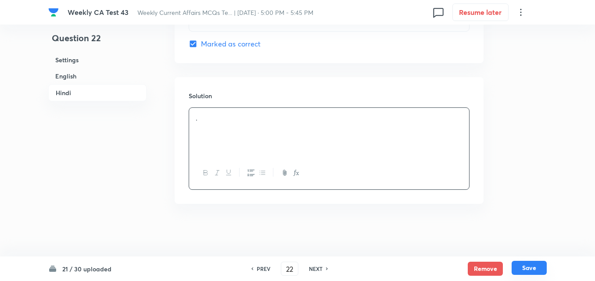
click at [529, 274] on button "Save" at bounding box center [529, 268] width 35 height 14
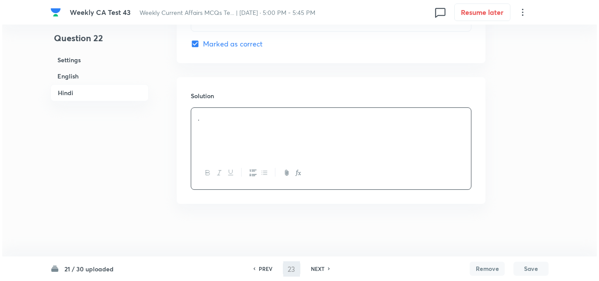
scroll to position [0, 0]
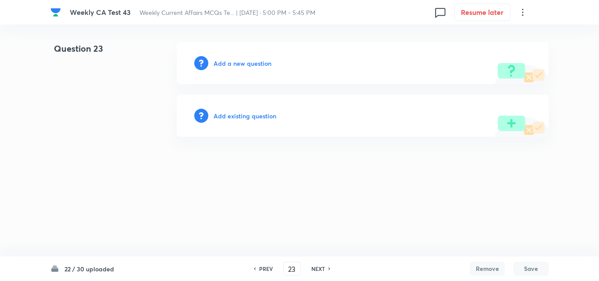
click at [255, 67] on h6 "Add a new question" at bounding box center [243, 63] width 58 height 9
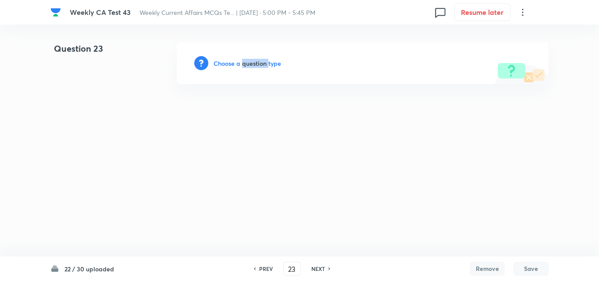
click at [255, 67] on h6 "Choose a question type" at bounding box center [248, 63] width 68 height 9
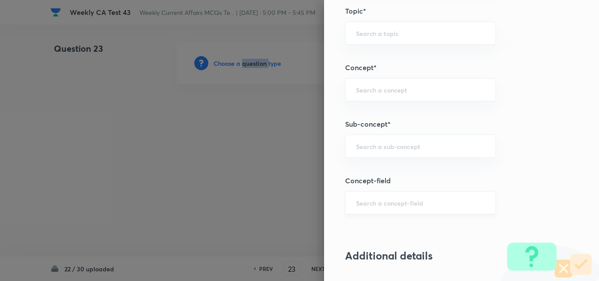
scroll to position [483, 0]
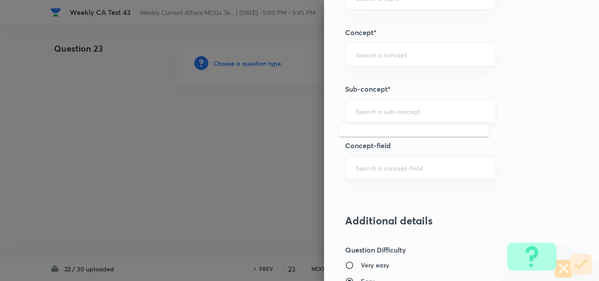
click at [421, 112] on input "text" at bounding box center [420, 111] width 129 height 8
paste input "Current Affairs 2025"
click at [432, 111] on input "Current Affairs 2025" at bounding box center [420, 111] width 129 height 8
click at [402, 134] on li "Current Affairs 2025" at bounding box center [414, 136] width 150 height 16
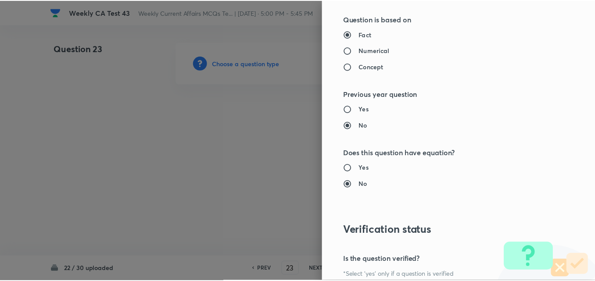
scroll to position [915, 0]
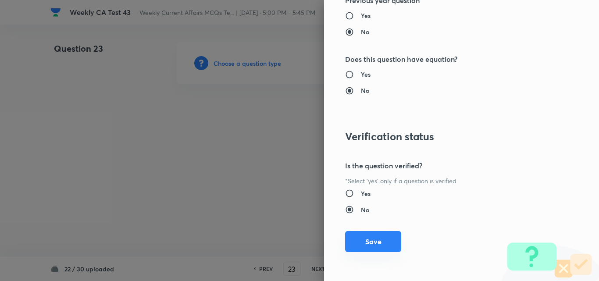
click at [378, 249] on button "Save" at bounding box center [373, 241] width 56 height 21
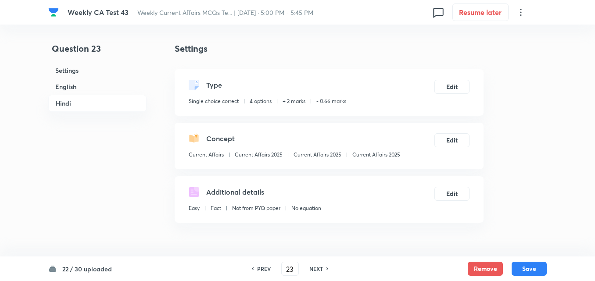
click at [111, 90] on h6 "English" at bounding box center [97, 87] width 98 height 16
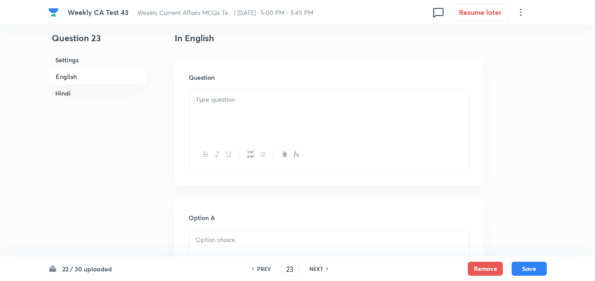
click at [258, 112] on div at bounding box center [329, 114] width 280 height 49
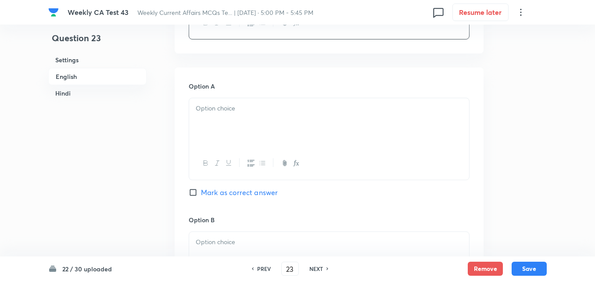
click at [243, 118] on div at bounding box center [329, 122] width 280 height 49
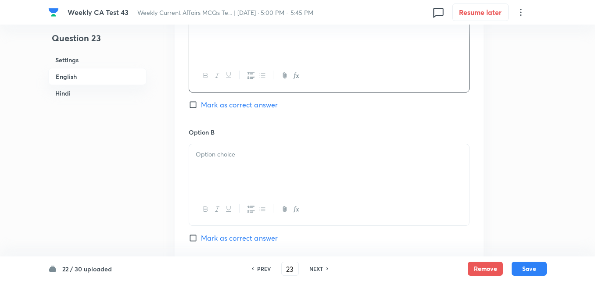
click at [259, 153] on p at bounding box center [329, 155] width 267 height 10
click at [259, 159] on p at bounding box center [329, 156] width 267 height 10
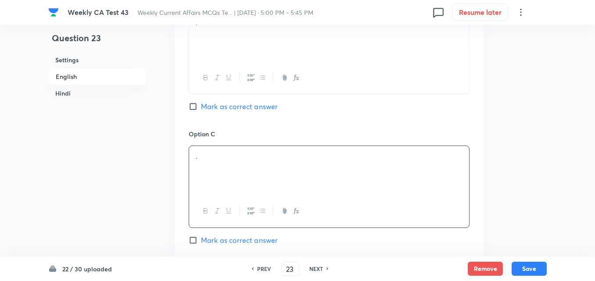
scroll to position [753, 0]
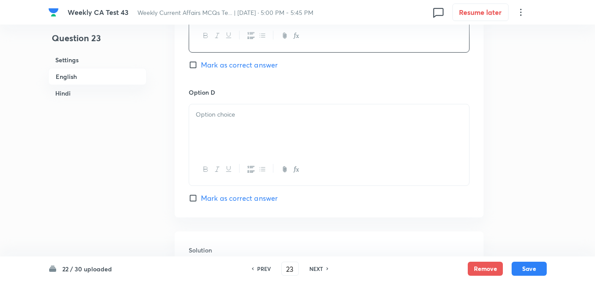
click at [225, 122] on div at bounding box center [329, 128] width 280 height 49
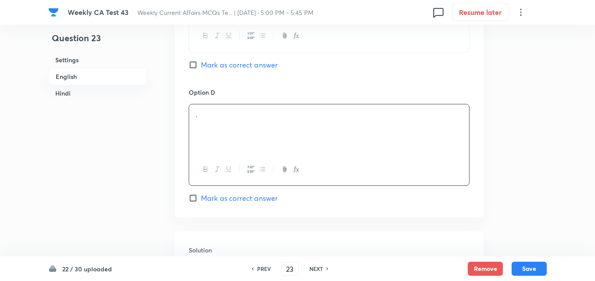
click at [246, 198] on span "Mark as correct answer" at bounding box center [239, 198] width 77 height 11
click at [201, 198] on input "Mark as correct answer" at bounding box center [195, 198] width 12 height 9
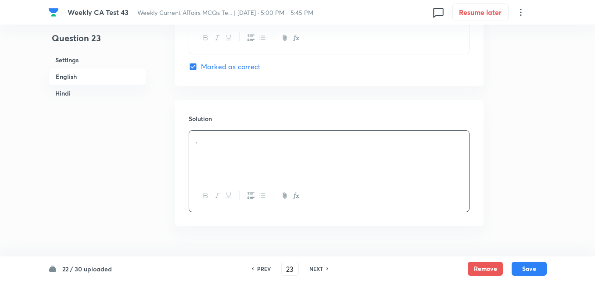
click at [241, 155] on div "." at bounding box center [329, 155] width 280 height 49
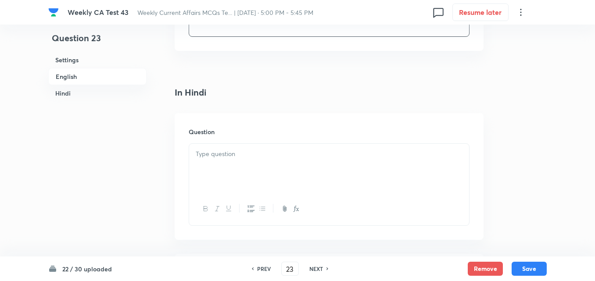
click at [246, 164] on div at bounding box center [329, 168] width 280 height 49
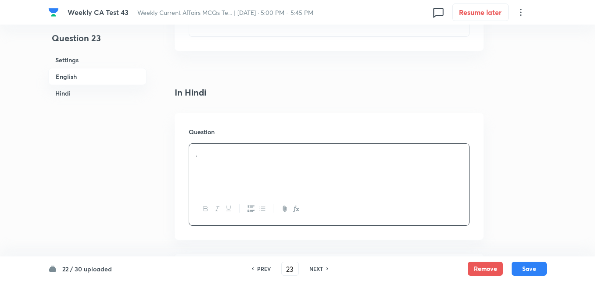
scroll to position [1192, 0]
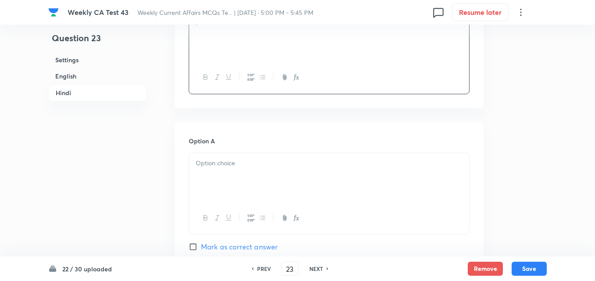
click at [244, 148] on div "Option A Mark as correct answer" at bounding box center [329, 202] width 281 height 133
click at [246, 176] on div at bounding box center [329, 177] width 280 height 49
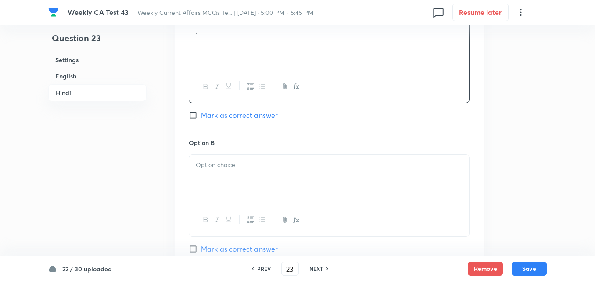
click at [240, 152] on div "Option B Mark as correct answer" at bounding box center [329, 204] width 281 height 133
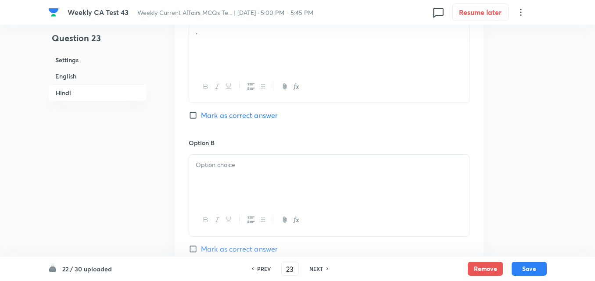
click at [240, 178] on div at bounding box center [329, 179] width 280 height 49
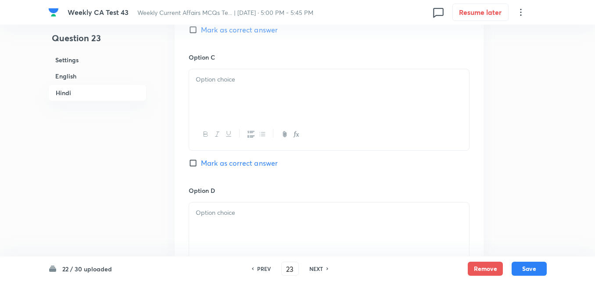
click at [239, 106] on div at bounding box center [329, 93] width 280 height 49
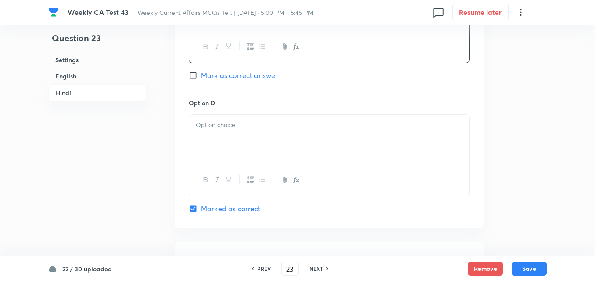
click at [245, 158] on div at bounding box center [329, 139] width 280 height 49
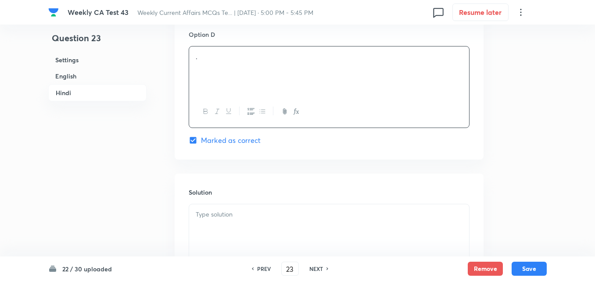
scroll to position [1796, 0]
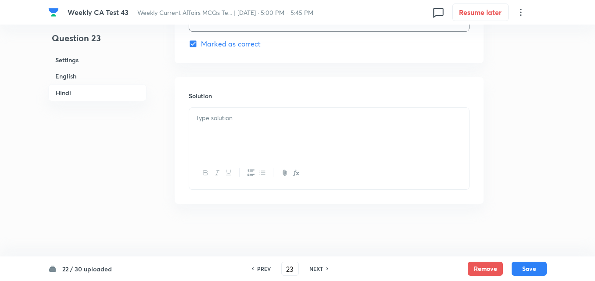
click at [240, 146] on div at bounding box center [329, 132] width 280 height 49
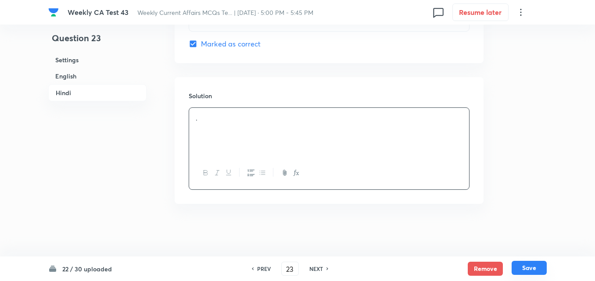
click at [529, 271] on button "Save" at bounding box center [529, 268] width 35 height 14
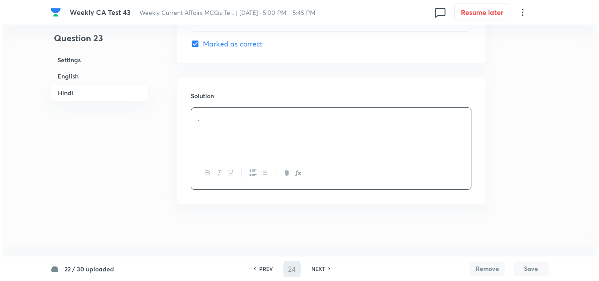
scroll to position [0, 0]
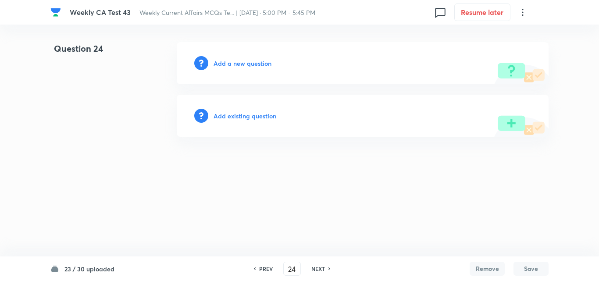
click at [242, 59] on h6 "Add a new question" at bounding box center [243, 63] width 58 height 9
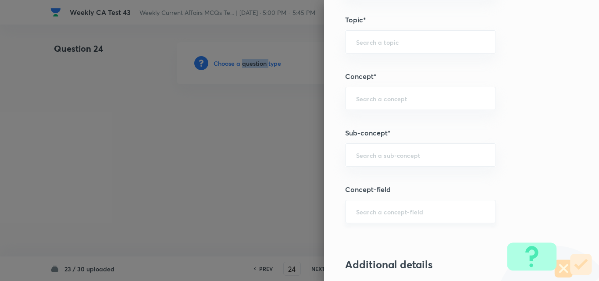
scroll to position [483, 0]
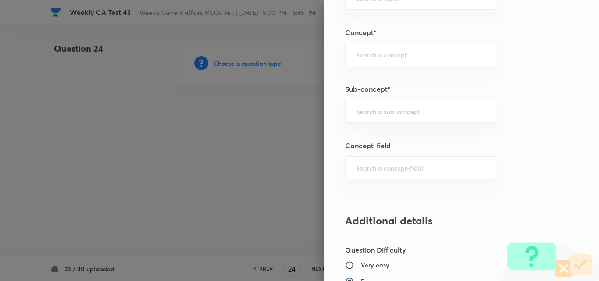
click at [472, 133] on div "Question settings Question type* Single choice correct Number of options* 2 3 4…" at bounding box center [461, 140] width 275 height 281
click at [465, 121] on div "​" at bounding box center [420, 111] width 151 height 23
paste input "Current Affairs 2025"
click at [463, 112] on input "Current Affairs 2025" at bounding box center [420, 111] width 129 height 8
click at [413, 140] on li "Current Affairs 2025" at bounding box center [414, 136] width 150 height 16
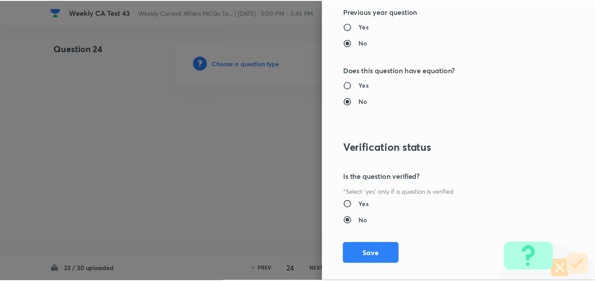
scroll to position [915, 0]
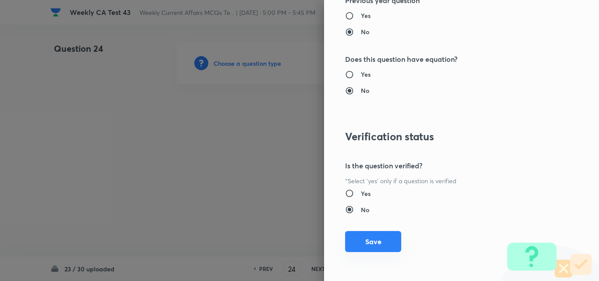
drag, startPoint x: 389, startPoint y: 232, endPoint x: 388, endPoint y: 237, distance: 4.9
click at [388, 233] on button "Save" at bounding box center [373, 241] width 56 height 21
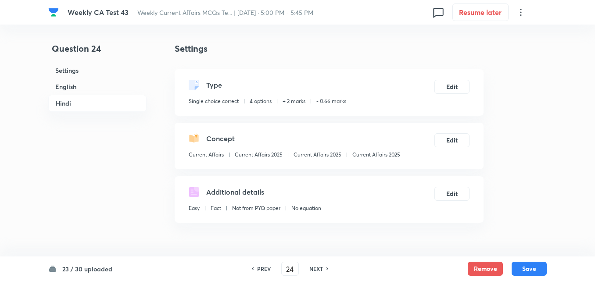
drag, startPoint x: 85, startPoint y: 84, endPoint x: 250, endPoint y: 119, distance: 168.2
click at [86, 84] on h6 "English" at bounding box center [97, 87] width 98 height 16
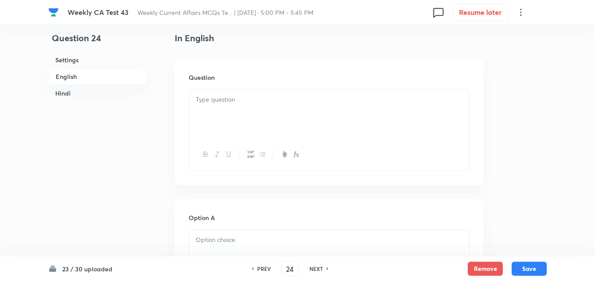
click at [253, 118] on div at bounding box center [329, 114] width 280 height 49
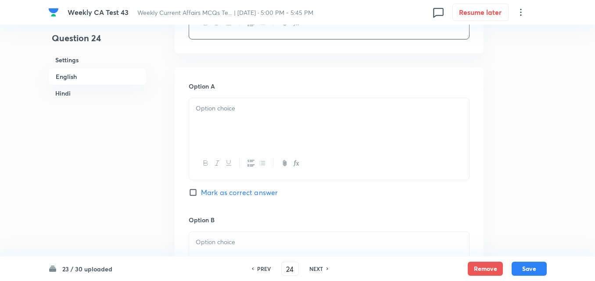
click at [240, 142] on div at bounding box center [329, 122] width 280 height 49
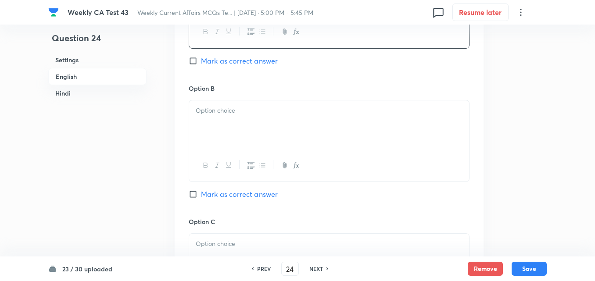
click at [240, 140] on div at bounding box center [329, 124] width 280 height 49
click at [238, 139] on div at bounding box center [329, 126] width 280 height 49
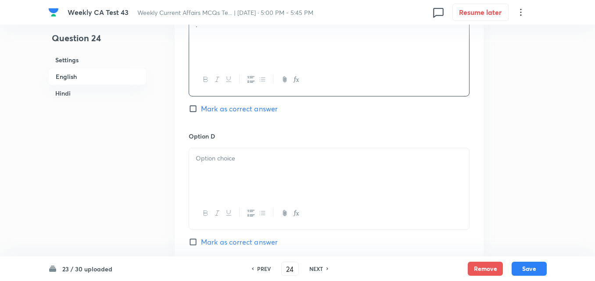
drag, startPoint x: 240, startPoint y: 141, endPoint x: 241, endPoint y: 154, distance: 13.6
click at [241, 141] on div "Option D Mark as correct answer" at bounding box center [329, 190] width 281 height 116
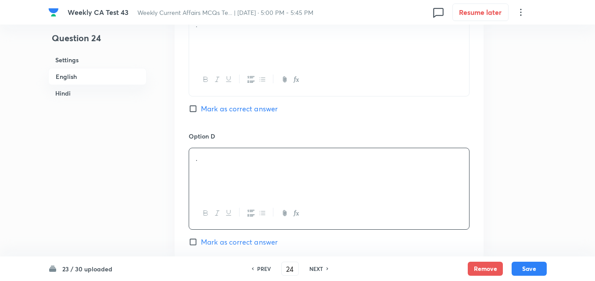
click at [241, 174] on div "." at bounding box center [329, 172] width 280 height 49
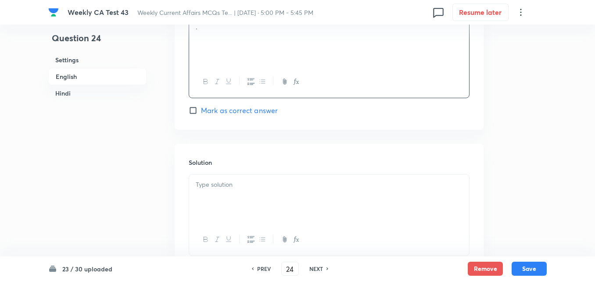
click at [247, 105] on span "Mark as correct answer" at bounding box center [239, 110] width 77 height 11
click at [201, 106] on input "Mark as correct answer" at bounding box center [195, 110] width 12 height 9
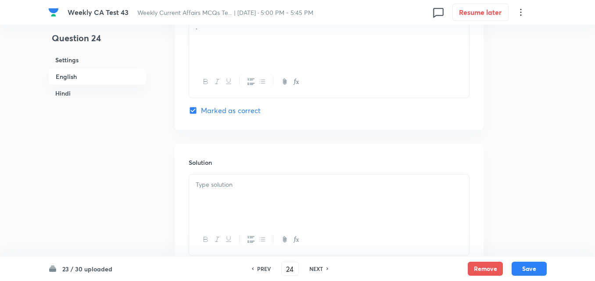
click at [247, 186] on p at bounding box center [329, 185] width 267 height 10
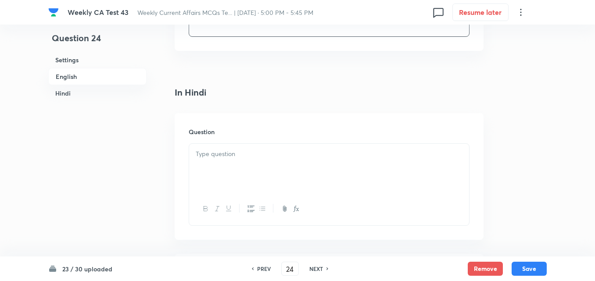
click at [249, 187] on div at bounding box center [329, 168] width 280 height 49
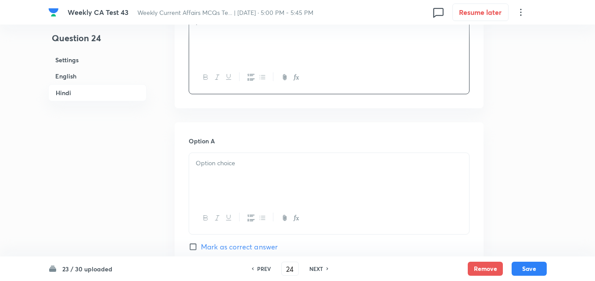
click at [246, 171] on div at bounding box center [329, 177] width 280 height 49
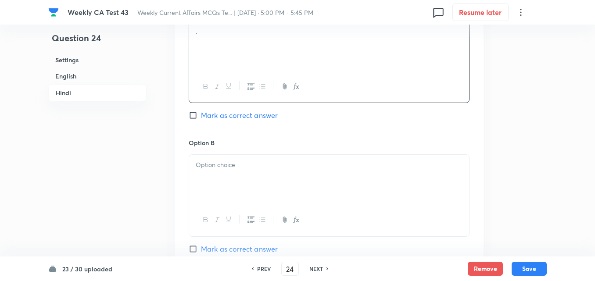
click at [240, 153] on div "Option B Mark as correct answer" at bounding box center [329, 204] width 281 height 133
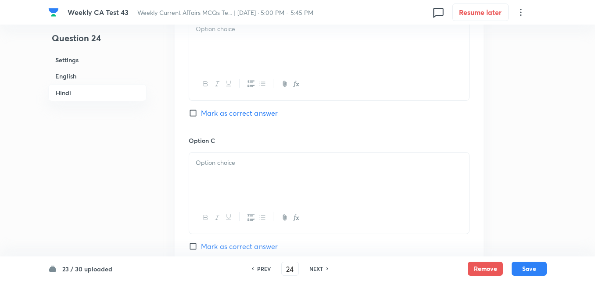
scroll to position [1411, 0]
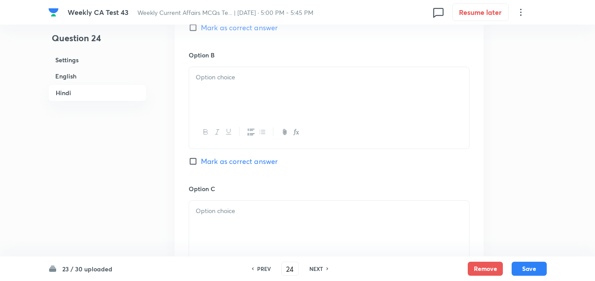
click at [235, 120] on div at bounding box center [329, 132] width 280 height 32
click at [234, 108] on div at bounding box center [329, 91] width 280 height 49
click at [231, 129] on button "button" at bounding box center [227, 134] width 11 height 11
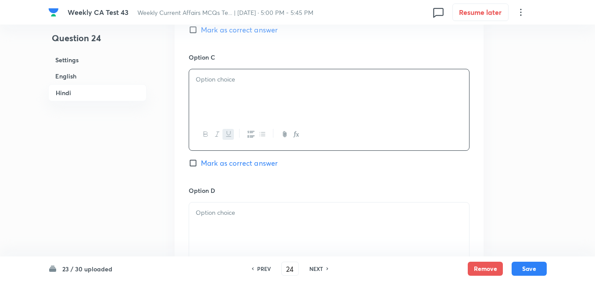
click at [232, 100] on div "﻿" at bounding box center [329, 93] width 280 height 49
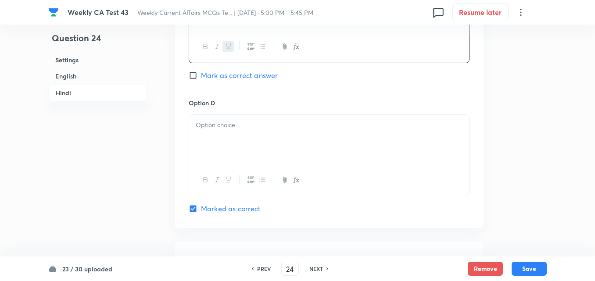
click at [238, 146] on div at bounding box center [329, 139] width 280 height 49
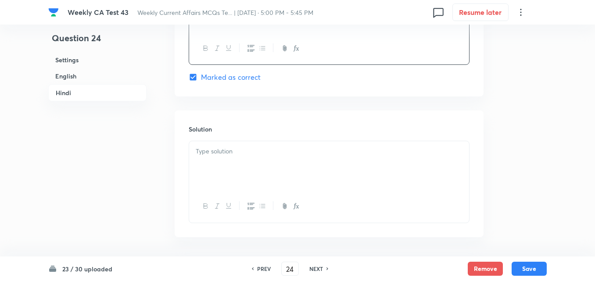
click at [238, 146] on div at bounding box center [329, 165] width 280 height 49
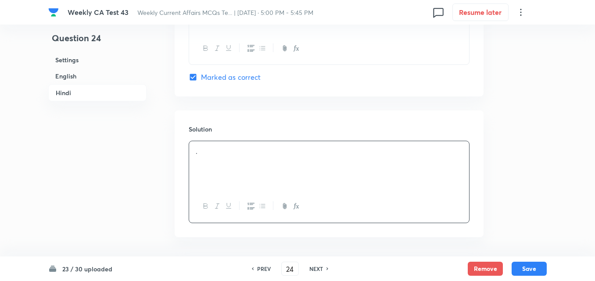
scroll to position [1796, 0]
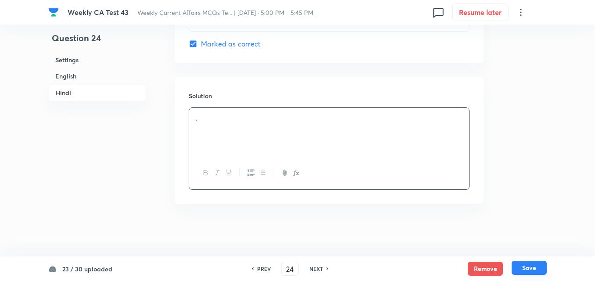
click at [541, 272] on button "Save" at bounding box center [529, 268] width 35 height 14
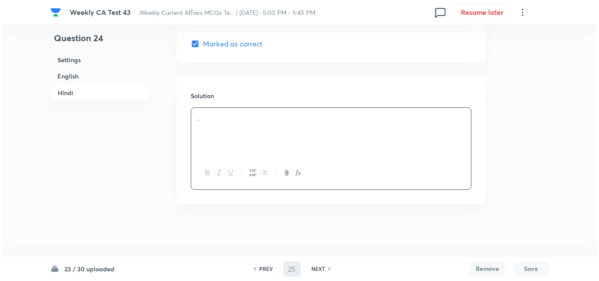
scroll to position [0, 0]
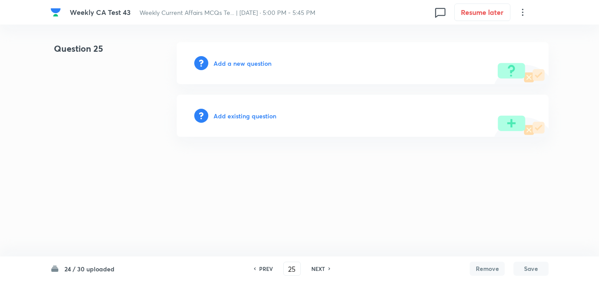
click at [245, 63] on h6 "Add a new question" at bounding box center [243, 63] width 58 height 9
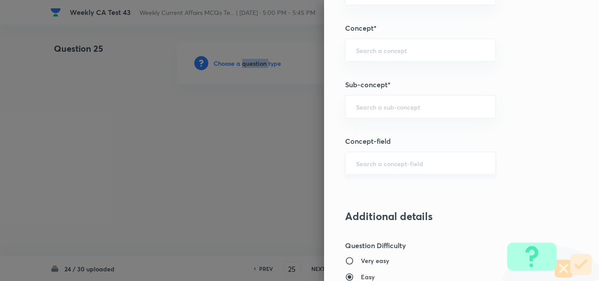
scroll to position [527, 0]
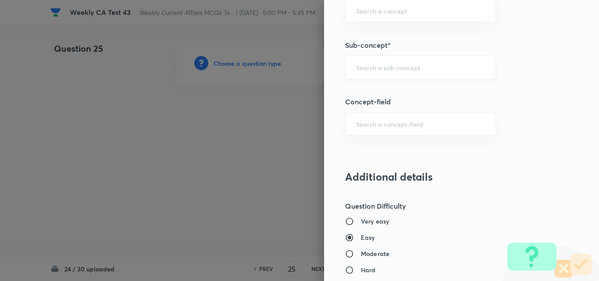
click at [415, 69] on input "text" at bounding box center [420, 67] width 129 height 8
paste input "Current Affairs 2025"
click at [452, 69] on input "Current Affairs 2025" at bounding box center [420, 67] width 129 height 8
click at [412, 93] on li "Current Affairs 2025" at bounding box center [414, 92] width 150 height 16
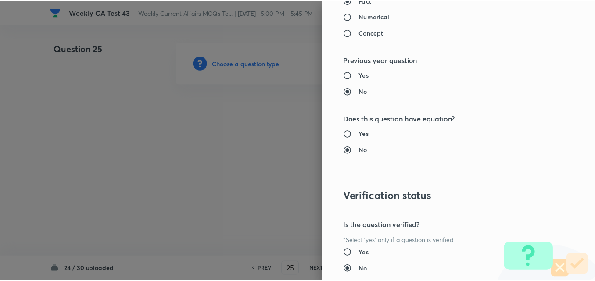
scroll to position [915, 0]
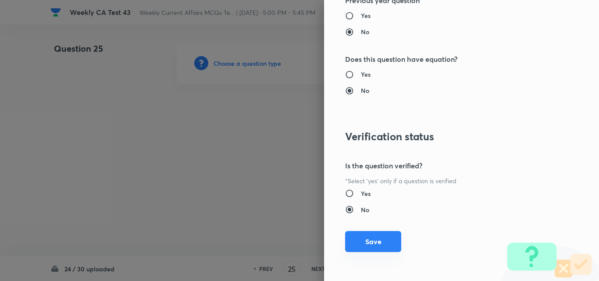
click at [377, 237] on button "Save" at bounding box center [373, 241] width 56 height 21
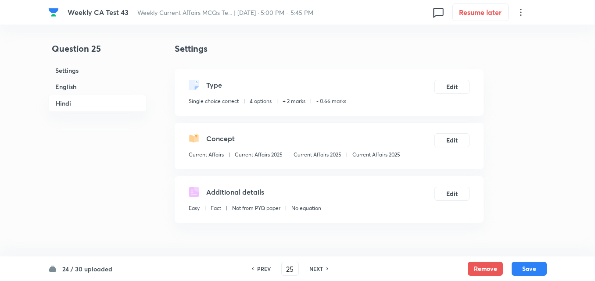
click at [80, 86] on h6 "English" at bounding box center [97, 87] width 98 height 16
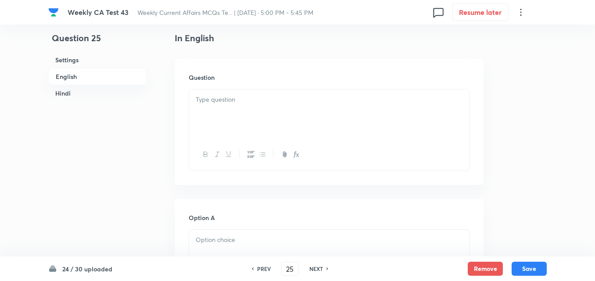
click at [249, 120] on div at bounding box center [329, 114] width 280 height 49
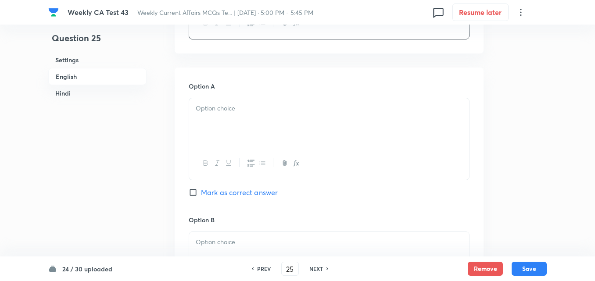
click at [229, 118] on div at bounding box center [329, 122] width 280 height 49
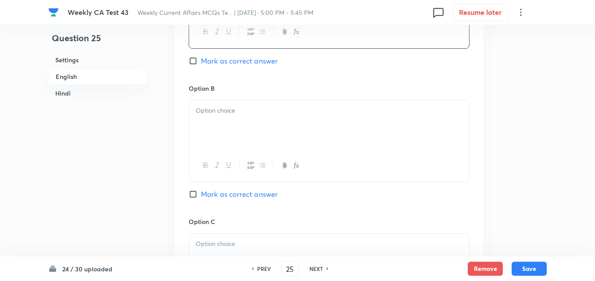
click at [237, 127] on div at bounding box center [329, 124] width 280 height 49
click at [237, 127] on div at bounding box center [329, 126] width 280 height 49
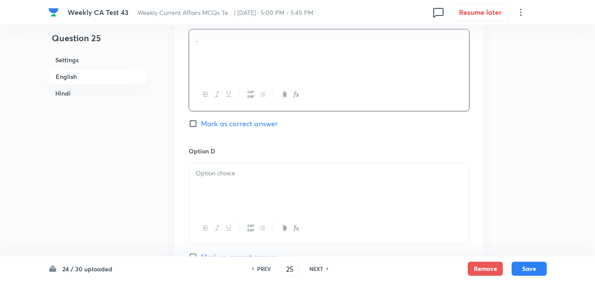
scroll to position [753, 0]
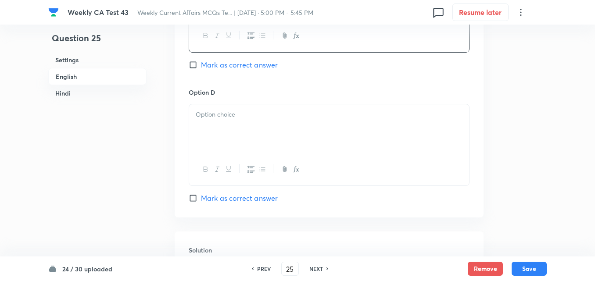
click at [237, 129] on div at bounding box center [329, 128] width 280 height 49
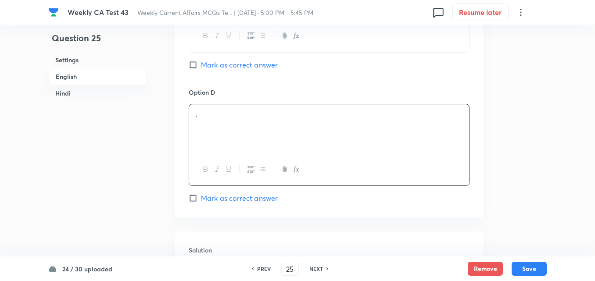
click at [253, 194] on span "Mark as correct answer" at bounding box center [239, 198] width 77 height 11
click at [201, 194] on input "Mark as correct answer" at bounding box center [195, 198] width 12 height 9
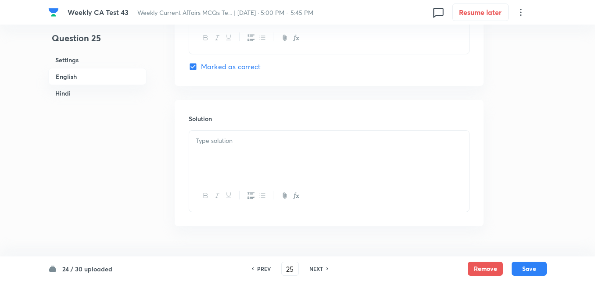
click at [243, 153] on div at bounding box center [329, 155] width 280 height 49
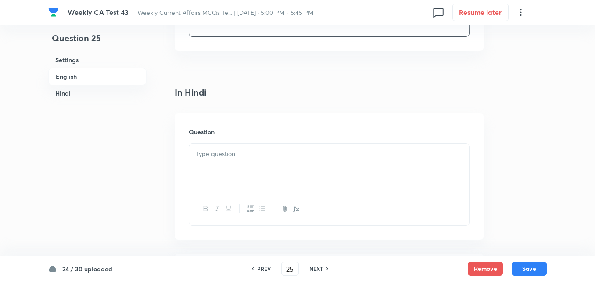
click at [247, 157] on p at bounding box center [329, 154] width 267 height 10
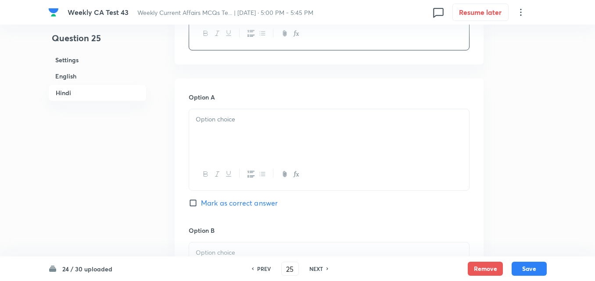
click at [244, 135] on div at bounding box center [329, 133] width 280 height 49
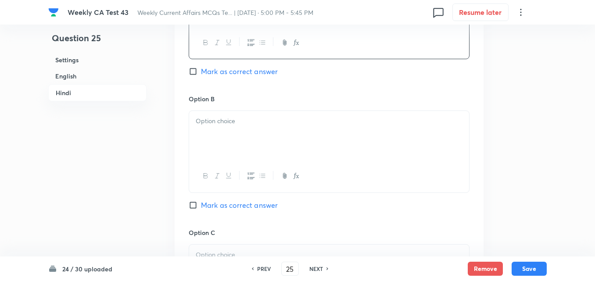
click at [240, 127] on div at bounding box center [329, 135] width 280 height 49
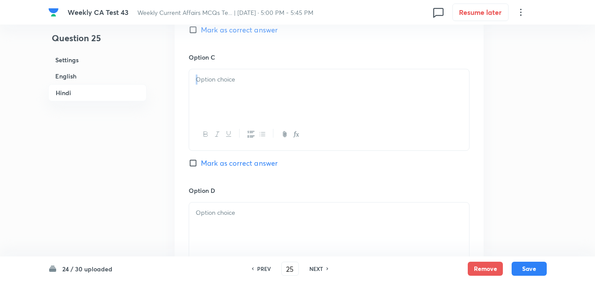
drag, startPoint x: 239, startPoint y: 109, endPoint x: 238, endPoint y: 100, distance: 8.4
click at [238, 100] on div at bounding box center [329, 110] width 281 height 82
click at [233, 103] on div at bounding box center [329, 95] width 280 height 49
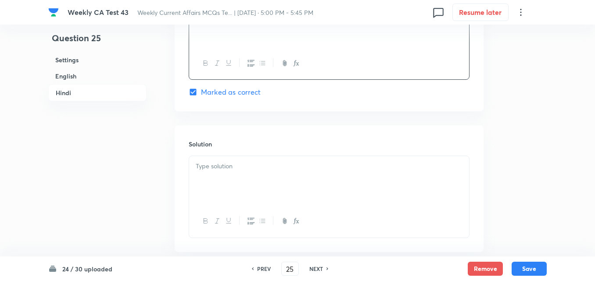
scroll to position [1796, 0]
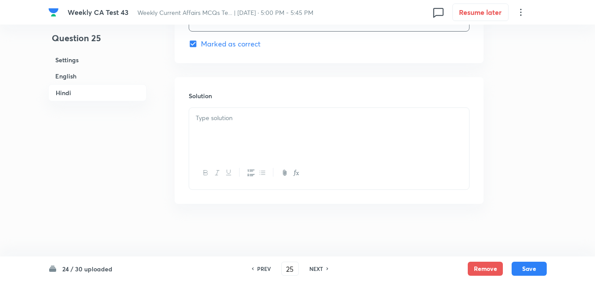
click at [244, 140] on div at bounding box center [329, 132] width 280 height 49
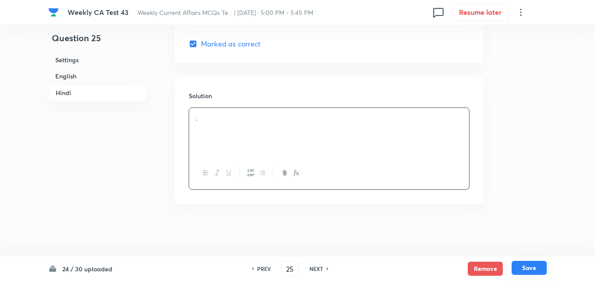
click at [538, 273] on button "Save" at bounding box center [529, 268] width 35 height 14
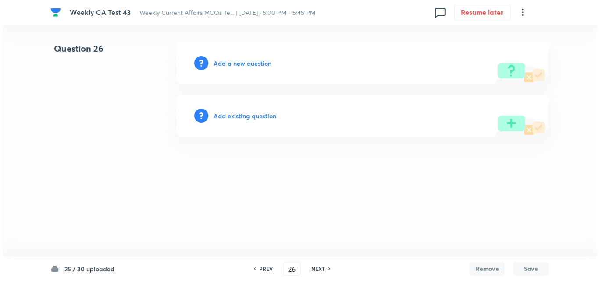
scroll to position [0, 0]
click at [228, 65] on h6 "Add a new question" at bounding box center [243, 63] width 58 height 9
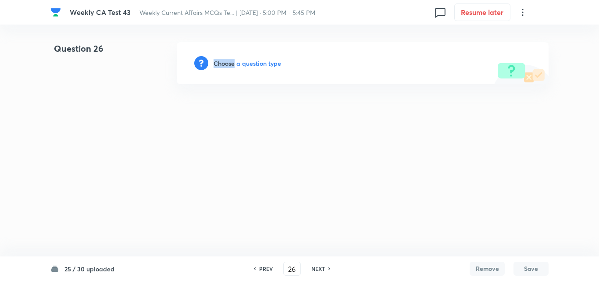
click at [229, 65] on h6 "Choose a question type" at bounding box center [248, 63] width 68 height 9
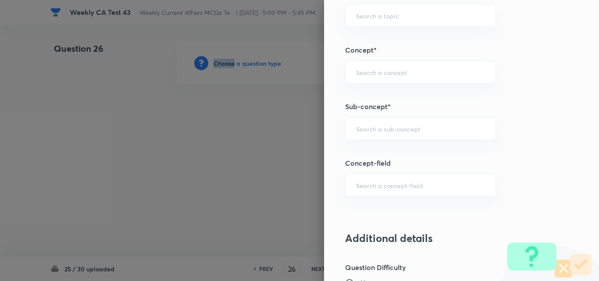
scroll to position [527, 0]
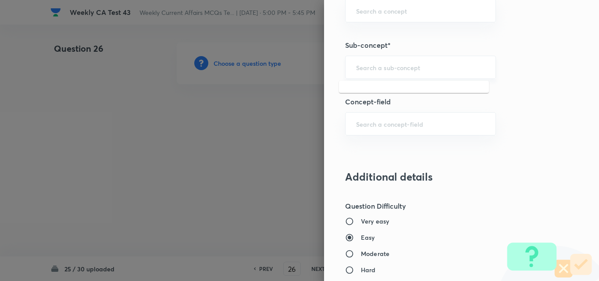
click at [413, 67] on input "text" at bounding box center [420, 67] width 129 height 8
paste input "Current Affairs 2025"
click at [438, 73] on div "Current Affairs 2025 ​" at bounding box center [420, 67] width 151 height 23
click at [402, 89] on li "Current Affairs 2025" at bounding box center [414, 92] width 150 height 16
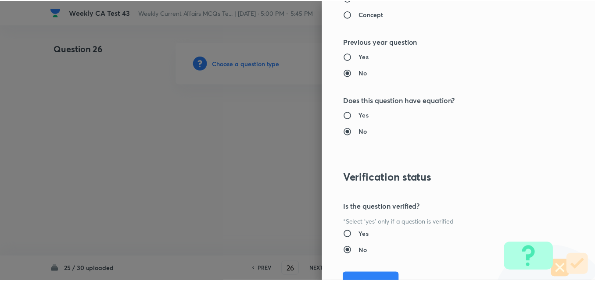
scroll to position [915, 0]
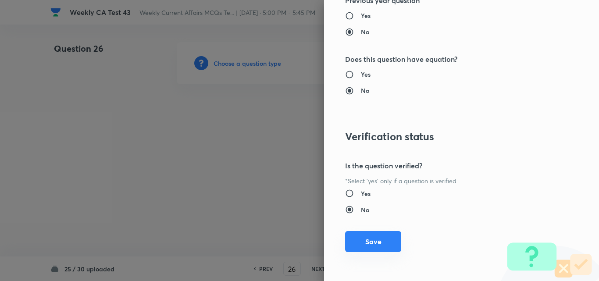
click at [376, 240] on button "Save" at bounding box center [373, 241] width 56 height 21
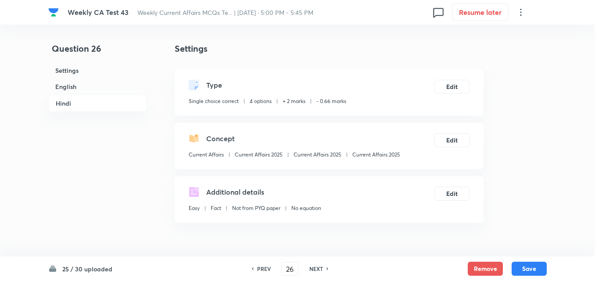
click at [83, 85] on h6 "English" at bounding box center [97, 87] width 98 height 16
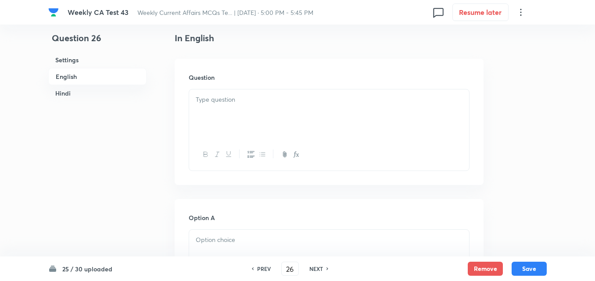
click at [221, 108] on div at bounding box center [329, 114] width 280 height 49
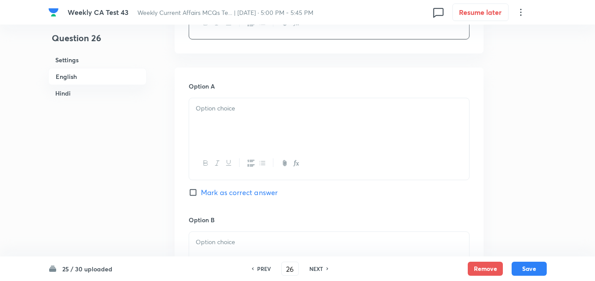
click at [233, 115] on div at bounding box center [329, 122] width 280 height 49
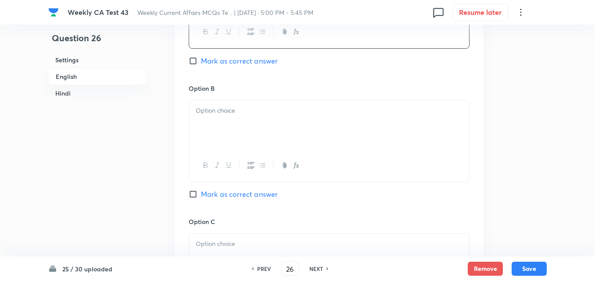
click at [238, 109] on p at bounding box center [329, 111] width 267 height 10
click at [240, 127] on div at bounding box center [329, 126] width 280 height 49
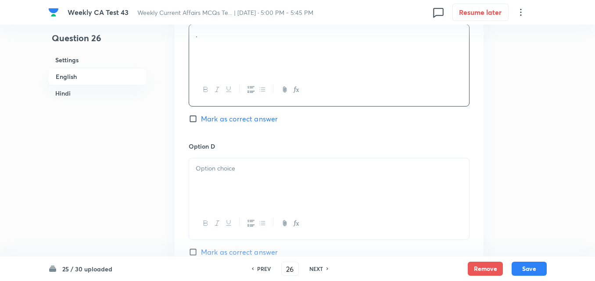
scroll to position [797, 0]
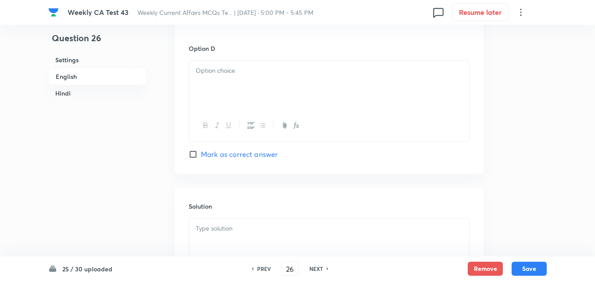
click at [232, 102] on div at bounding box center [329, 85] width 280 height 49
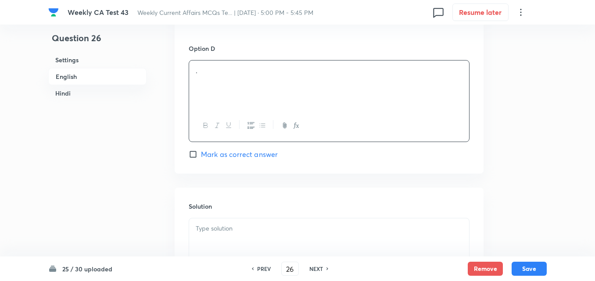
click at [243, 152] on span "Mark as correct answer" at bounding box center [239, 154] width 77 height 11
click at [201, 152] on input "Mark as correct answer" at bounding box center [195, 154] width 12 height 9
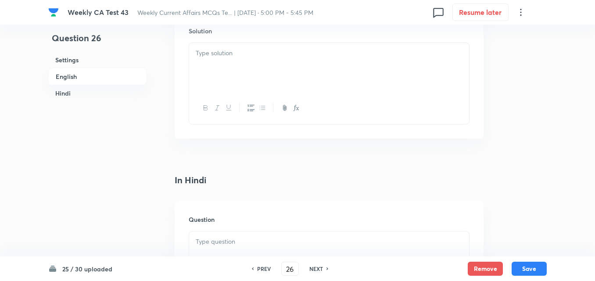
click at [228, 77] on div at bounding box center [329, 67] width 280 height 49
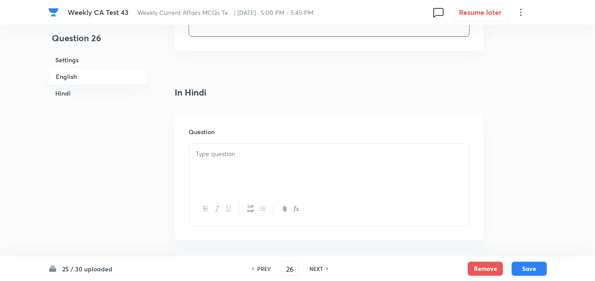
click at [240, 123] on div "Question" at bounding box center [329, 176] width 309 height 126
click at [244, 167] on div at bounding box center [329, 168] width 280 height 49
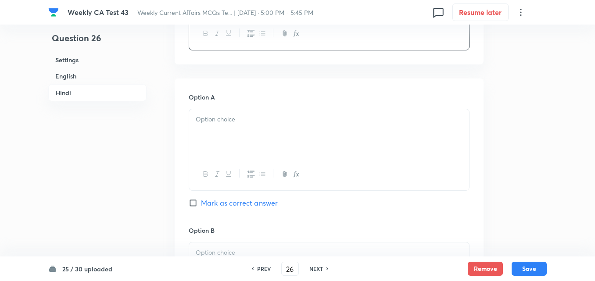
click at [244, 131] on div at bounding box center [329, 133] width 280 height 49
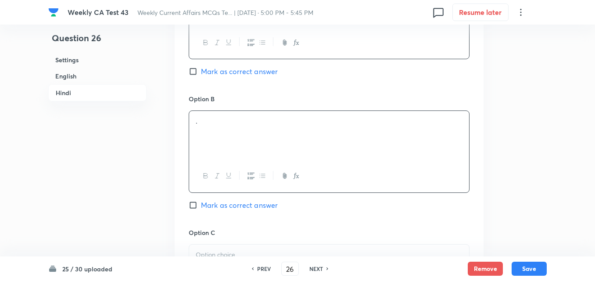
click at [244, 131] on div "." at bounding box center [329, 135] width 280 height 49
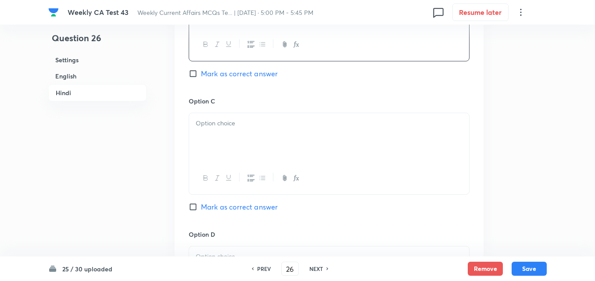
click at [244, 131] on div at bounding box center [329, 137] width 280 height 49
click at [244, 131] on div at bounding box center [329, 139] width 280 height 49
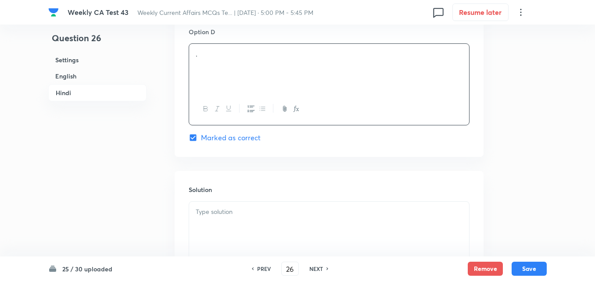
scroll to position [1796, 0]
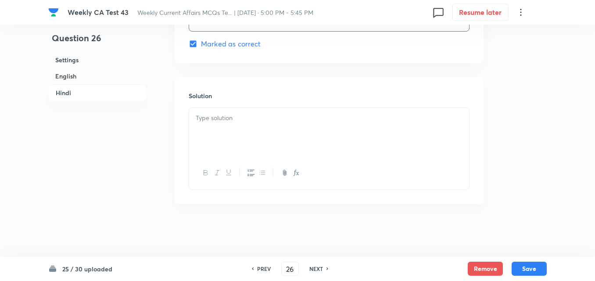
click at [244, 131] on div at bounding box center [329, 132] width 280 height 49
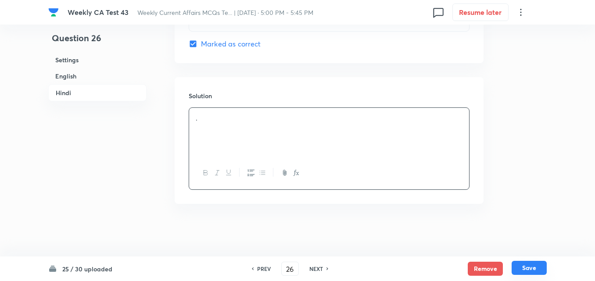
click at [532, 270] on button "Save" at bounding box center [529, 268] width 35 height 14
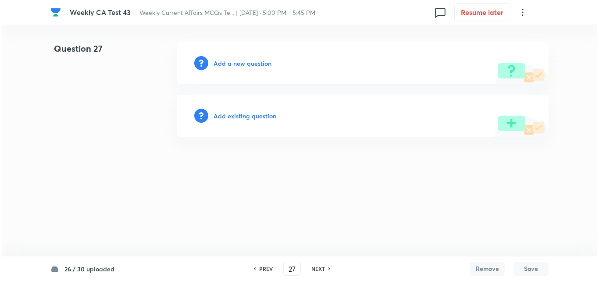
scroll to position [0, 0]
click at [264, 62] on h6 "Add a new question" at bounding box center [243, 63] width 58 height 9
click at [264, 62] on h6 "Choose a question type" at bounding box center [248, 63] width 68 height 9
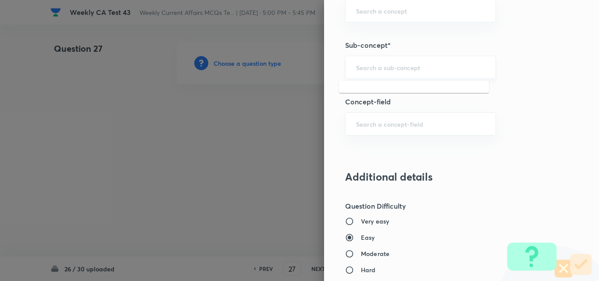
click at [418, 68] on input "text" at bounding box center [420, 67] width 129 height 8
paste input "Current Affairs 2025"
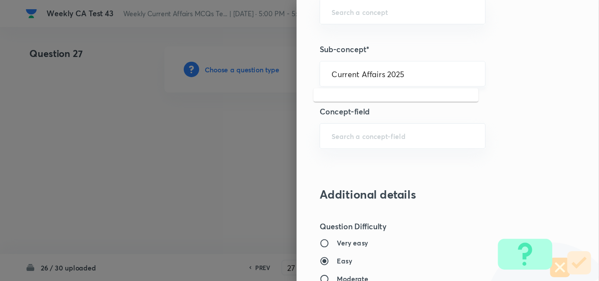
scroll to position [527, 0]
click at [399, 57] on div "Current Affairs 2025 ​" at bounding box center [366, 67] width 151 height 23
click at [365, 93] on li "Current Affairs 2025" at bounding box center [360, 92] width 150 height 16
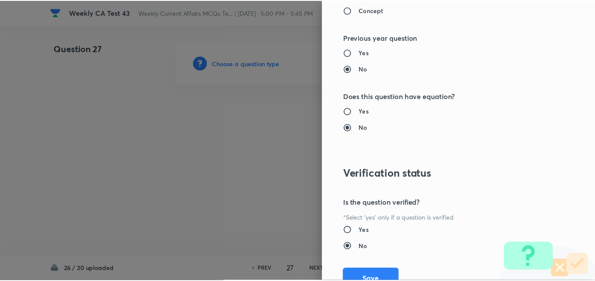
scroll to position [915, 0]
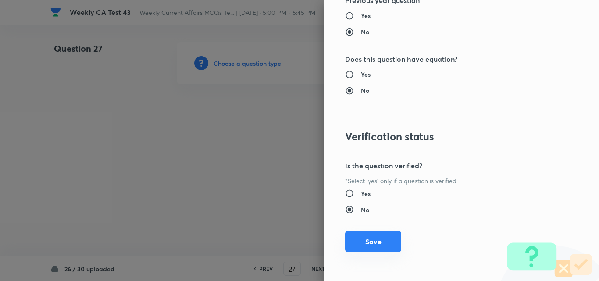
drag, startPoint x: 372, startPoint y: 239, endPoint x: 364, endPoint y: 233, distance: 10.3
click at [372, 239] on button "Save" at bounding box center [373, 241] width 56 height 21
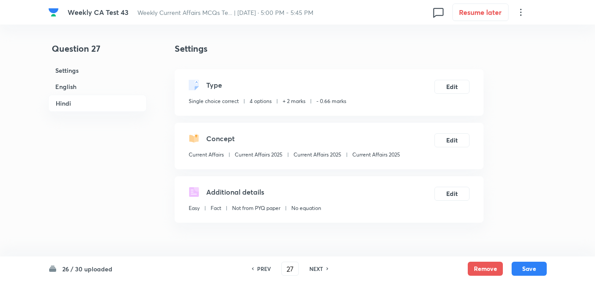
click at [76, 84] on h6 "English" at bounding box center [97, 87] width 98 height 16
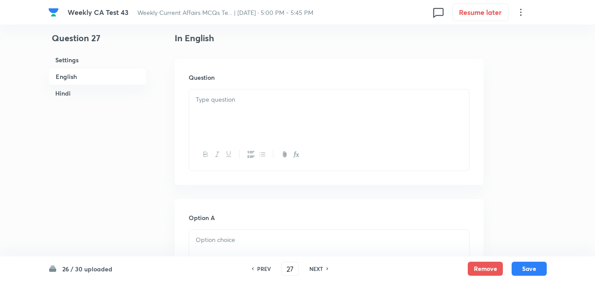
click at [211, 111] on div at bounding box center [329, 114] width 280 height 49
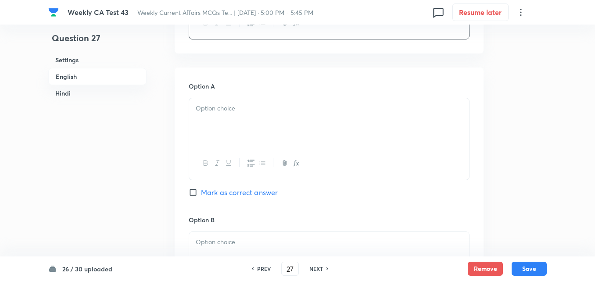
click at [240, 113] on p at bounding box center [329, 109] width 267 height 10
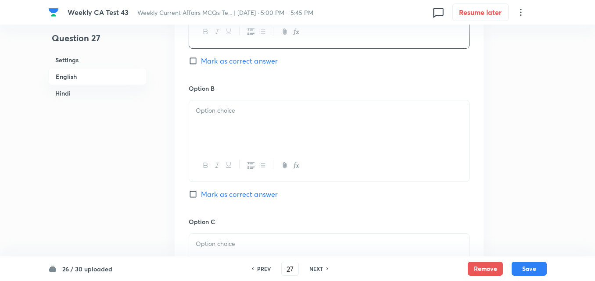
click at [240, 129] on div at bounding box center [329, 124] width 280 height 49
click at [240, 129] on div at bounding box center [329, 126] width 280 height 49
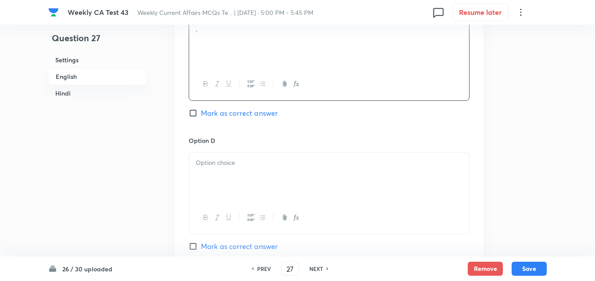
scroll to position [797, 0]
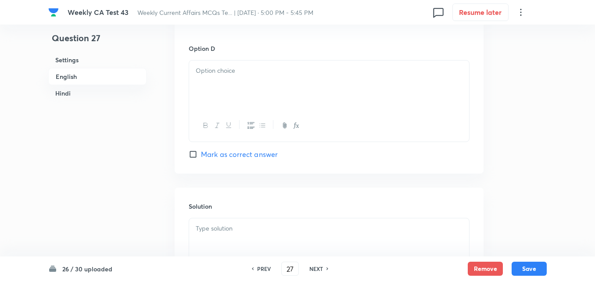
click at [239, 105] on div at bounding box center [329, 85] width 280 height 49
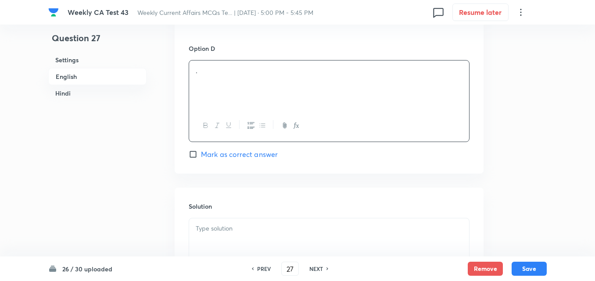
click at [241, 155] on span "Mark as correct answer" at bounding box center [239, 154] width 77 height 11
click at [201, 155] on input "Mark as correct answer" at bounding box center [195, 154] width 12 height 9
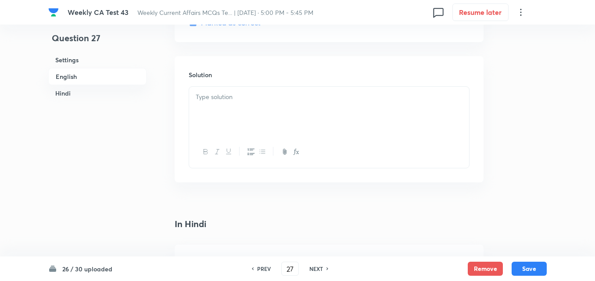
click at [236, 107] on div at bounding box center [329, 111] width 280 height 49
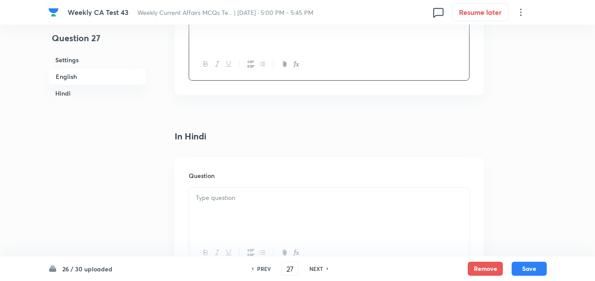
click at [238, 211] on div at bounding box center [329, 212] width 280 height 49
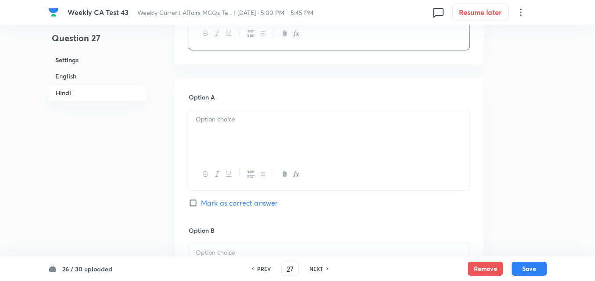
click at [232, 145] on div at bounding box center [329, 133] width 280 height 49
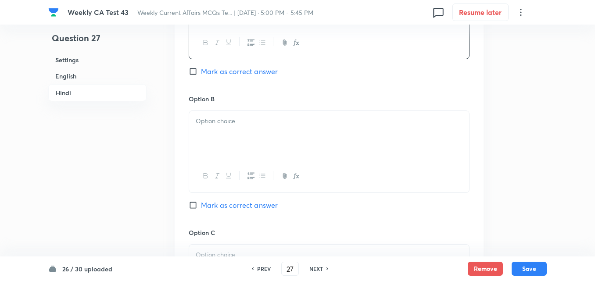
click at [233, 126] on div at bounding box center [329, 135] width 280 height 49
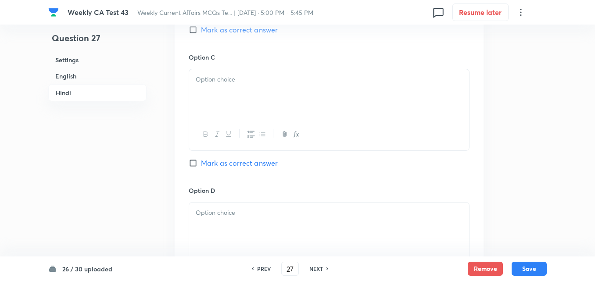
click at [236, 98] on div at bounding box center [329, 93] width 280 height 49
click at [230, 95] on div at bounding box center [329, 95] width 280 height 49
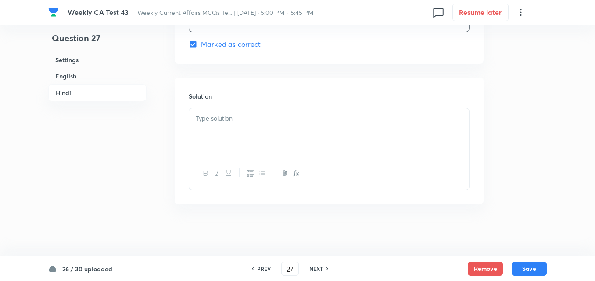
scroll to position [1796, 0]
click at [236, 141] on div at bounding box center [329, 132] width 280 height 49
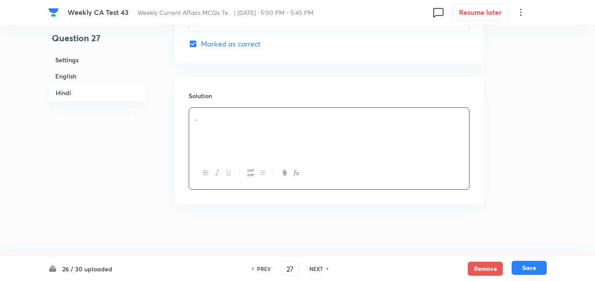
click at [529, 266] on button "Save" at bounding box center [529, 268] width 35 height 14
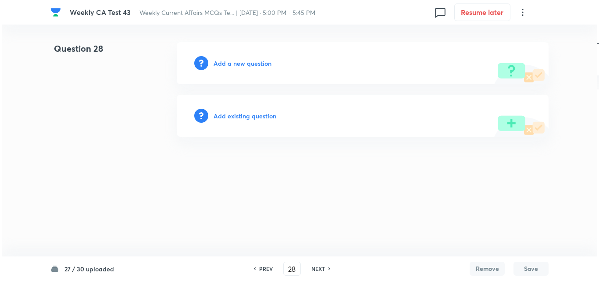
scroll to position [0, 0]
click at [233, 66] on h6 "Add a new question" at bounding box center [243, 63] width 58 height 9
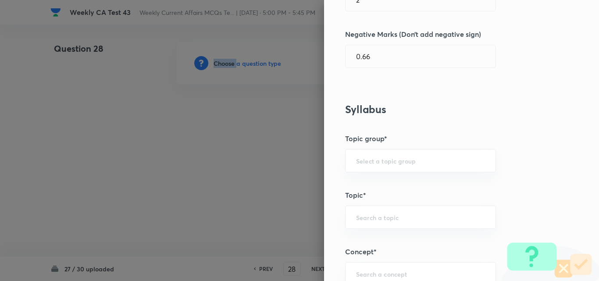
scroll to position [527, 0]
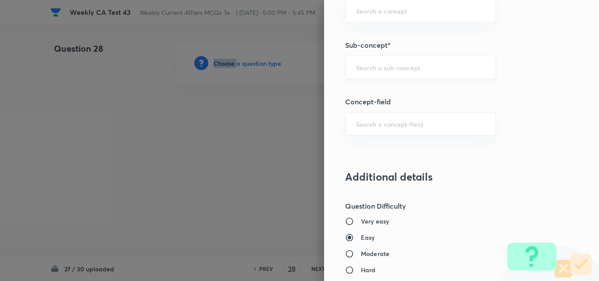
click at [414, 72] on div "​" at bounding box center [420, 67] width 151 height 23
paste input "Current Affairs 2025"
click at [428, 69] on input "Current Affairs 2025" at bounding box center [420, 67] width 129 height 8
click at [392, 93] on li "Current Affairs 2025" at bounding box center [414, 92] width 150 height 16
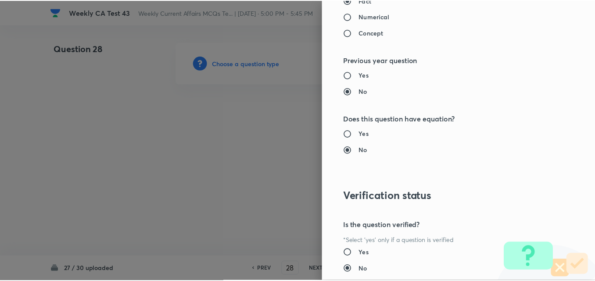
scroll to position [915, 0]
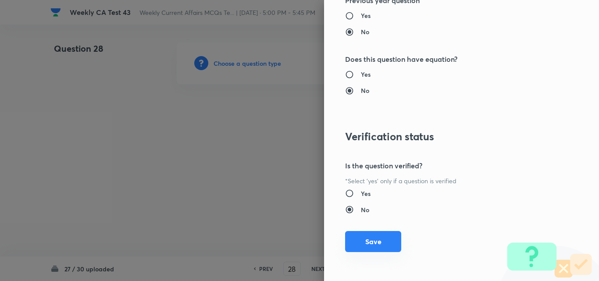
click at [362, 250] on button "Save" at bounding box center [373, 241] width 56 height 21
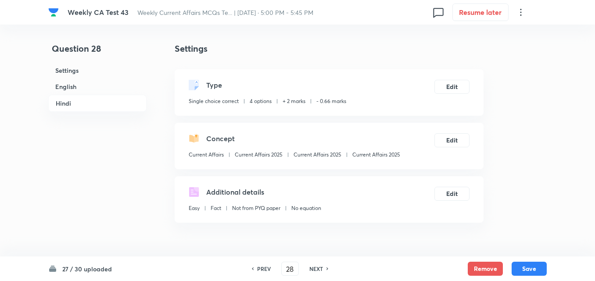
click at [103, 88] on h6 "English" at bounding box center [97, 87] width 98 height 16
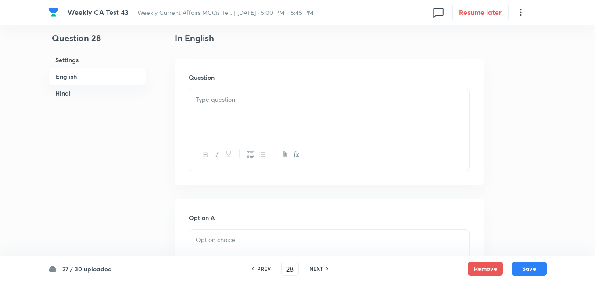
click at [194, 114] on div at bounding box center [329, 114] width 280 height 49
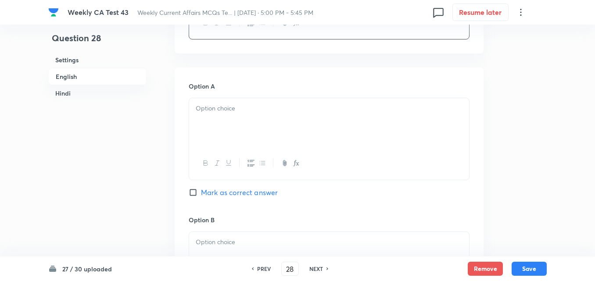
click at [226, 135] on div at bounding box center [329, 122] width 280 height 49
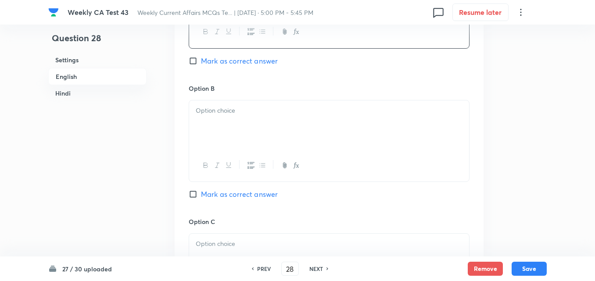
click at [234, 131] on div at bounding box center [329, 124] width 280 height 49
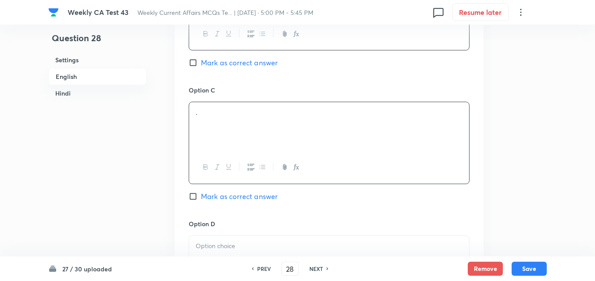
click at [239, 134] on div "." at bounding box center [329, 126] width 280 height 49
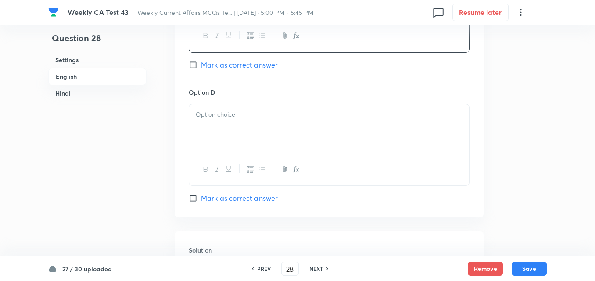
click at [246, 154] on div at bounding box center [329, 170] width 280 height 32
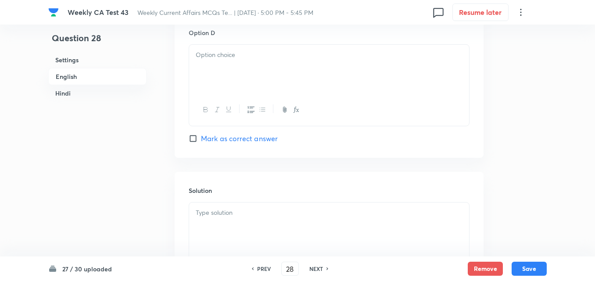
scroll to position [797, 0]
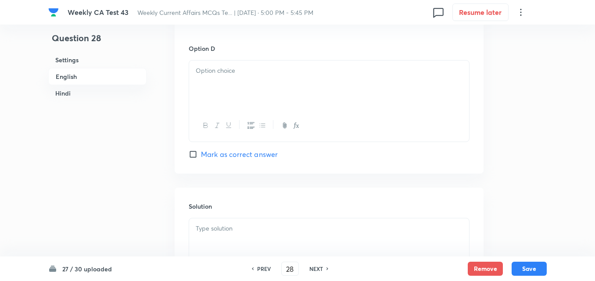
click at [246, 95] on div at bounding box center [329, 85] width 280 height 49
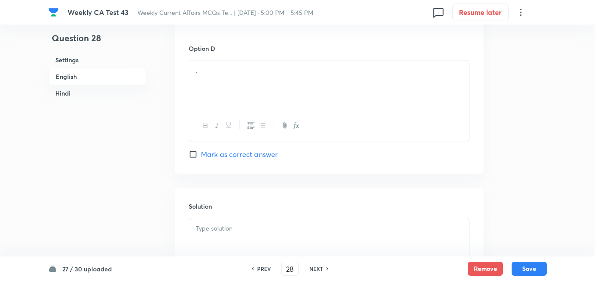
click at [255, 158] on span "Mark as correct answer" at bounding box center [239, 154] width 77 height 11
click at [201, 158] on input "Mark as correct answer" at bounding box center [195, 154] width 12 height 9
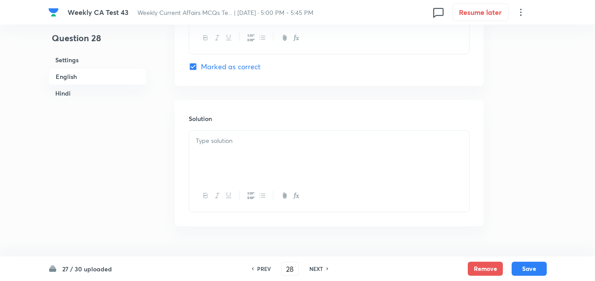
click at [237, 128] on div "Solution" at bounding box center [329, 163] width 309 height 126
click at [234, 161] on div at bounding box center [329, 155] width 280 height 49
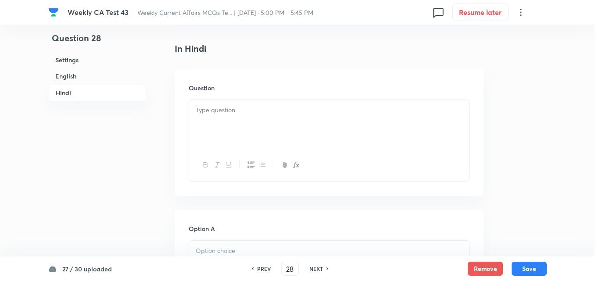
click at [236, 133] on div at bounding box center [329, 124] width 280 height 49
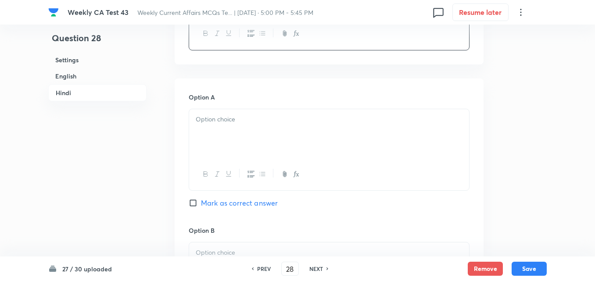
click at [237, 128] on div at bounding box center [329, 133] width 280 height 49
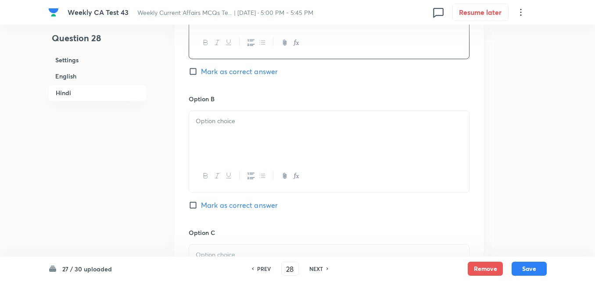
click at [242, 159] on div at bounding box center [329, 135] width 280 height 49
click at [243, 154] on div at bounding box center [329, 137] width 280 height 49
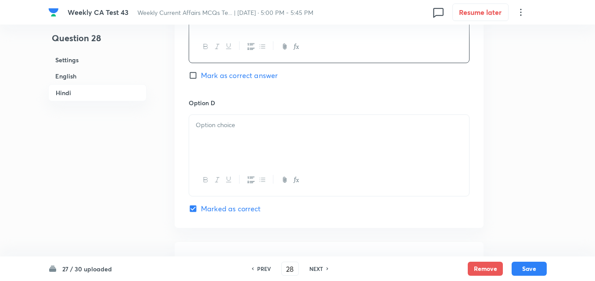
click at [244, 151] on div at bounding box center [329, 139] width 280 height 49
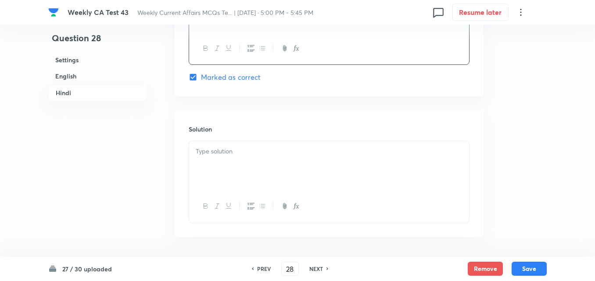
click at [245, 152] on p at bounding box center [329, 152] width 267 height 10
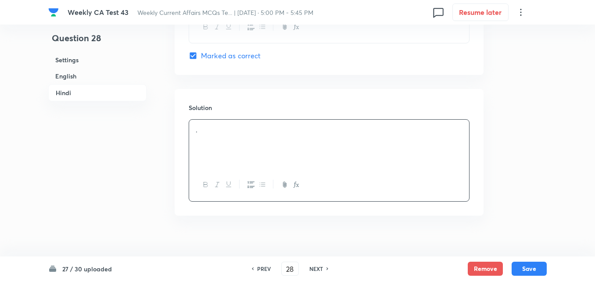
scroll to position [1796, 0]
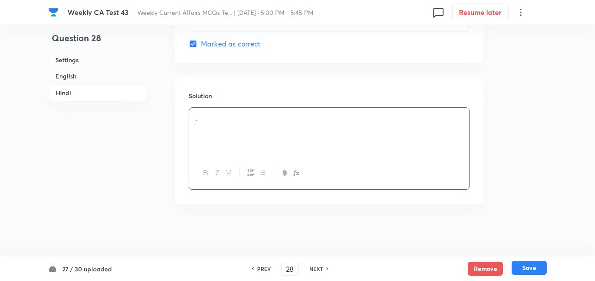
click at [527, 274] on button "Save" at bounding box center [529, 268] width 35 height 14
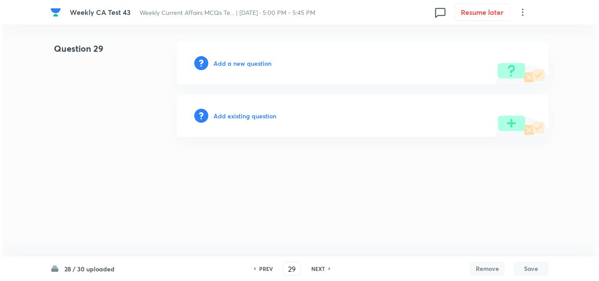
scroll to position [0, 0]
click at [228, 60] on h6 "Add a new question" at bounding box center [243, 63] width 58 height 9
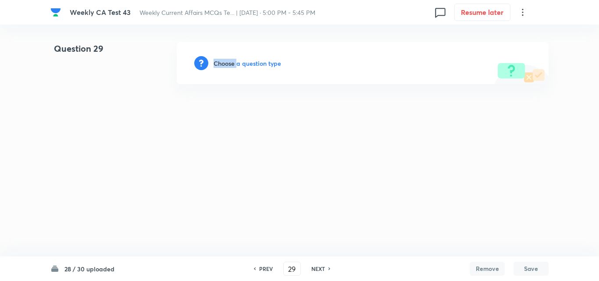
click at [228, 60] on h6 "Choose a question type" at bounding box center [248, 63] width 68 height 9
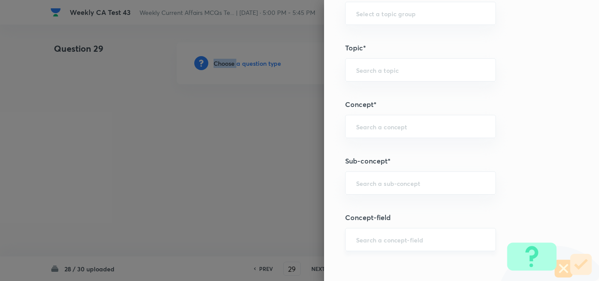
scroll to position [527, 0]
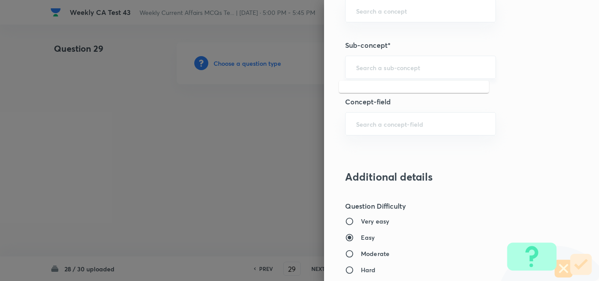
click at [416, 68] on input "text" at bounding box center [420, 67] width 129 height 8
paste input "Current Affairs 2025"
click at [424, 65] on input "Current Affairs 2025" at bounding box center [420, 67] width 129 height 8
click at [390, 93] on li "Current Affairs 2025" at bounding box center [414, 92] width 150 height 16
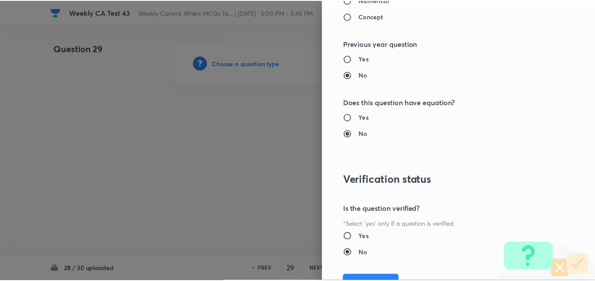
scroll to position [915, 0]
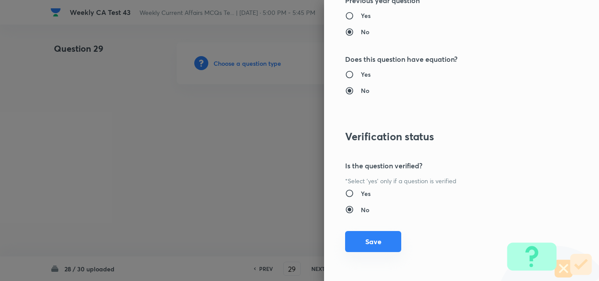
click at [368, 241] on button "Save" at bounding box center [373, 241] width 56 height 21
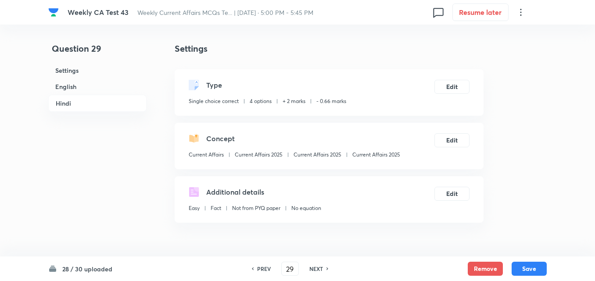
click at [74, 85] on h6 "English" at bounding box center [97, 87] width 98 height 16
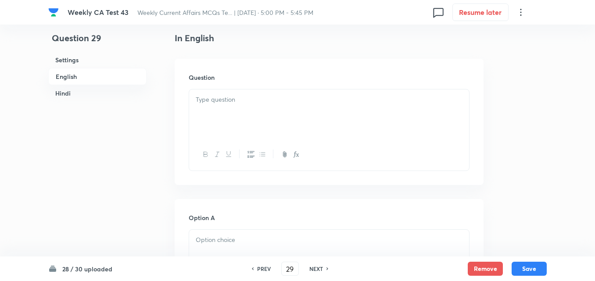
click at [223, 121] on div at bounding box center [329, 114] width 280 height 49
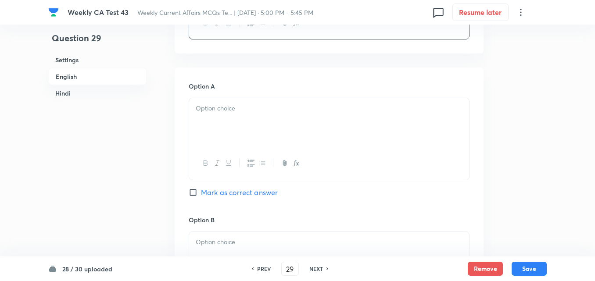
click at [235, 127] on div at bounding box center [329, 122] width 280 height 49
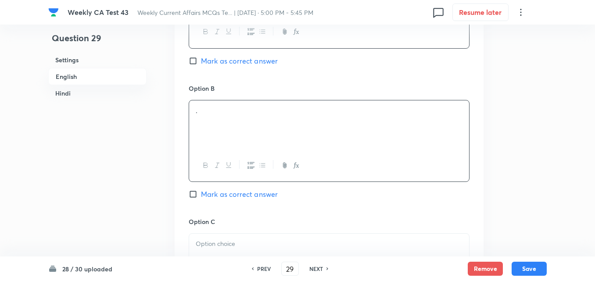
click at [249, 118] on div "." at bounding box center [329, 124] width 280 height 49
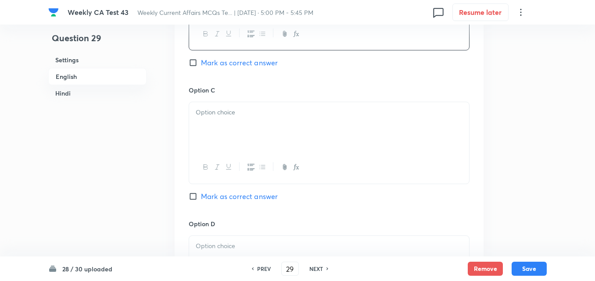
drag, startPoint x: 243, startPoint y: 149, endPoint x: 241, endPoint y: 142, distance: 7.4
click at [241, 145] on div at bounding box center [329, 126] width 280 height 49
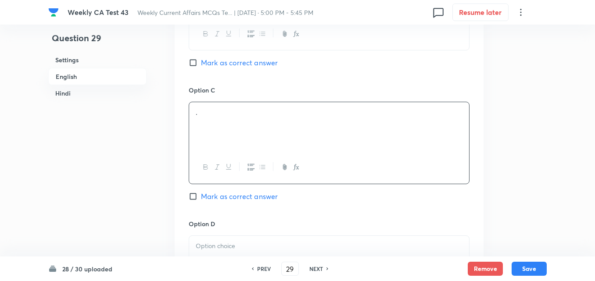
scroll to position [753, 0]
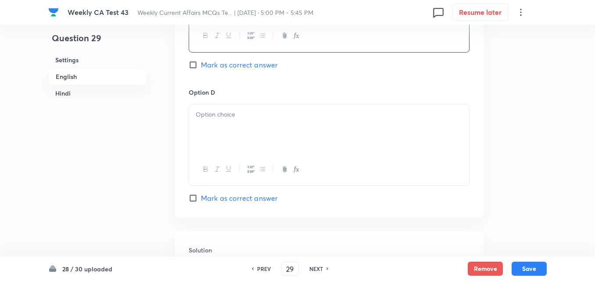
click at [237, 124] on div at bounding box center [329, 128] width 280 height 49
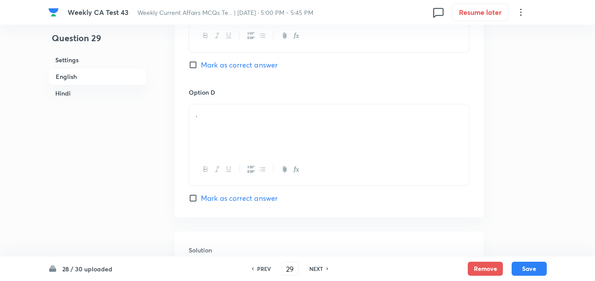
click at [252, 196] on span "Mark as correct answer" at bounding box center [239, 198] width 77 height 11
click at [201, 196] on input "Mark as correct answer" at bounding box center [195, 198] width 12 height 9
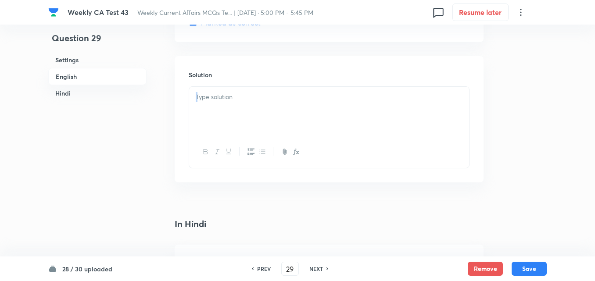
click at [236, 126] on div at bounding box center [329, 127] width 281 height 82
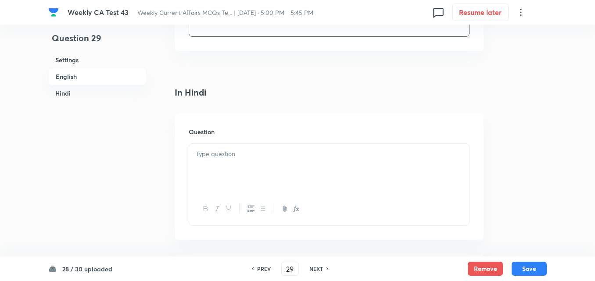
click at [238, 155] on p at bounding box center [329, 154] width 267 height 10
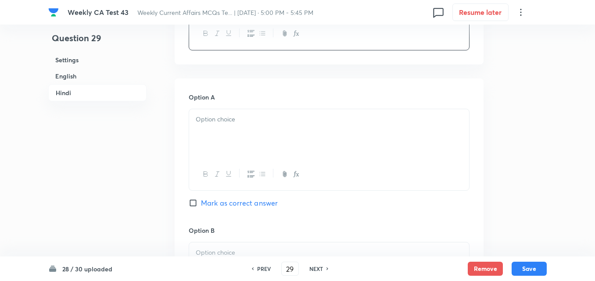
click at [238, 146] on div at bounding box center [329, 133] width 280 height 49
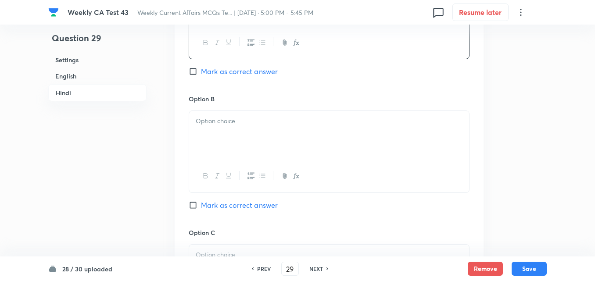
click at [237, 129] on div at bounding box center [329, 135] width 280 height 49
click at [233, 124] on p at bounding box center [329, 123] width 267 height 10
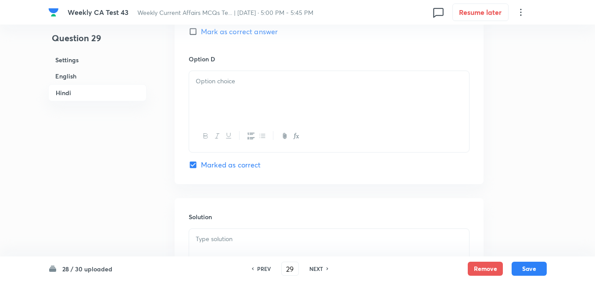
click at [223, 111] on div at bounding box center [329, 95] width 280 height 49
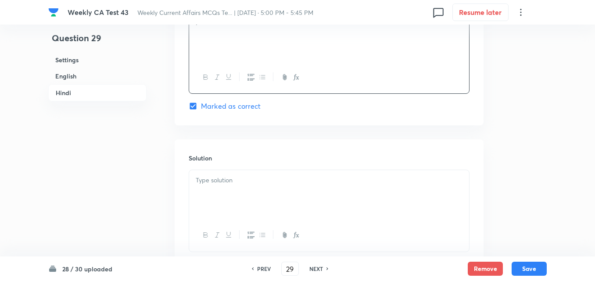
scroll to position [1796, 0]
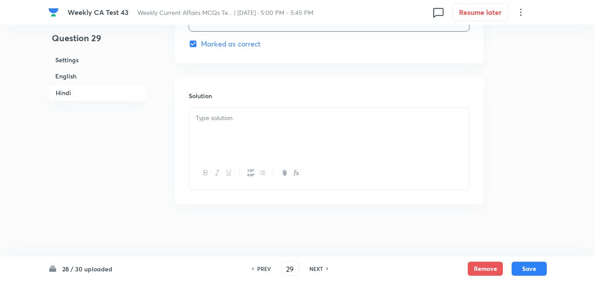
click at [232, 146] on div at bounding box center [329, 132] width 280 height 49
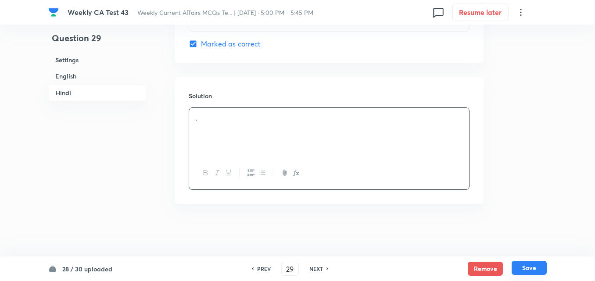
click at [538, 273] on button "Save" at bounding box center [529, 268] width 35 height 14
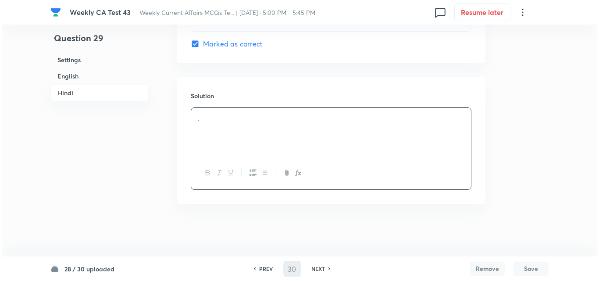
scroll to position [0, 0]
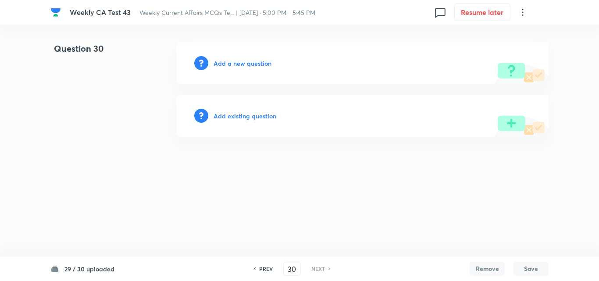
click at [229, 61] on h6 "Add a new question" at bounding box center [243, 63] width 58 height 9
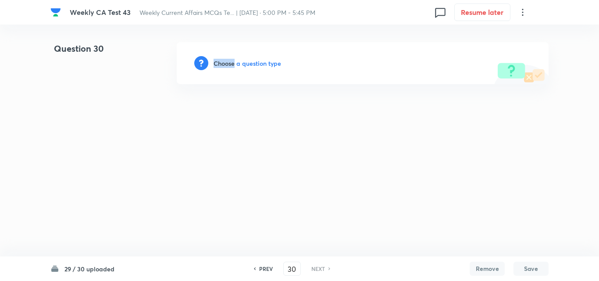
click at [229, 61] on h6 "Choose a question type" at bounding box center [248, 63] width 68 height 9
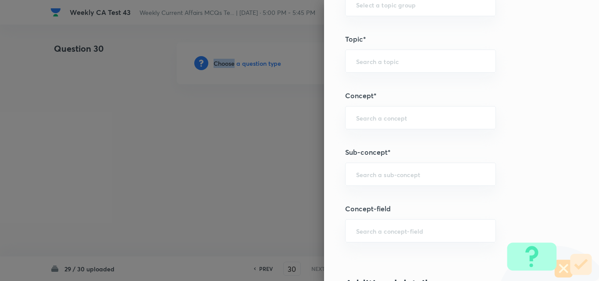
scroll to position [483, 0]
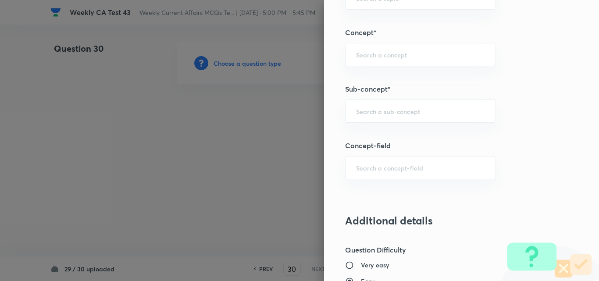
click at [384, 125] on div "Question settings Question type* Single choice correct Number of options* 2 3 4…" at bounding box center [461, 140] width 275 height 281
click at [430, 112] on input "text" at bounding box center [420, 111] width 129 height 8
paste input "Current Affairs 2025"
click at [430, 112] on input "Current Affairs 2025" at bounding box center [420, 111] width 129 height 8
click at [396, 135] on li "Current Affairs 2025" at bounding box center [414, 136] width 150 height 16
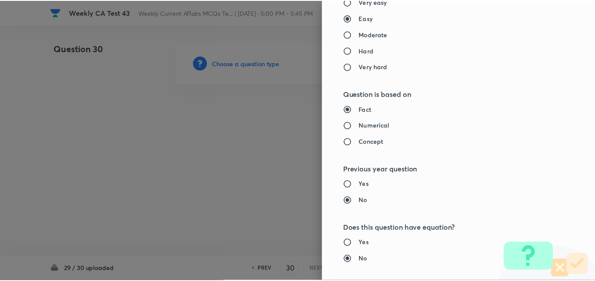
scroll to position [915, 0]
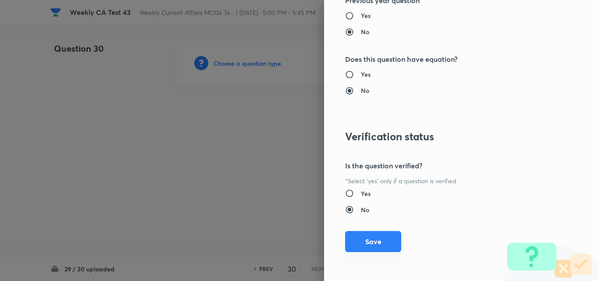
click at [373, 237] on button "Save" at bounding box center [373, 241] width 56 height 21
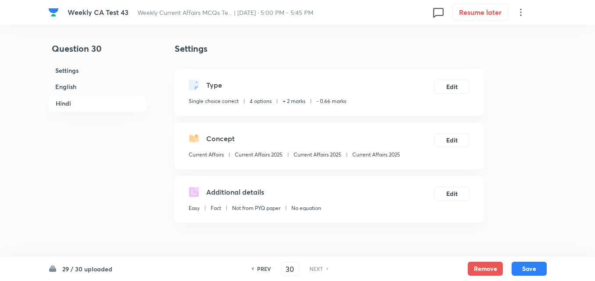
click at [111, 88] on h6 "English" at bounding box center [97, 87] width 98 height 16
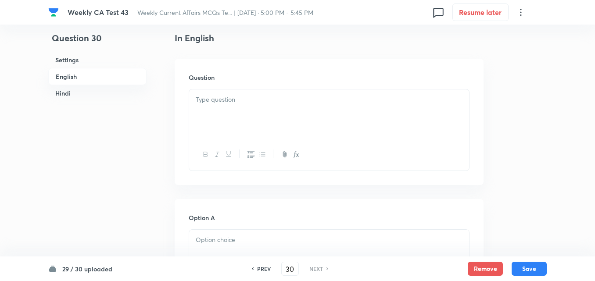
click at [264, 113] on div at bounding box center [329, 114] width 280 height 49
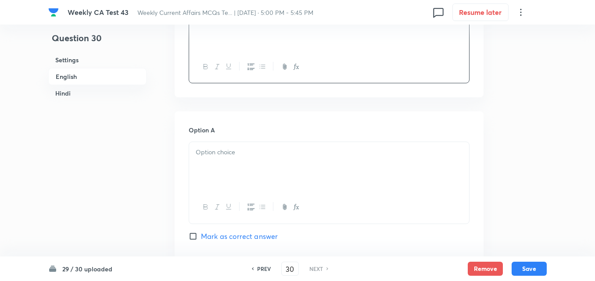
click at [235, 162] on div at bounding box center [329, 166] width 280 height 49
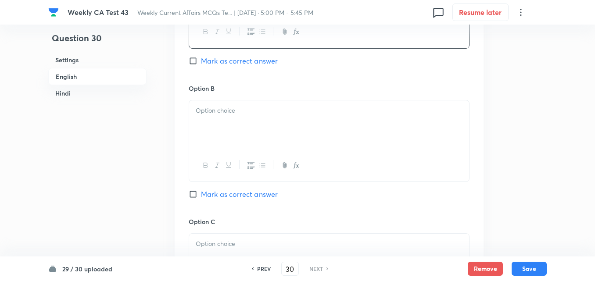
click at [244, 125] on div at bounding box center [329, 124] width 280 height 49
click at [241, 118] on div at bounding box center [329, 126] width 280 height 49
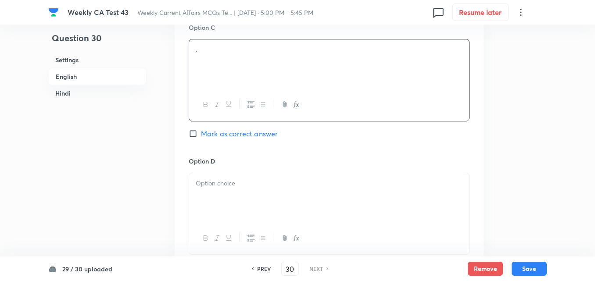
scroll to position [753, 0]
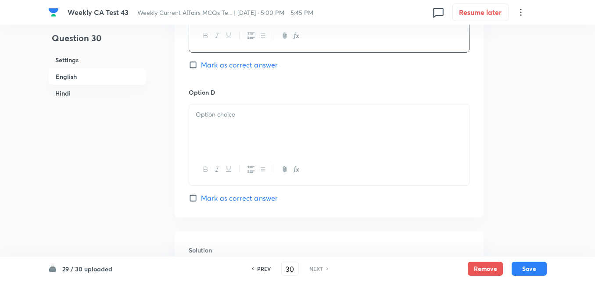
click at [235, 136] on div at bounding box center [329, 128] width 280 height 49
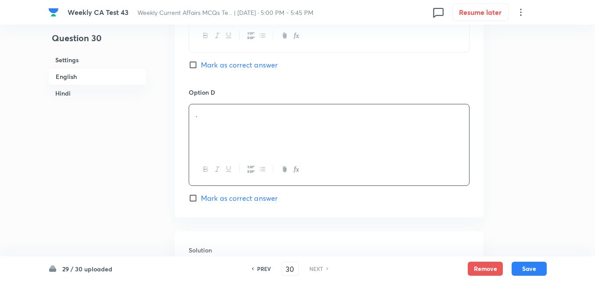
click at [262, 201] on span "Mark as correct answer" at bounding box center [239, 198] width 77 height 11
click at [201, 201] on input "Mark as correct answer" at bounding box center [195, 198] width 12 height 9
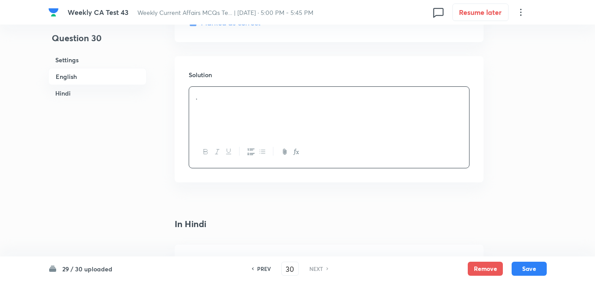
click at [232, 117] on div "." at bounding box center [329, 111] width 280 height 49
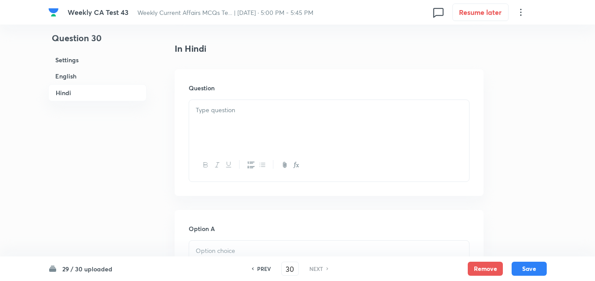
click at [224, 123] on div at bounding box center [329, 124] width 280 height 49
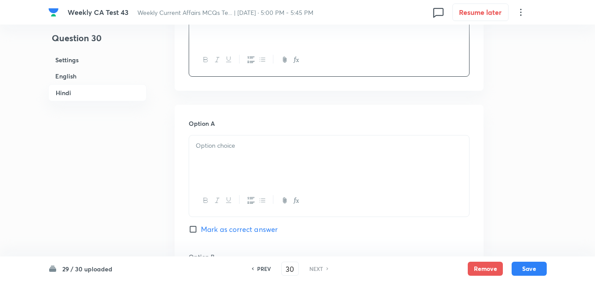
click at [238, 151] on div at bounding box center [329, 160] width 280 height 49
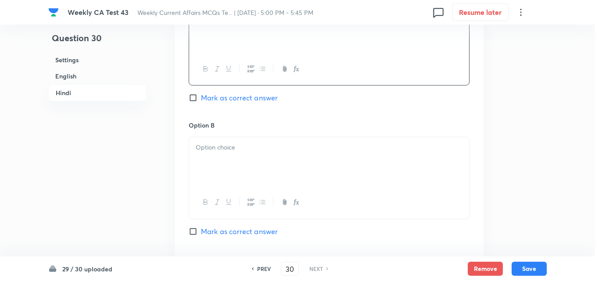
click at [233, 148] on p at bounding box center [329, 148] width 267 height 10
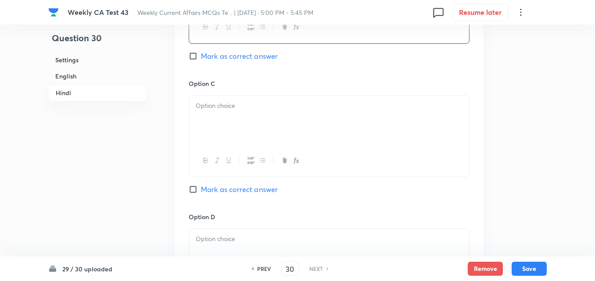
click at [224, 112] on div at bounding box center [329, 120] width 280 height 49
click at [231, 129] on div at bounding box center [329, 121] width 280 height 49
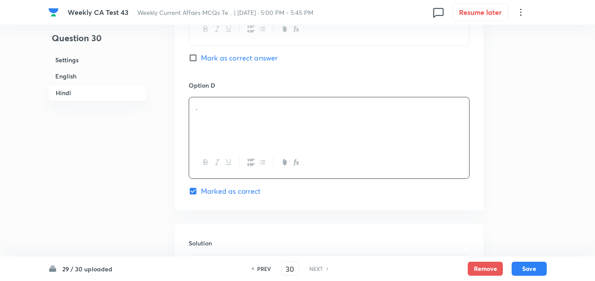
scroll to position [1796, 0]
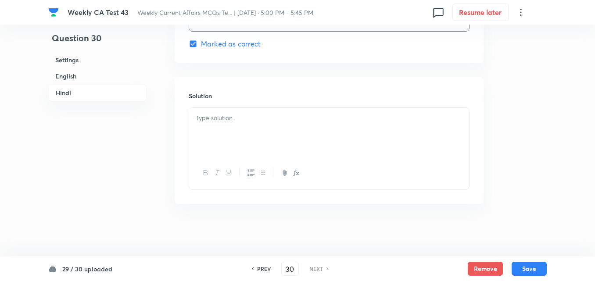
click at [228, 130] on div at bounding box center [329, 132] width 280 height 49
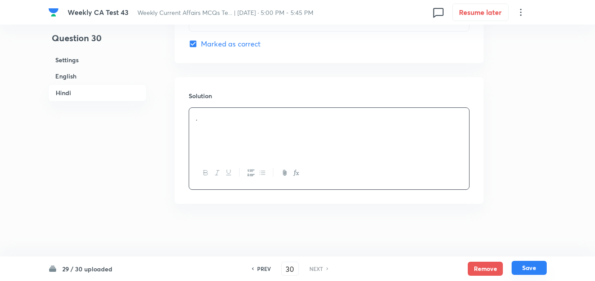
click at [526, 268] on button "Save" at bounding box center [529, 268] width 35 height 14
click at [85, 67] on h6 "Settings" at bounding box center [97, 60] width 98 height 16
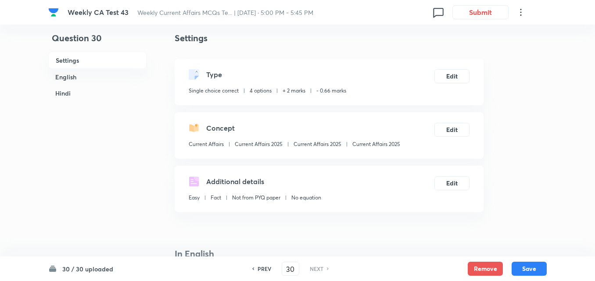
click at [85, 71] on h6 "English" at bounding box center [97, 77] width 98 height 16
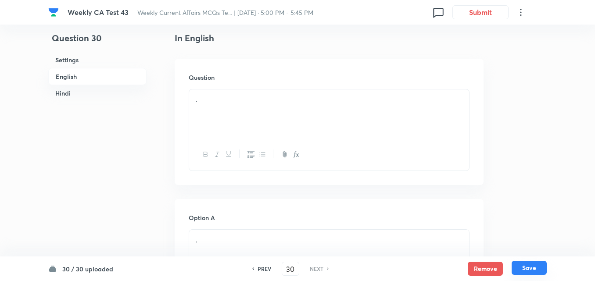
click at [525, 272] on button "Save" at bounding box center [529, 268] width 35 height 14
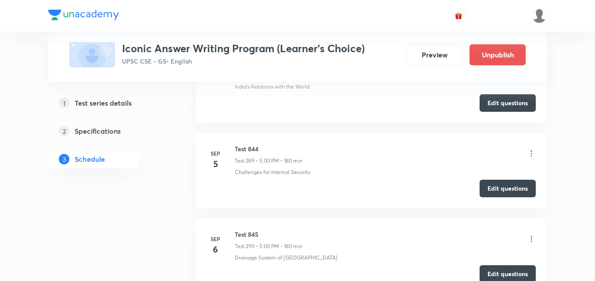
scroll to position [25189, 0]
click at [245, 230] on h6 "Test 845" at bounding box center [269, 234] width 68 height 9
copy h6 "Test 845"
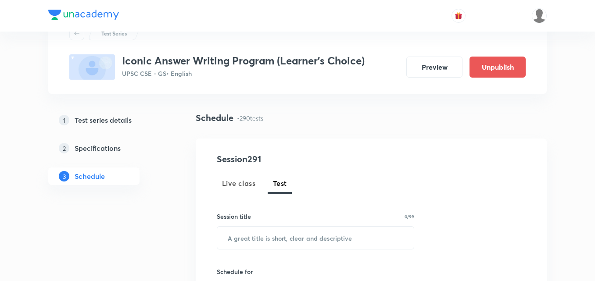
scroll to position [88, 0]
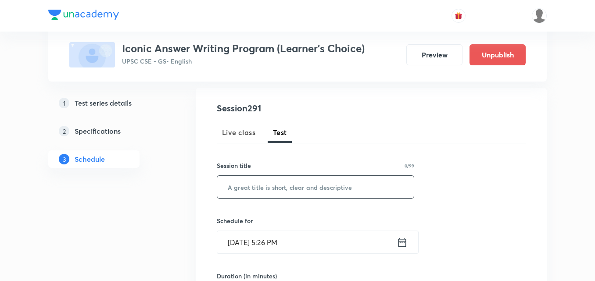
click at [317, 186] on input "text" at bounding box center [315, 187] width 197 height 22
paste input "Test 845"
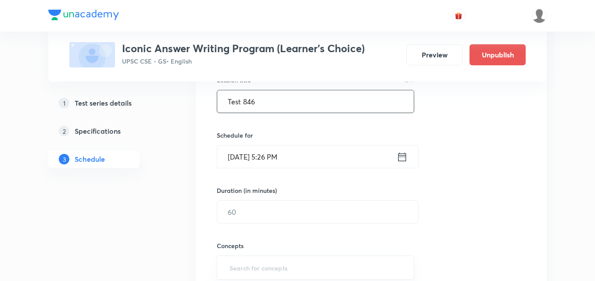
scroll to position [176, 0]
type input "Test 846"
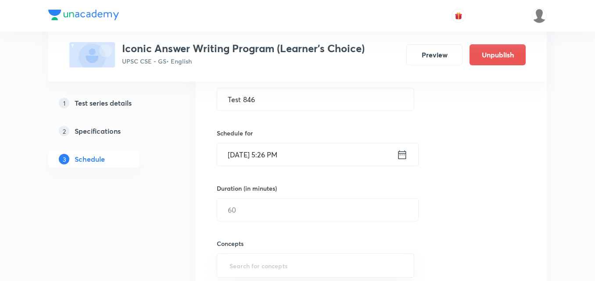
click at [297, 163] on input "Sep 4, 2025, 5:26 PM" at bounding box center [306, 154] width 179 height 22
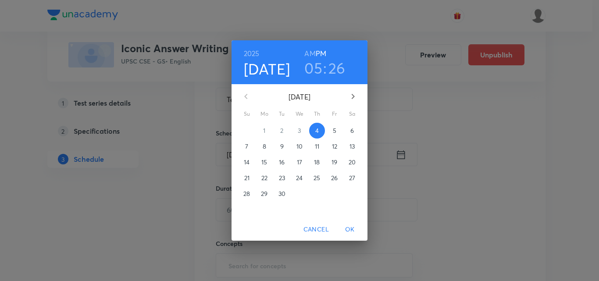
click at [266, 146] on p "8" at bounding box center [265, 146] width 4 height 9
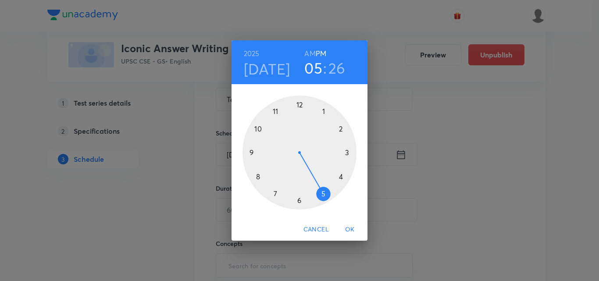
click at [321, 193] on div at bounding box center [300, 153] width 114 height 114
click at [299, 105] on div at bounding box center [300, 153] width 114 height 114
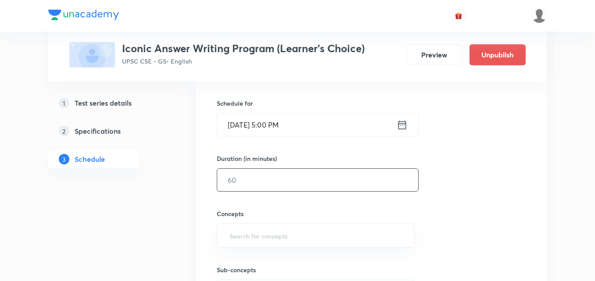
scroll to position [219, 0]
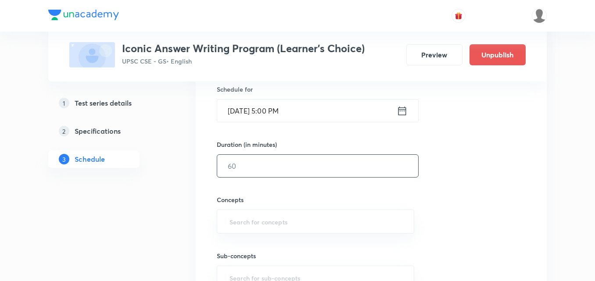
click at [260, 165] on input "text" at bounding box center [317, 166] width 201 height 22
type input "180"
drag, startPoint x: 510, startPoint y: 174, endPoint x: 367, endPoint y: 154, distance: 144.9
click at [509, 174] on div "Session 291 Live class Test Session title 8/99 Test 846 ​ Schedule for Sep 8, 2…" at bounding box center [371, 147] width 309 height 355
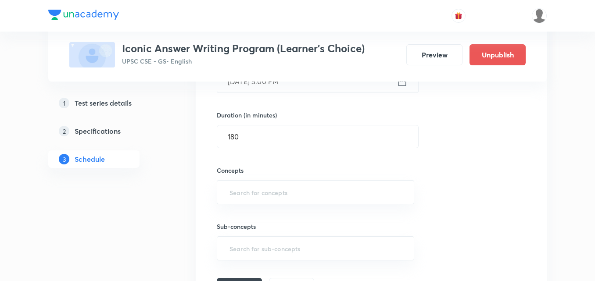
scroll to position [263, 0]
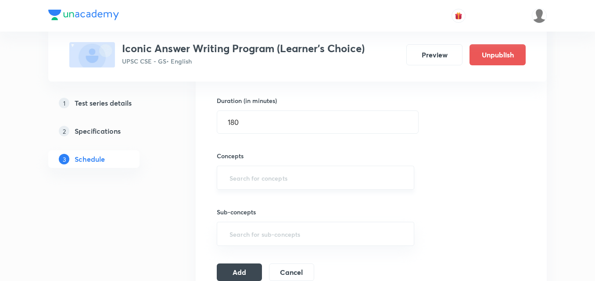
click at [243, 170] on input "text" at bounding box center [316, 178] width 176 height 16
type input "a"
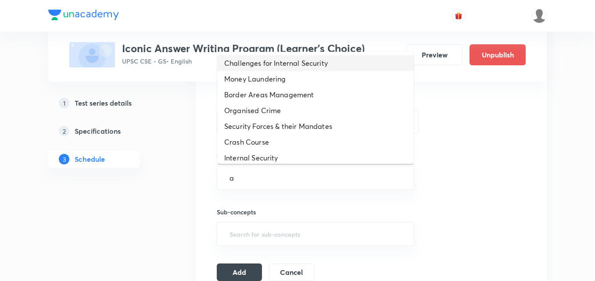
click at [291, 62] on li "Challenges for Internal Security" at bounding box center [315, 63] width 197 height 16
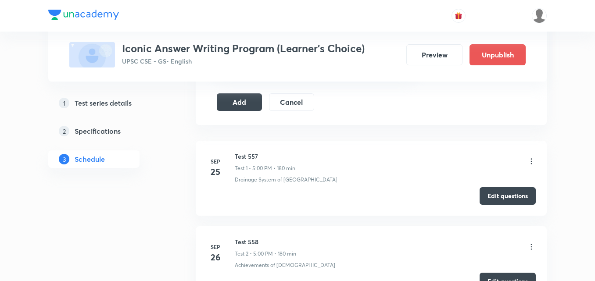
scroll to position [439, 0]
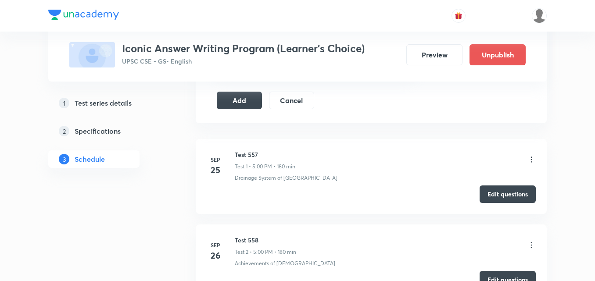
click at [531, 162] on icon at bounding box center [531, 160] width 1 height 6
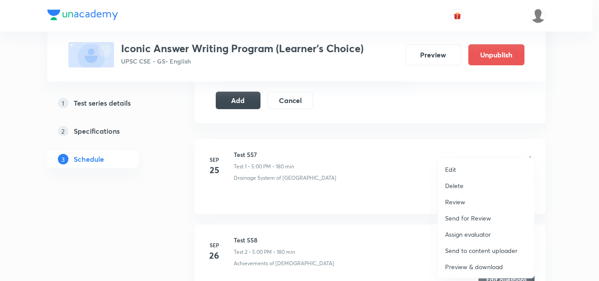
click at [461, 184] on p "Delete" at bounding box center [454, 185] width 18 height 9
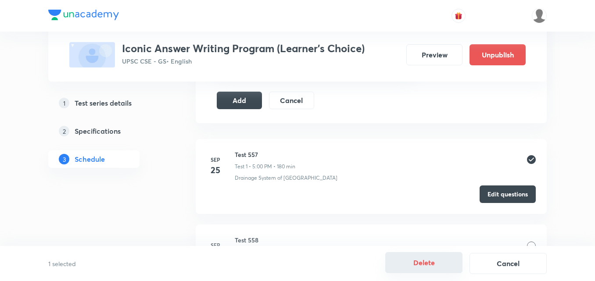
click at [434, 265] on button "Delete" at bounding box center [423, 262] width 77 height 21
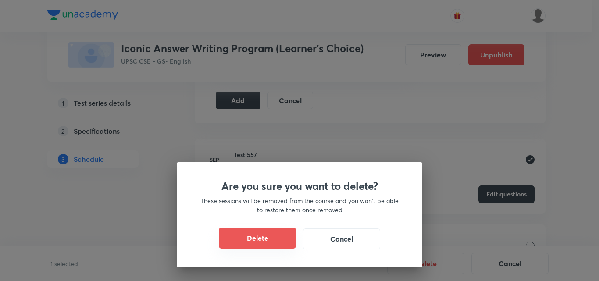
click at [267, 229] on button "Delete" at bounding box center [257, 238] width 77 height 21
click at [262, 238] on button "Delete" at bounding box center [257, 238] width 77 height 21
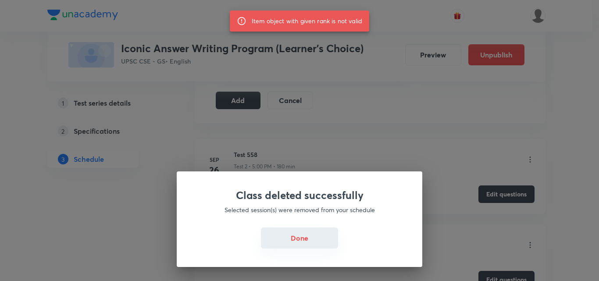
click at [305, 243] on button "Done" at bounding box center [299, 238] width 77 height 21
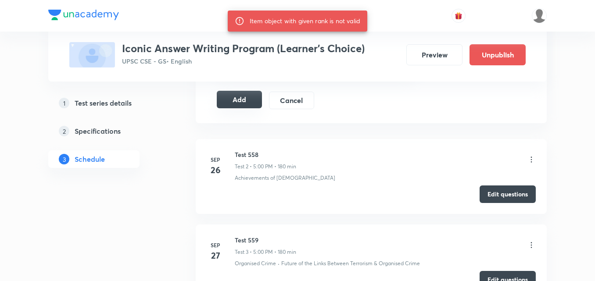
click at [247, 97] on button "Add" at bounding box center [239, 100] width 45 height 18
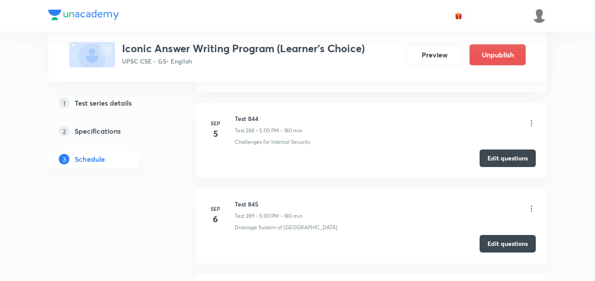
scroll to position [24803, 0]
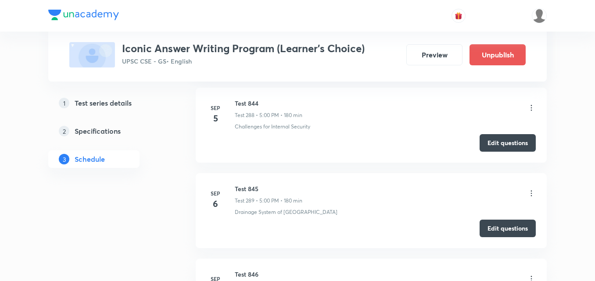
click at [242, 270] on h6 "Test 846" at bounding box center [269, 274] width 68 height 9
copy h6 "Test 846"
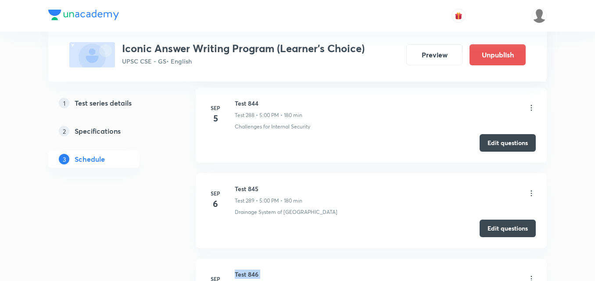
scroll to position [0, 0]
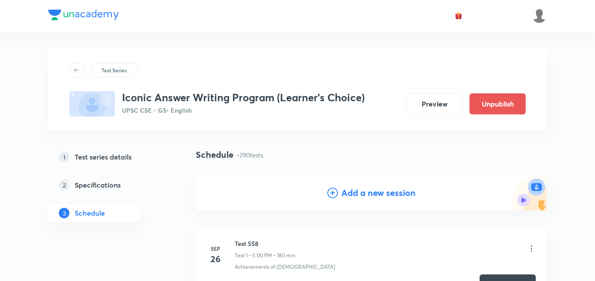
click at [379, 195] on h4 "Add a new session" at bounding box center [378, 192] width 74 height 13
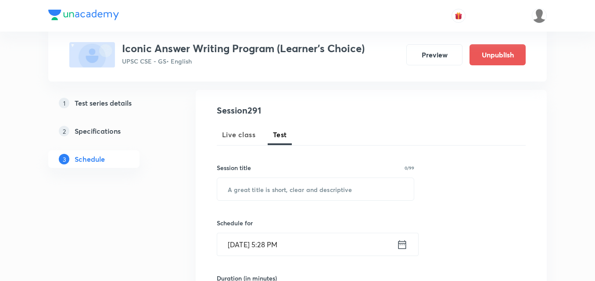
scroll to position [88, 0]
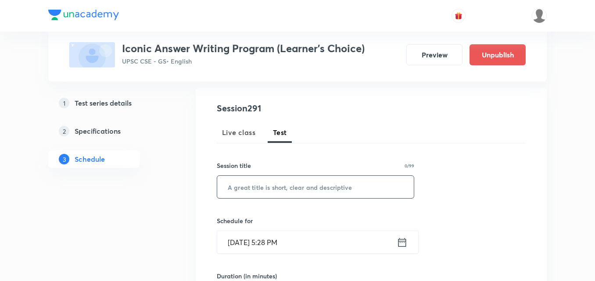
click at [292, 190] on input "text" at bounding box center [315, 187] width 197 height 22
paste input "Test 846"
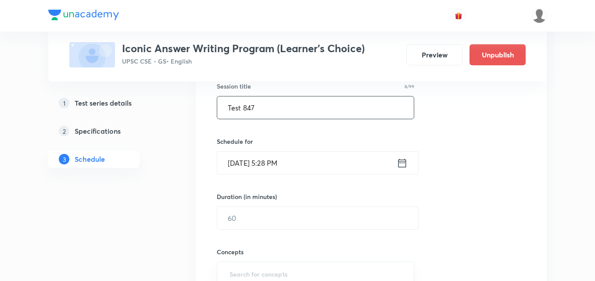
scroll to position [176, 0]
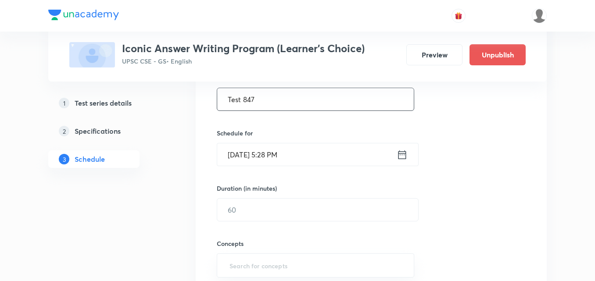
type input "Test 847"
click at [282, 151] on input "Sep 4, 2025, 5:28 PM" at bounding box center [306, 154] width 179 height 22
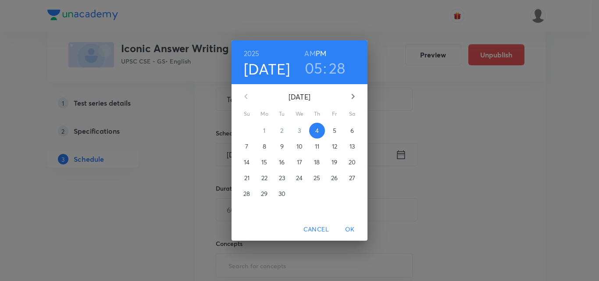
click at [281, 146] on p "9" at bounding box center [282, 146] width 4 height 9
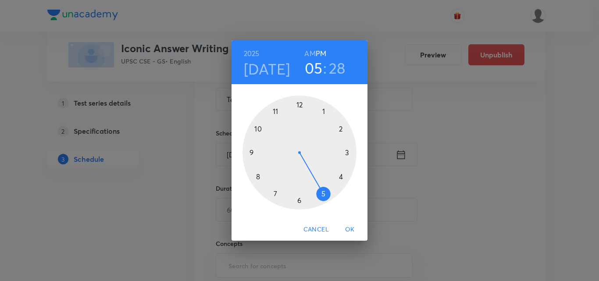
click at [323, 194] on div at bounding box center [300, 153] width 114 height 114
click at [298, 105] on div at bounding box center [300, 153] width 114 height 114
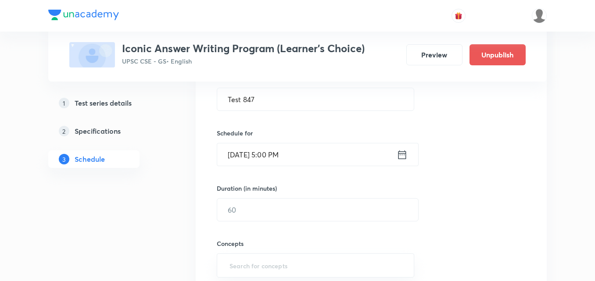
scroll to position [219, 0]
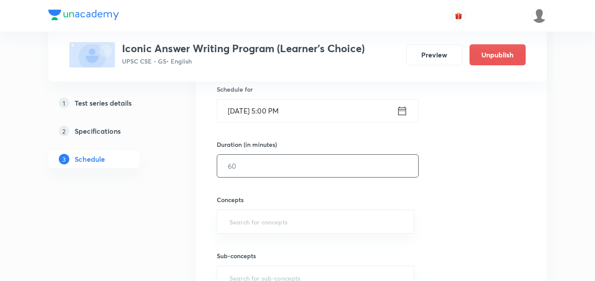
click at [257, 164] on input "text" at bounding box center [317, 166] width 201 height 22
type input "180"
click at [493, 189] on div "Session 291 Live class Test Session title 8/99 Test 847 ​ Schedule for Sep 9, 2…" at bounding box center [371, 147] width 309 height 355
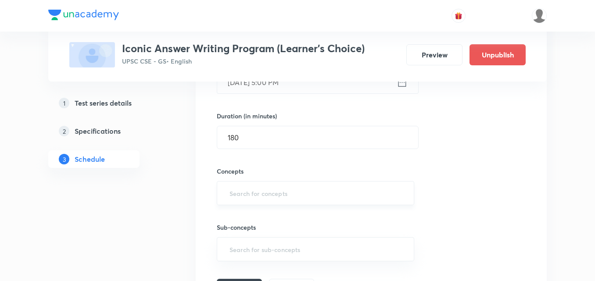
scroll to position [263, 0]
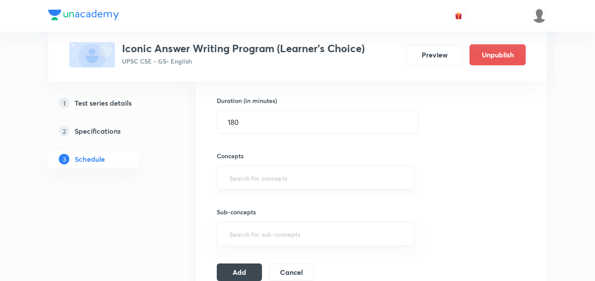
click at [289, 178] on input "text" at bounding box center [316, 178] width 176 height 16
type input "a"
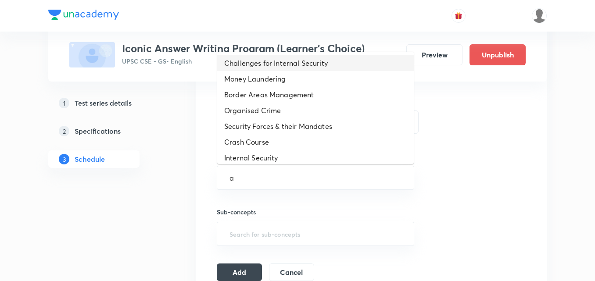
click at [309, 67] on li "Challenges for Internal Security" at bounding box center [315, 63] width 197 height 16
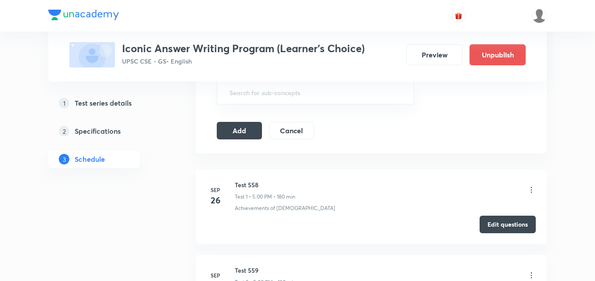
scroll to position [439, 0]
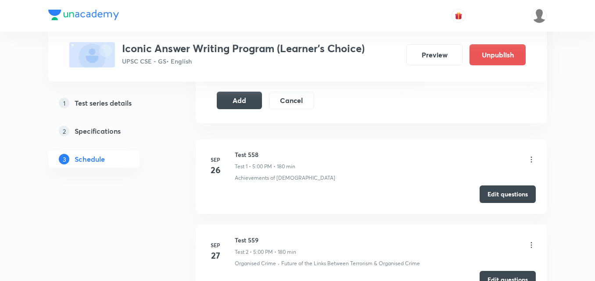
click at [532, 163] on icon at bounding box center [531, 159] width 9 height 9
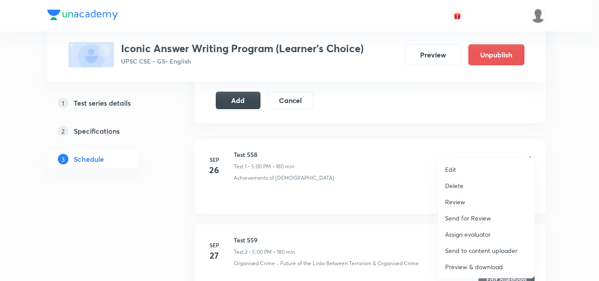
click at [459, 185] on p "Delete" at bounding box center [454, 185] width 18 height 9
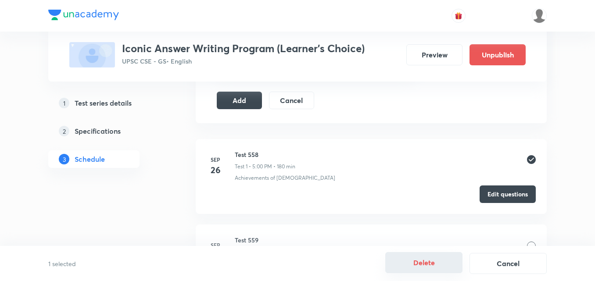
click at [409, 272] on button "Delete" at bounding box center [423, 262] width 77 height 21
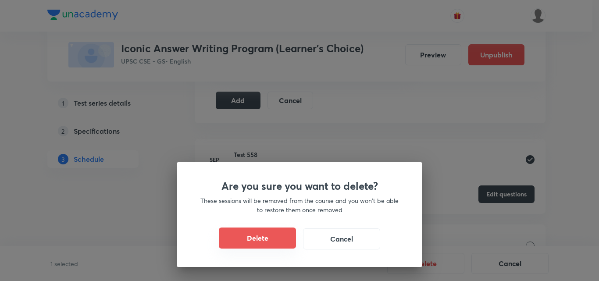
click at [280, 244] on button "Delete" at bounding box center [257, 238] width 77 height 21
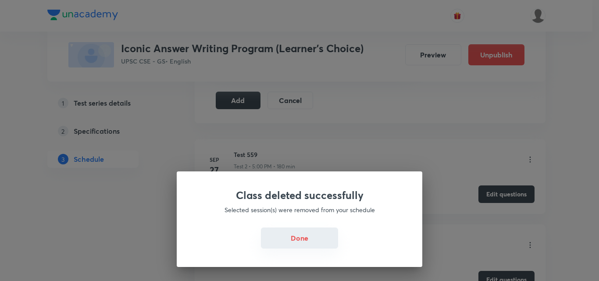
click at [287, 245] on button "Done" at bounding box center [299, 238] width 77 height 21
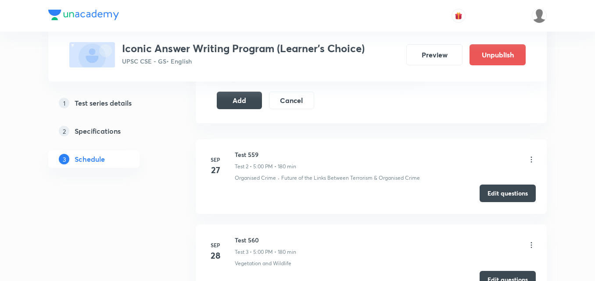
click at [500, 197] on button "Edit questions" at bounding box center [508, 194] width 56 height 18
click at [243, 102] on button "Add" at bounding box center [239, 101] width 45 height 18
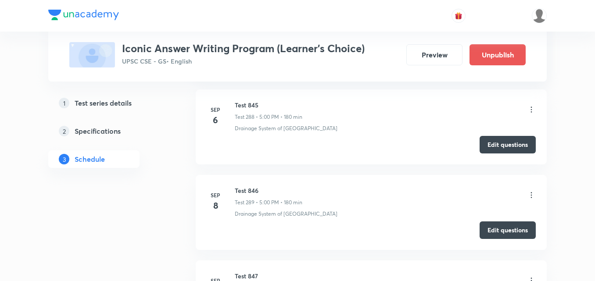
scroll to position [24845, 0]
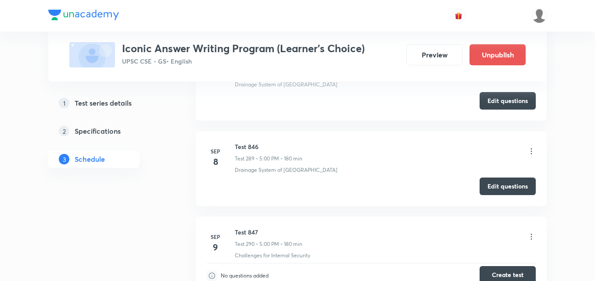
click at [507, 266] on button "Create test" at bounding box center [508, 275] width 56 height 18
click at [244, 228] on h6 "Test 847" at bounding box center [269, 232] width 68 height 9
copy h6 "Test 847"
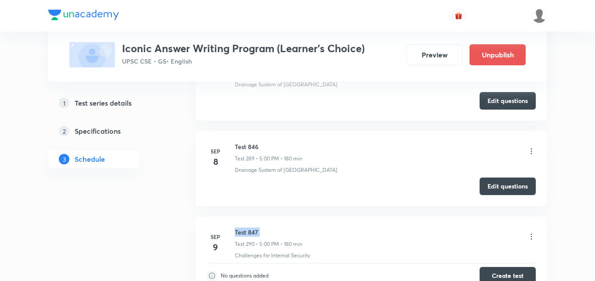
scroll to position [0, 0]
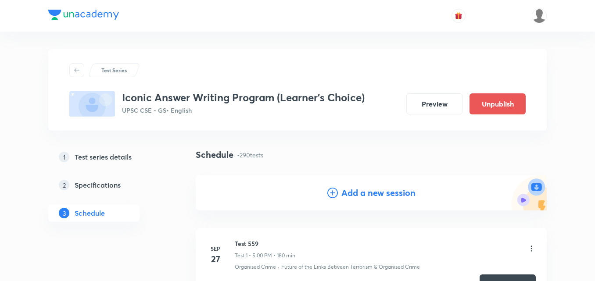
click at [392, 194] on h4 "Add a new session" at bounding box center [378, 192] width 74 height 13
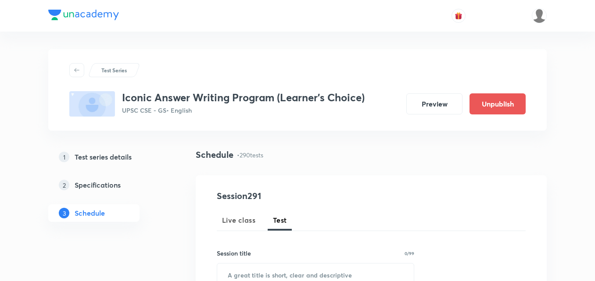
scroll to position [88, 0]
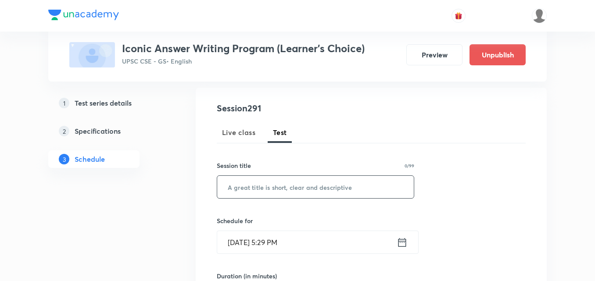
click at [274, 194] on input "text" at bounding box center [315, 187] width 197 height 22
paste input "Test 847"
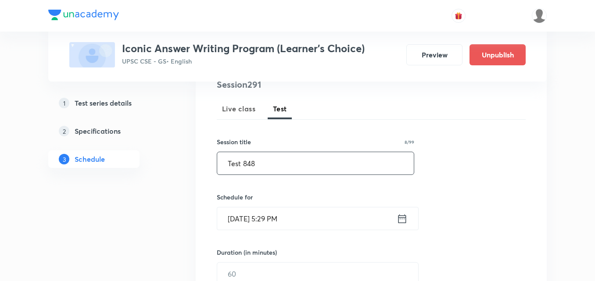
scroll to position [132, 0]
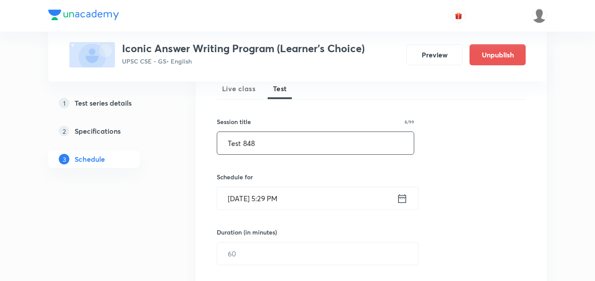
type input "Test 848"
click at [313, 197] on input "Sep 4, 2025, 5:29 PM" at bounding box center [306, 198] width 179 height 22
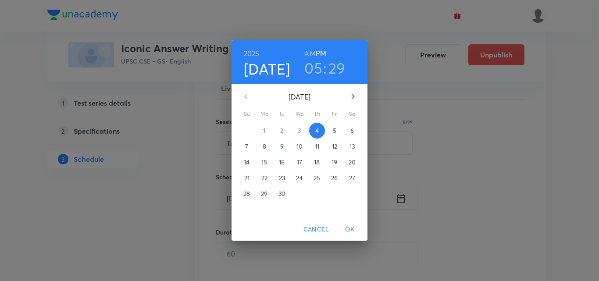
click at [301, 146] on p "10" at bounding box center [300, 146] width 6 height 9
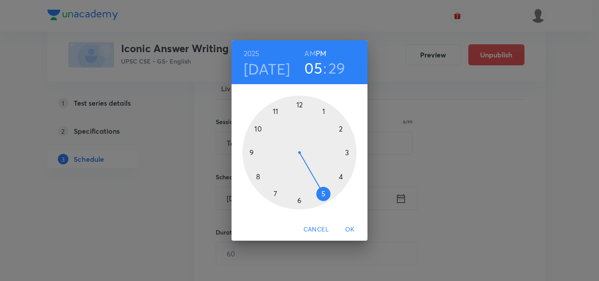
click at [326, 192] on div at bounding box center [300, 153] width 114 height 114
click at [300, 104] on div at bounding box center [300, 153] width 114 height 114
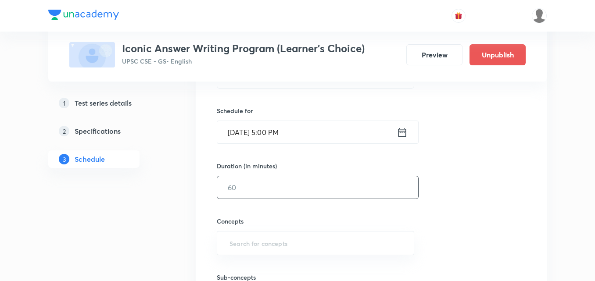
scroll to position [219, 0]
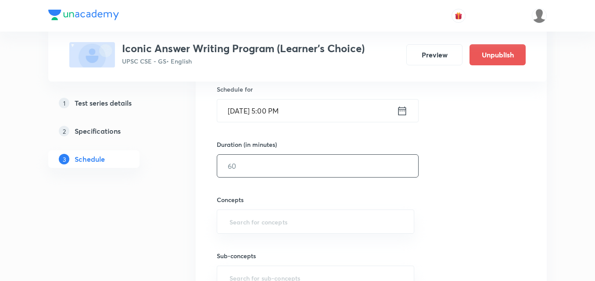
click at [265, 169] on input "text" at bounding box center [317, 166] width 201 height 22
type input "180"
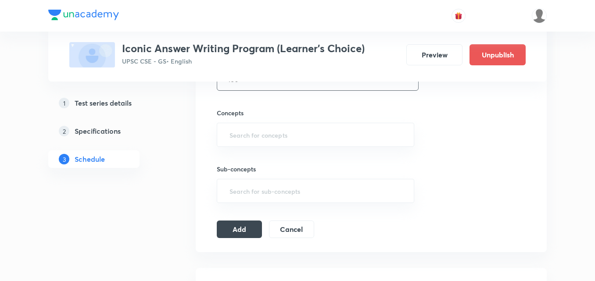
scroll to position [307, 0]
click at [279, 125] on div "​" at bounding box center [315, 134] width 197 height 24
type input "a"
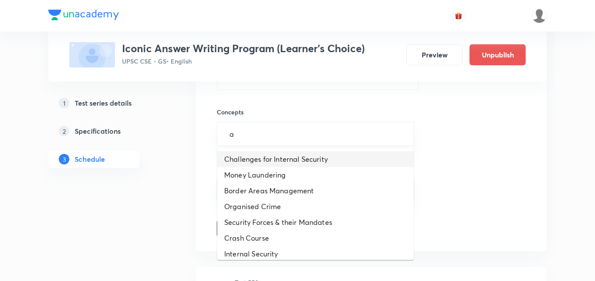
click at [290, 164] on li "Challenges for Internal Security" at bounding box center [315, 159] width 197 height 16
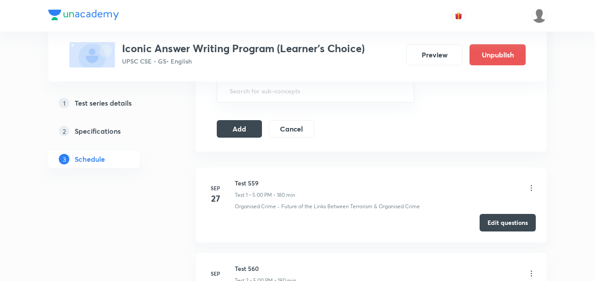
scroll to position [439, 0]
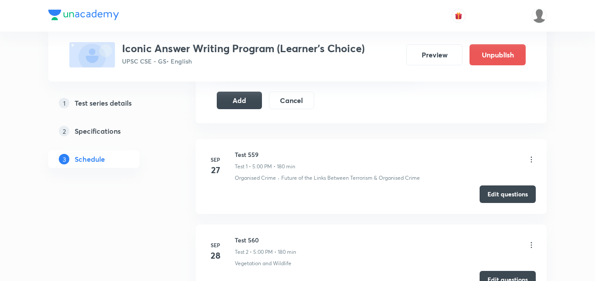
click at [534, 160] on icon at bounding box center [531, 159] width 9 height 9
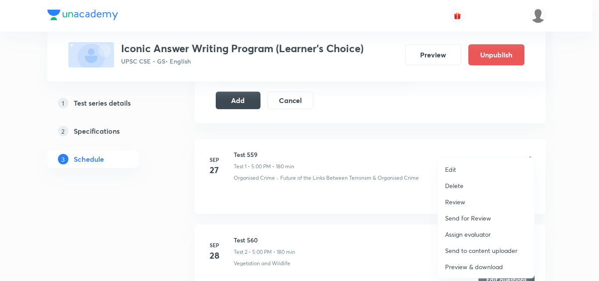
click at [460, 189] on p "Delete" at bounding box center [454, 185] width 18 height 9
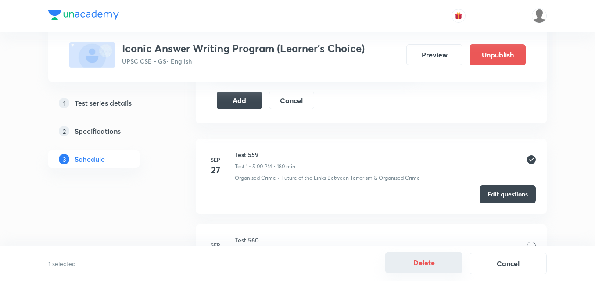
click at [432, 263] on button "Delete" at bounding box center [423, 262] width 77 height 21
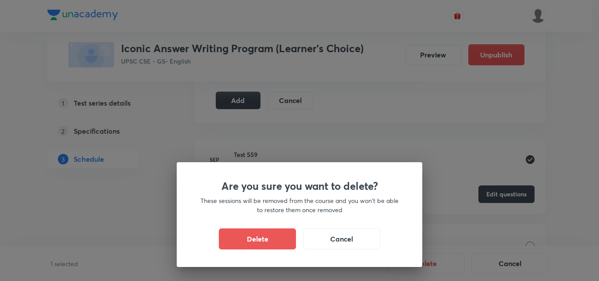
click at [253, 226] on div "Are you sure you want to delete? These sessions will be removed from the course…" at bounding box center [300, 214] width 246 height 105
click at [257, 232] on button "Delete" at bounding box center [257, 238] width 77 height 21
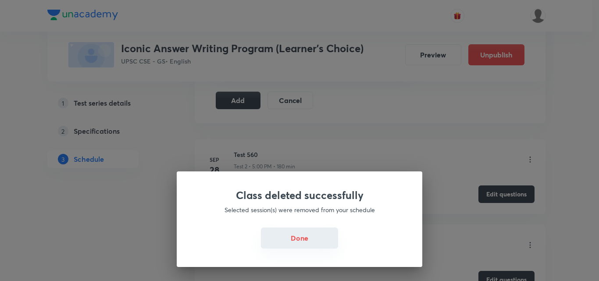
click at [308, 238] on button "Done" at bounding box center [299, 238] width 77 height 21
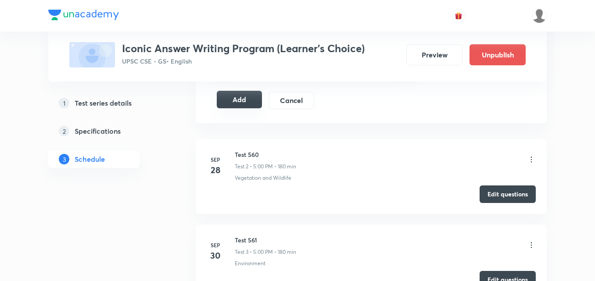
click at [240, 96] on button "Add" at bounding box center [239, 100] width 45 height 18
click at [496, 201] on button "Edit questions" at bounding box center [508, 194] width 56 height 18
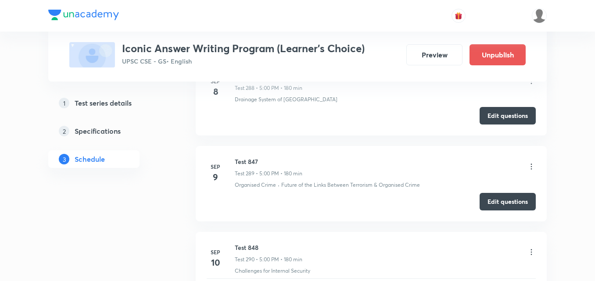
scroll to position [24845, 0]
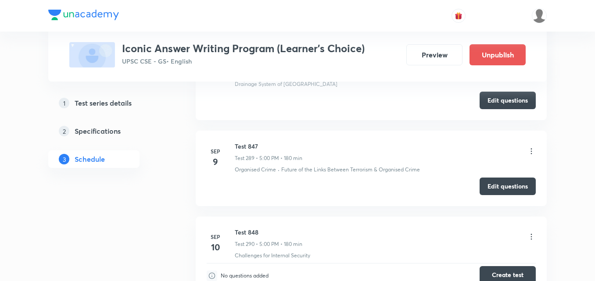
click at [519, 266] on button "Create test" at bounding box center [508, 275] width 56 height 18
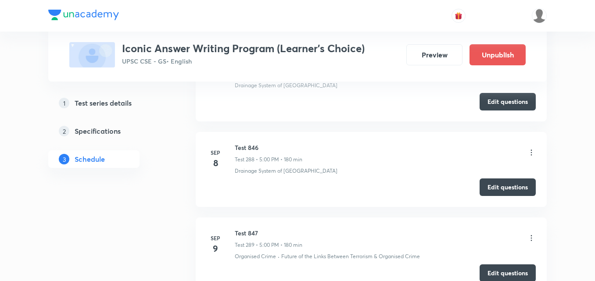
scroll to position [24801, 0]
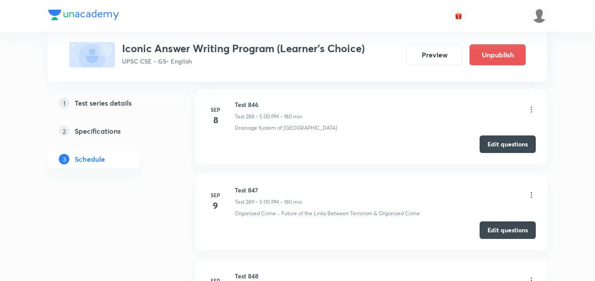
click at [250, 272] on h6 "Test 848" at bounding box center [269, 276] width 68 height 9
copy h6 "Test 848"
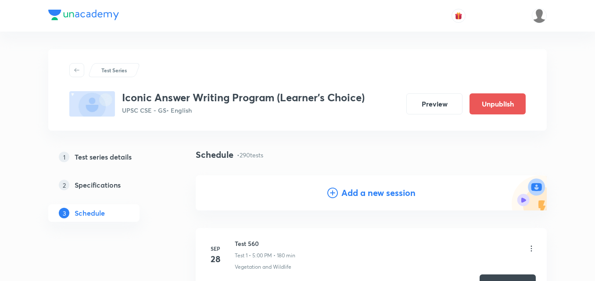
click at [387, 195] on h4 "Add a new session" at bounding box center [378, 192] width 74 height 13
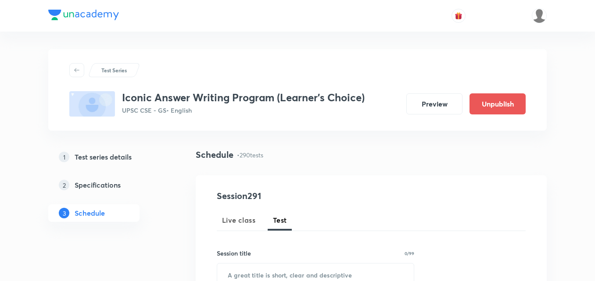
scroll to position [132, 0]
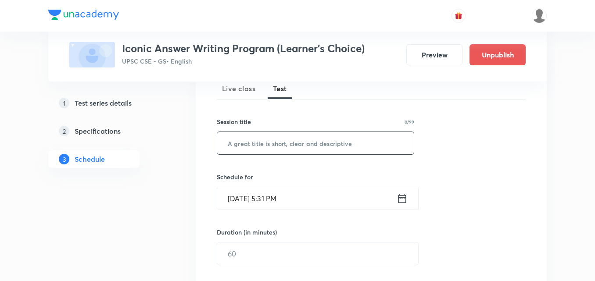
click at [283, 149] on input "text" at bounding box center [315, 143] width 197 height 22
paste input "Test 848"
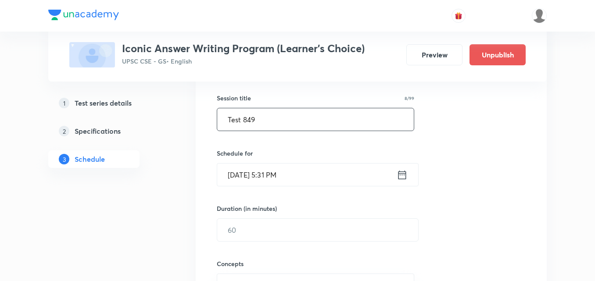
scroll to position [176, 0]
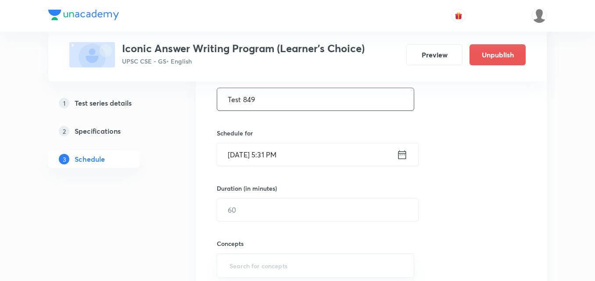
type input "Test 849"
click at [292, 151] on input "Sep 4, 2025, 5:31 PM" at bounding box center [306, 154] width 179 height 22
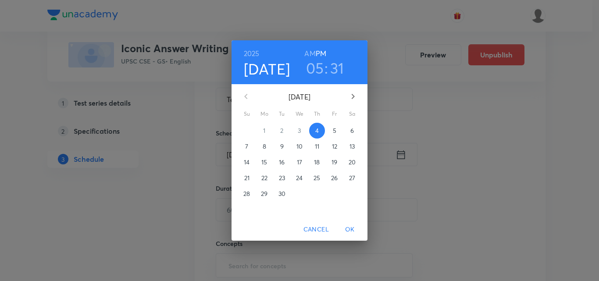
click at [319, 150] on p "11" at bounding box center [317, 146] width 4 height 9
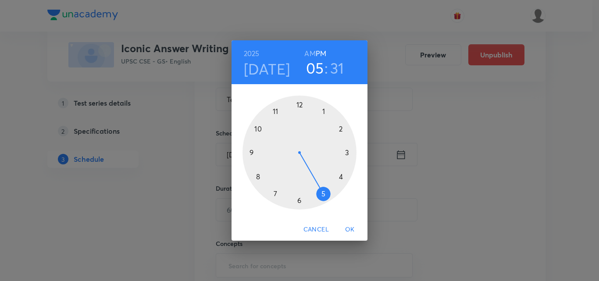
click at [324, 194] on div at bounding box center [300, 153] width 114 height 114
click at [301, 104] on div at bounding box center [300, 153] width 114 height 114
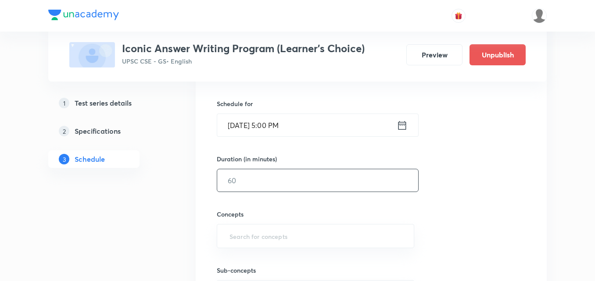
scroll to position [219, 0]
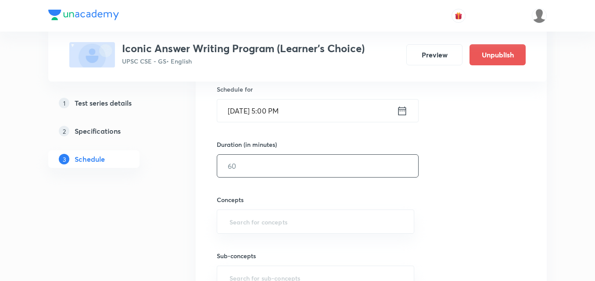
click at [268, 165] on input "text" at bounding box center [317, 166] width 201 height 22
type input "180"
click at [476, 202] on div "Session 291 Live class Test Session title 8/99 Test 849 ​ Schedule for Sep 11, …" at bounding box center [371, 147] width 309 height 355
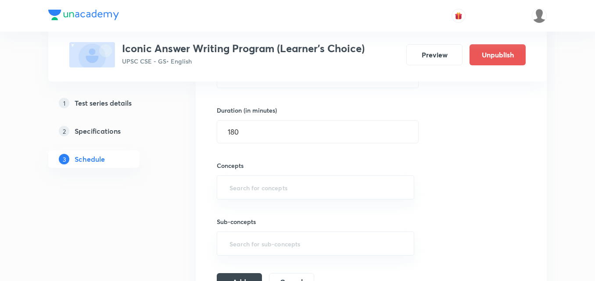
scroll to position [263, 0]
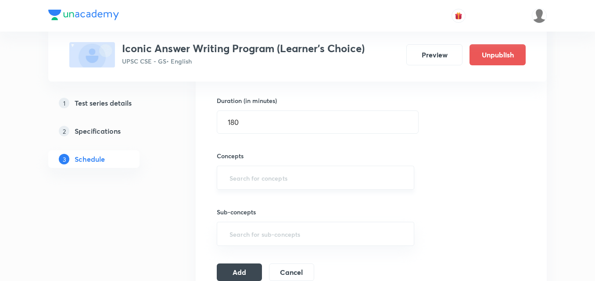
click at [277, 179] on input "text" at bounding box center [316, 178] width 176 height 16
type input "a"
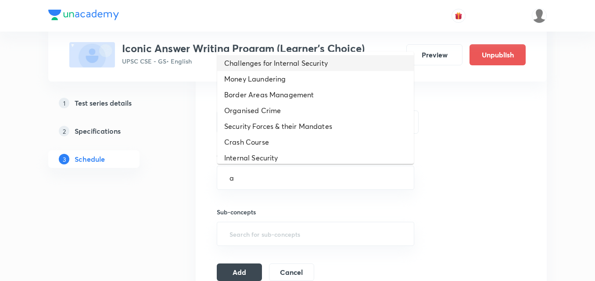
click at [306, 61] on li "Challenges for Internal Security" at bounding box center [315, 63] width 197 height 16
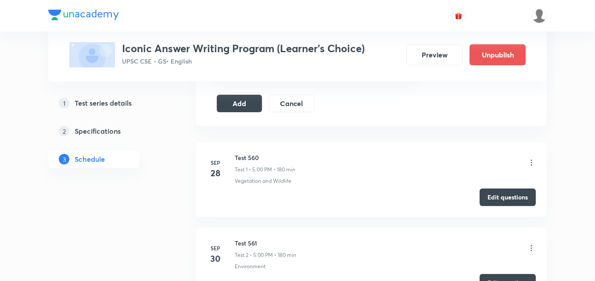
scroll to position [439, 0]
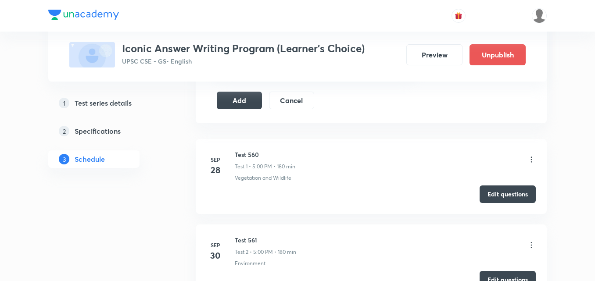
click at [534, 159] on icon at bounding box center [531, 159] width 9 height 9
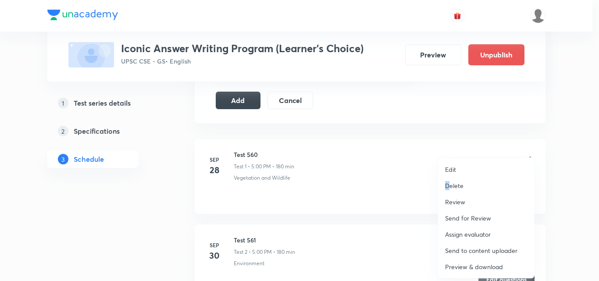
click at [448, 187] on p "Delete" at bounding box center [454, 185] width 18 height 9
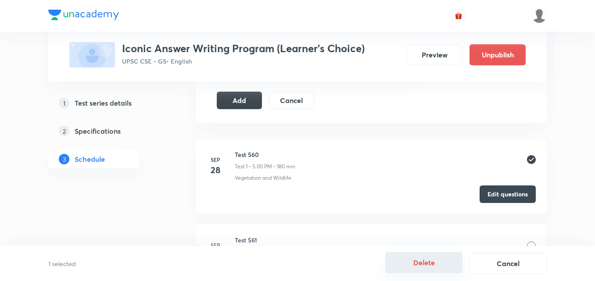
click at [425, 265] on button "Delete" at bounding box center [423, 262] width 77 height 21
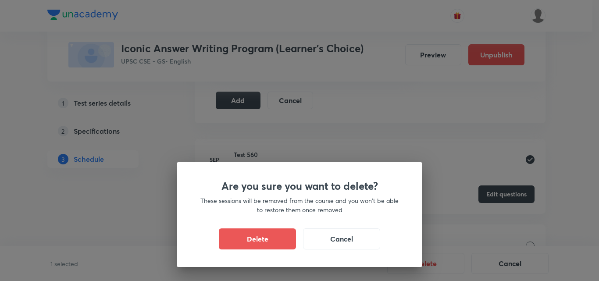
click at [261, 236] on button "Delete" at bounding box center [257, 239] width 77 height 21
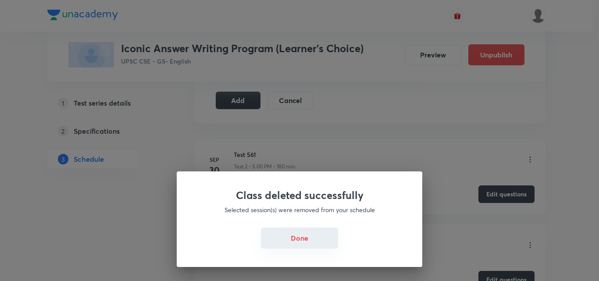
click at [298, 241] on button "Done" at bounding box center [299, 238] width 77 height 21
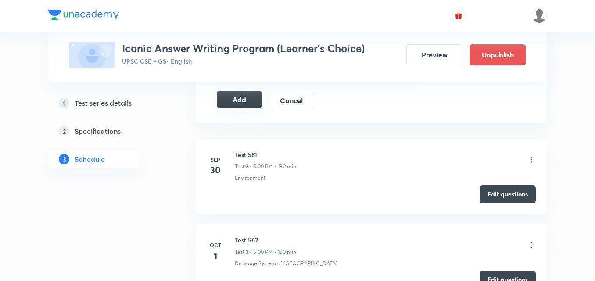
click at [239, 102] on button "Add" at bounding box center [239, 100] width 45 height 18
click at [509, 196] on button "Edit questions" at bounding box center [508, 194] width 56 height 18
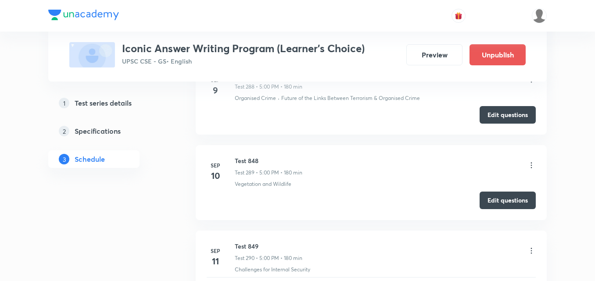
scroll to position [24847, 0]
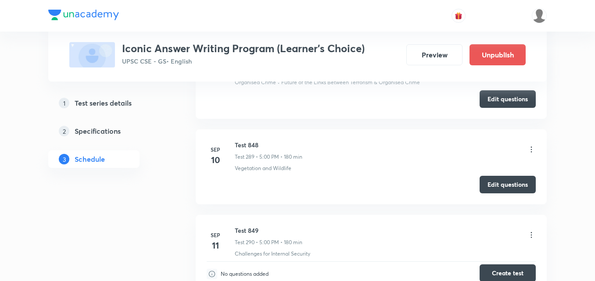
click at [513, 265] on button "Create test" at bounding box center [508, 274] width 56 height 18
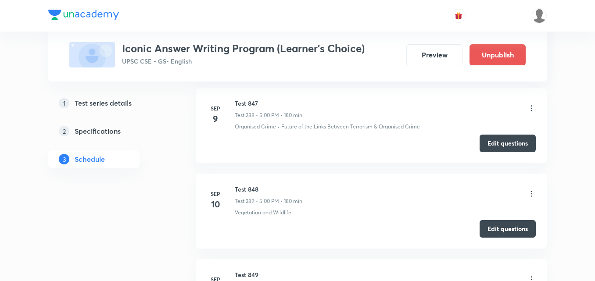
scroll to position [24803, 0]
click at [250, 270] on h6 "Test 849" at bounding box center [269, 274] width 68 height 9
copy h6 "Test 849"
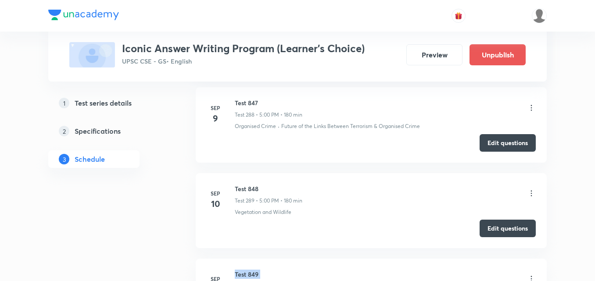
scroll to position [0, 0]
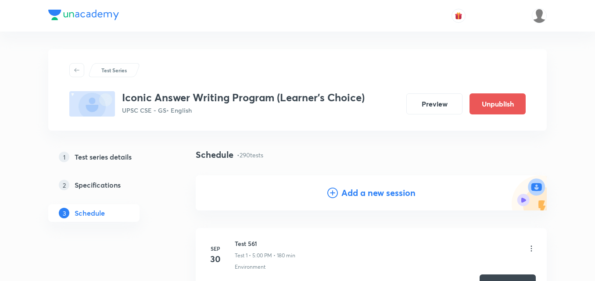
click at [366, 199] on h4 "Add a new session" at bounding box center [378, 192] width 74 height 13
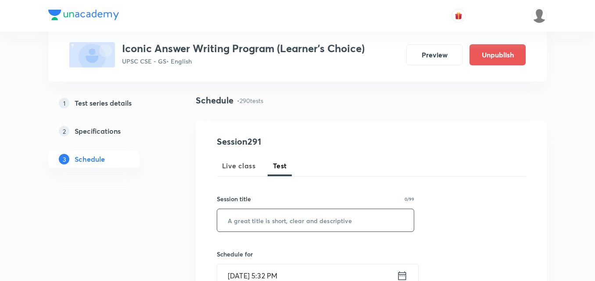
click at [325, 209] on input "text" at bounding box center [315, 220] width 197 height 22
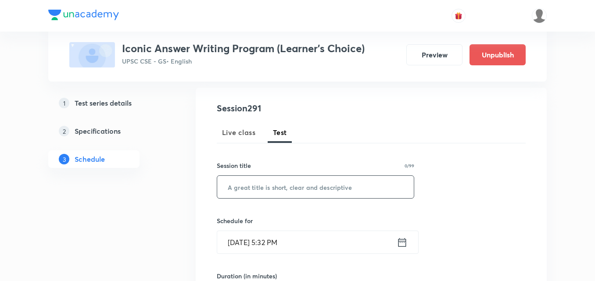
paste input "Test 849"
type input "Test 850"
click at [490, 176] on div "Session 291 Live class Test Session title 8/99 Test 850 ​ Schedule for Sep 4, 2…" at bounding box center [371, 279] width 309 height 355
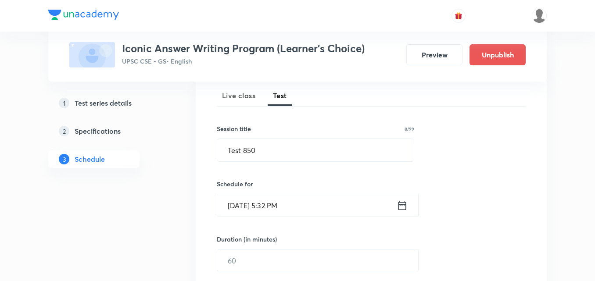
scroll to position [176, 0]
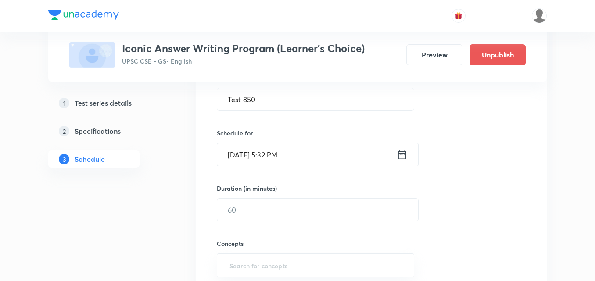
click at [265, 153] on input "Sep 4, 2025, 5:32 PM" at bounding box center [306, 154] width 179 height 22
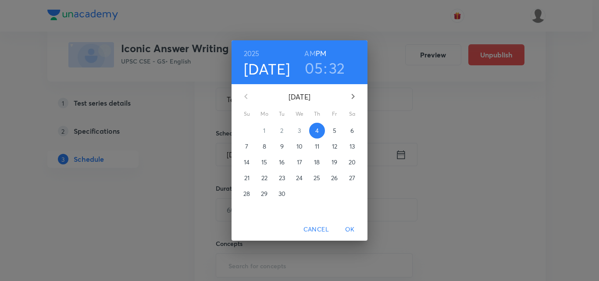
click at [332, 144] on p "12" at bounding box center [334, 146] width 5 height 9
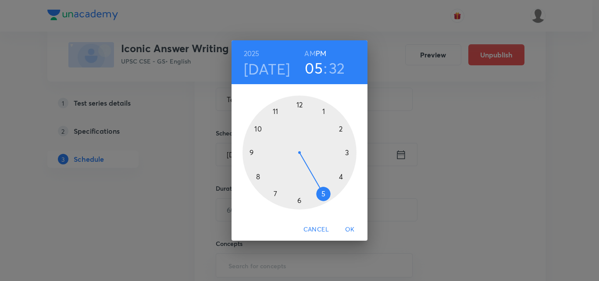
click at [323, 193] on div at bounding box center [300, 153] width 114 height 114
click at [301, 105] on div at bounding box center [300, 153] width 114 height 114
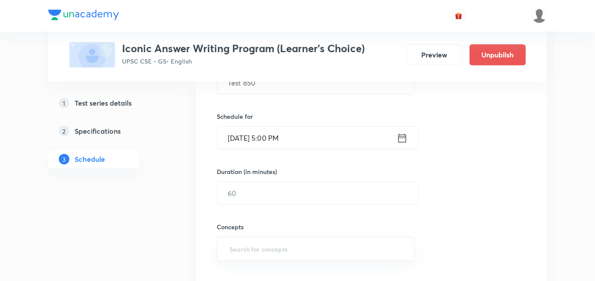
scroll to position [219, 0]
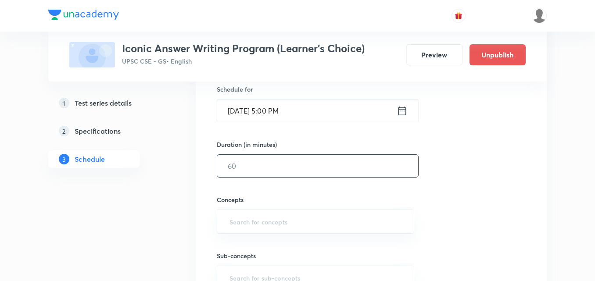
click at [285, 162] on input "text" at bounding box center [317, 166] width 201 height 22
type input "180"
click at [452, 178] on div "Session 291 Live class Test Session title 8/99 Test 850 ​ Schedule for Sep 12, …" at bounding box center [371, 147] width 309 height 355
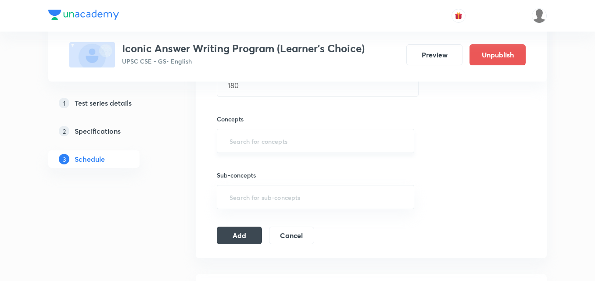
scroll to position [307, 0]
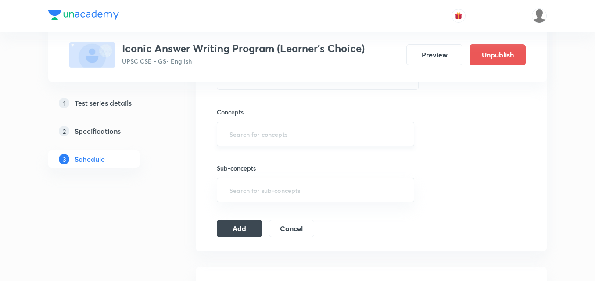
click at [264, 128] on input "text" at bounding box center [316, 134] width 176 height 16
type input "a"
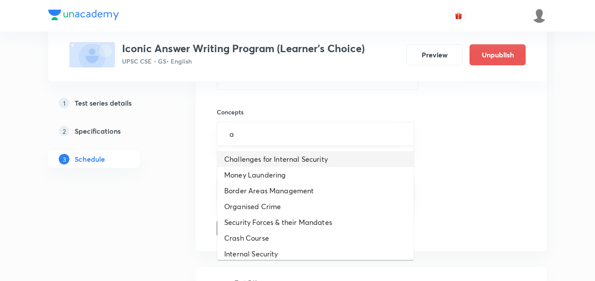
click at [268, 156] on li "Challenges for Internal Security" at bounding box center [315, 159] width 197 height 16
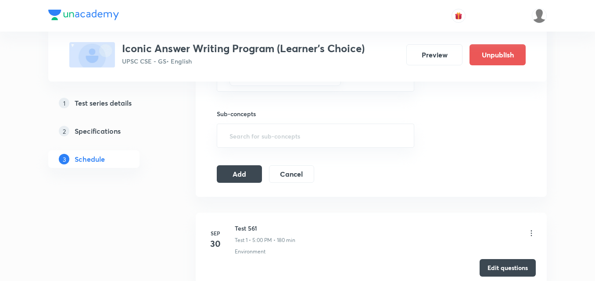
scroll to position [395, 0]
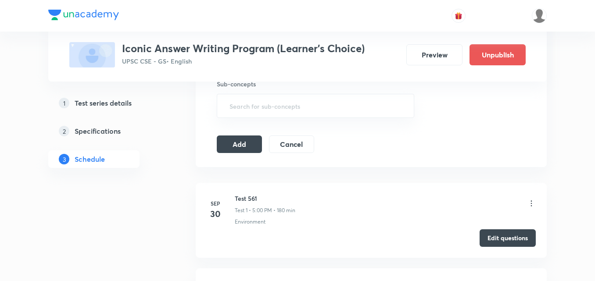
click at [533, 205] on icon at bounding box center [531, 203] width 9 height 9
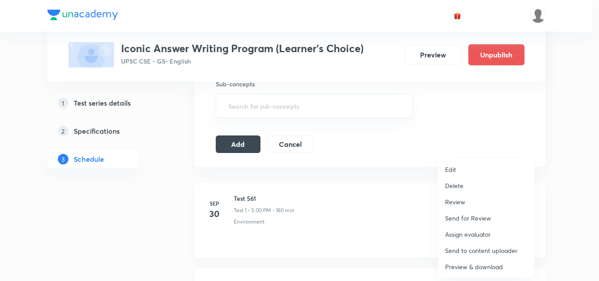
click at [457, 185] on p "Delete" at bounding box center [454, 185] width 18 height 9
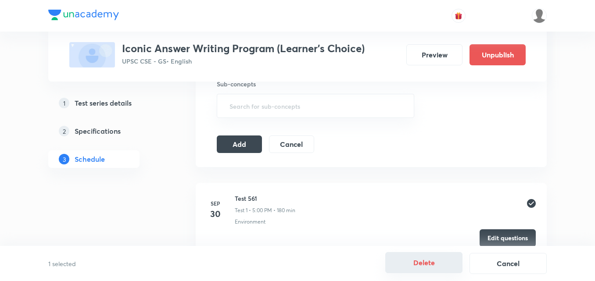
click at [424, 269] on button "Delete" at bounding box center [423, 262] width 77 height 21
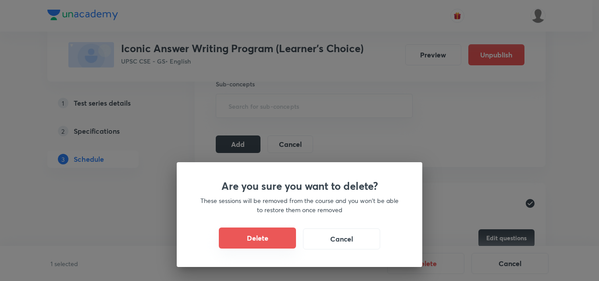
click at [262, 242] on button "Delete" at bounding box center [257, 238] width 77 height 21
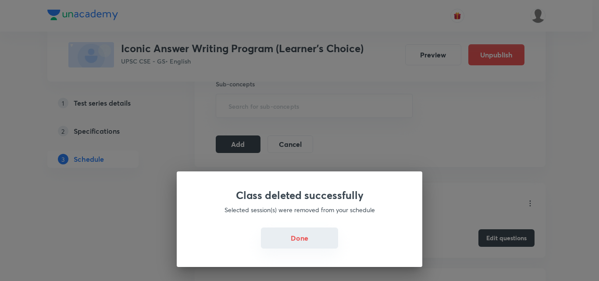
click at [298, 239] on button "Done" at bounding box center [299, 238] width 77 height 21
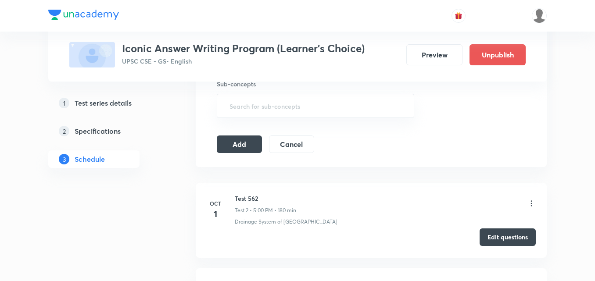
click at [494, 242] on button "Edit questions" at bounding box center [508, 238] width 56 height 18
click at [244, 149] on button "Add" at bounding box center [239, 144] width 45 height 18
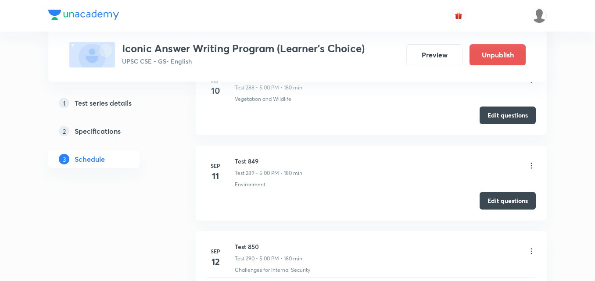
scroll to position [24845, 0]
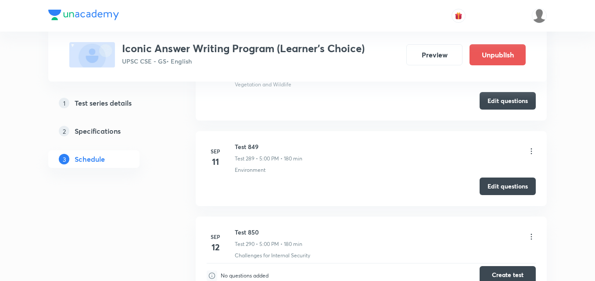
click at [521, 266] on button "Create test" at bounding box center [508, 275] width 56 height 18
click at [244, 228] on h6 "Test 850" at bounding box center [269, 232] width 68 height 9
copy h6 "Test 850"
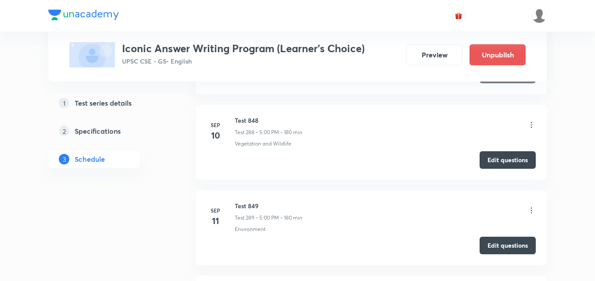
scroll to position [24801, 0]
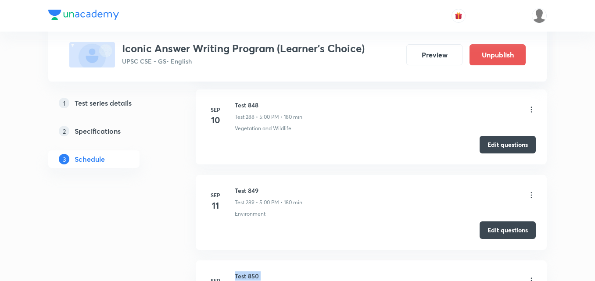
copy h6 "Test 850"
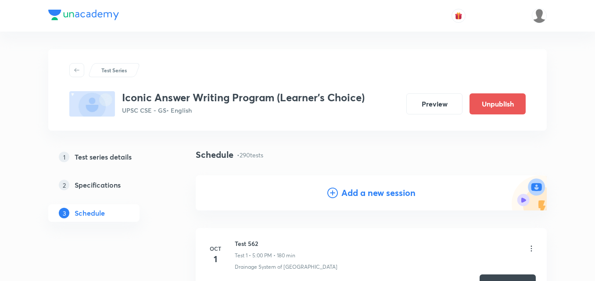
click at [379, 194] on h4 "Add a new session" at bounding box center [378, 192] width 74 height 13
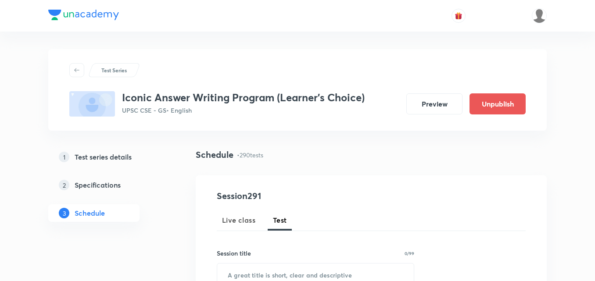
scroll to position [88, 0]
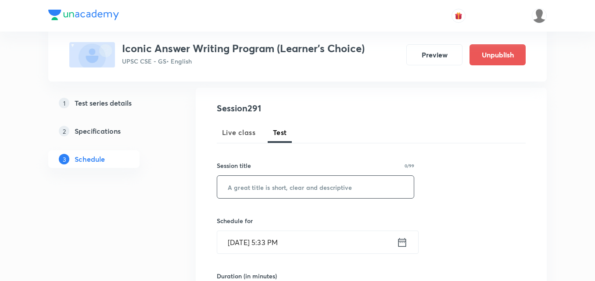
click at [323, 191] on input "text" at bounding box center [315, 187] width 197 height 22
paste input "Test 850"
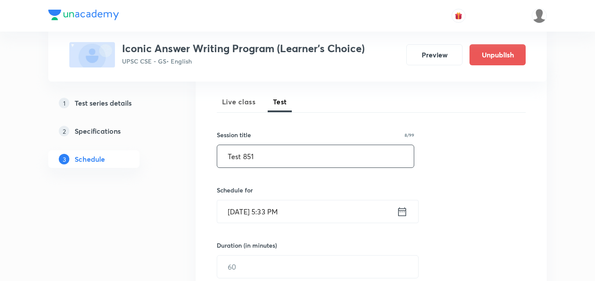
scroll to position [176, 0]
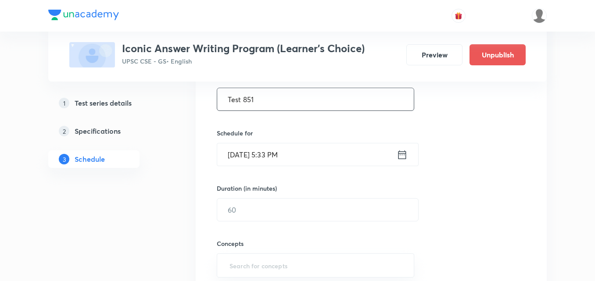
type input "Test 851"
click at [283, 146] on input "Sep 4, 2025, 5:33 PM" at bounding box center [306, 154] width 179 height 22
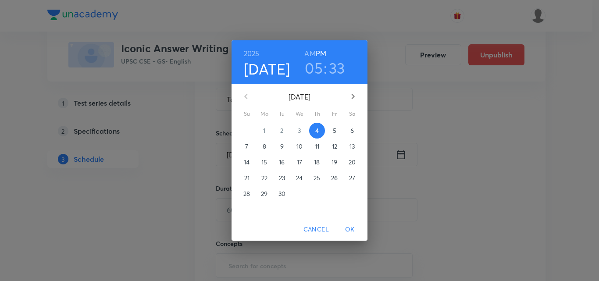
click at [354, 148] on p "13" at bounding box center [352, 146] width 5 height 9
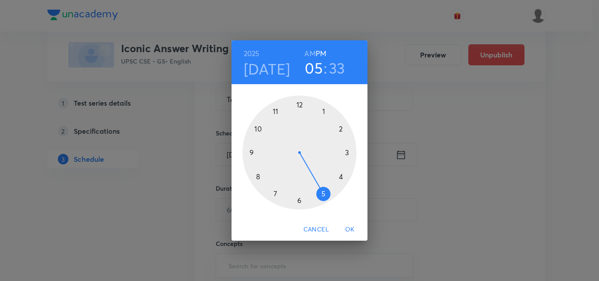
click at [322, 194] on div at bounding box center [300, 153] width 114 height 114
click at [299, 104] on div at bounding box center [300, 153] width 114 height 114
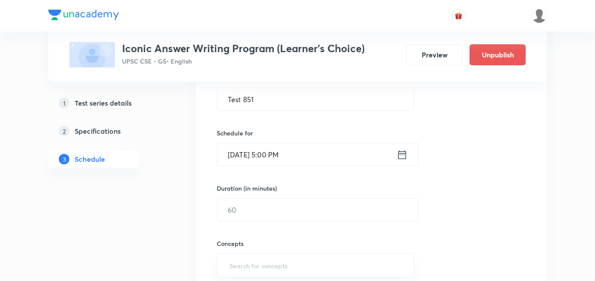
scroll to position [219, 0]
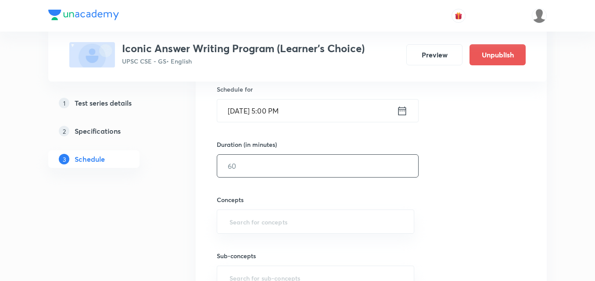
click at [262, 160] on input "text" at bounding box center [317, 166] width 201 height 22
type input "180"
click at [477, 183] on div "Session 291 Live class Test Session title 8/99 Test 851 ​ Schedule for Sep 13, …" at bounding box center [371, 147] width 309 height 355
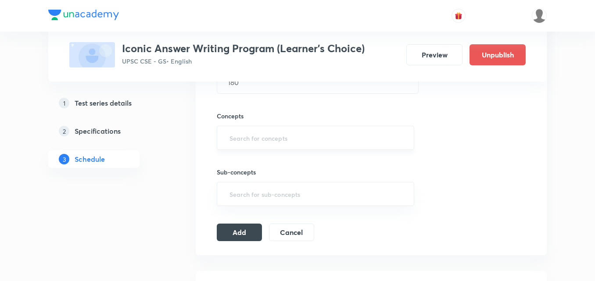
scroll to position [307, 0]
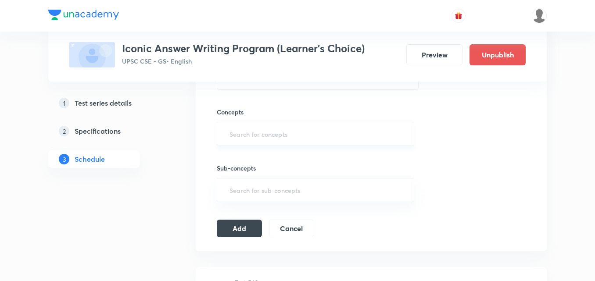
click at [309, 136] on input "text" at bounding box center [316, 134] width 176 height 16
type input "a"
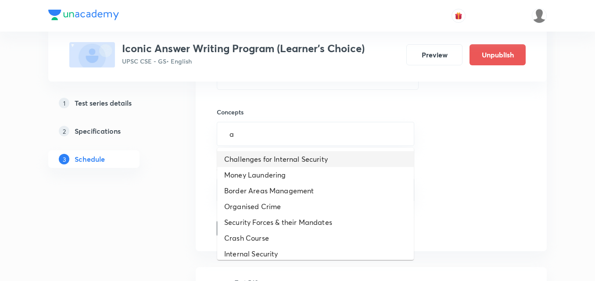
click at [284, 159] on li "Challenges for Internal Security" at bounding box center [315, 159] width 197 height 16
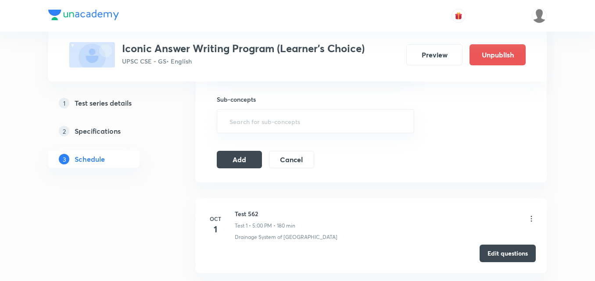
scroll to position [395, 0]
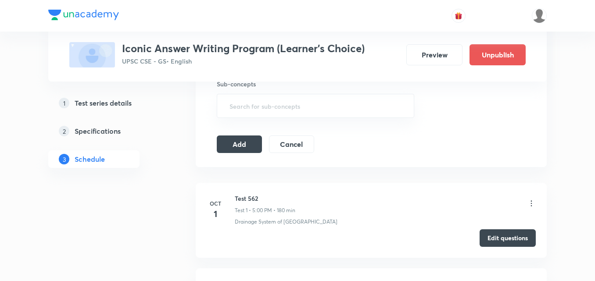
click at [530, 204] on icon at bounding box center [531, 203] width 9 height 9
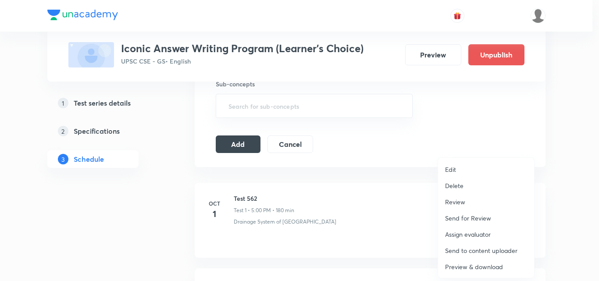
click at [459, 189] on p "Delete" at bounding box center [454, 185] width 18 height 9
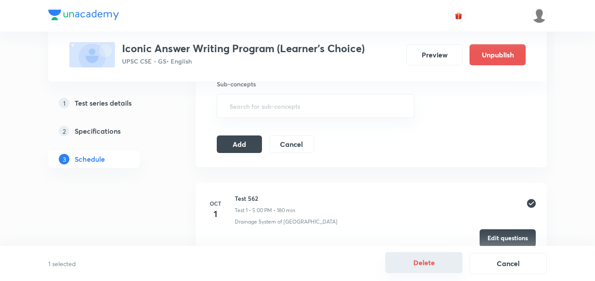
click at [420, 263] on button "Delete" at bounding box center [423, 262] width 77 height 21
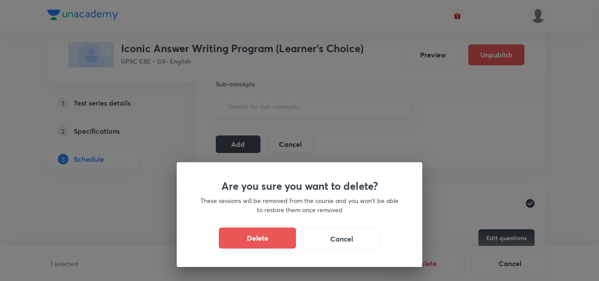
click at [262, 238] on button "Delete" at bounding box center [257, 238] width 77 height 21
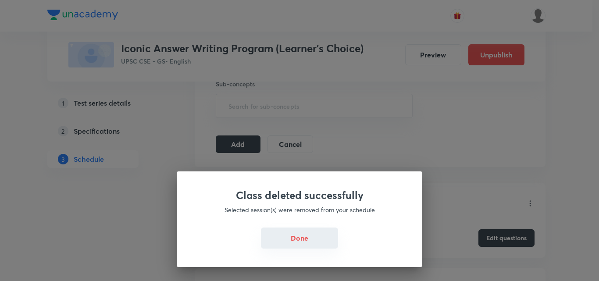
click at [308, 238] on button "Done" at bounding box center [299, 238] width 77 height 21
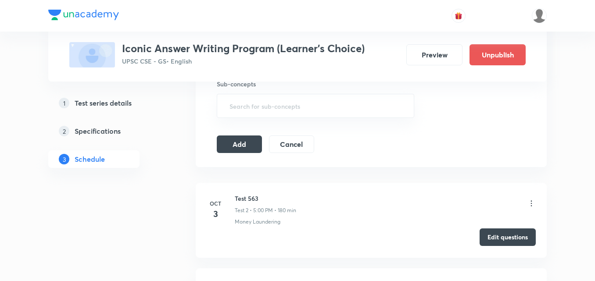
click at [507, 238] on button "Edit questions" at bounding box center [508, 238] width 56 height 18
click at [244, 140] on button "Add" at bounding box center [239, 144] width 45 height 18
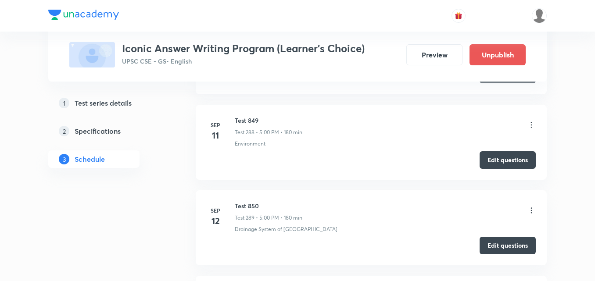
scroll to position [24801, 0]
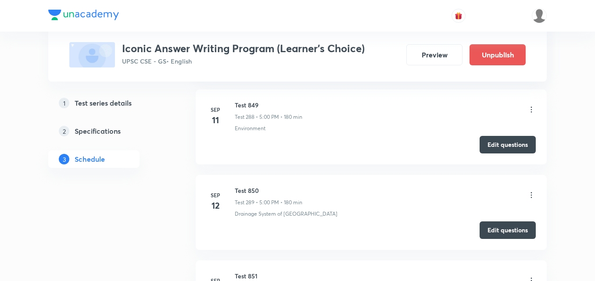
click at [250, 272] on h6 "Test 851" at bounding box center [269, 276] width 68 height 9
copy h6 "Test 851"
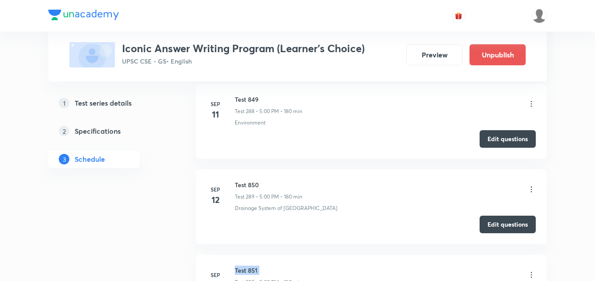
scroll to position [0, 0]
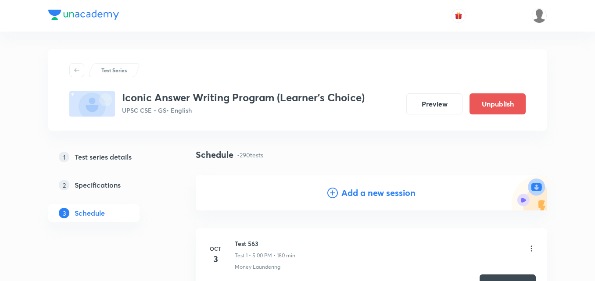
click at [347, 186] on h4 "Add a new session" at bounding box center [378, 192] width 74 height 13
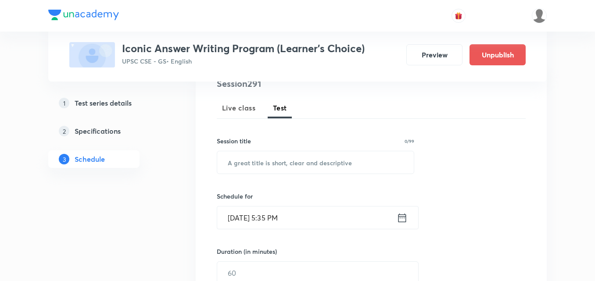
scroll to position [132, 0]
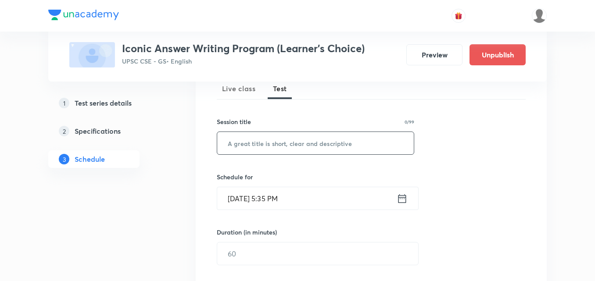
click at [292, 136] on input "text" at bounding box center [315, 143] width 197 height 22
paste input "Test 851"
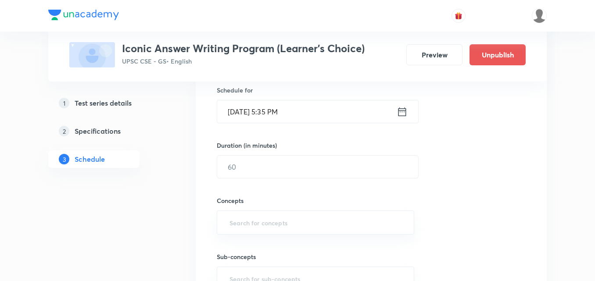
scroll to position [219, 0]
type input "Test 852"
click at [290, 103] on input "Sep 4, 2025, 5:35 PM" at bounding box center [306, 111] width 179 height 22
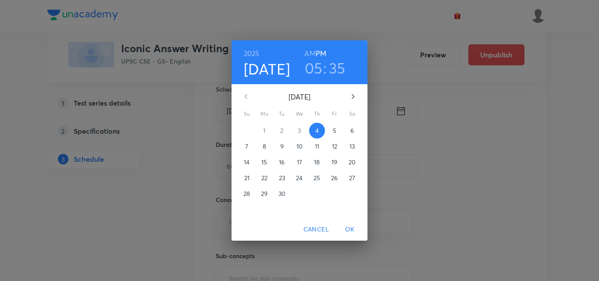
click at [267, 163] on p "15" at bounding box center [265, 162] width 6 height 9
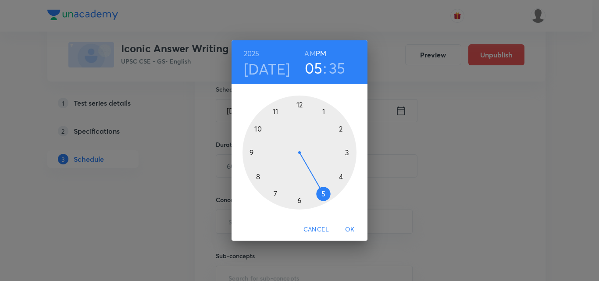
click at [322, 192] on div at bounding box center [300, 153] width 114 height 114
click at [300, 104] on div at bounding box center [300, 153] width 114 height 114
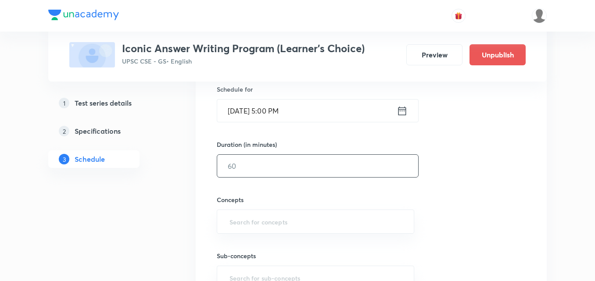
click at [264, 169] on input "text" at bounding box center [317, 166] width 201 height 22
type input "180"
click at [456, 172] on div "Session 291 Live class Test Session title 8/99 Test 852 ​ Schedule for Sep 15, …" at bounding box center [371, 147] width 309 height 355
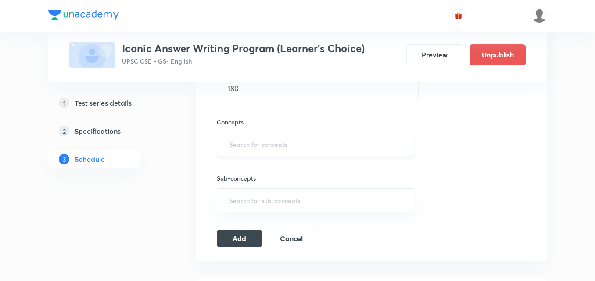
scroll to position [307, 0]
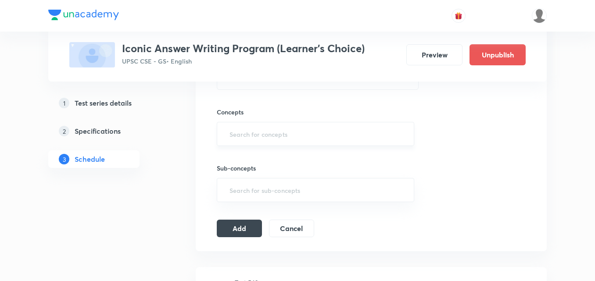
click at [290, 125] on div "​" at bounding box center [315, 134] width 197 height 24
type input "a"
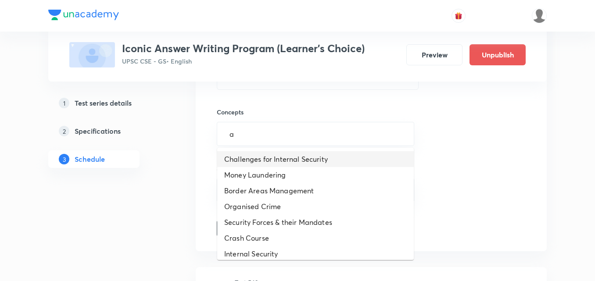
click at [272, 159] on li "Challenges for Internal Security" at bounding box center [315, 159] width 197 height 16
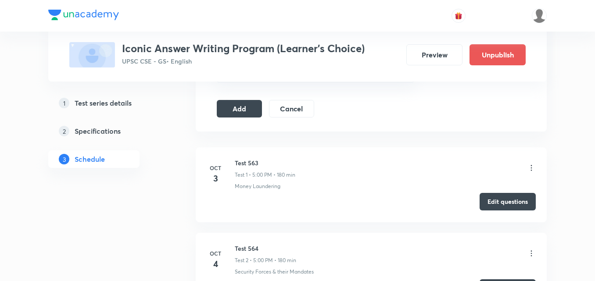
scroll to position [439, 0]
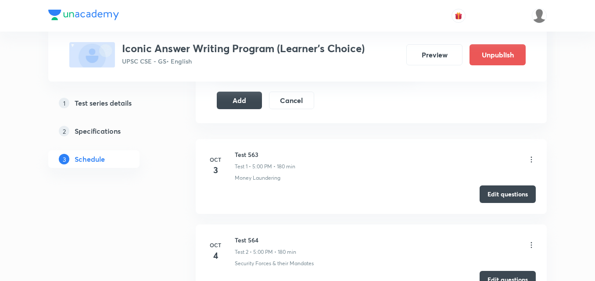
click at [533, 161] on icon at bounding box center [531, 159] width 9 height 9
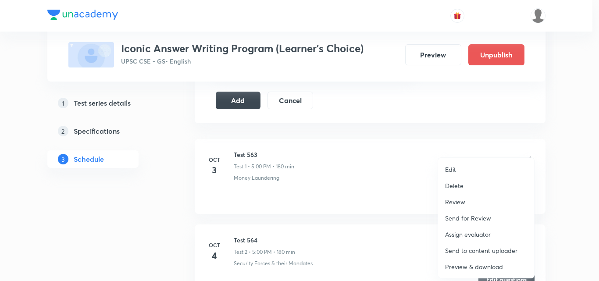
click at [465, 187] on li "Delete" at bounding box center [486, 186] width 96 height 16
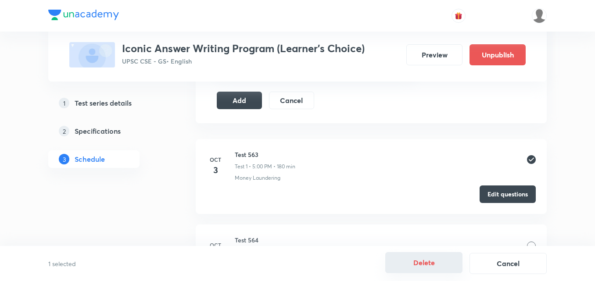
click at [427, 263] on button "Delete" at bounding box center [423, 262] width 77 height 21
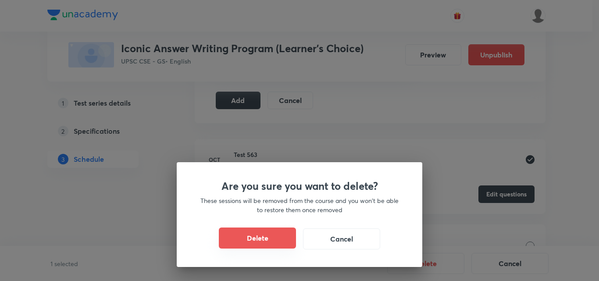
click at [287, 248] on button "Delete" at bounding box center [257, 238] width 77 height 21
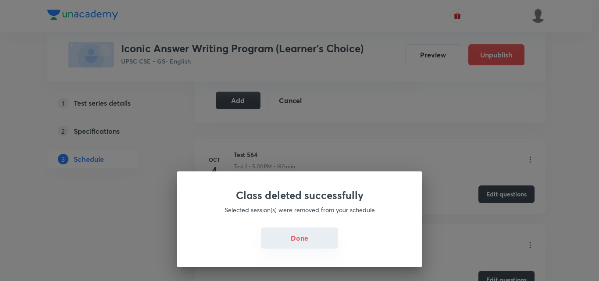
click at [301, 233] on button "Done" at bounding box center [299, 238] width 77 height 21
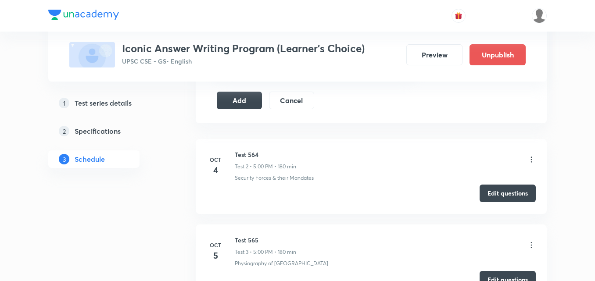
click at [500, 195] on button "Edit questions" at bounding box center [508, 194] width 56 height 18
click at [255, 100] on button "Add" at bounding box center [239, 101] width 45 height 18
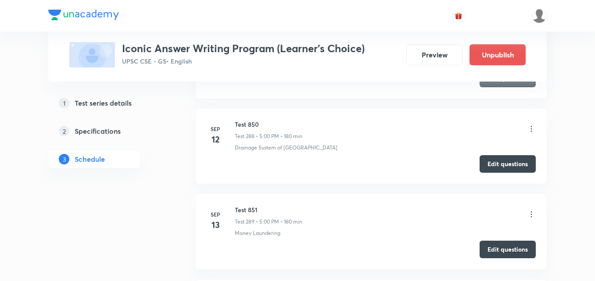
scroll to position [24803, 0]
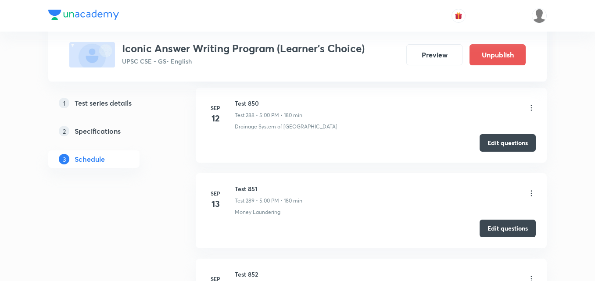
click at [248, 270] on h6 "Test 852" at bounding box center [269, 274] width 68 height 9
copy h6 "Test 852"
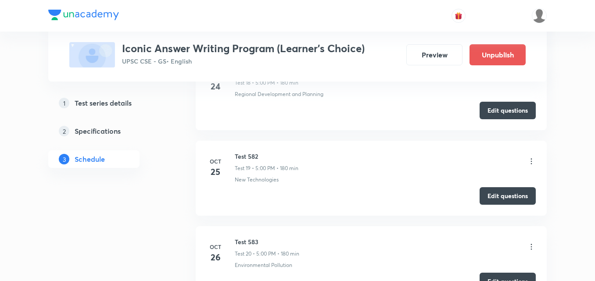
scroll to position [0, 0]
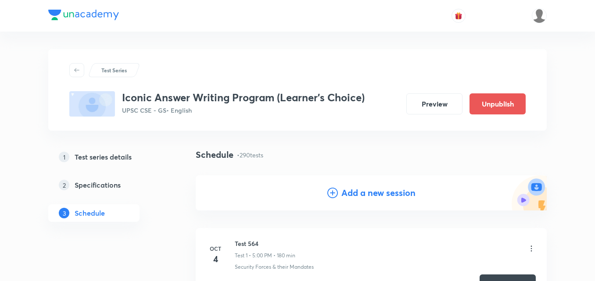
click at [379, 195] on h4 "Add a new session" at bounding box center [378, 192] width 74 height 13
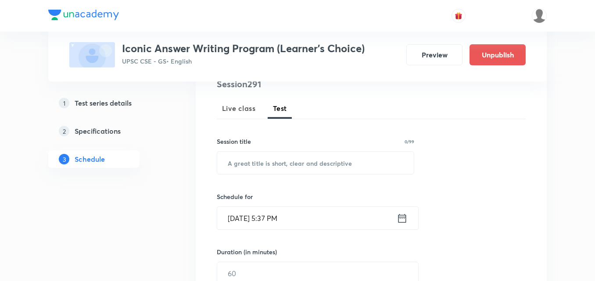
click at [298, 137] on div "Session title 0/99" at bounding box center [315, 141] width 197 height 9
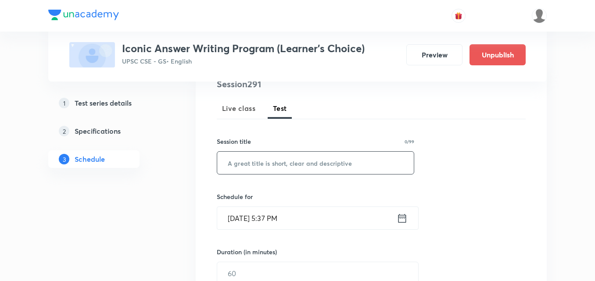
scroll to position [132, 0]
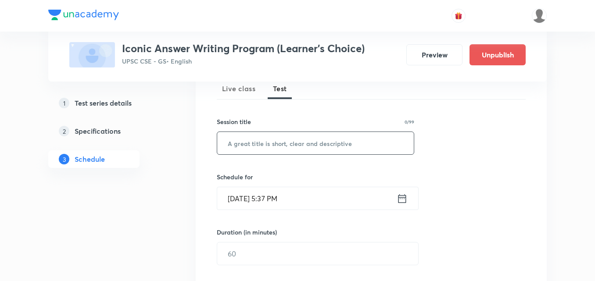
click at [300, 143] on input "text" at bounding box center [315, 143] width 197 height 22
paste input "Test 852"
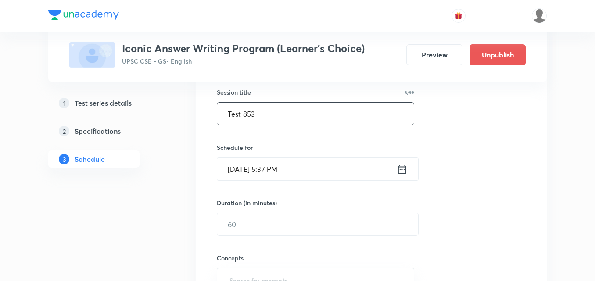
scroll to position [176, 0]
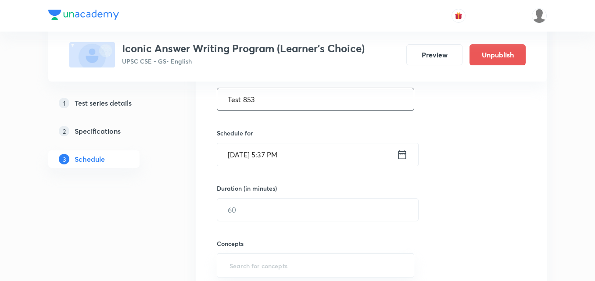
type input "Test 853"
click at [301, 158] on input "Sep 4, 2025, 5:37 PM" at bounding box center [306, 154] width 179 height 22
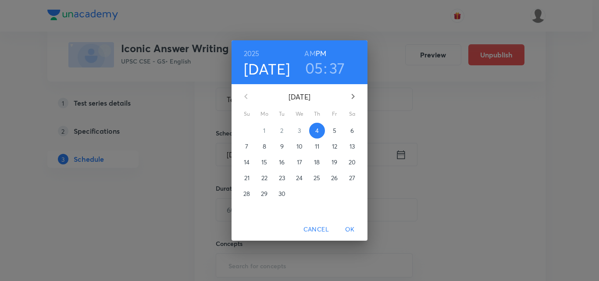
click at [282, 165] on p "16" at bounding box center [282, 162] width 6 height 9
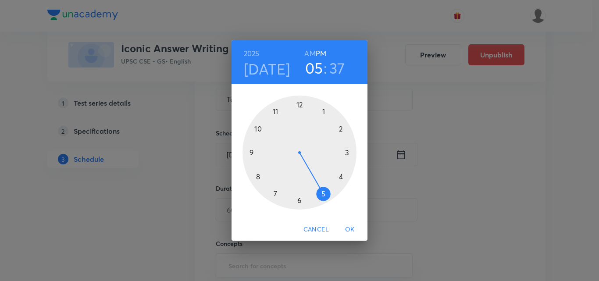
click at [324, 196] on div at bounding box center [300, 153] width 114 height 114
click at [298, 105] on div at bounding box center [300, 153] width 114 height 114
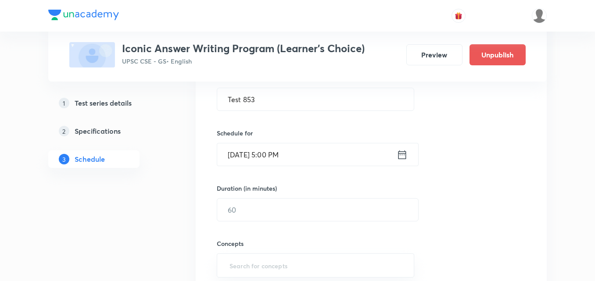
scroll to position [219, 0]
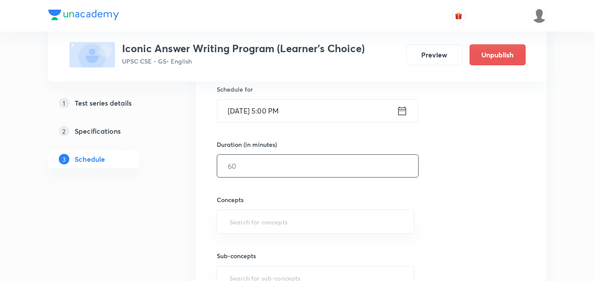
click at [265, 171] on input "text" at bounding box center [317, 166] width 201 height 22
type input "180"
click at [487, 185] on div "Session 291 Live class Test Session title 8/99 Test 853 ​ Schedule for Sep 16, …" at bounding box center [371, 147] width 309 height 355
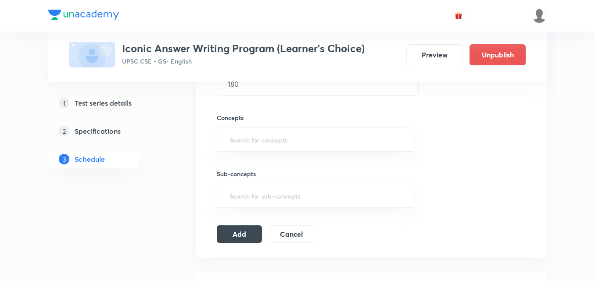
scroll to position [307, 0]
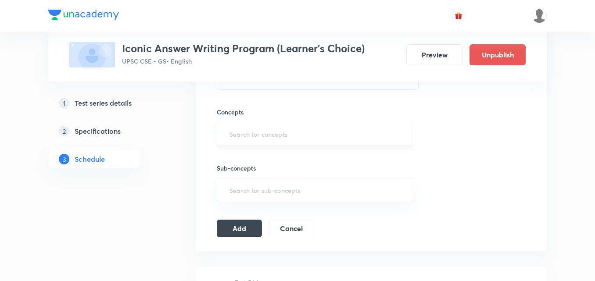
click at [274, 124] on div "​" at bounding box center [315, 134] width 197 height 24
type input "a"
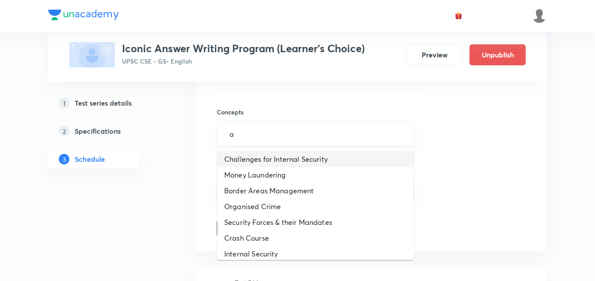
click at [255, 154] on li "Challenges for Internal Security" at bounding box center [315, 159] width 197 height 16
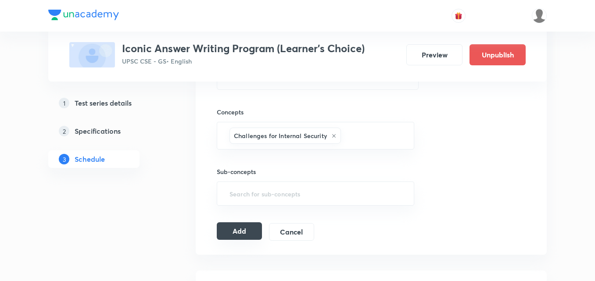
click at [251, 230] on button "Add" at bounding box center [239, 231] width 45 height 18
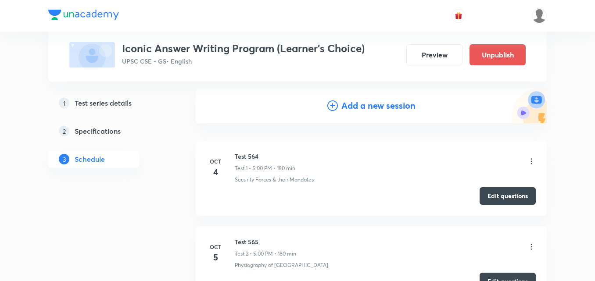
scroll to position [88, 0]
click at [519, 198] on button "Edit questions" at bounding box center [508, 195] width 56 height 18
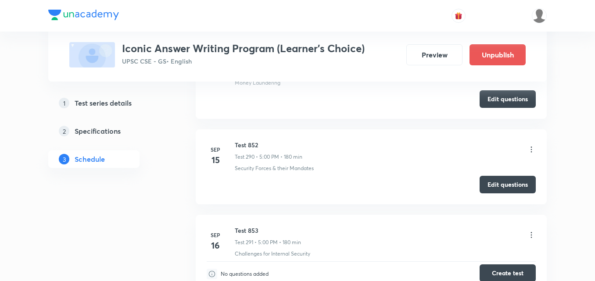
click at [514, 265] on button "Create test" at bounding box center [508, 274] width 56 height 18
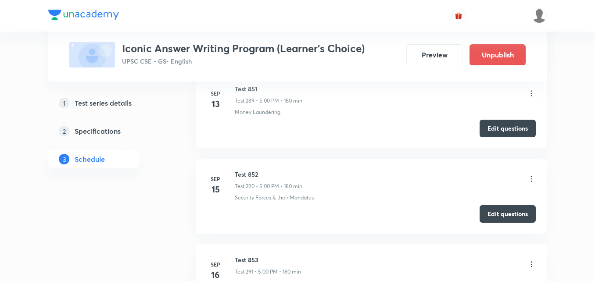
scroll to position [24889, 0]
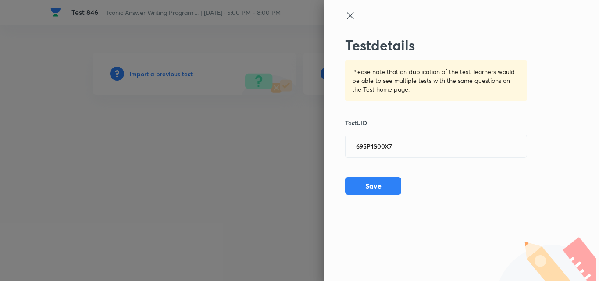
click at [384, 186] on button "Save" at bounding box center [373, 186] width 56 height 18
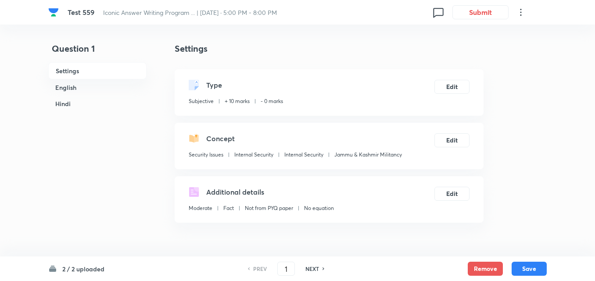
click at [278, 43] on h4 "Settings" at bounding box center [329, 48] width 309 height 13
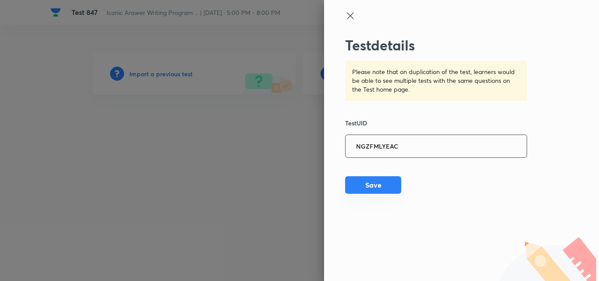
type input "NGZFMLYEAC"
click at [378, 182] on button "Save" at bounding box center [373, 185] width 56 height 18
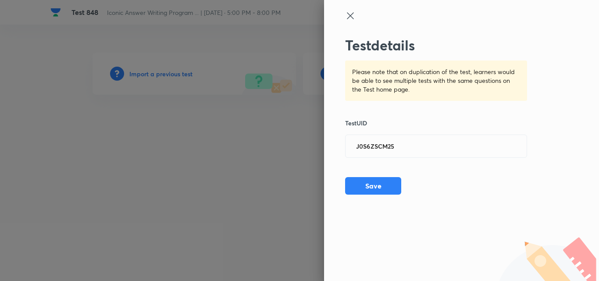
click at [390, 177] on button "Save" at bounding box center [373, 186] width 56 height 18
click at [385, 189] on button "Save" at bounding box center [373, 186] width 56 height 18
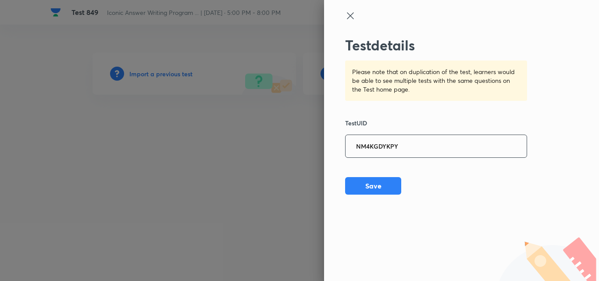
type input "NM4KGDYKPY"
click at [384, 186] on button "Save" at bounding box center [373, 186] width 56 height 18
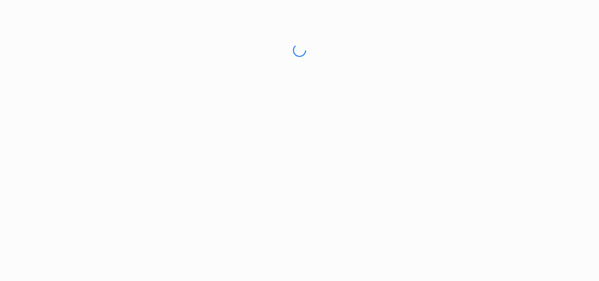
click at [561, 101] on html "No internet connection" at bounding box center [299, 50] width 599 height 101
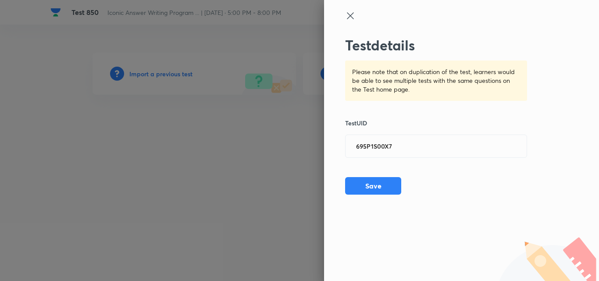
click at [376, 185] on button "Save" at bounding box center [373, 186] width 56 height 18
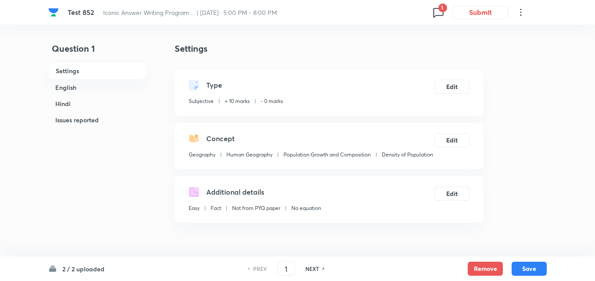
click at [88, 90] on h6 "English" at bounding box center [97, 87] width 98 height 16
click at [297, 53] on h4 "Settings" at bounding box center [329, 48] width 309 height 13
click at [100, 85] on h6 "English" at bounding box center [97, 87] width 98 height 16
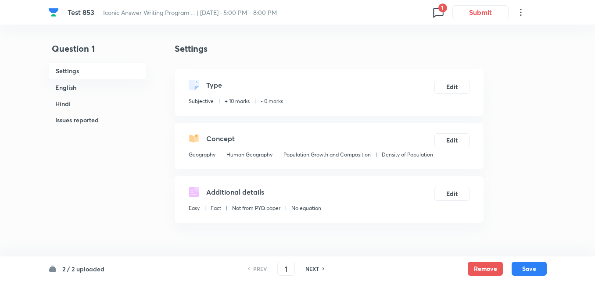
click at [370, 69] on div "Type Subjective + 10 marks - 0 marks Edit" at bounding box center [329, 92] width 309 height 47
click at [105, 89] on h6 "English" at bounding box center [97, 87] width 98 height 16
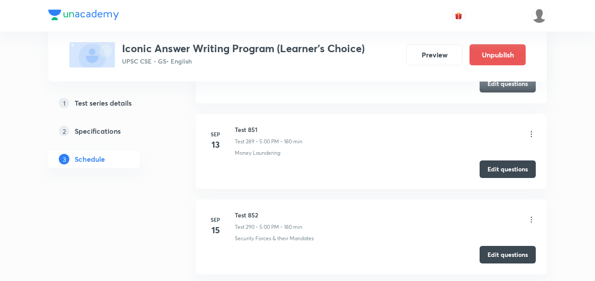
scroll to position [25175, 0]
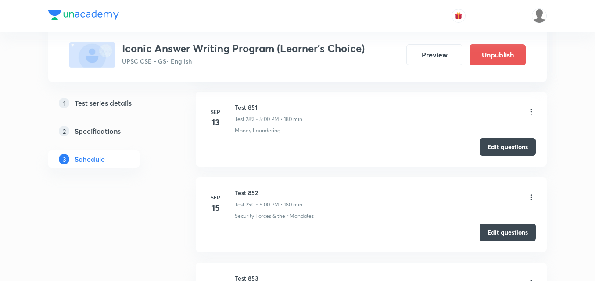
click at [254, 274] on h6 "Test 853" at bounding box center [268, 278] width 66 height 9
copy h6 "Test 853"
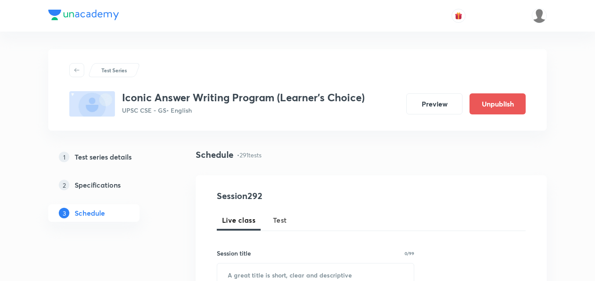
click at [271, 216] on button "Test" at bounding box center [280, 220] width 25 height 21
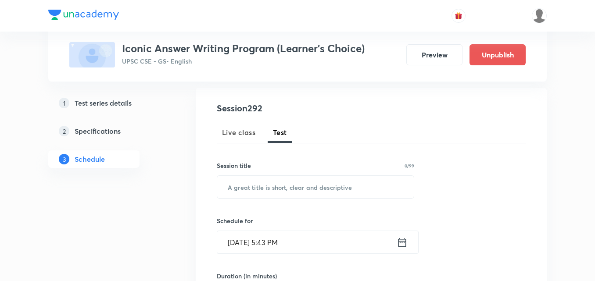
click at [291, 184] on input "text" at bounding box center [315, 187] width 197 height 22
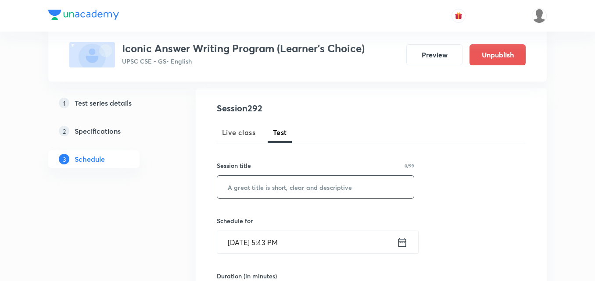
paste input "Test 853"
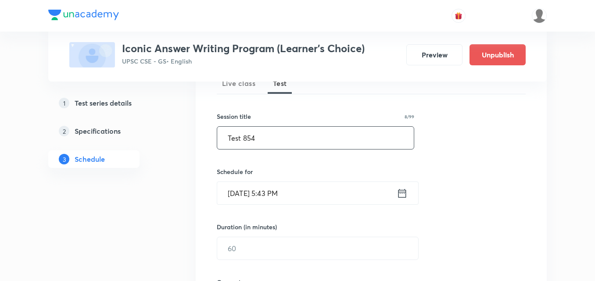
scroll to position [176, 0]
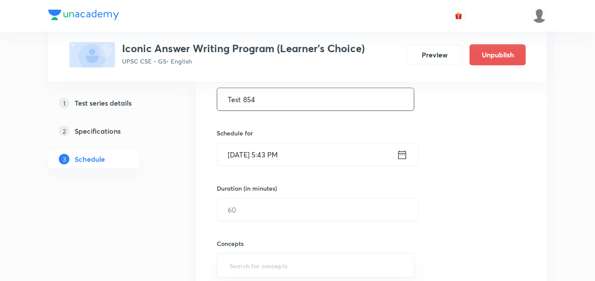
type input "Test 854"
click at [307, 158] on input "Sep 4, 2025, 5:43 PM" at bounding box center [306, 154] width 179 height 22
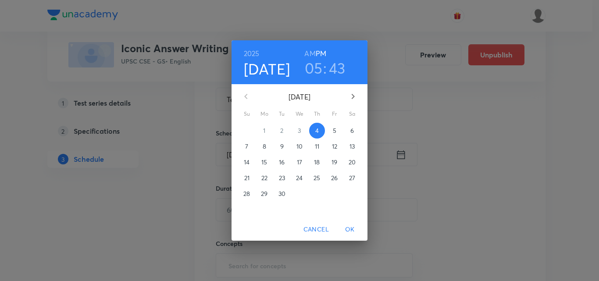
click at [321, 229] on span "Cancel" at bounding box center [316, 229] width 25 height 11
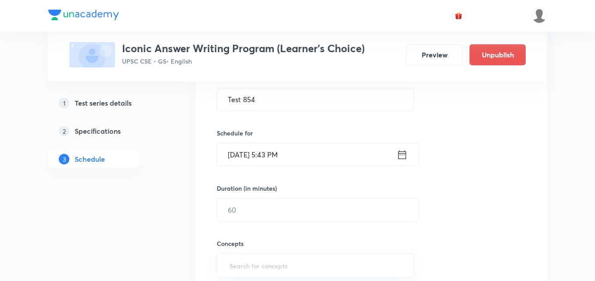
click at [302, 154] on input "Sep 4, 2025, 5:43 PM" at bounding box center [306, 154] width 179 height 22
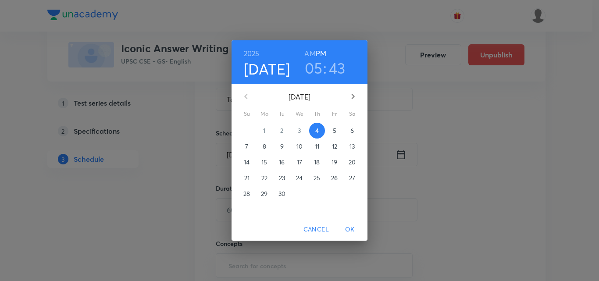
click at [301, 161] on p "17" at bounding box center [299, 162] width 5 height 9
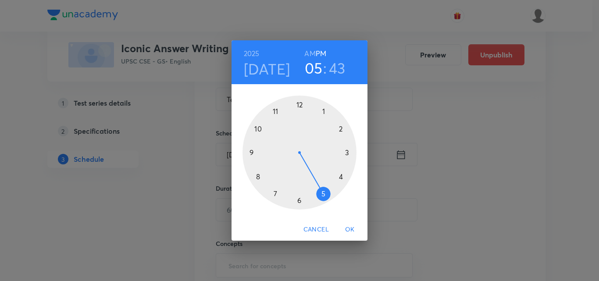
click at [321, 192] on div at bounding box center [300, 153] width 114 height 114
click at [301, 104] on div at bounding box center [300, 153] width 114 height 114
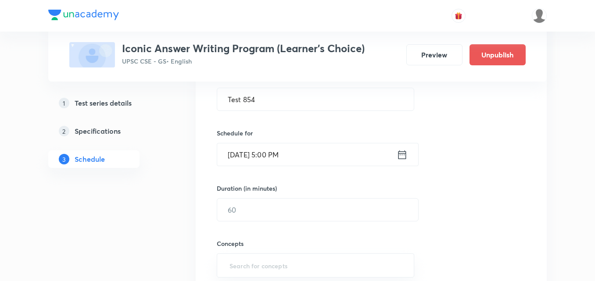
scroll to position [219, 0]
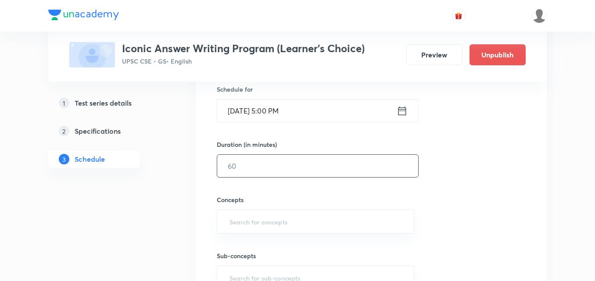
click at [272, 172] on input "text" at bounding box center [317, 166] width 201 height 22
type input "180"
click at [456, 183] on div "Session 292 Live class Test Session title 8/99 Test 854 ​ Schedule for Sep 17, …" at bounding box center [371, 147] width 309 height 355
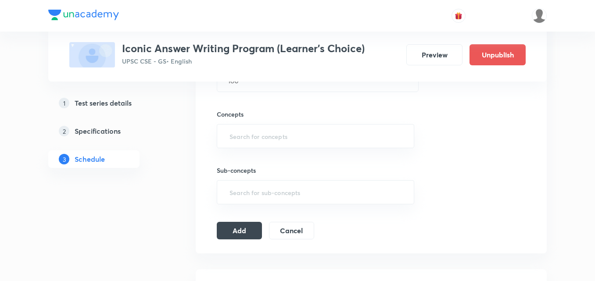
scroll to position [307, 0]
click at [287, 137] on input "text" at bounding box center [316, 134] width 176 height 16
type input "a"
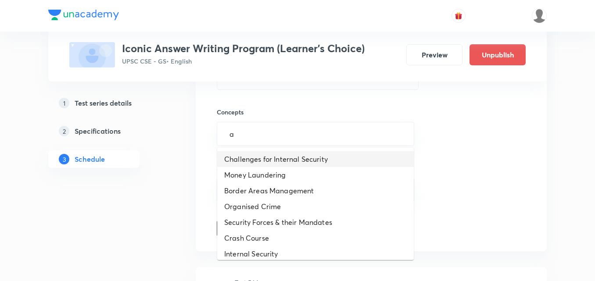
click at [281, 157] on li "Challenges for Internal Security" at bounding box center [315, 159] width 197 height 16
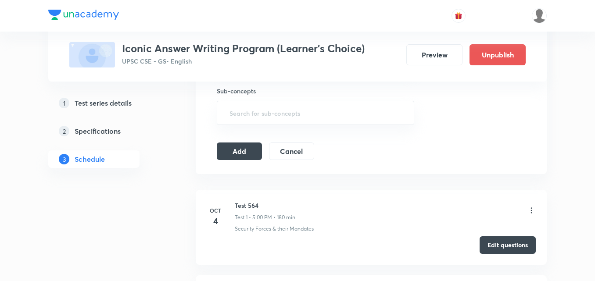
scroll to position [395, 0]
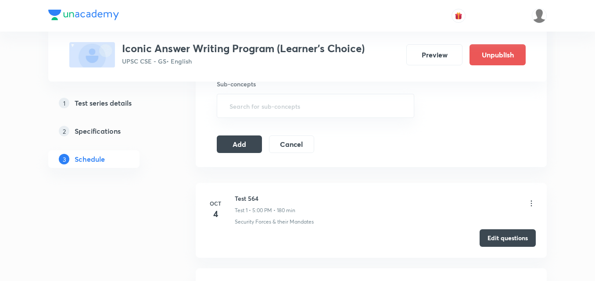
click at [528, 204] on icon at bounding box center [531, 203] width 9 height 9
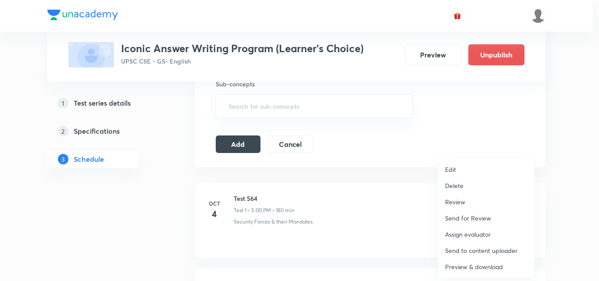
click at [467, 185] on li "Delete" at bounding box center [486, 186] width 96 height 16
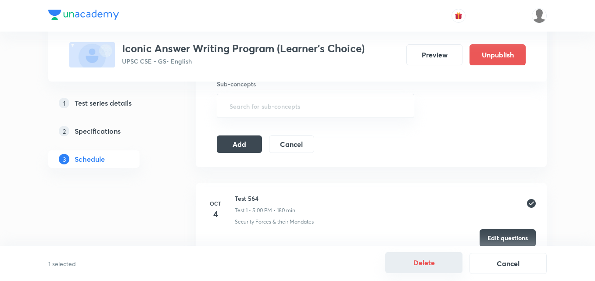
click at [417, 262] on button "Delete" at bounding box center [423, 262] width 77 height 21
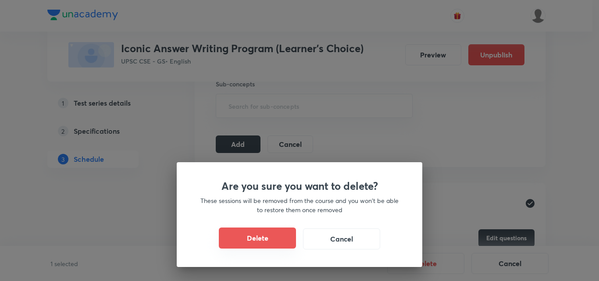
click at [280, 240] on button "Delete" at bounding box center [257, 238] width 77 height 21
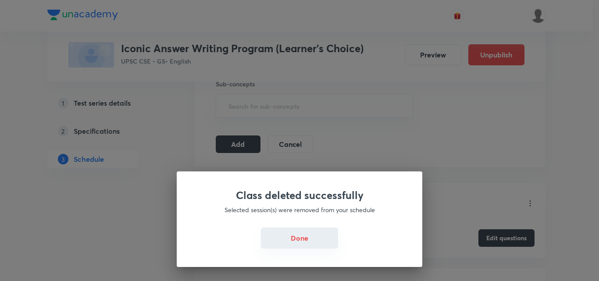
click at [303, 244] on button "Done" at bounding box center [299, 238] width 77 height 21
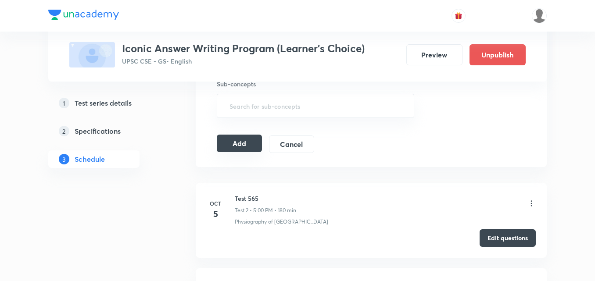
click at [241, 146] on button "Add" at bounding box center [239, 144] width 45 height 18
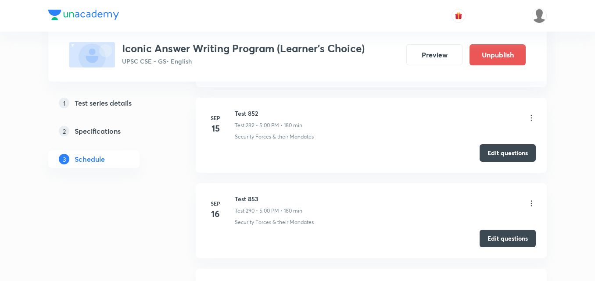
scroll to position [24889, 0]
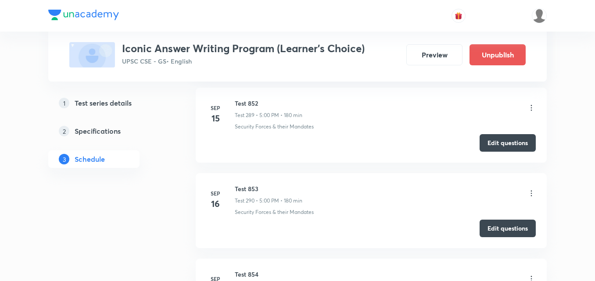
click at [244, 270] on h6 "Test 854" at bounding box center [268, 274] width 66 height 9
click at [247, 270] on div "Test 854 Test 291 • 5:00 PM • 180 min" at bounding box center [268, 280] width 66 height 21
drag, startPoint x: 235, startPoint y: 177, endPoint x: 261, endPoint y: 182, distance: 26.3
click at [261, 270] on h6 "Test 854" at bounding box center [268, 274] width 66 height 9
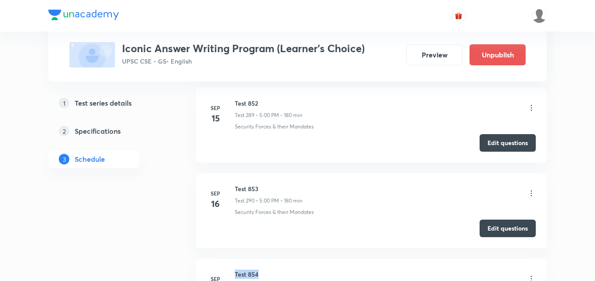
copy h6 "Test 854"
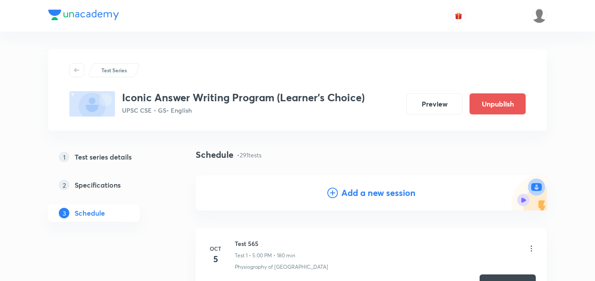
click at [365, 189] on h4 "Add a new session" at bounding box center [378, 192] width 74 height 13
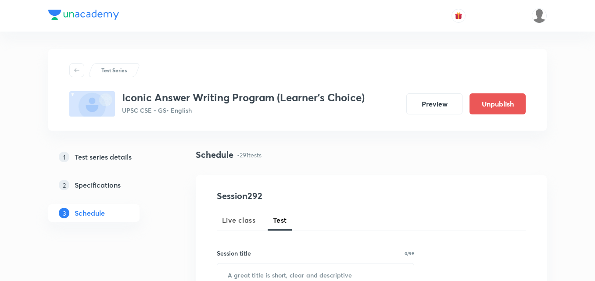
scroll to position [132, 0]
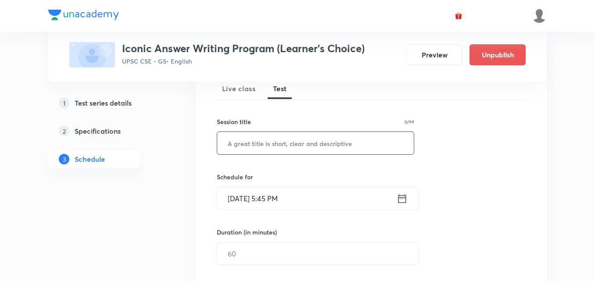
click at [284, 143] on input "text" at bounding box center [315, 143] width 197 height 22
paste input "Test 854"
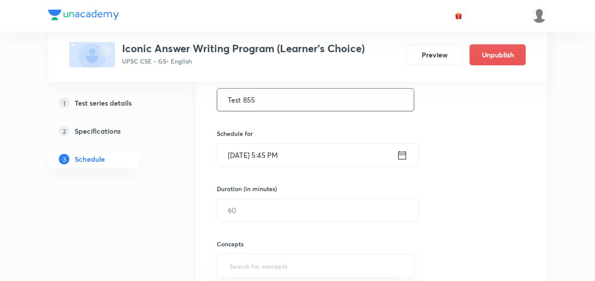
scroll to position [176, 0]
type input "Test 855"
click at [294, 155] on input "Sep 4, 2025, 5:45 PM" at bounding box center [306, 154] width 179 height 22
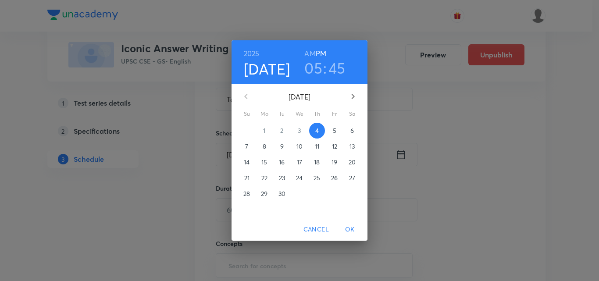
click at [319, 163] on p "18" at bounding box center [317, 162] width 6 height 9
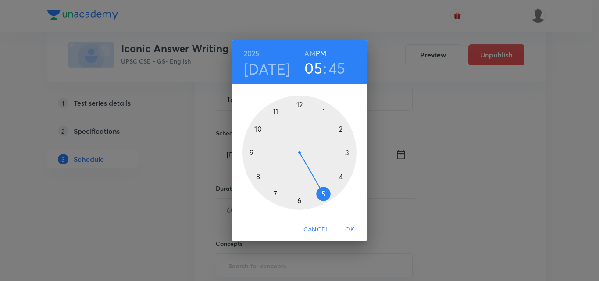
click at [323, 193] on div at bounding box center [300, 153] width 114 height 114
click at [299, 105] on div at bounding box center [300, 153] width 114 height 114
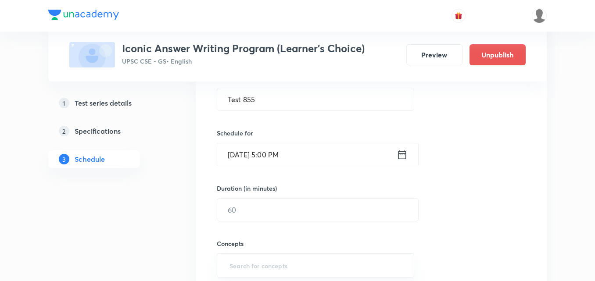
scroll to position [219, 0]
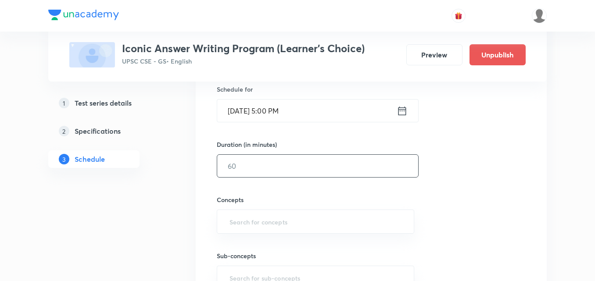
click at [275, 172] on input "text" at bounding box center [317, 166] width 201 height 22
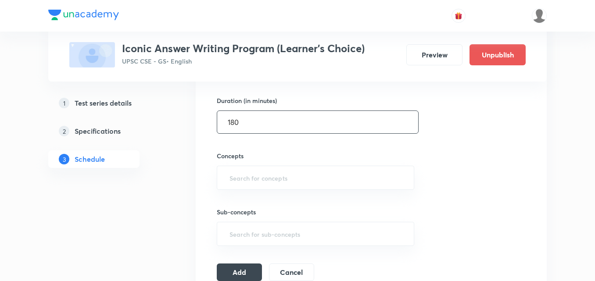
type input "180"
click at [490, 176] on div "Session 292 Live class Test Session title 8/99 Test 855 ​ Schedule for Sep 18, …" at bounding box center [371, 103] width 309 height 355
click at [330, 176] on input "text" at bounding box center [316, 178] width 176 height 16
type input "a"
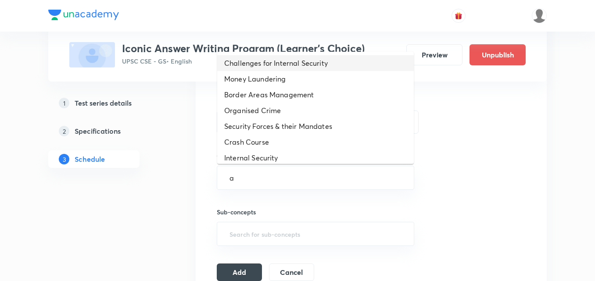
click at [308, 66] on li "Challenges for Internal Security" at bounding box center [315, 63] width 197 height 16
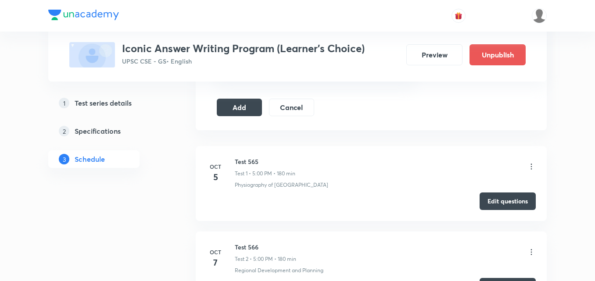
scroll to position [439, 0]
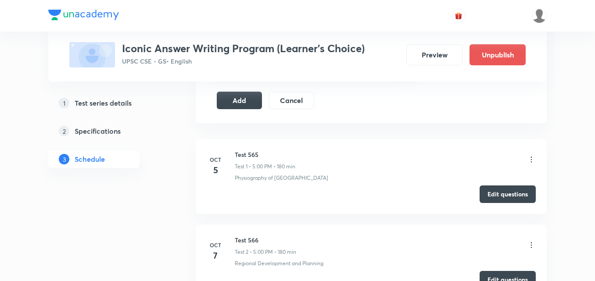
click at [532, 161] on icon at bounding box center [531, 159] width 9 height 9
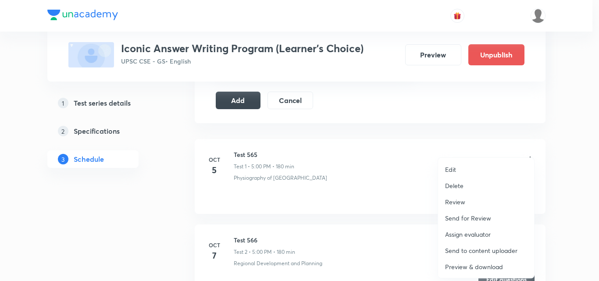
click at [450, 187] on p "Delete" at bounding box center [454, 185] width 18 height 9
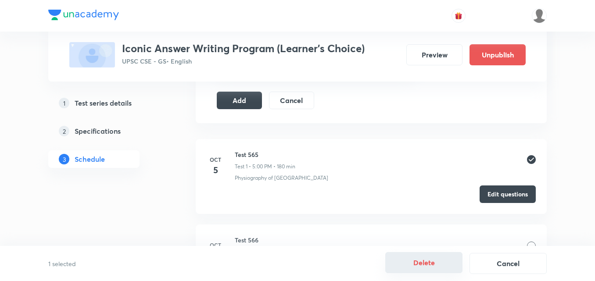
click at [414, 267] on button "Delete" at bounding box center [423, 262] width 77 height 21
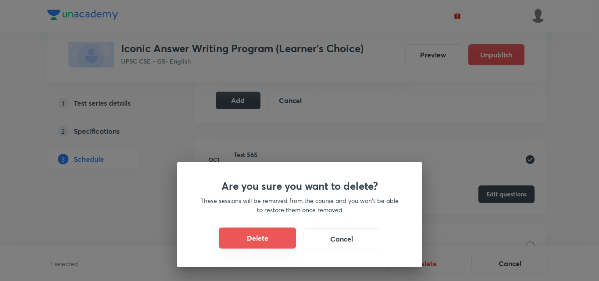
click at [292, 242] on button "Delete" at bounding box center [257, 238] width 77 height 21
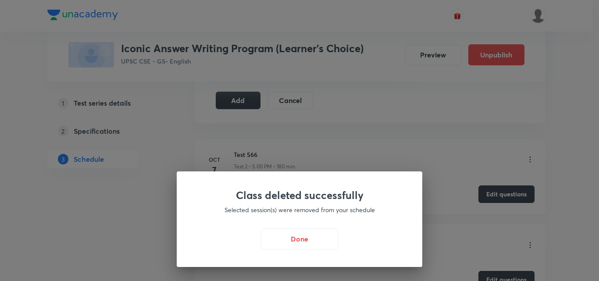
click at [292, 242] on button "Done" at bounding box center [299, 239] width 77 height 21
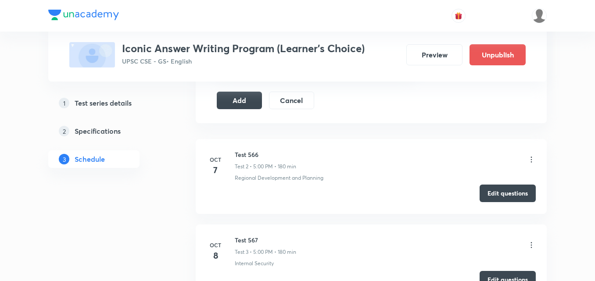
click at [517, 192] on button "Edit questions" at bounding box center [508, 194] width 56 height 18
click at [249, 97] on button "Add" at bounding box center [239, 100] width 45 height 18
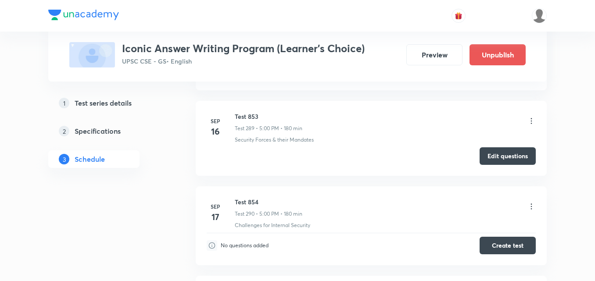
scroll to position [24891, 0]
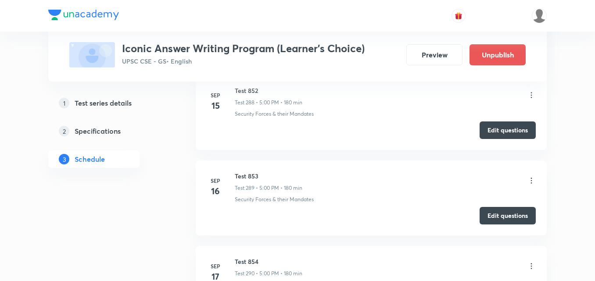
scroll to position [24937, 0]
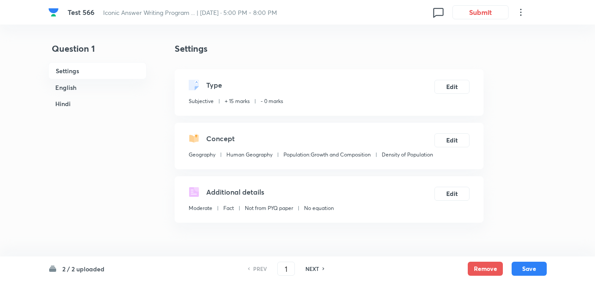
click at [482, 48] on h4 "Settings" at bounding box center [329, 48] width 309 height 13
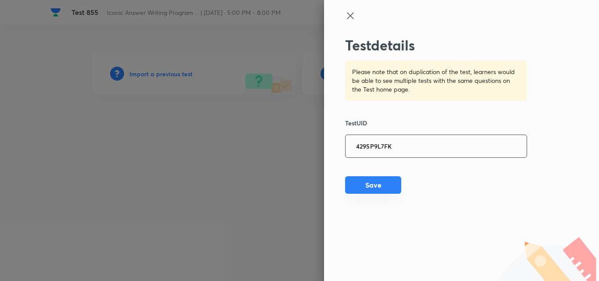
type input "4295P9L7FK"
click at [372, 184] on button "Save" at bounding box center [373, 185] width 56 height 18
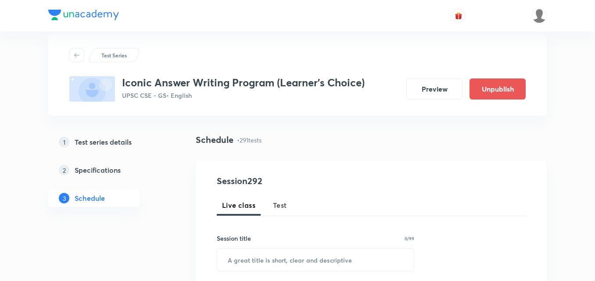
scroll to position [132, 0]
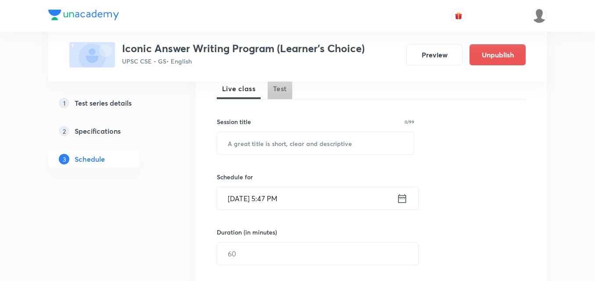
drag, startPoint x: 280, startPoint y: 90, endPoint x: 496, endPoint y: 185, distance: 236.0
click at [280, 90] on span "Test" at bounding box center [280, 88] width 14 height 11
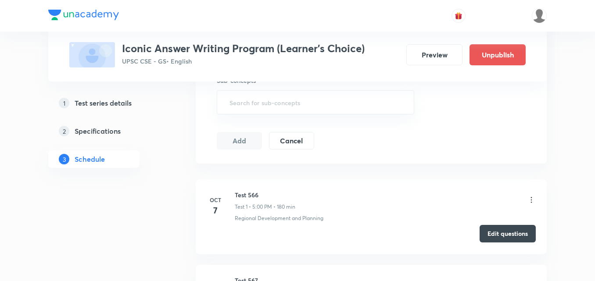
click at [506, 232] on button "Edit questions" at bounding box center [508, 234] width 56 height 18
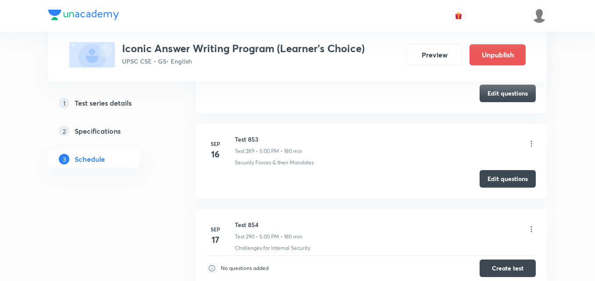
scroll to position [25191, 0]
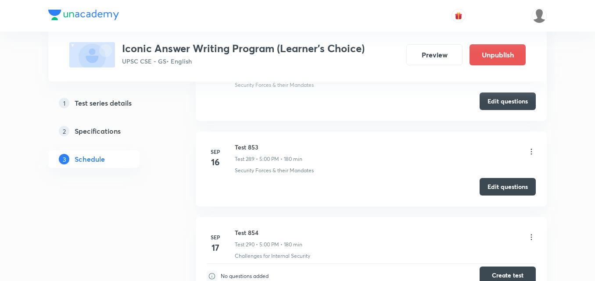
click at [502, 267] on button "Create test" at bounding box center [508, 276] width 56 height 18
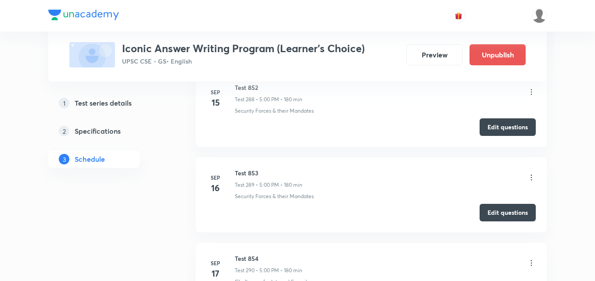
scroll to position [25147, 0]
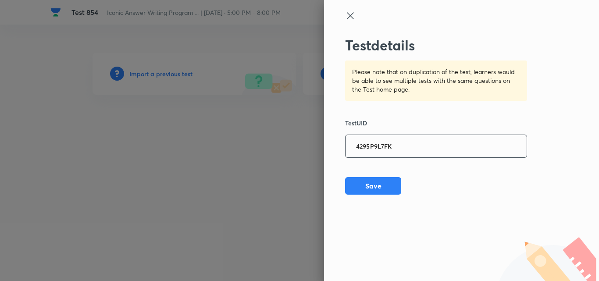
type input "4295P9L7FK"
click at [374, 188] on button "Save" at bounding box center [373, 186] width 56 height 18
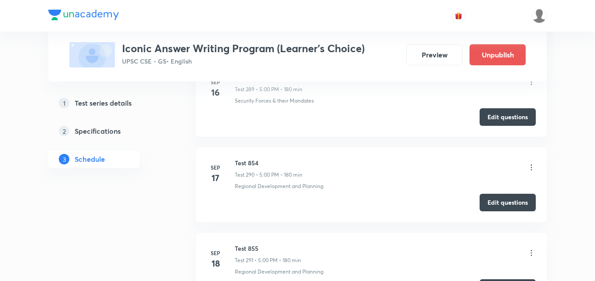
scroll to position [25219, 0]
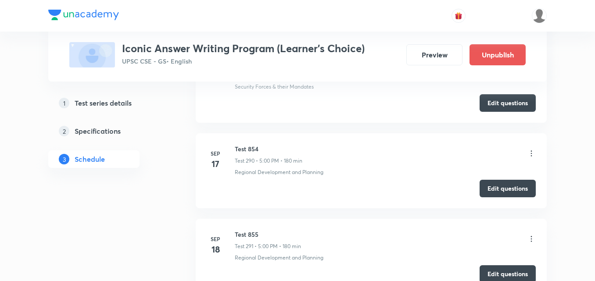
click at [256, 230] on h6 "Test 855" at bounding box center [268, 234] width 66 height 9
copy h6 "Test 855"
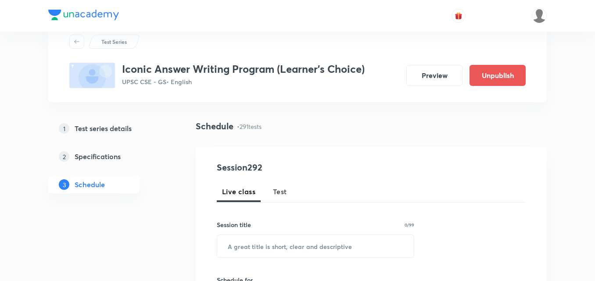
scroll to position [44, 0]
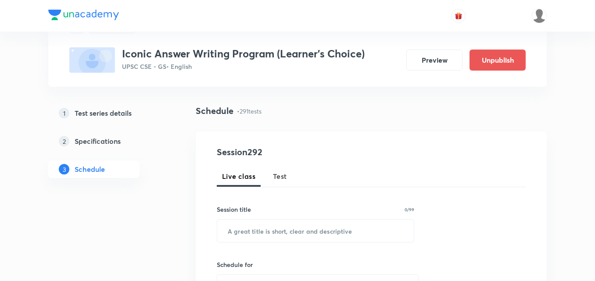
click at [287, 174] on button "Test" at bounding box center [280, 176] width 25 height 21
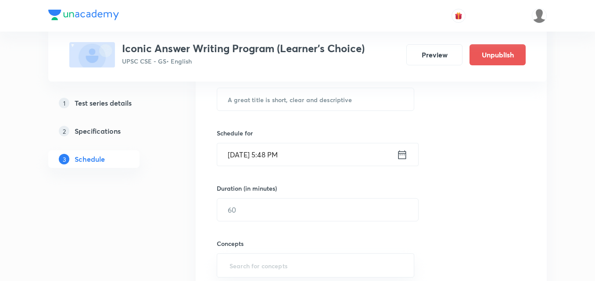
scroll to position [132, 0]
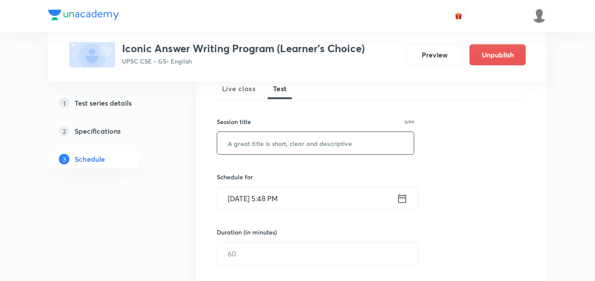
click at [274, 144] on input "text" at bounding box center [315, 143] width 197 height 22
paste input "Test 855"
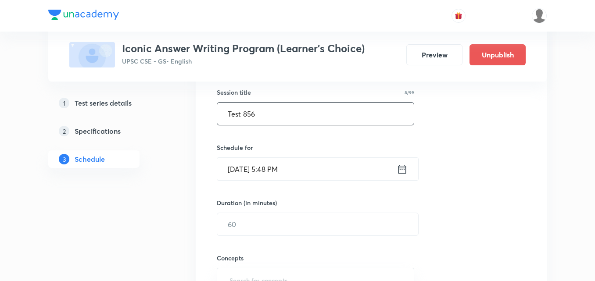
scroll to position [176, 0]
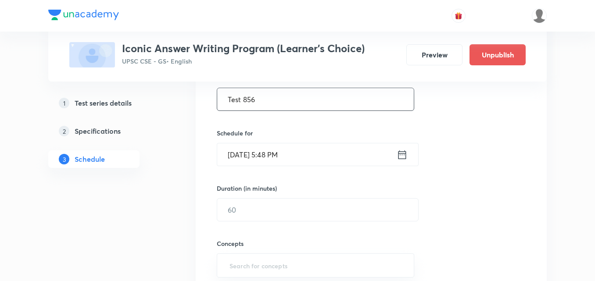
type input "Test 856"
click at [306, 155] on input "Sep 4, 2025, 5:48 PM" at bounding box center [306, 154] width 179 height 22
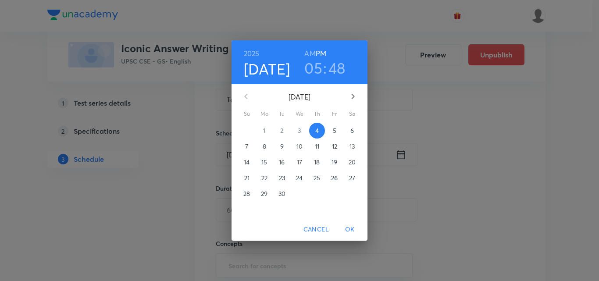
click at [334, 165] on p "19" at bounding box center [335, 162] width 6 height 9
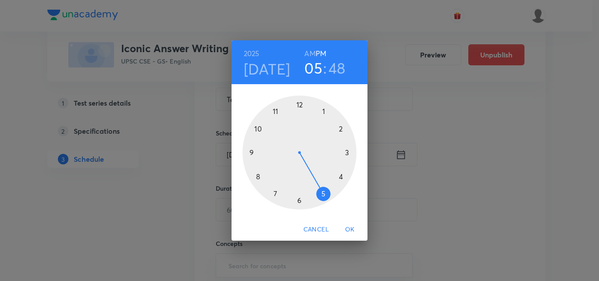
click at [323, 192] on div at bounding box center [300, 153] width 114 height 114
click at [300, 104] on div at bounding box center [300, 153] width 114 height 114
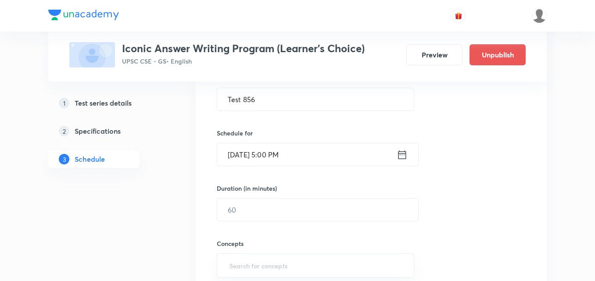
scroll to position [219, 0]
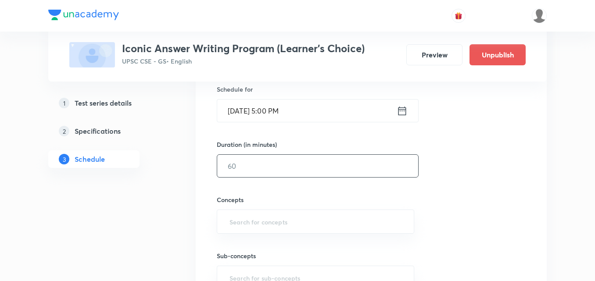
click at [260, 164] on input "text" at bounding box center [317, 166] width 201 height 22
type input "180"
click at [480, 184] on div "Session 292 Live class Test Session title 8/99 Test 856 ​ Schedule for Sep 19, …" at bounding box center [371, 147] width 309 height 355
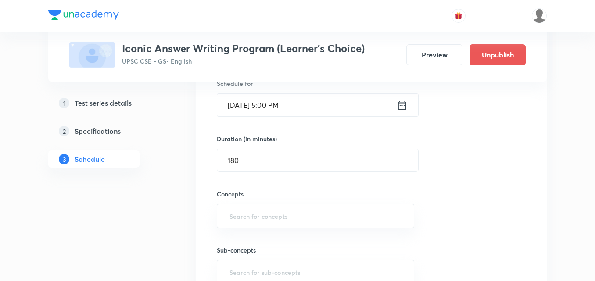
scroll to position [307, 0]
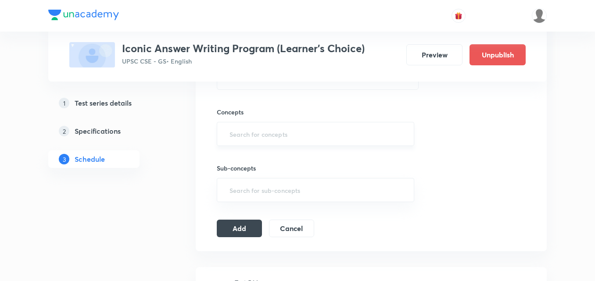
click at [278, 137] on input "text" at bounding box center [316, 134] width 176 height 16
type input "a"
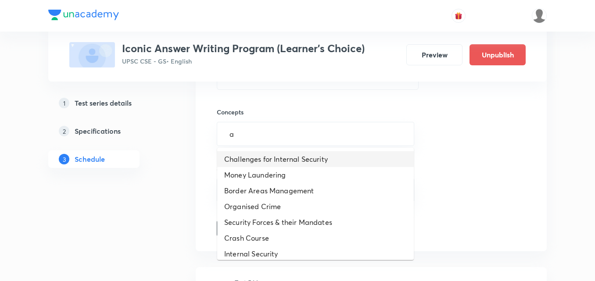
click at [276, 161] on li "Challenges for Internal Security" at bounding box center [315, 159] width 197 height 16
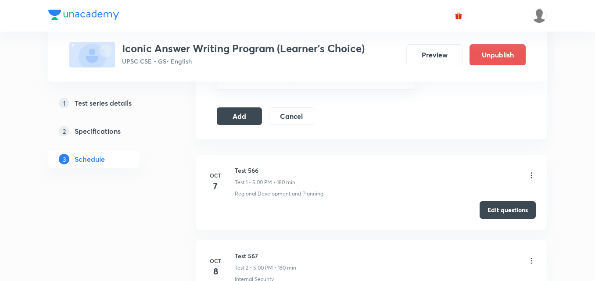
scroll to position [439, 0]
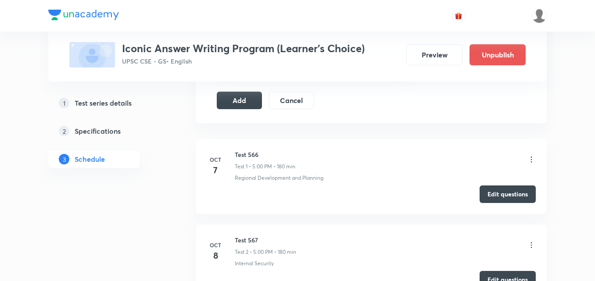
click at [531, 159] on icon at bounding box center [531, 159] width 9 height 9
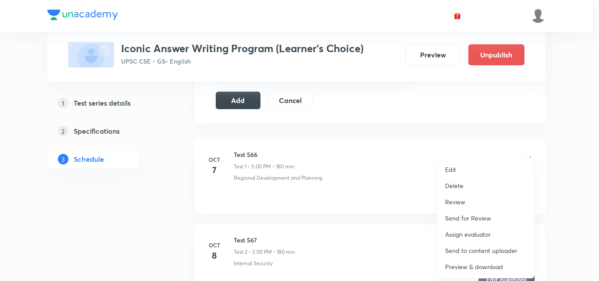
click at [468, 187] on li "Delete" at bounding box center [486, 186] width 96 height 16
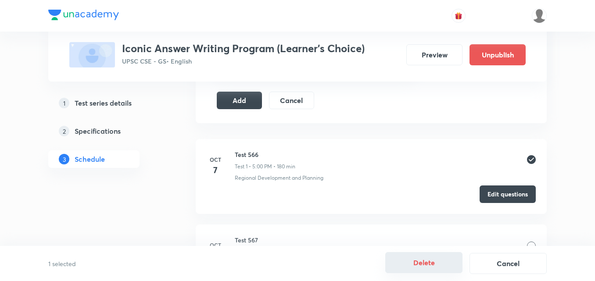
click at [411, 261] on button "Delete" at bounding box center [423, 262] width 77 height 21
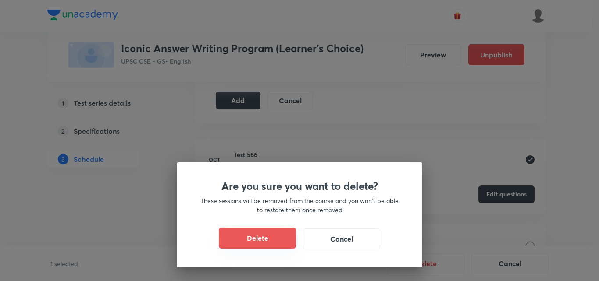
click at [281, 245] on button "Delete" at bounding box center [257, 238] width 77 height 21
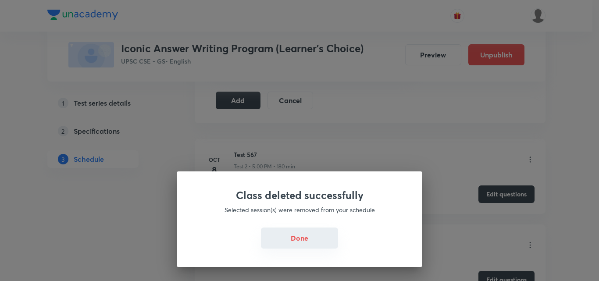
click at [308, 241] on button "Done" at bounding box center [299, 238] width 77 height 21
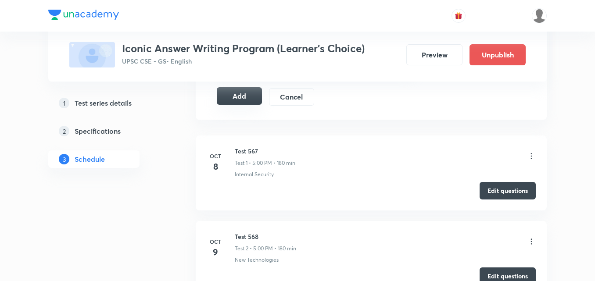
click at [248, 103] on button "Add" at bounding box center [239, 96] width 45 height 18
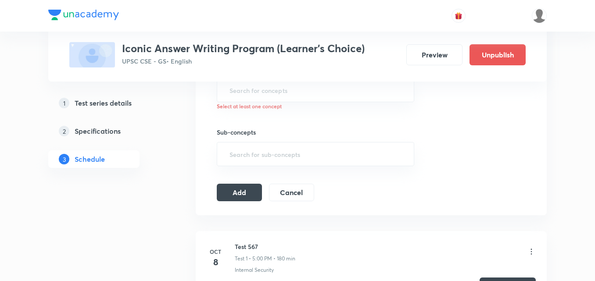
scroll to position [307, 0]
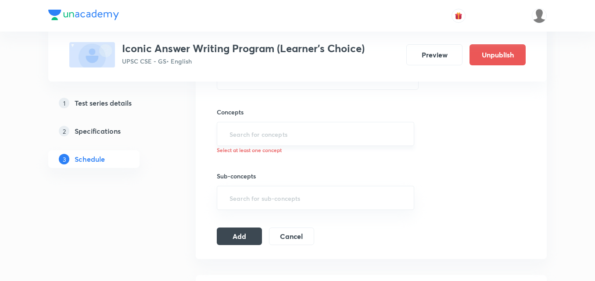
click at [291, 125] on div "​" at bounding box center [315, 134] width 197 height 24
click at [287, 135] on input "text" at bounding box center [316, 134] width 176 height 16
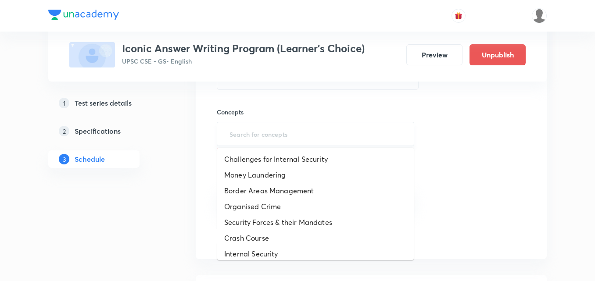
type input "a"
click at [284, 159] on li "Challenges for Internal Security" at bounding box center [315, 159] width 197 height 16
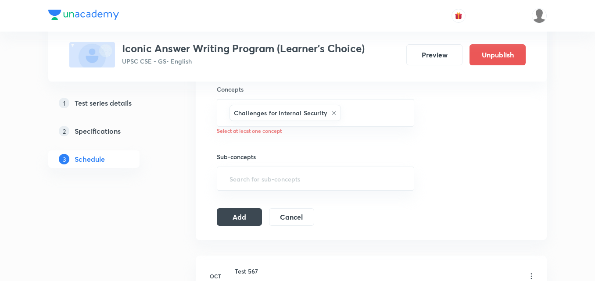
scroll to position [351, 0]
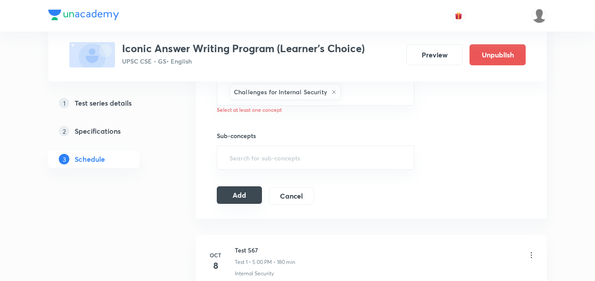
click at [248, 192] on button "Add" at bounding box center [239, 195] width 45 height 18
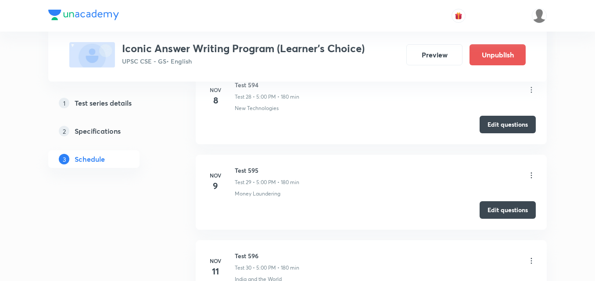
scroll to position [0, 0]
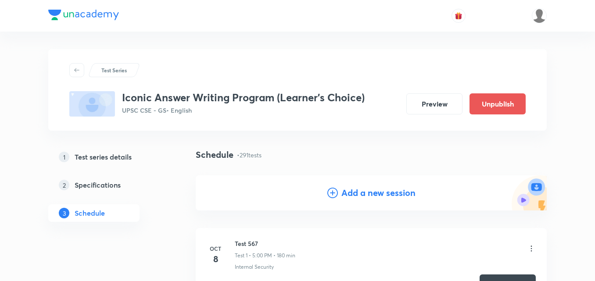
click at [352, 197] on h4 "Add a new session" at bounding box center [378, 192] width 74 height 13
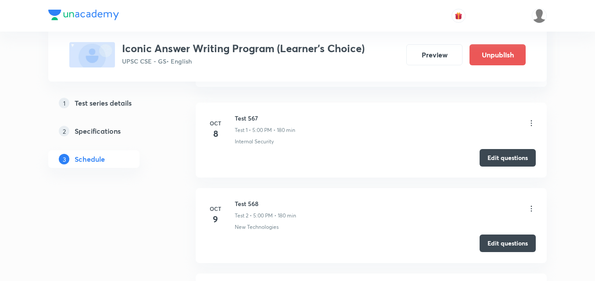
scroll to position [483, 0]
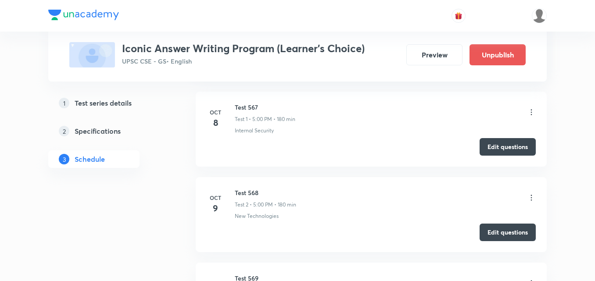
click at [531, 112] on icon at bounding box center [531, 112] width 9 height 9
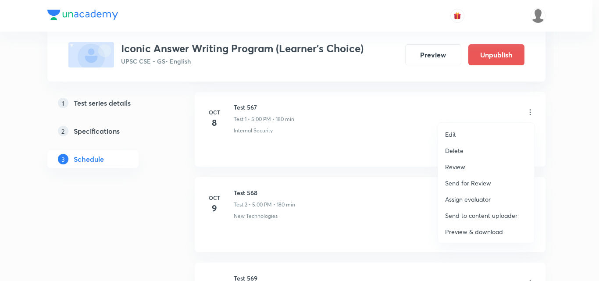
click at [459, 149] on p "Delete" at bounding box center [454, 150] width 18 height 9
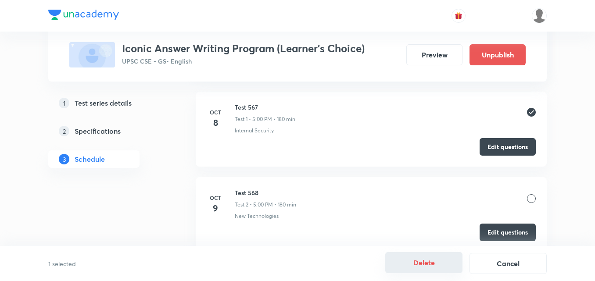
click at [421, 264] on button "Delete" at bounding box center [423, 262] width 77 height 21
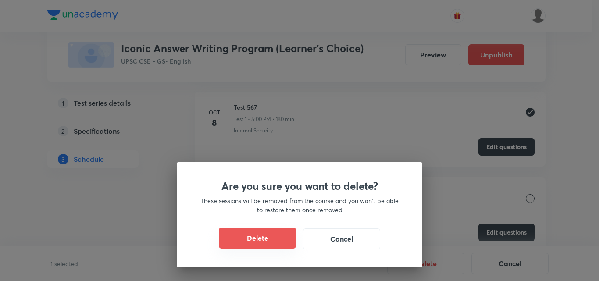
click at [265, 231] on button "Delete" at bounding box center [257, 238] width 77 height 21
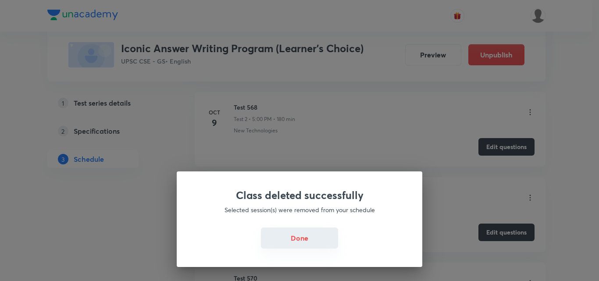
click at [294, 243] on button "Done" at bounding box center [299, 238] width 77 height 21
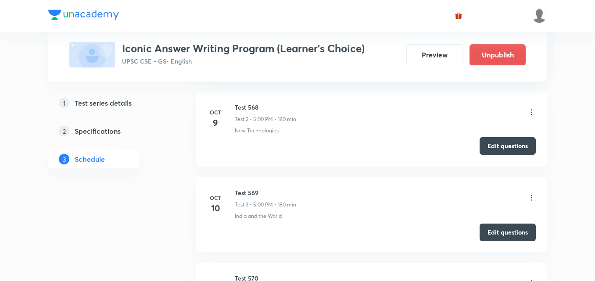
click at [505, 144] on button "Edit questions" at bounding box center [508, 146] width 56 height 18
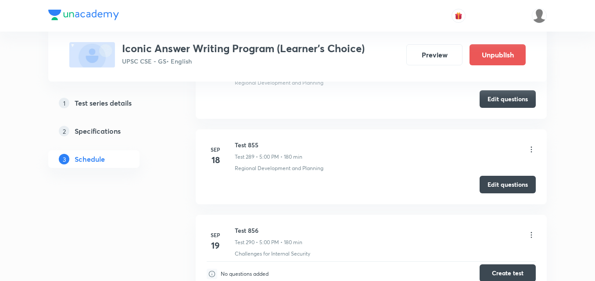
click at [511, 265] on button "Create test" at bounding box center [508, 274] width 56 height 18
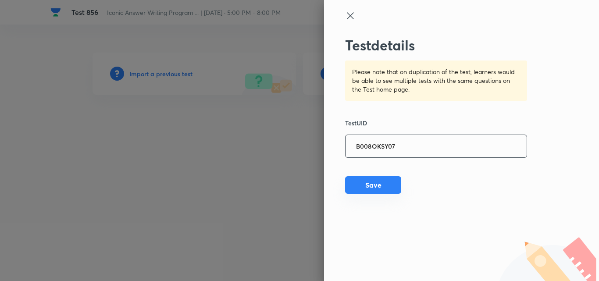
type input "B008OKSY07"
click at [379, 188] on button "Save" at bounding box center [373, 185] width 56 height 18
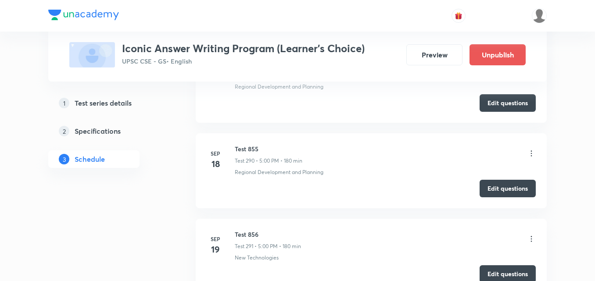
scroll to position [25089, 0]
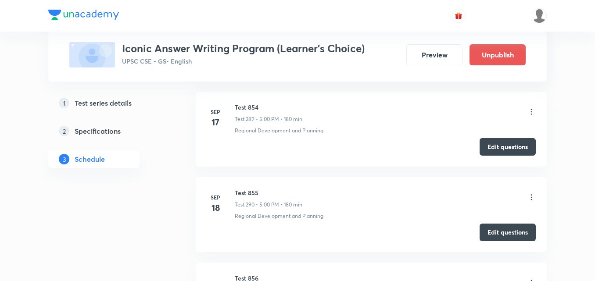
click at [248, 274] on h6 "Test 856" at bounding box center [268, 278] width 66 height 9
copy h6 "Test 856"
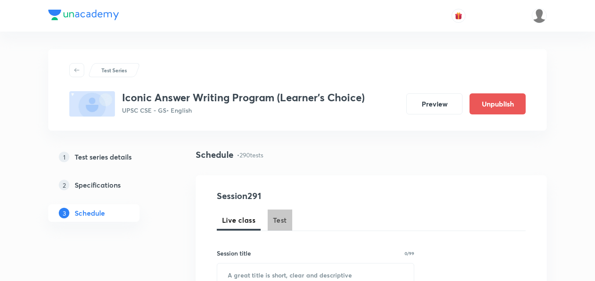
click at [273, 218] on span "Test" at bounding box center [280, 220] width 14 height 11
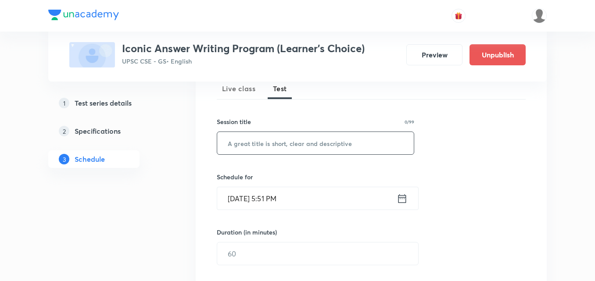
click at [294, 146] on input "text" at bounding box center [315, 143] width 197 height 22
paste input "Test 856"
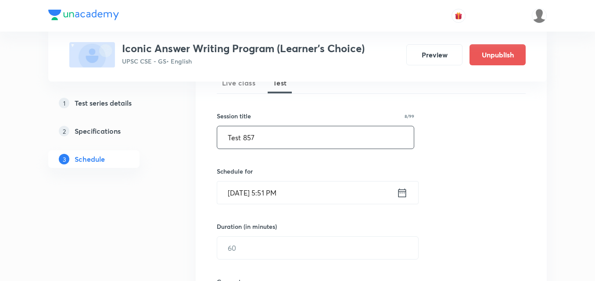
scroll to position [176, 0]
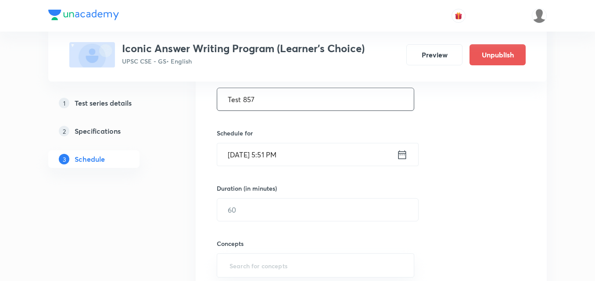
type input "Test 857"
click at [306, 153] on input "Sep 4, 2025, 5:51 PM" at bounding box center [306, 154] width 179 height 22
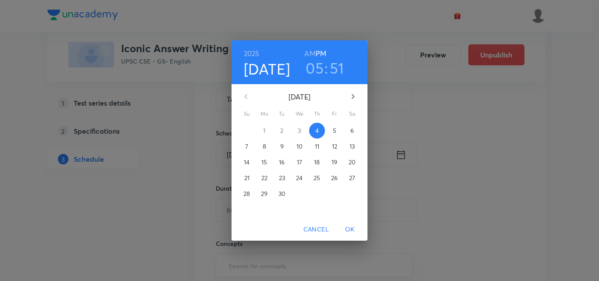
click at [351, 165] on p "20" at bounding box center [352, 162] width 7 height 9
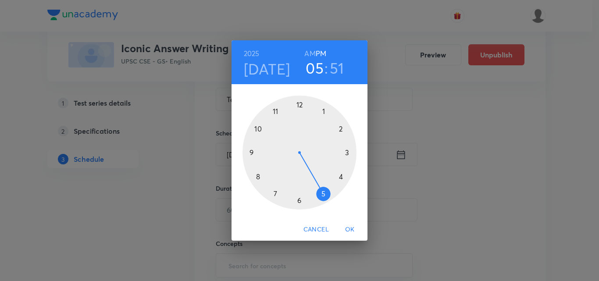
click at [327, 195] on div at bounding box center [300, 153] width 114 height 114
click at [301, 104] on div at bounding box center [300, 153] width 114 height 114
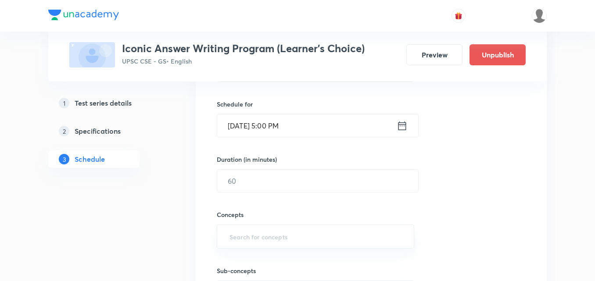
scroll to position [219, 0]
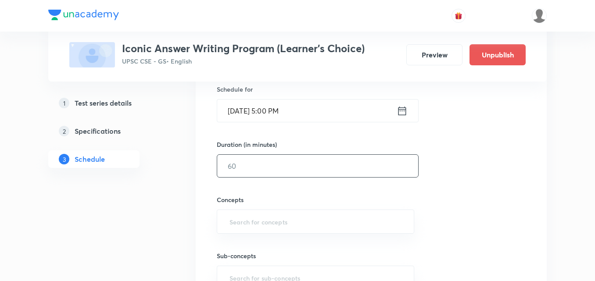
click at [303, 168] on input "text" at bounding box center [317, 166] width 201 height 22
type input "180"
drag, startPoint x: 516, startPoint y: 186, endPoint x: 502, endPoint y: 180, distance: 15.3
click at [517, 186] on div "Session 291 Live class Test Session title 8/99 Test 857 ​ Schedule for Sep 20, …" at bounding box center [371, 147] width 309 height 355
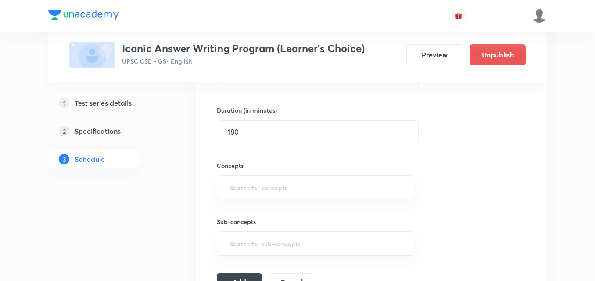
scroll to position [307, 0]
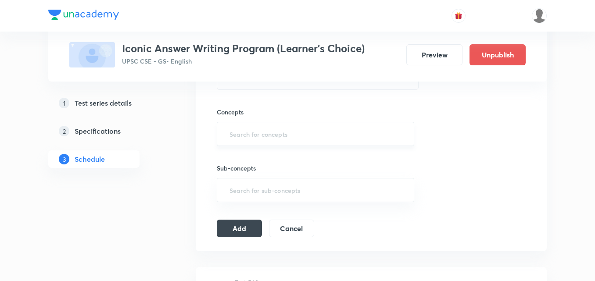
click at [283, 134] on input "text" at bounding box center [316, 134] width 176 height 16
type input "a"
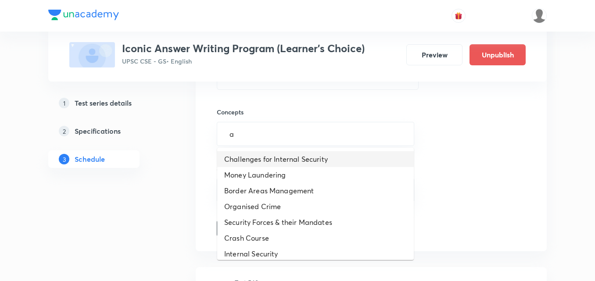
click at [271, 155] on li "Challenges for Internal Security" at bounding box center [315, 159] width 197 height 16
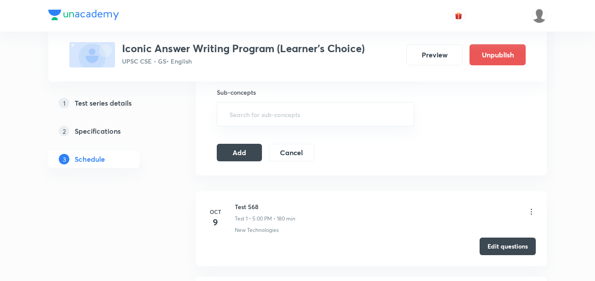
scroll to position [395, 0]
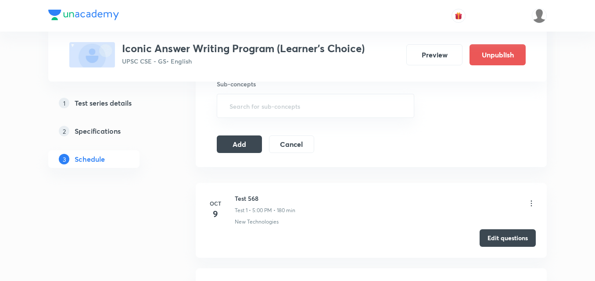
click at [531, 204] on icon at bounding box center [531, 203] width 9 height 9
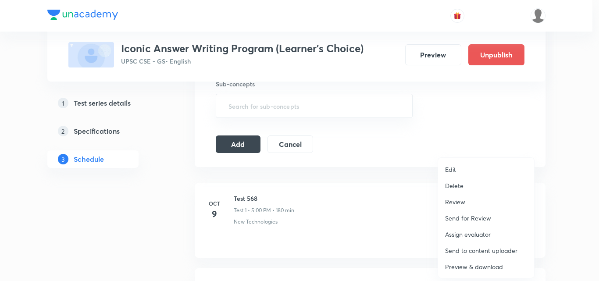
click at [453, 186] on p "Delete" at bounding box center [454, 185] width 18 height 9
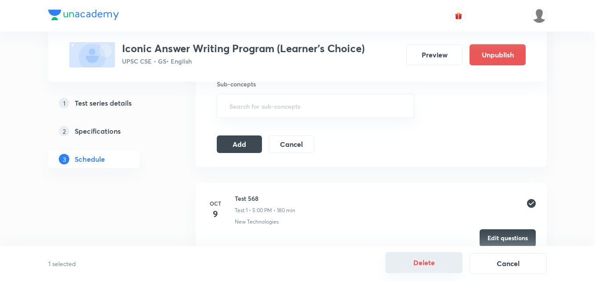
click at [422, 258] on button "Delete" at bounding box center [423, 262] width 77 height 21
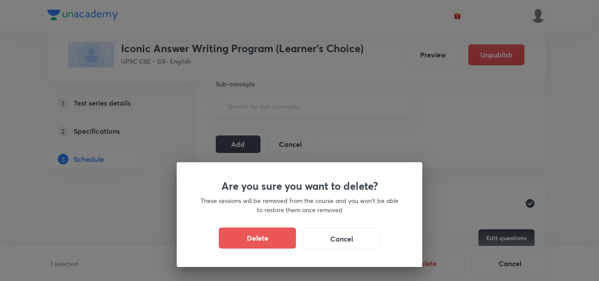
click at [283, 243] on button "Delete" at bounding box center [257, 238] width 77 height 21
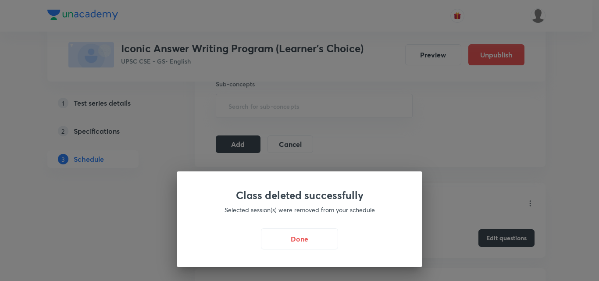
drag, startPoint x: 284, startPoint y: 243, endPoint x: 384, endPoint y: 241, distance: 99.2
click at [287, 243] on button "Done" at bounding box center [299, 239] width 77 height 21
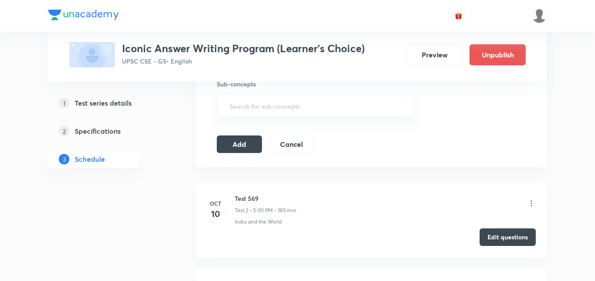
click at [499, 239] on button "Edit questions" at bounding box center [508, 238] width 56 height 18
click at [253, 146] on button "Add" at bounding box center [239, 144] width 45 height 18
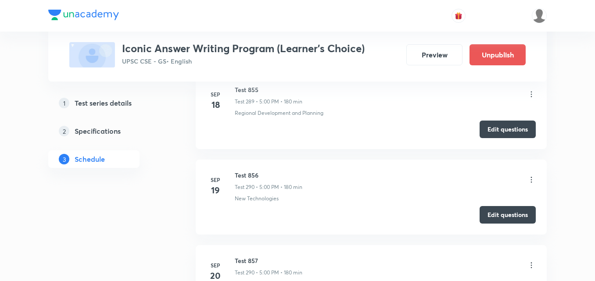
scroll to position [24801, 0]
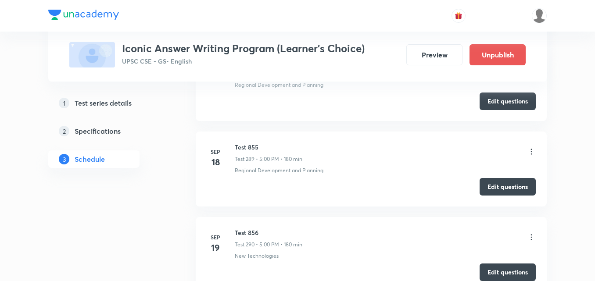
scroll to position [24847, 0]
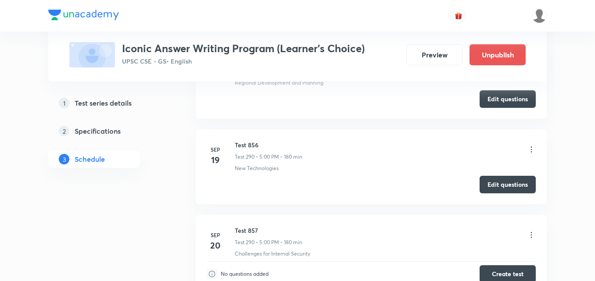
click at [248, 226] on h6 "Test 857" at bounding box center [269, 230] width 68 height 9
copy h6 "Test 857"
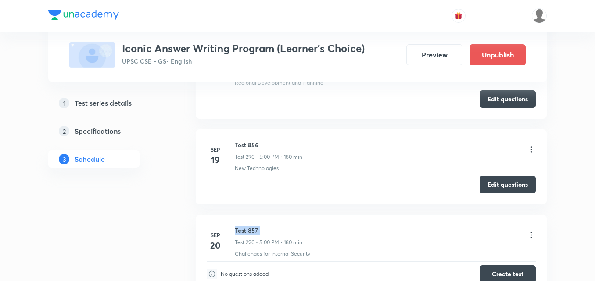
scroll to position [0, 0]
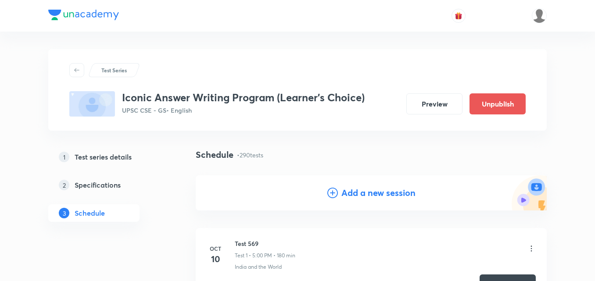
click at [378, 191] on h4 "Add a new session" at bounding box center [378, 192] width 74 height 13
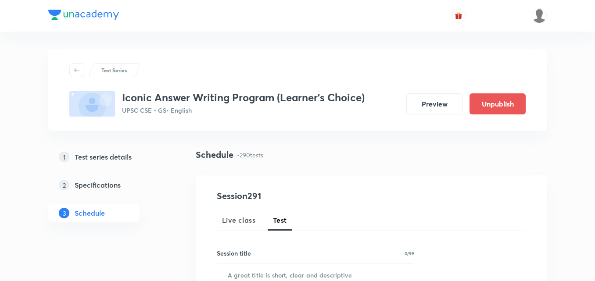
scroll to position [132, 0]
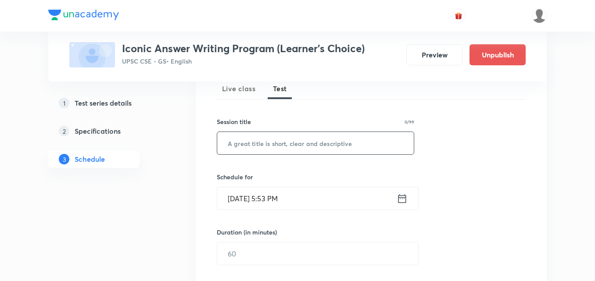
click at [300, 143] on input "text" at bounding box center [315, 143] width 197 height 22
paste input "Test 857"
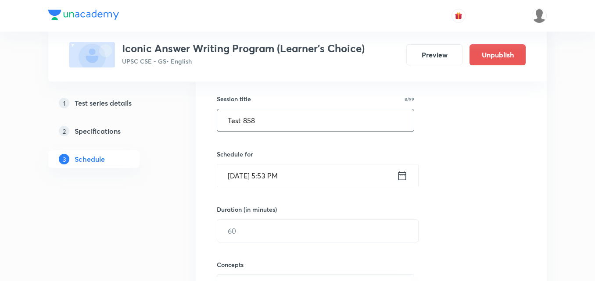
scroll to position [176, 0]
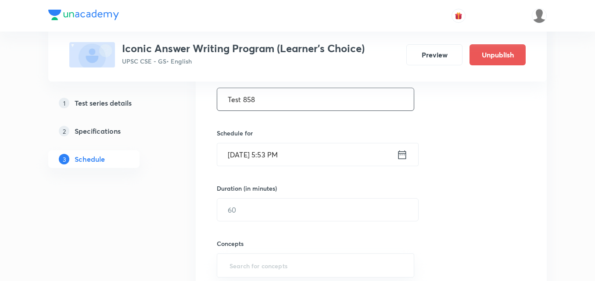
type input "Test 858"
click at [295, 158] on input "Sep 4, 2025, 5:53 PM" at bounding box center [306, 154] width 179 height 22
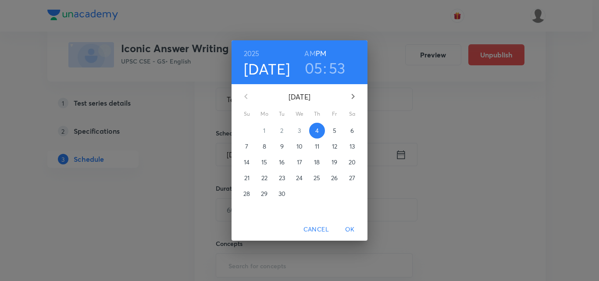
click at [267, 179] on p "22" at bounding box center [265, 178] width 6 height 9
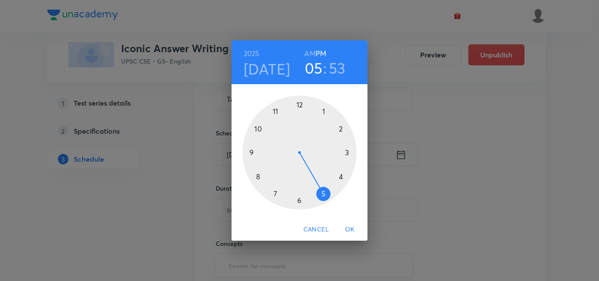
click at [323, 190] on div at bounding box center [300, 153] width 114 height 114
click at [300, 105] on div at bounding box center [300, 153] width 114 height 114
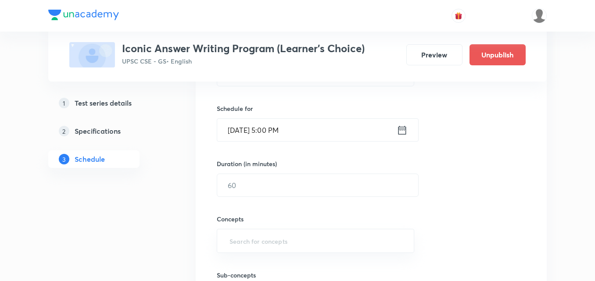
scroll to position [219, 0]
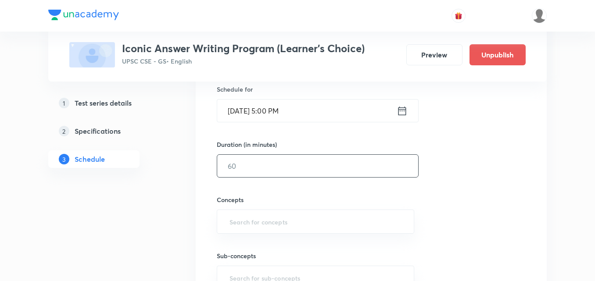
click at [262, 168] on input "text" at bounding box center [317, 166] width 201 height 22
type input "180"
click at [484, 175] on div "Session 291 Live class Test Session title 8/99 Test 858 ​ Schedule for Sep 22, …" at bounding box center [371, 147] width 309 height 355
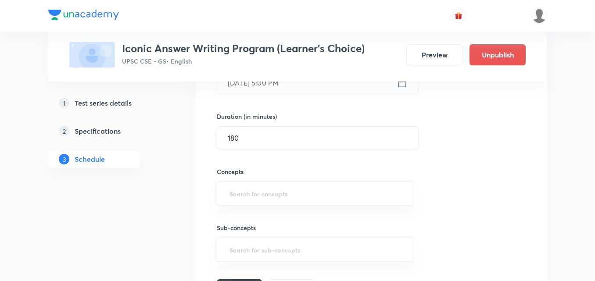
scroll to position [263, 0]
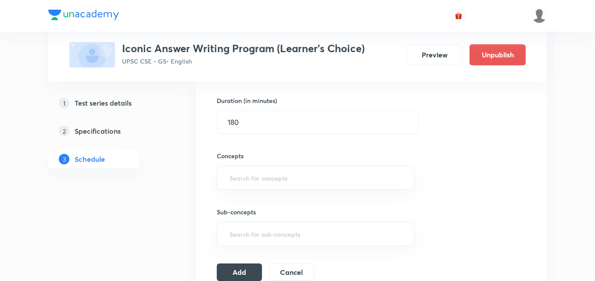
click at [302, 163] on div "Concepts ​" at bounding box center [315, 170] width 197 height 39
click at [296, 178] on input "text" at bounding box center [316, 178] width 176 height 16
type input "a"
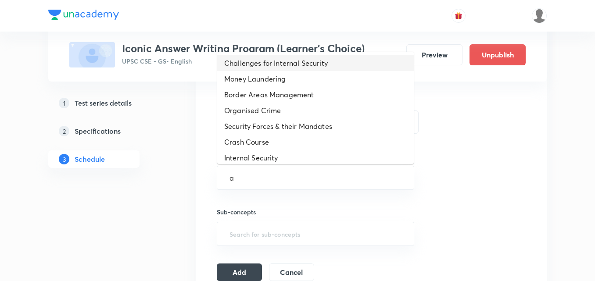
click at [301, 61] on li "Challenges for Internal Security" at bounding box center [315, 63] width 197 height 16
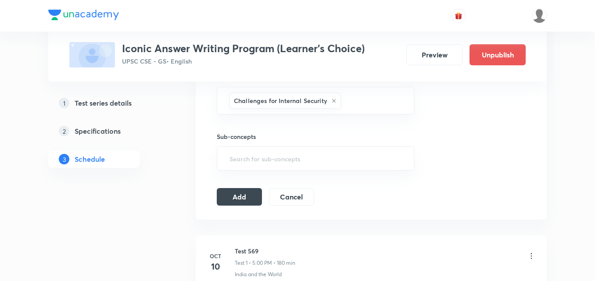
scroll to position [395, 0]
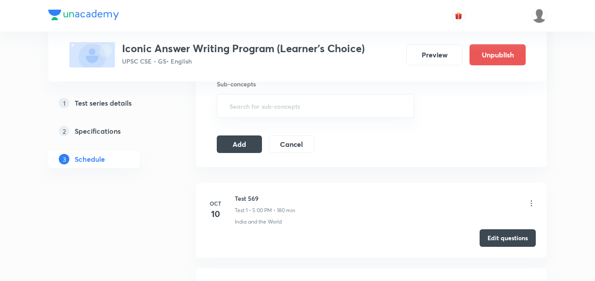
click at [533, 208] on icon at bounding box center [531, 203] width 9 height 9
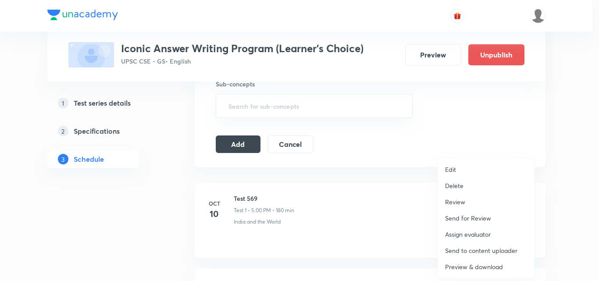
click at [470, 181] on li "Delete" at bounding box center [486, 186] width 96 height 16
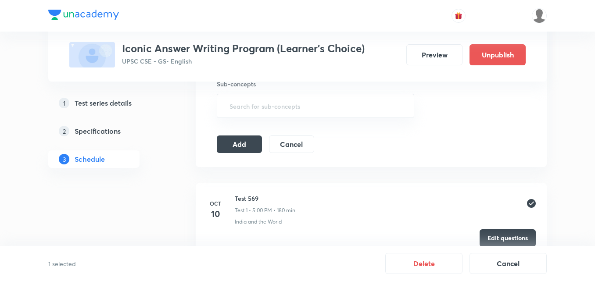
click at [427, 275] on div "1 selected Delete Cancel" at bounding box center [297, 263] width 595 height 35
click at [424, 265] on button "Delete" at bounding box center [423, 262] width 77 height 21
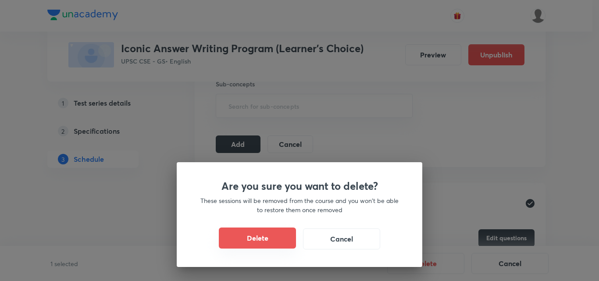
click at [276, 242] on button "Delete" at bounding box center [257, 238] width 77 height 21
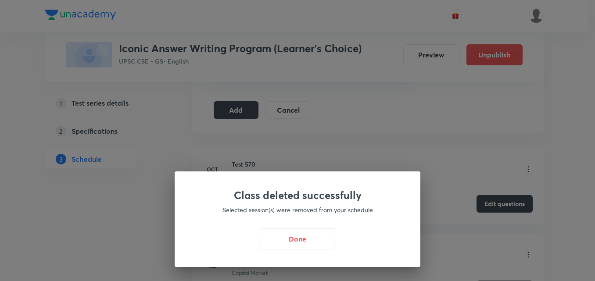
scroll to position [439, 0]
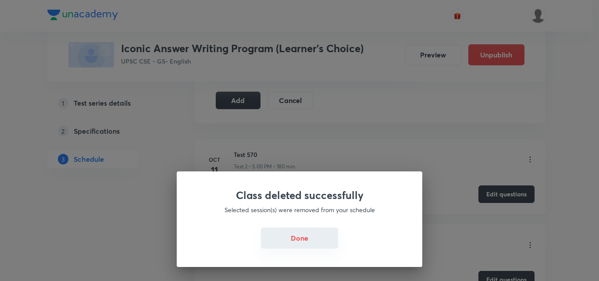
click at [296, 240] on button "Done" at bounding box center [299, 238] width 77 height 21
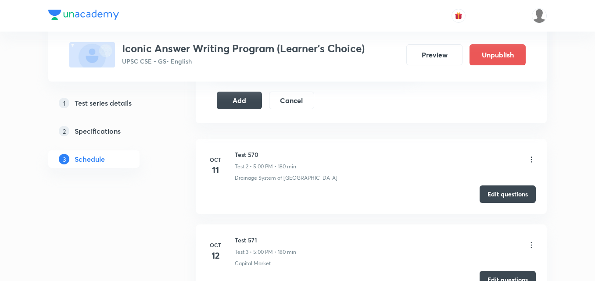
click at [511, 197] on button "Edit questions" at bounding box center [508, 195] width 56 height 18
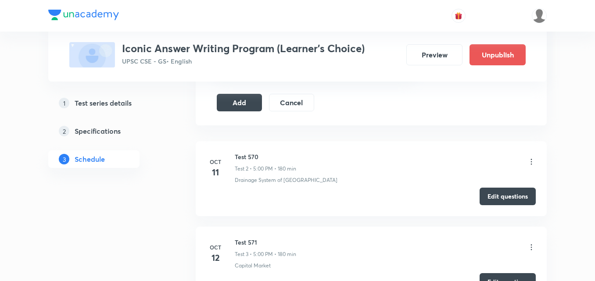
scroll to position [395, 0]
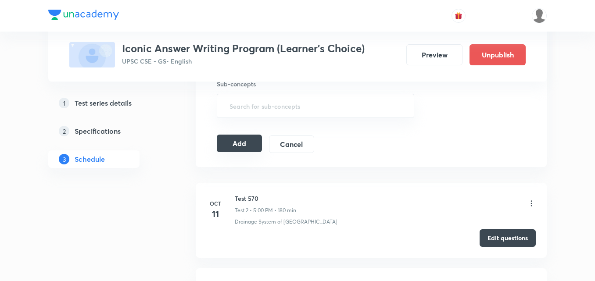
click at [251, 147] on button "Add" at bounding box center [239, 144] width 45 height 18
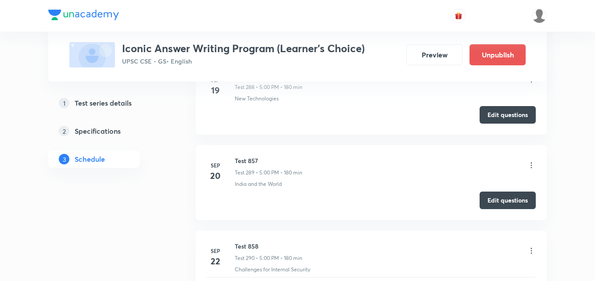
scroll to position [24847, 0]
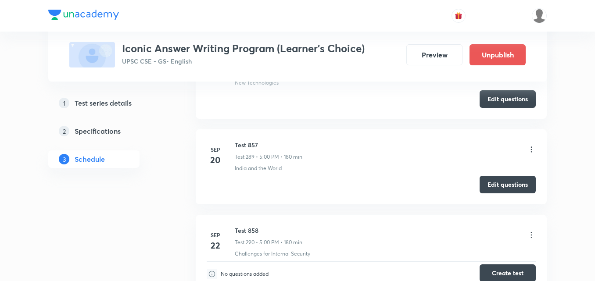
click at [496, 265] on button "Create test" at bounding box center [508, 274] width 56 height 18
click at [251, 226] on h6 "Test 858" at bounding box center [269, 230] width 68 height 9
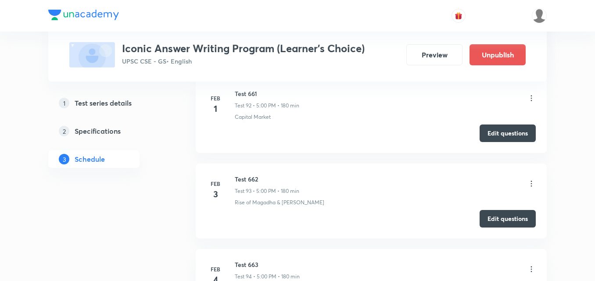
scroll to position [0, 0]
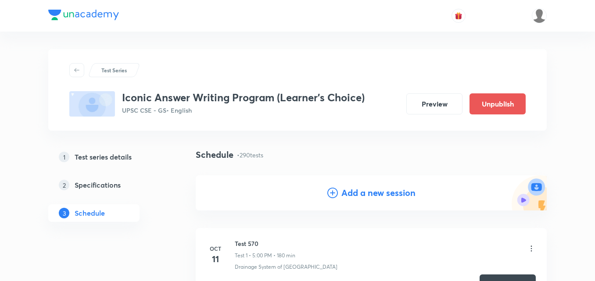
click at [403, 193] on h4 "Add a new session" at bounding box center [378, 192] width 74 height 13
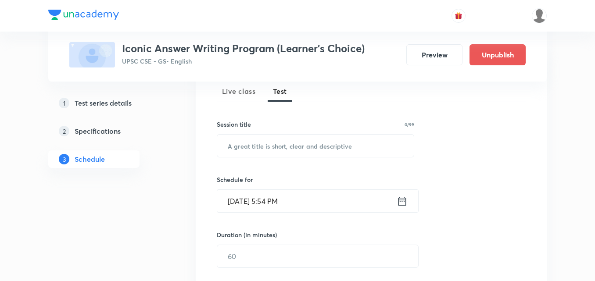
scroll to position [132, 0]
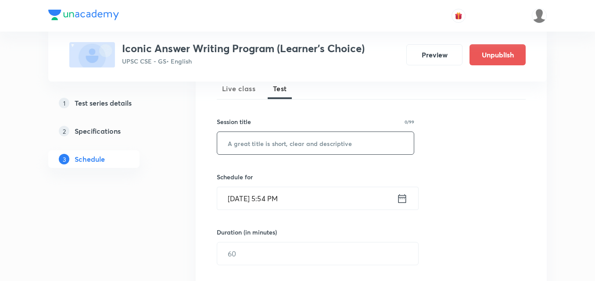
click at [313, 143] on input "text" at bounding box center [315, 143] width 197 height 22
paste input "S9KC0FU5M3"
type input "S9KC0FU5M3"
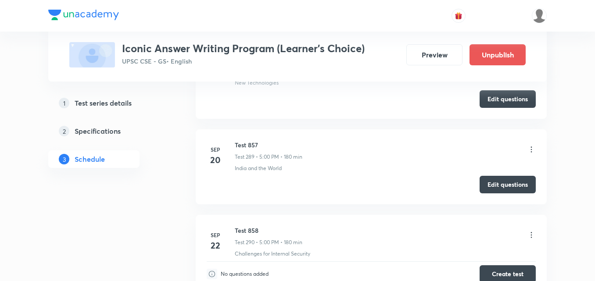
click at [257, 226] on h6 "Test 858" at bounding box center [269, 230] width 68 height 9
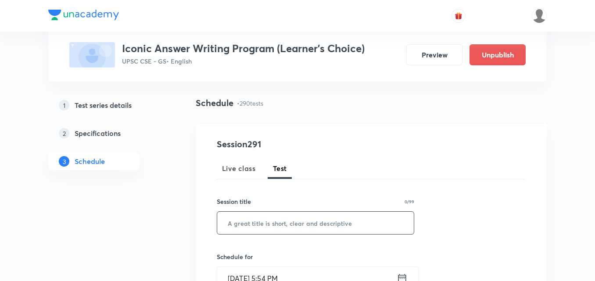
scroll to position [132, 0]
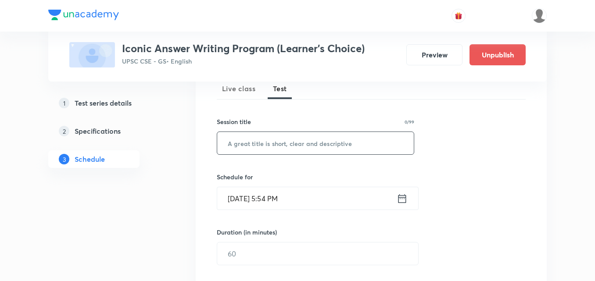
click at [300, 137] on input "text" at bounding box center [315, 143] width 197 height 22
paste input "Test 858"
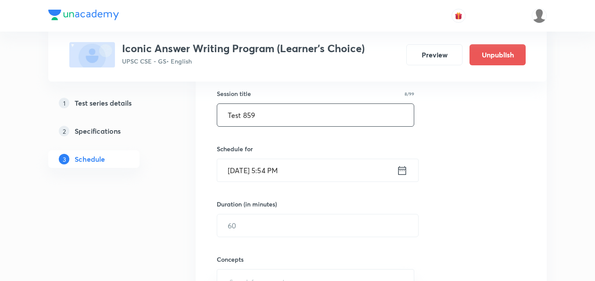
scroll to position [176, 0]
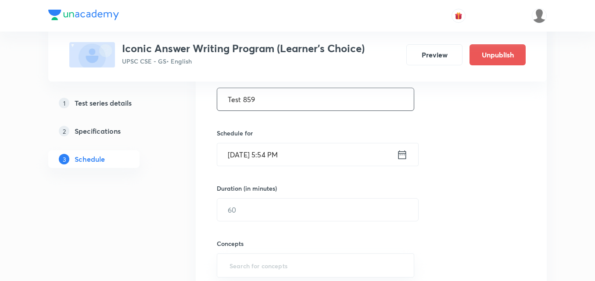
type input "Test 859"
click at [318, 168] on div "Session 291 Live class Test Session title 8/99 Test 859 ​ Schedule for Sep 4, 2…" at bounding box center [371, 191] width 309 height 355
click at [314, 156] on input "Sep 4, 2025, 5:54 PM" at bounding box center [306, 154] width 179 height 22
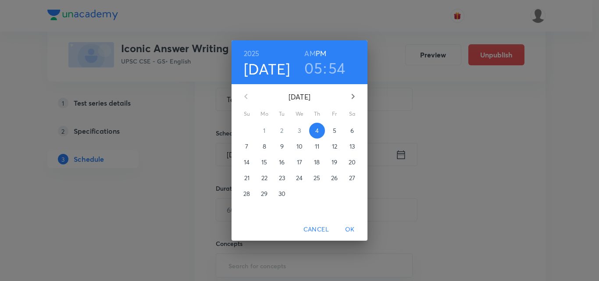
click at [280, 179] on p "23" at bounding box center [282, 178] width 6 height 9
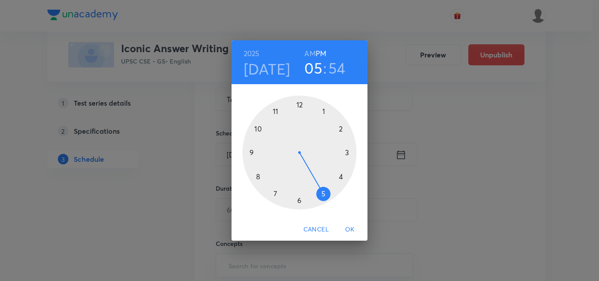
click at [323, 192] on div at bounding box center [300, 153] width 114 height 114
click at [300, 105] on div at bounding box center [300, 153] width 114 height 114
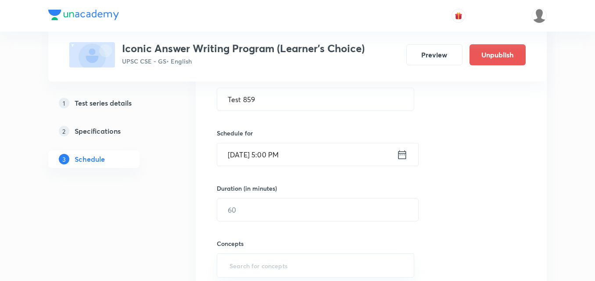
scroll to position [219, 0]
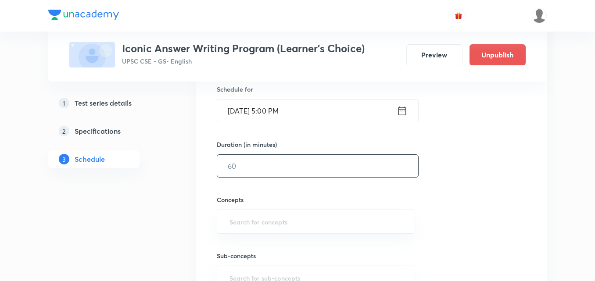
click at [265, 175] on input "text" at bounding box center [317, 166] width 201 height 22
type input "180"
click at [467, 184] on div "Session 291 Live class Test Session title 8/99 Test 859 ​ Schedule for Sep 23, …" at bounding box center [371, 147] width 309 height 355
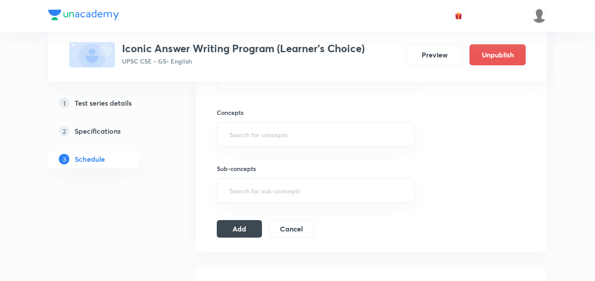
scroll to position [307, 0]
click at [272, 129] on input "text" at bounding box center [316, 134] width 176 height 16
type input "a"
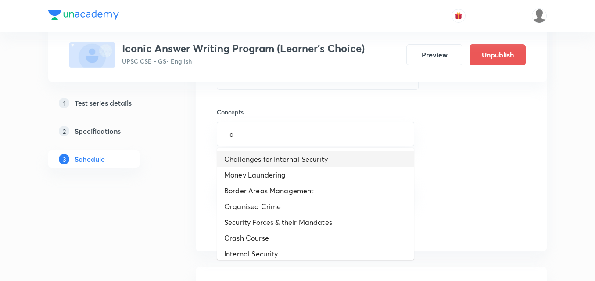
click at [276, 153] on li "Challenges for Internal Security" at bounding box center [315, 159] width 197 height 16
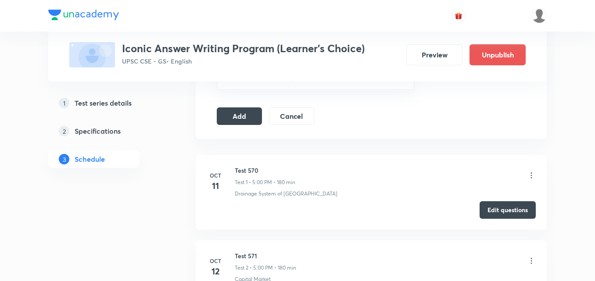
scroll to position [439, 0]
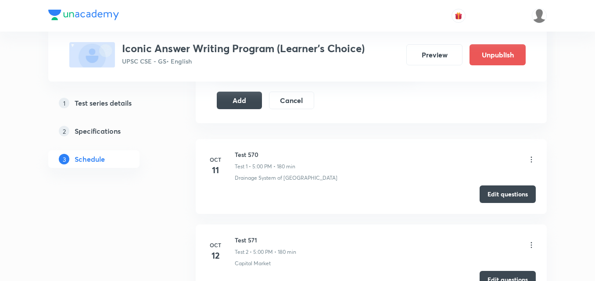
click at [532, 159] on icon at bounding box center [531, 160] width 1 height 6
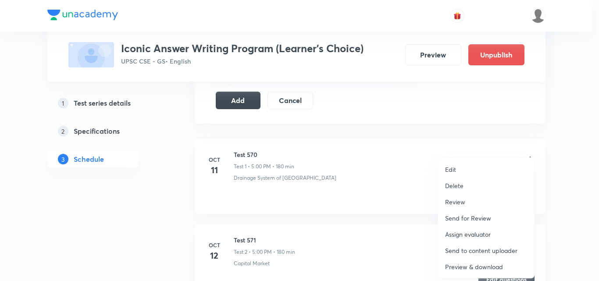
click at [463, 188] on p "Delete" at bounding box center [454, 185] width 18 height 9
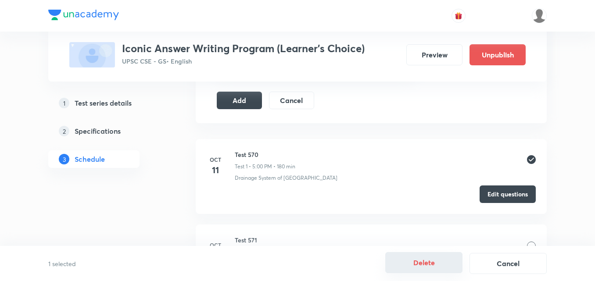
click at [416, 260] on button "Delete" at bounding box center [423, 262] width 77 height 21
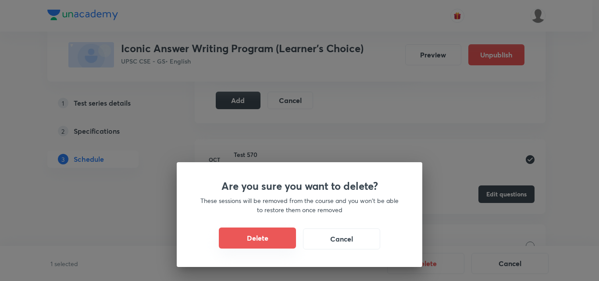
click at [276, 237] on button "Delete" at bounding box center [257, 238] width 77 height 21
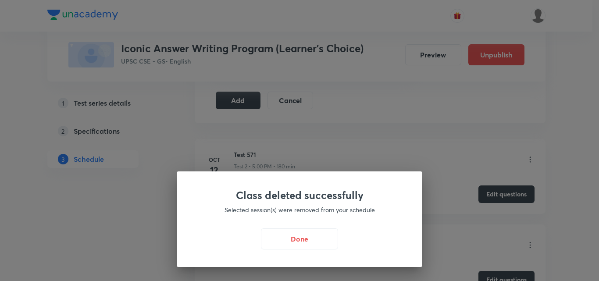
click at [288, 238] on button "Done" at bounding box center [299, 239] width 77 height 21
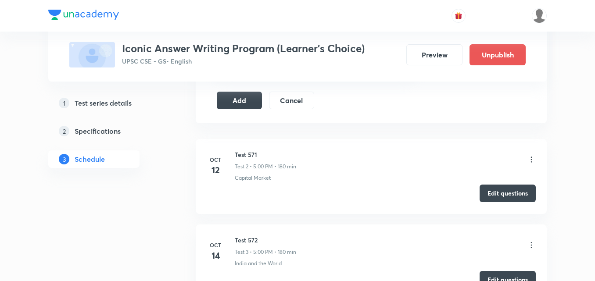
click at [502, 199] on button "Edit questions" at bounding box center [508, 194] width 56 height 18
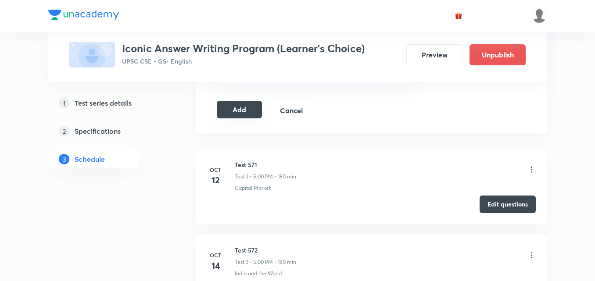
scroll to position [395, 0]
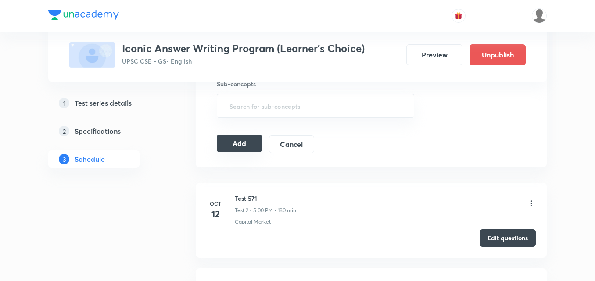
click at [250, 143] on button "Add" at bounding box center [239, 144] width 45 height 18
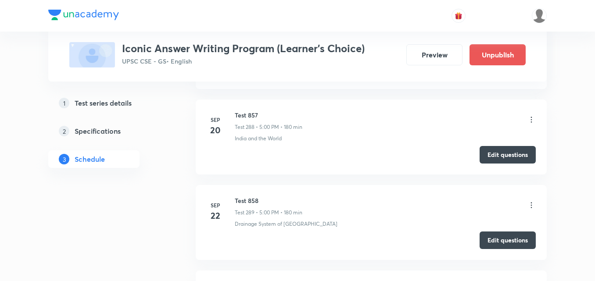
scroll to position [24801, 0]
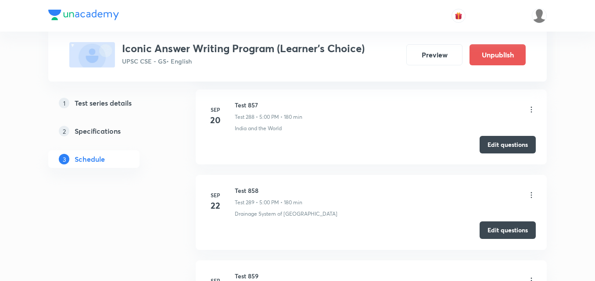
click at [244, 272] on h6 "Test 859" at bounding box center [269, 276] width 68 height 9
click at [245, 272] on h6 "Test 859" at bounding box center [269, 276] width 68 height 9
copy h6 "Test 859"
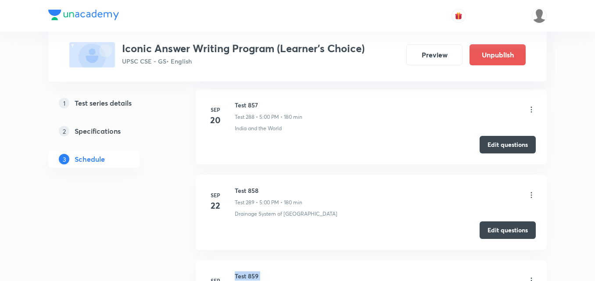
scroll to position [0, 0]
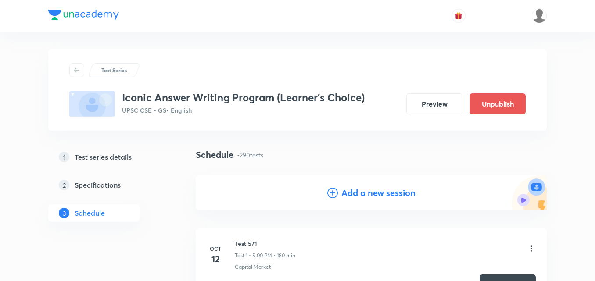
click at [394, 194] on h4 "Add a new session" at bounding box center [378, 192] width 74 height 13
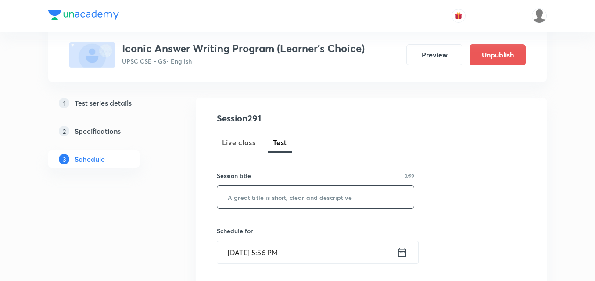
scroll to position [88, 0]
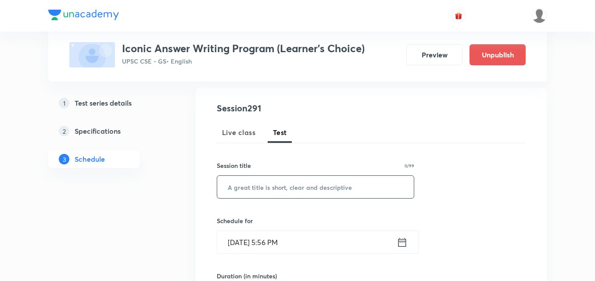
click at [300, 192] on input "text" at bounding box center [315, 187] width 197 height 22
paste input "Test 859"
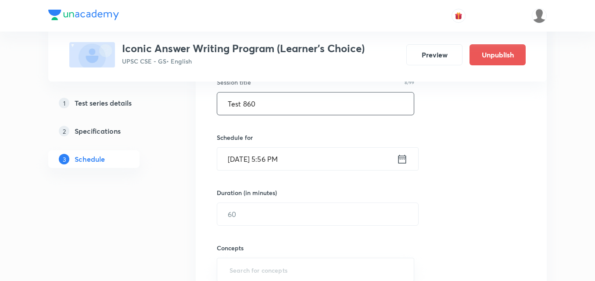
scroll to position [176, 0]
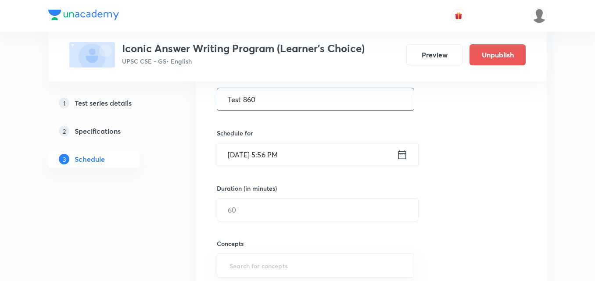
type input "Test 860"
click at [317, 156] on input "Sep 4, 2025, 5:56 PM" at bounding box center [306, 154] width 179 height 22
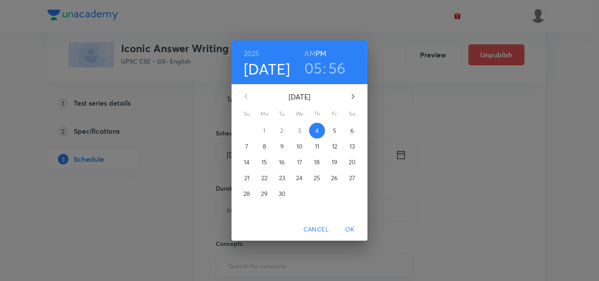
click at [299, 178] on p "24" at bounding box center [299, 178] width 7 height 9
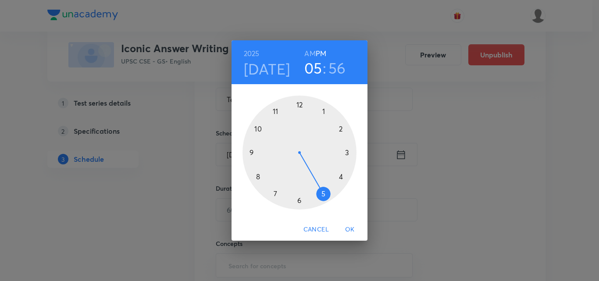
click at [323, 194] on div at bounding box center [300, 153] width 114 height 114
click at [301, 105] on div at bounding box center [300, 153] width 114 height 114
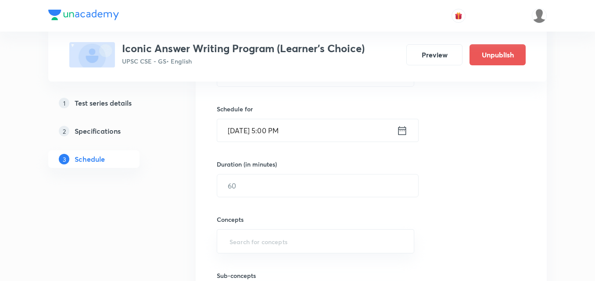
scroll to position [219, 0]
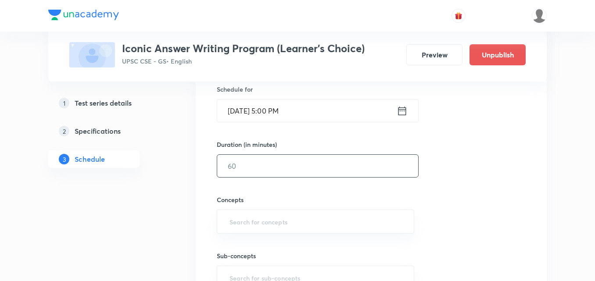
click at [261, 167] on input "text" at bounding box center [317, 166] width 201 height 22
type input "180"
click at [491, 183] on div "Session 291 Live class Test Session title 8/99 Test 860 ​ Schedule for Sep 24, …" at bounding box center [371, 147] width 309 height 355
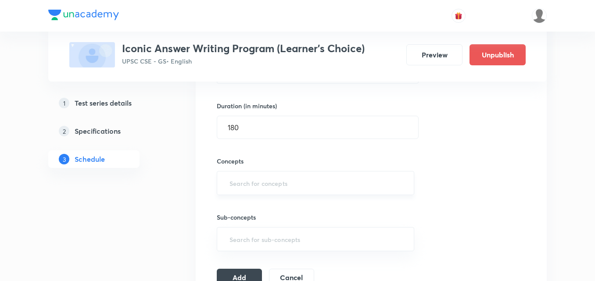
scroll to position [307, 0]
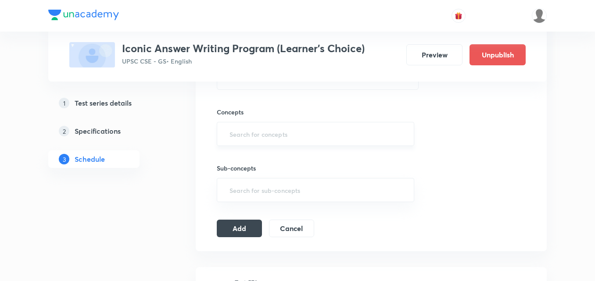
click at [289, 134] on input "text" at bounding box center [316, 134] width 176 height 16
type input "a"
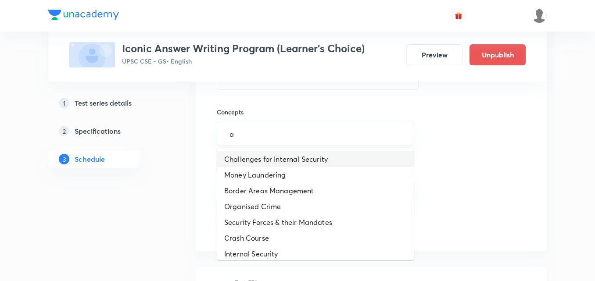
click at [283, 152] on li "Challenges for Internal Security" at bounding box center [315, 159] width 197 height 16
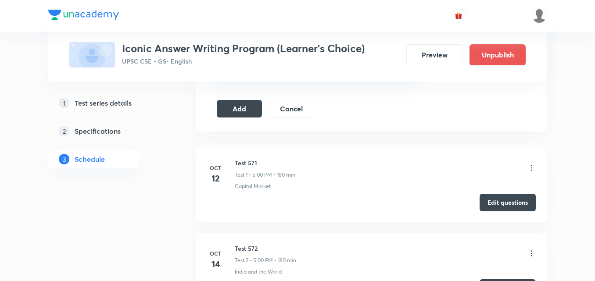
scroll to position [439, 0]
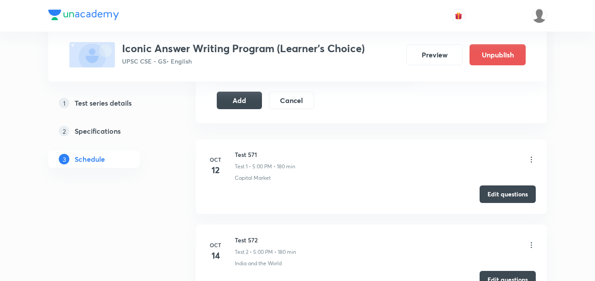
click at [530, 160] on icon at bounding box center [531, 159] width 9 height 9
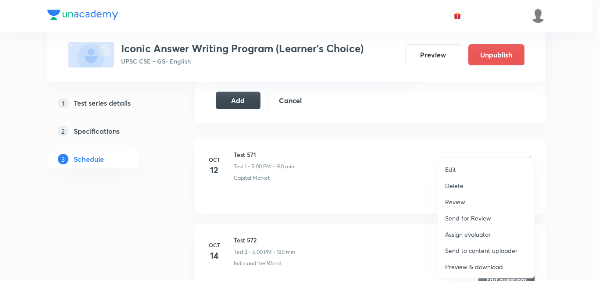
click at [475, 186] on li "Delete" at bounding box center [486, 186] width 96 height 16
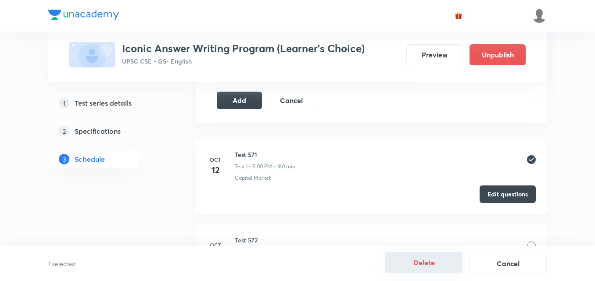
click at [416, 267] on button "Delete" at bounding box center [423, 262] width 77 height 21
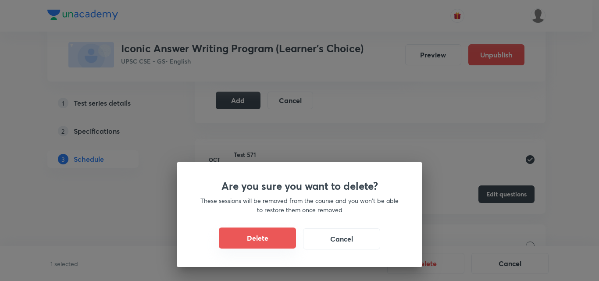
click at [264, 234] on button "Delete" at bounding box center [257, 238] width 77 height 21
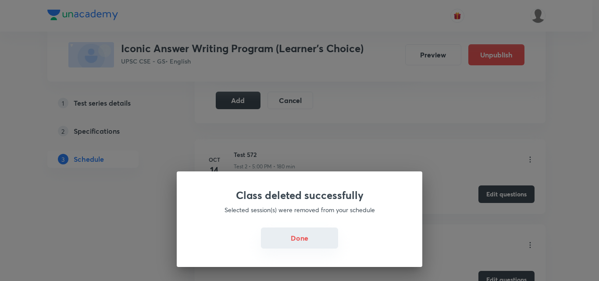
click at [294, 239] on button "Done" at bounding box center [299, 238] width 77 height 21
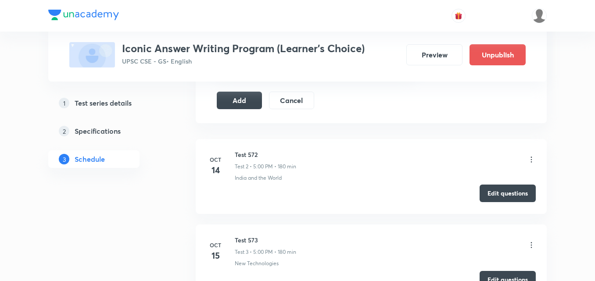
click at [503, 194] on button "Edit questions" at bounding box center [508, 194] width 56 height 18
click at [251, 97] on button "Add" at bounding box center [239, 100] width 45 height 18
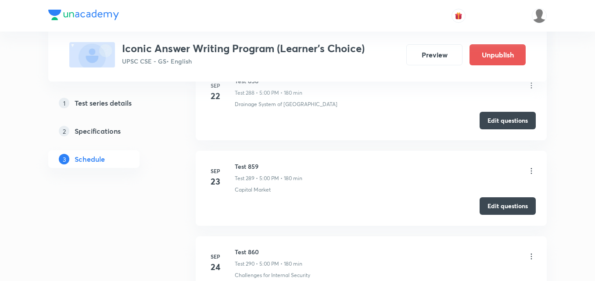
scroll to position [24845, 0]
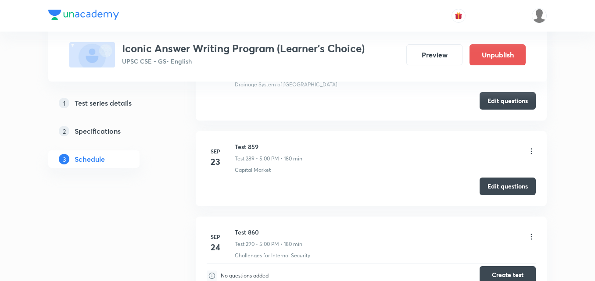
click at [504, 266] on button "Create test" at bounding box center [508, 275] width 56 height 18
click at [249, 228] on h6 "Test 860" at bounding box center [269, 232] width 68 height 9
copy h6 "Test 860"
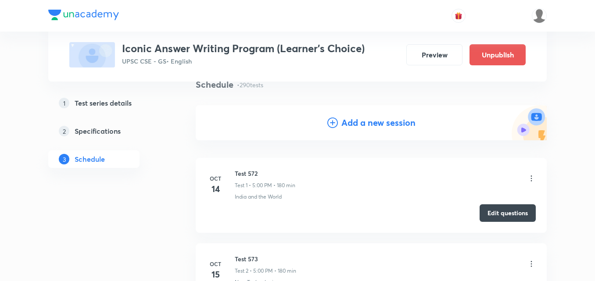
scroll to position [88, 0]
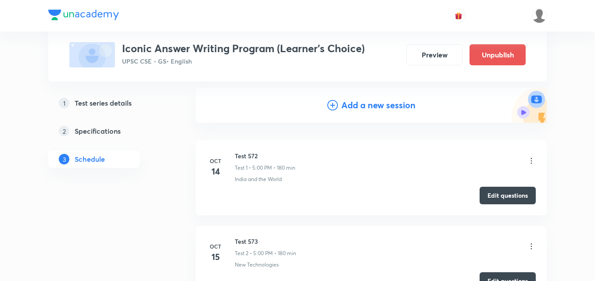
click at [369, 98] on div "Add a new session" at bounding box center [371, 105] width 351 height 35
click at [369, 108] on h4 "Add a new session" at bounding box center [378, 105] width 74 height 13
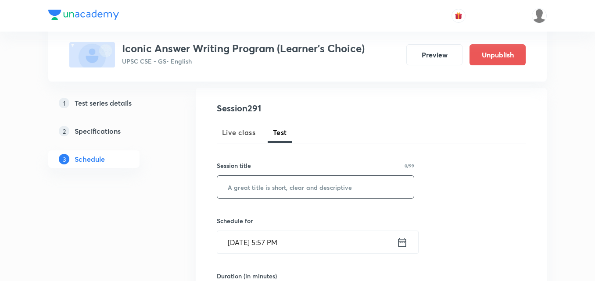
click at [318, 181] on input "text" at bounding box center [315, 187] width 197 height 22
paste input "Test 860"
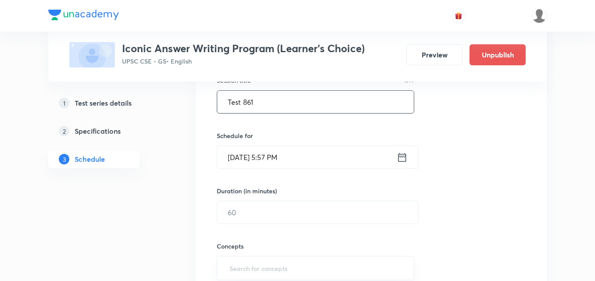
scroll to position [176, 0]
type input "Test 861"
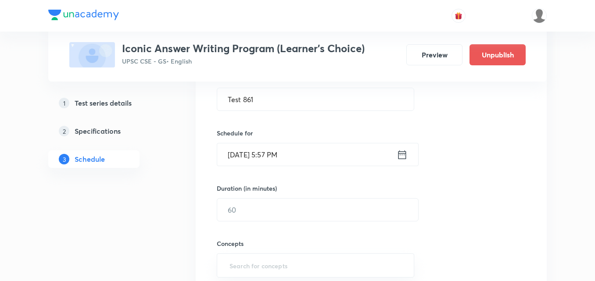
click at [313, 152] on input "Sep 4, 2025, 5:57 PM" at bounding box center [306, 154] width 179 height 22
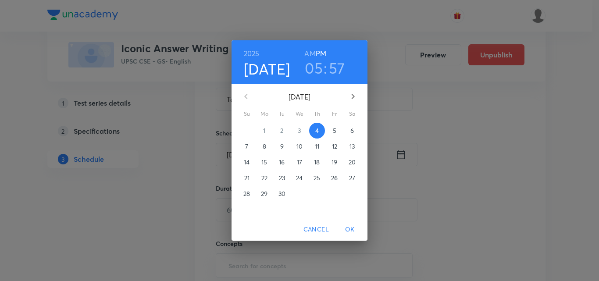
click at [317, 179] on p "25" at bounding box center [317, 178] width 7 height 9
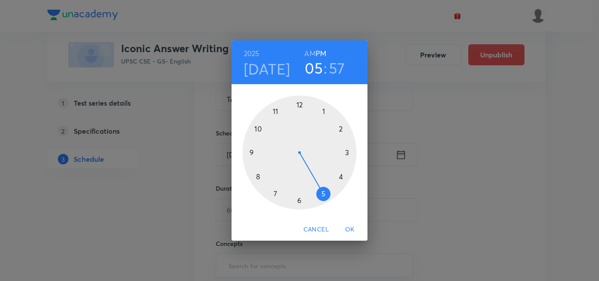
click at [325, 54] on h6 "PM" at bounding box center [321, 53] width 11 height 12
click at [324, 193] on div at bounding box center [300, 153] width 114 height 114
click at [299, 104] on div at bounding box center [300, 153] width 114 height 114
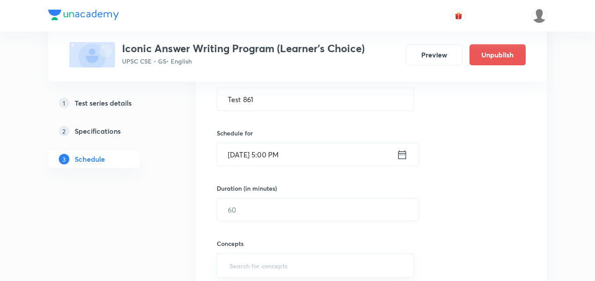
scroll to position [219, 0]
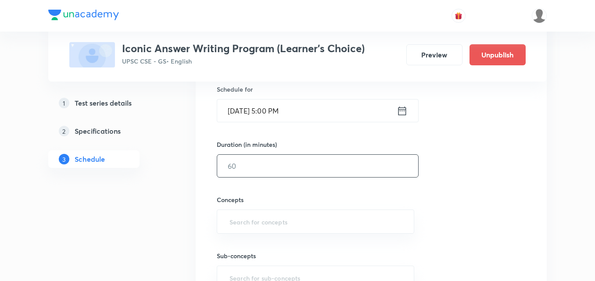
click at [233, 175] on input "text" at bounding box center [317, 166] width 201 height 22
type input "180"
click at [487, 170] on div "Session 291 Live class Test Session title 8/99 Test 861 ​ Schedule for Sep 25, …" at bounding box center [371, 147] width 309 height 355
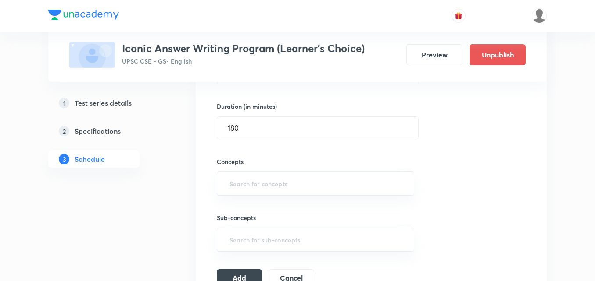
scroll to position [307, 0]
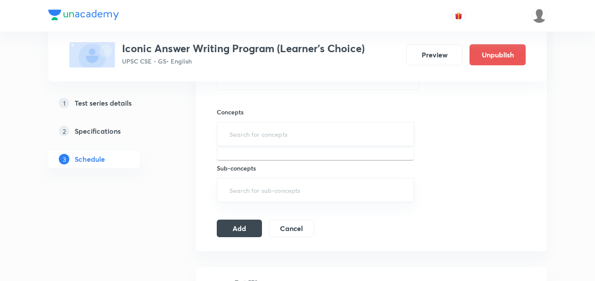
click at [272, 137] on input "text" at bounding box center [316, 134] width 176 height 16
type input "a"
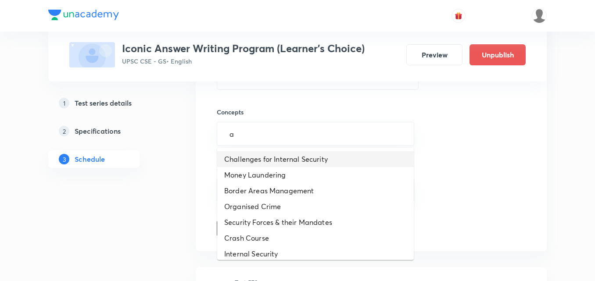
click at [267, 153] on li "Challenges for Internal Security" at bounding box center [315, 159] width 197 height 16
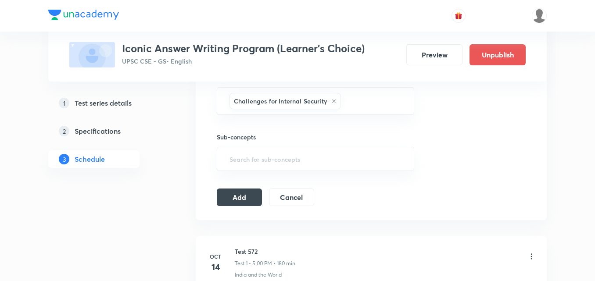
scroll to position [395, 0]
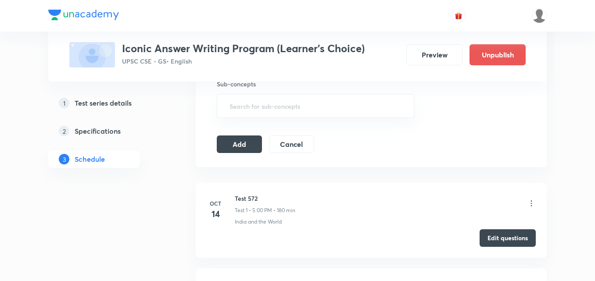
click at [531, 206] on icon at bounding box center [531, 204] width 1 height 6
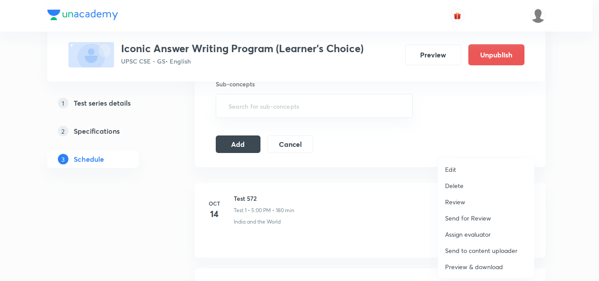
click at [454, 188] on p "Delete" at bounding box center [454, 185] width 18 height 9
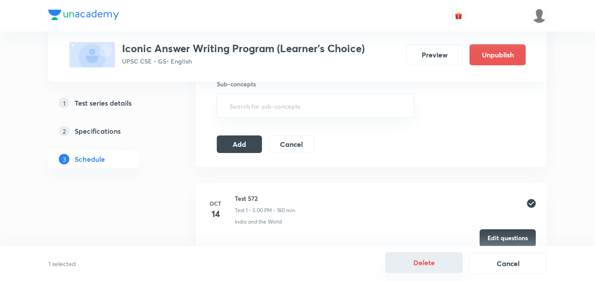
click at [423, 264] on button "Delete" at bounding box center [423, 262] width 77 height 21
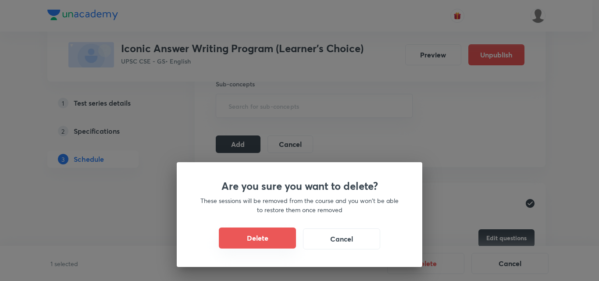
click at [281, 237] on button "Delete" at bounding box center [257, 238] width 77 height 21
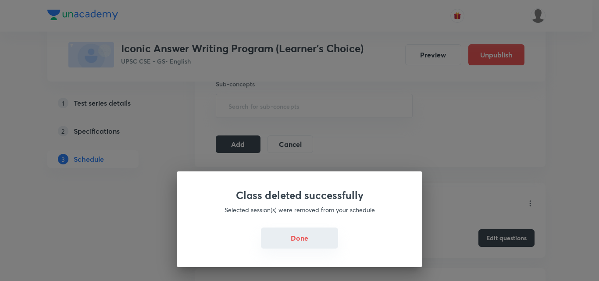
drag, startPoint x: 309, startPoint y: 232, endPoint x: 325, endPoint y: 229, distance: 15.8
click at [310, 232] on button "Done" at bounding box center [299, 238] width 77 height 21
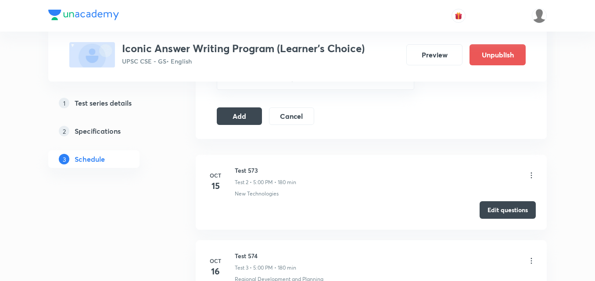
scroll to position [439, 0]
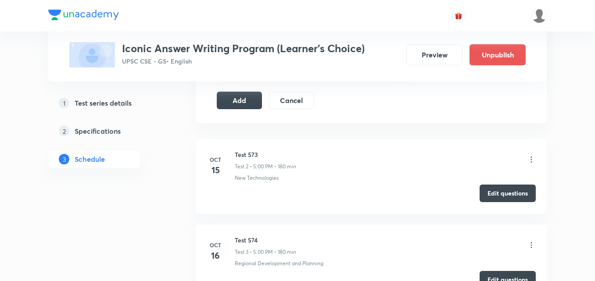
click at [507, 189] on button "Edit questions" at bounding box center [508, 194] width 56 height 18
click at [252, 98] on button "Add" at bounding box center [239, 101] width 45 height 18
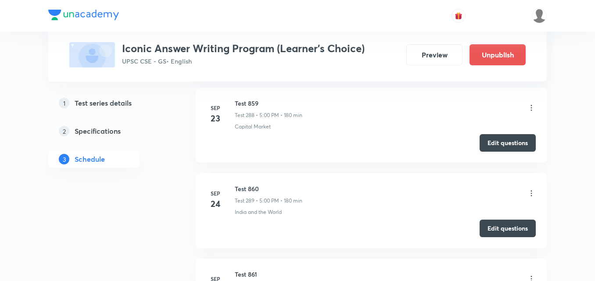
scroll to position [24847, 0]
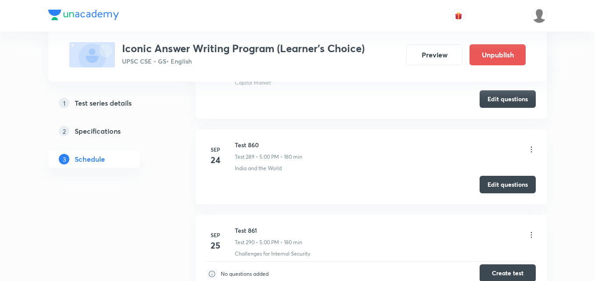
click at [518, 265] on button "Create test" at bounding box center [508, 274] width 56 height 18
click at [247, 226] on h6 "Test 861" at bounding box center [269, 230] width 68 height 9
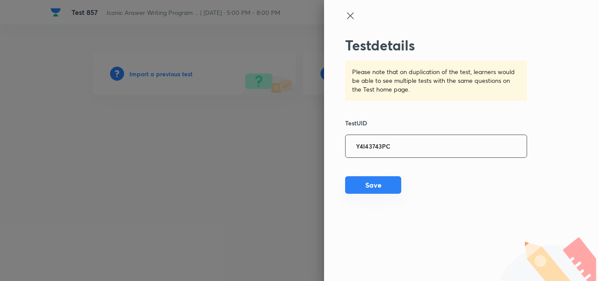
type input "Y4I43743PC"
click at [384, 182] on button "Save" at bounding box center [373, 185] width 56 height 18
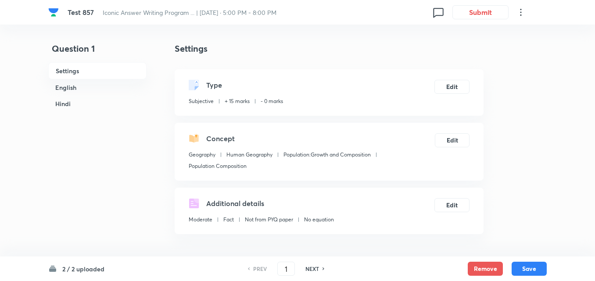
click at [105, 84] on h6 "English" at bounding box center [97, 87] width 98 height 16
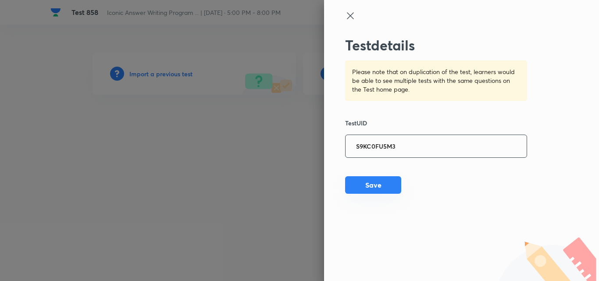
type input "S9KC0FU5M3"
click at [380, 179] on button "Save" at bounding box center [373, 185] width 56 height 18
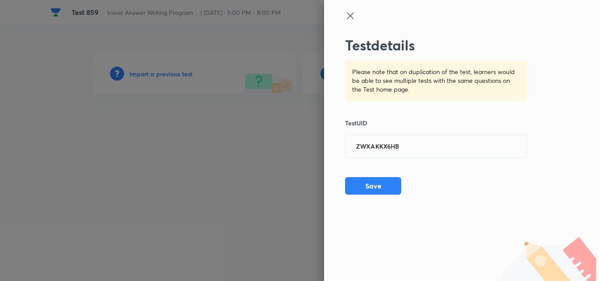
click at [384, 188] on button "Save" at bounding box center [373, 186] width 56 height 18
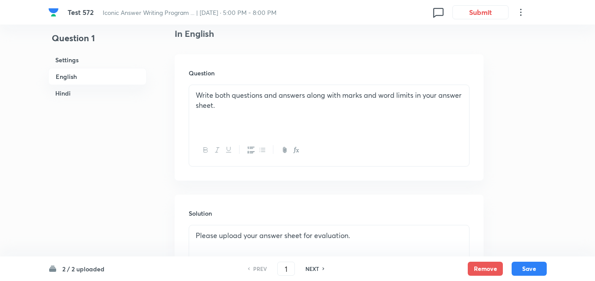
scroll to position [263, 0]
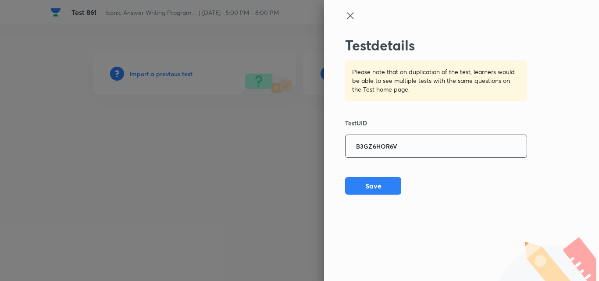
type input "B3GZ6HOR6V"
click at [374, 181] on button "Save" at bounding box center [373, 186] width 56 height 18
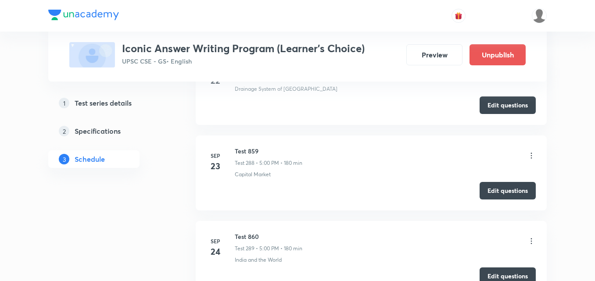
scroll to position [25145, 0]
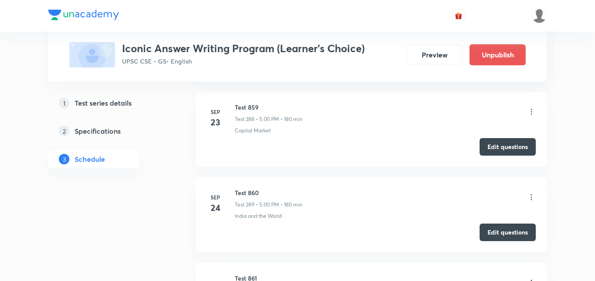
click at [244, 274] on h6 "Test 861" at bounding box center [269, 278] width 68 height 9
copy h6 "Test 861"
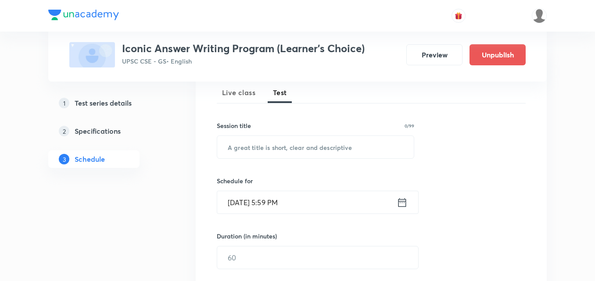
scroll to position [132, 0]
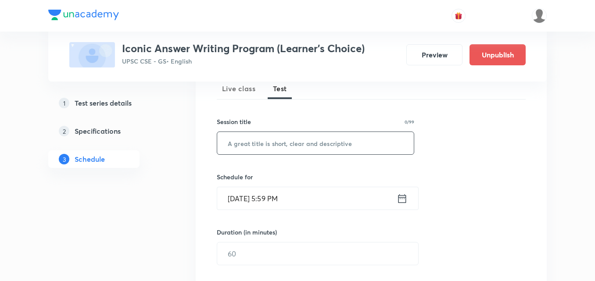
click at [301, 145] on input "text" at bounding box center [315, 143] width 197 height 22
paste input "Test 861"
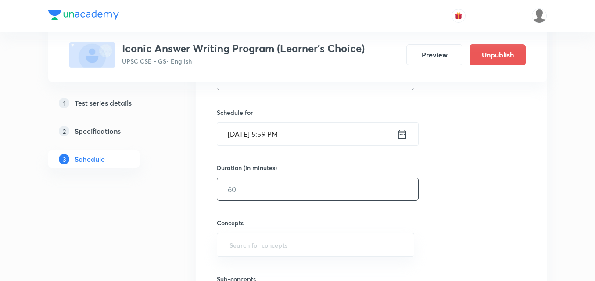
scroll to position [219, 0]
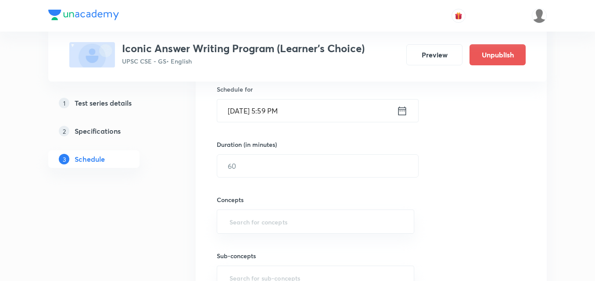
type input "Test 862"
click at [287, 111] on input "[DATE] 5:59 PM" at bounding box center [306, 111] width 179 height 22
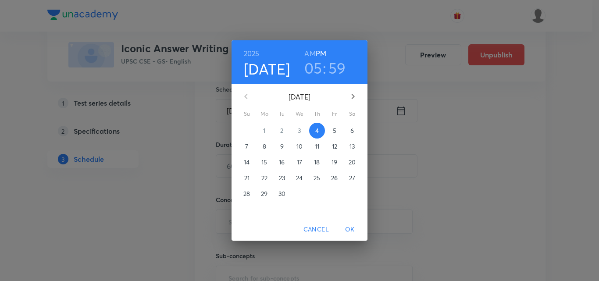
click at [337, 182] on p "26" at bounding box center [334, 178] width 7 height 9
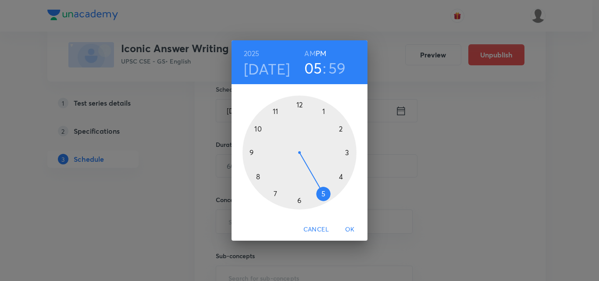
click at [326, 54] on h6 "PM" at bounding box center [321, 53] width 11 height 12
click at [323, 191] on div at bounding box center [300, 153] width 114 height 114
click at [301, 106] on div at bounding box center [300, 153] width 114 height 114
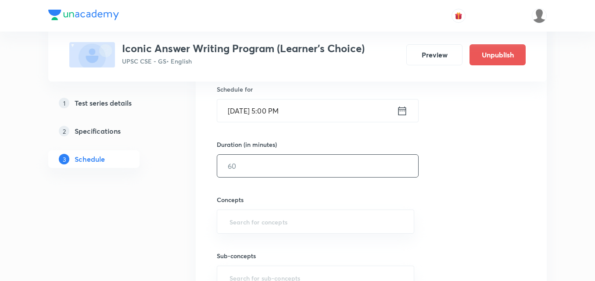
click at [290, 165] on input "text" at bounding box center [317, 166] width 201 height 22
type input "180"
click at [437, 183] on div "Session 291 Live class Test Session title 8/99 Test 862 ​ Schedule for [DATE] 5…" at bounding box center [371, 147] width 309 height 355
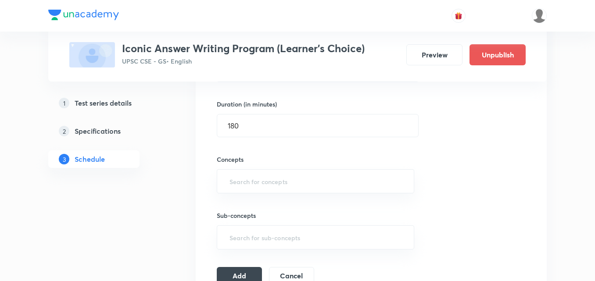
scroll to position [307, 0]
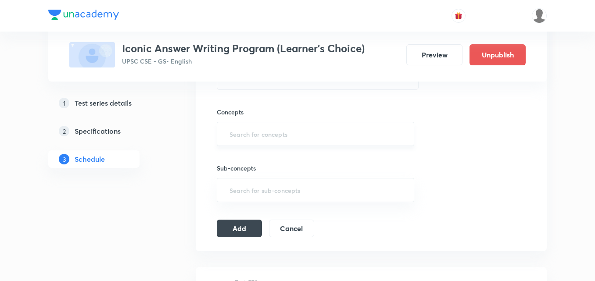
click at [287, 132] on input "text" at bounding box center [316, 134] width 176 height 16
type input "a"
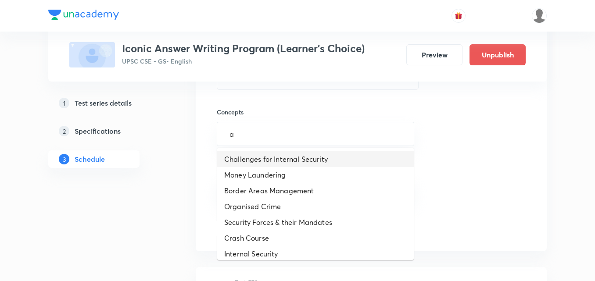
click at [277, 155] on li "Challenges for Internal Security" at bounding box center [315, 159] width 197 height 16
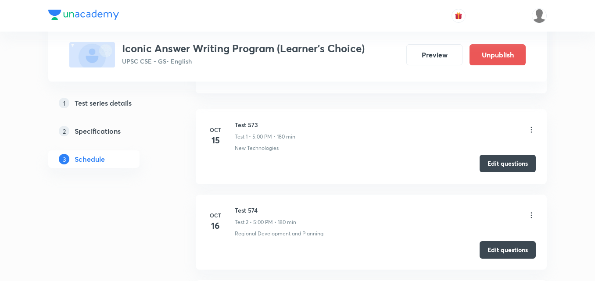
scroll to position [483, 0]
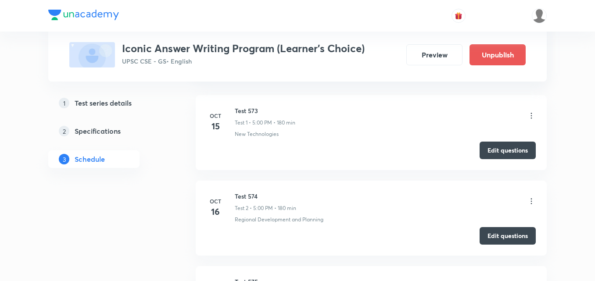
click at [530, 118] on icon at bounding box center [531, 115] width 9 height 9
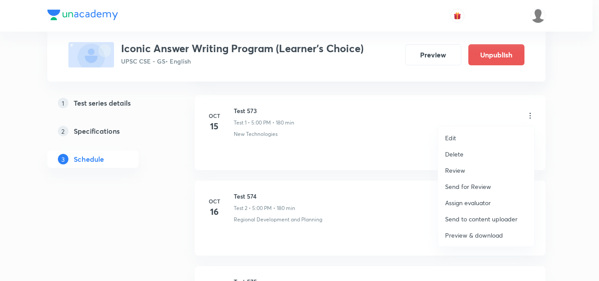
click at [461, 151] on p "Delete" at bounding box center [454, 154] width 18 height 9
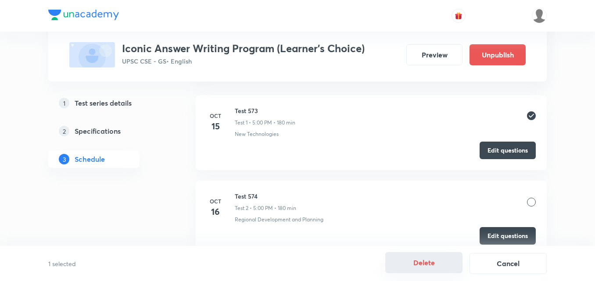
click at [416, 260] on button "Delete" at bounding box center [423, 262] width 77 height 21
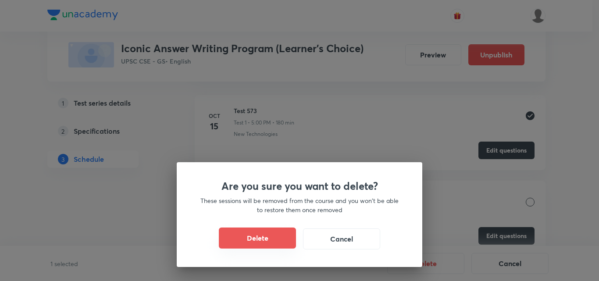
click at [256, 236] on button "Delete" at bounding box center [257, 238] width 77 height 21
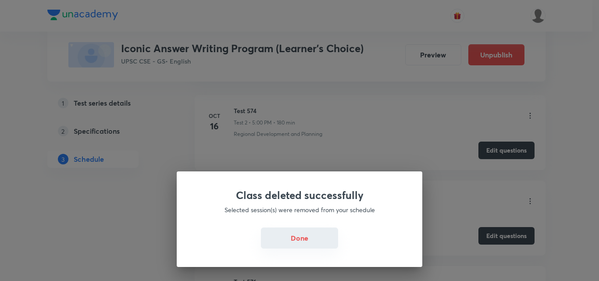
click at [292, 247] on button "Done" at bounding box center [299, 238] width 77 height 21
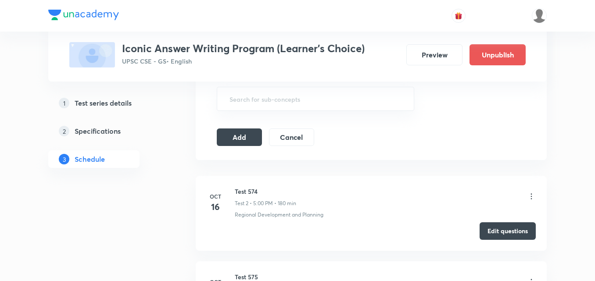
scroll to position [395, 0]
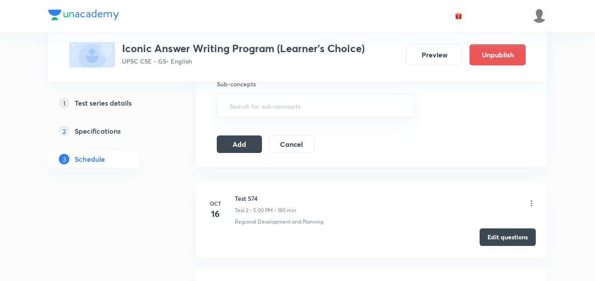
click at [498, 239] on button "Edit questions" at bounding box center [508, 238] width 56 height 18
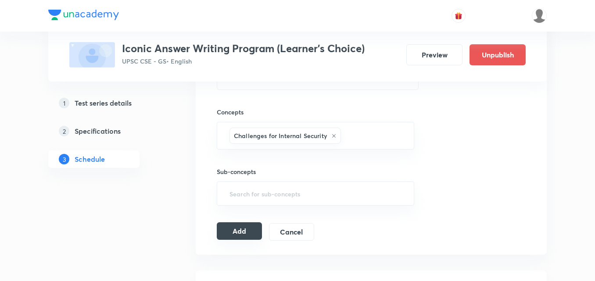
scroll to position [351, 0]
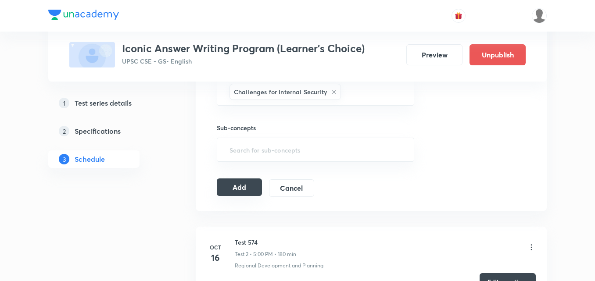
click at [247, 190] on button "Add" at bounding box center [239, 188] width 45 height 18
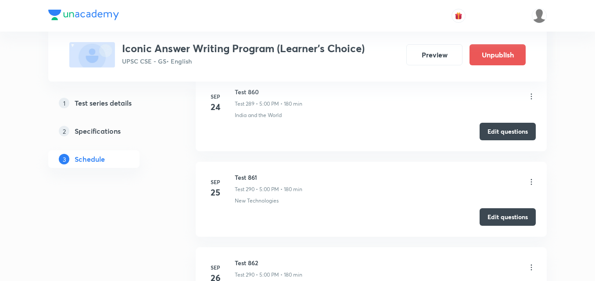
scroll to position [24803, 0]
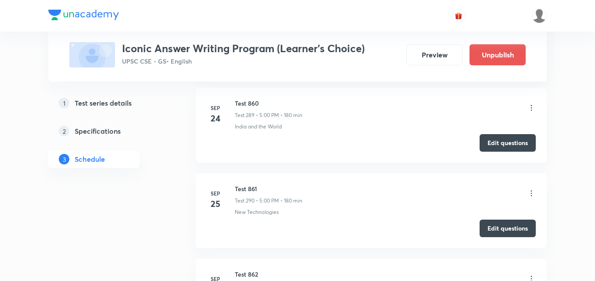
click at [249, 270] on h6 "Test 862" at bounding box center [269, 274] width 68 height 9
copy h6 "Test 862"
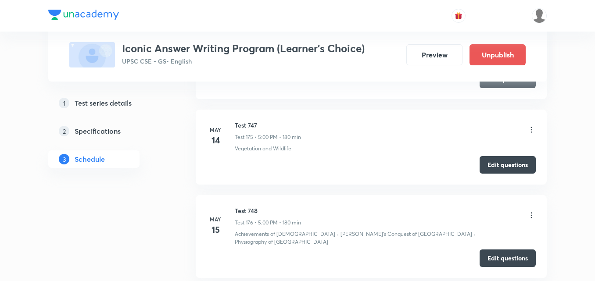
scroll to position [0, 0]
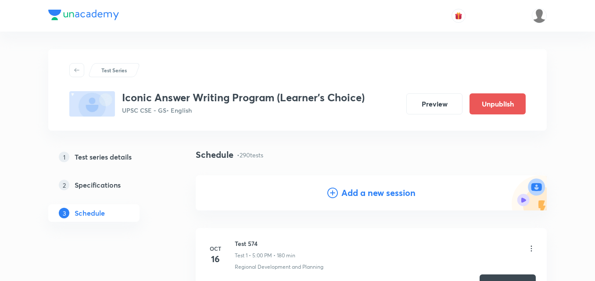
click at [385, 191] on h4 "Add a new session" at bounding box center [378, 192] width 74 height 13
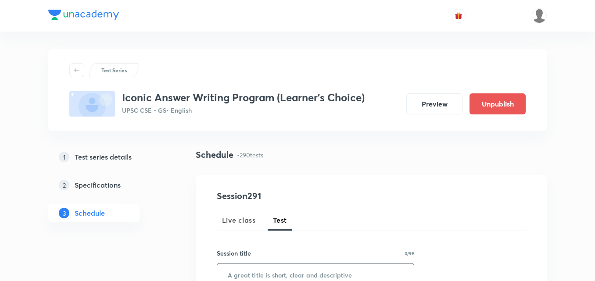
scroll to position [88, 0]
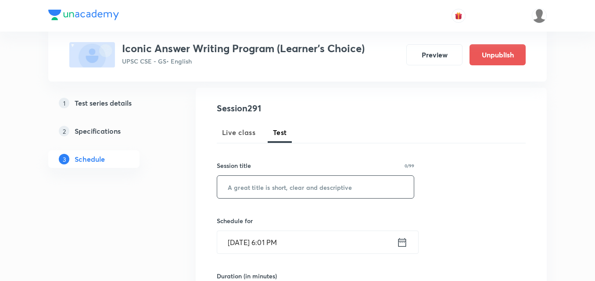
click at [314, 188] on input "text" at bounding box center [315, 187] width 197 height 22
paste input "Test 862"
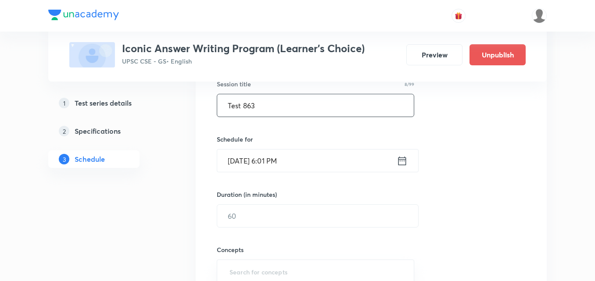
scroll to position [176, 0]
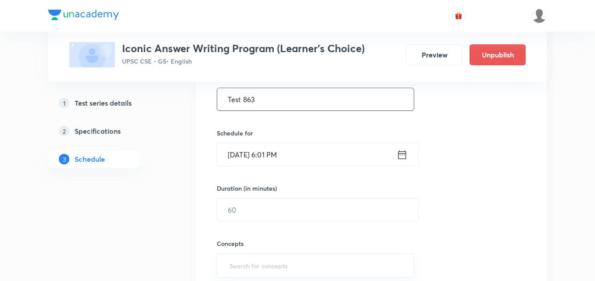
type input "Test 863"
click at [287, 151] on input "[DATE] 6:01 PM" at bounding box center [306, 154] width 179 height 22
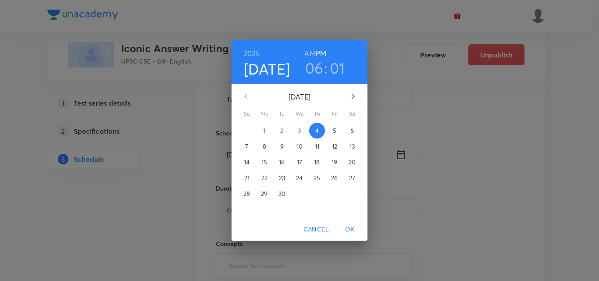
click at [354, 179] on p "27" at bounding box center [352, 178] width 6 height 9
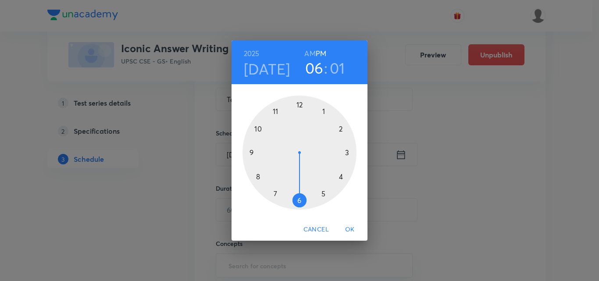
click at [323, 192] on div at bounding box center [300, 153] width 114 height 114
click at [299, 104] on div at bounding box center [300, 153] width 114 height 114
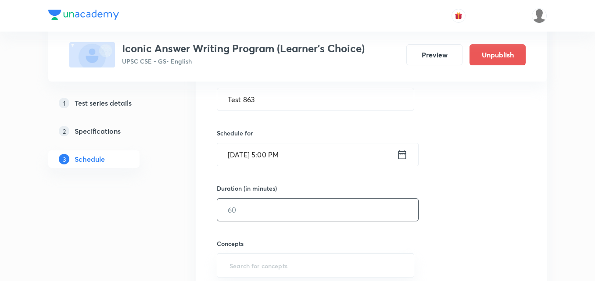
click at [247, 208] on input "text" at bounding box center [317, 210] width 201 height 22
type input "180"
click at [482, 206] on div "Session 291 Live class Test Session title 8/99 Test 863 ​ Schedule for [DATE] 5…" at bounding box center [371, 191] width 309 height 355
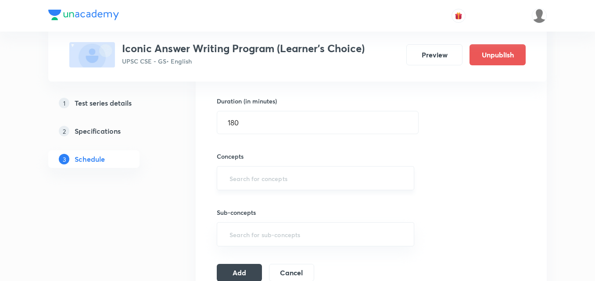
scroll to position [263, 0]
click at [263, 174] on input "text" at bounding box center [316, 178] width 176 height 16
type input "a"
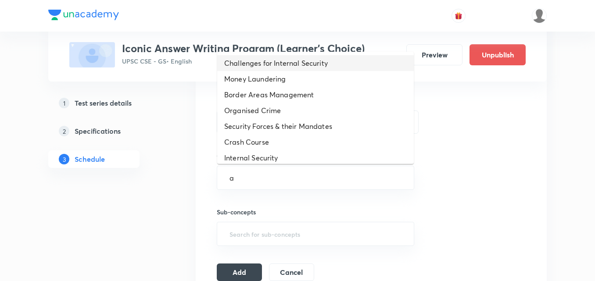
click at [275, 65] on li "Challenges for Internal Security" at bounding box center [315, 63] width 197 height 16
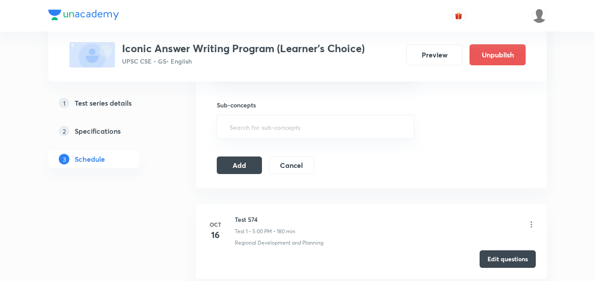
scroll to position [395, 0]
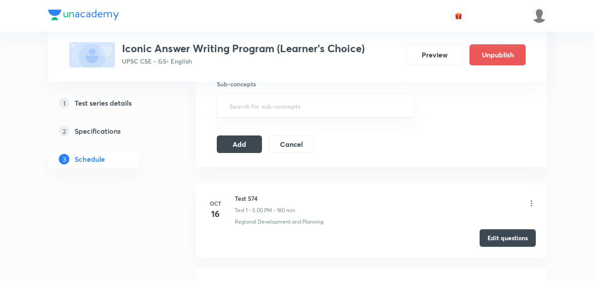
click at [532, 201] on icon at bounding box center [531, 203] width 9 height 9
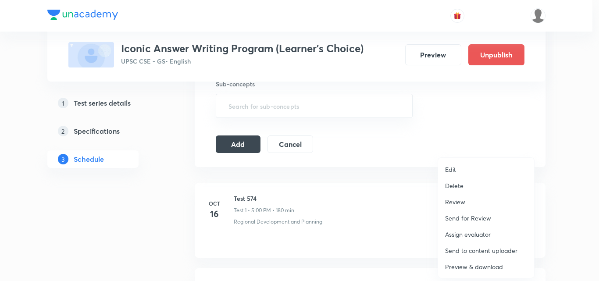
click at [475, 188] on li "Delete" at bounding box center [486, 186] width 96 height 16
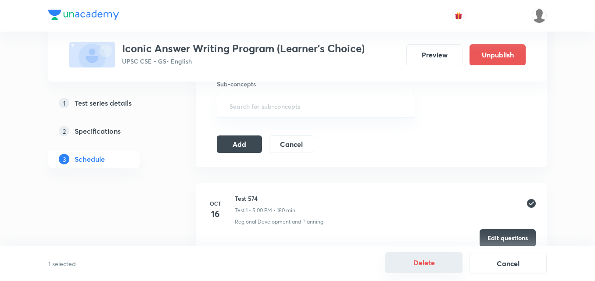
click at [425, 264] on button "Delete" at bounding box center [423, 262] width 77 height 21
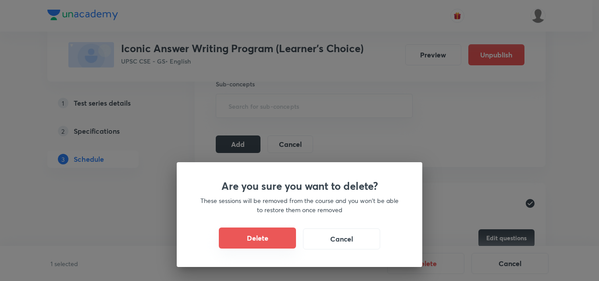
click at [272, 235] on button "Delete" at bounding box center [257, 238] width 77 height 21
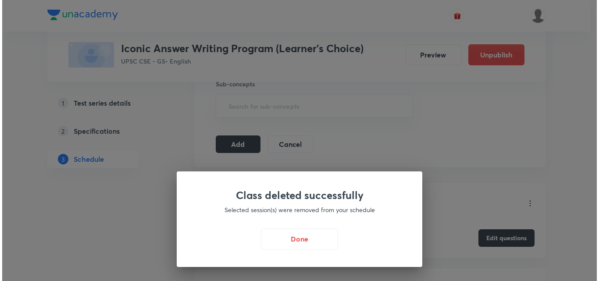
scroll to position [307, 0]
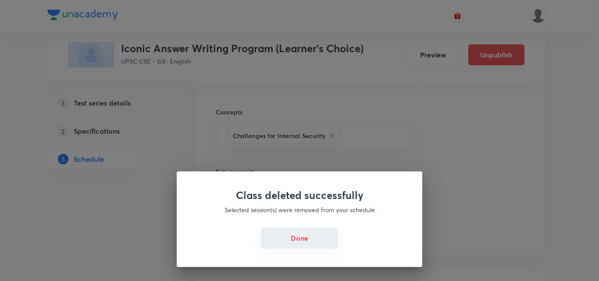
click at [298, 236] on button "Done" at bounding box center [299, 238] width 77 height 21
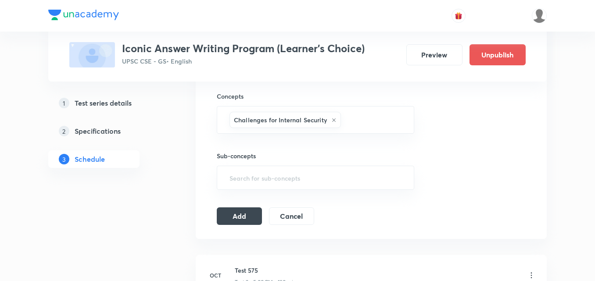
scroll to position [351, 0]
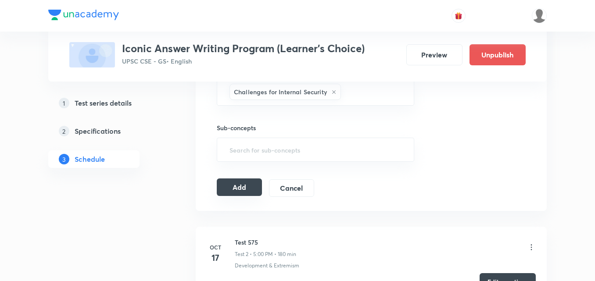
click at [243, 188] on button "Add" at bounding box center [239, 188] width 45 height 18
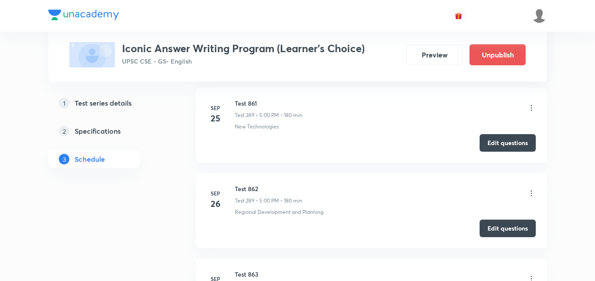
scroll to position [24847, 0]
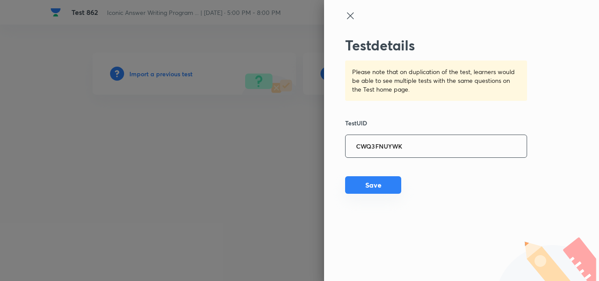
type input "CWQ3FNUYWK"
click at [376, 183] on button "Save" at bounding box center [373, 185] width 56 height 18
